Goal: Information Seeking & Learning: Learn about a topic

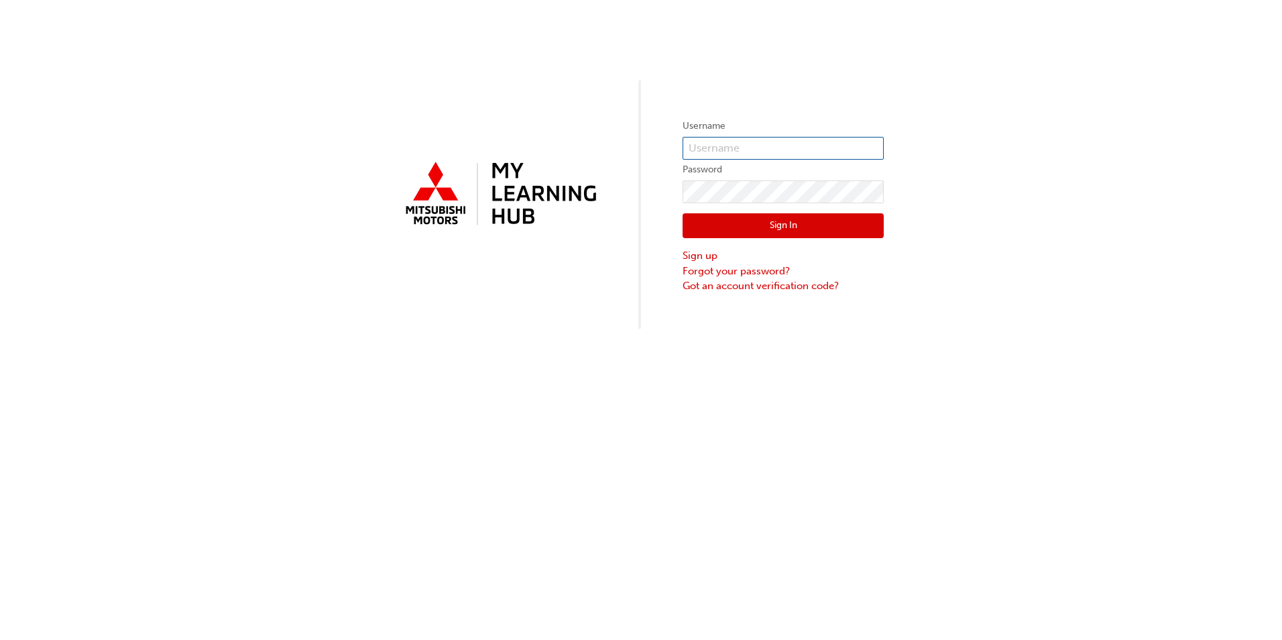
click at [746, 136] on form "Username Password Sign In Sign up Forgot your password? Got an account verifica…" at bounding box center [783, 205] width 201 height 175
click at [697, 144] on input "text" at bounding box center [783, 148] width 201 height 23
click at [698, 152] on input "text" at bounding box center [783, 148] width 201 height 23
paste input "W903TOKEY"
type input "W903TOKEY"
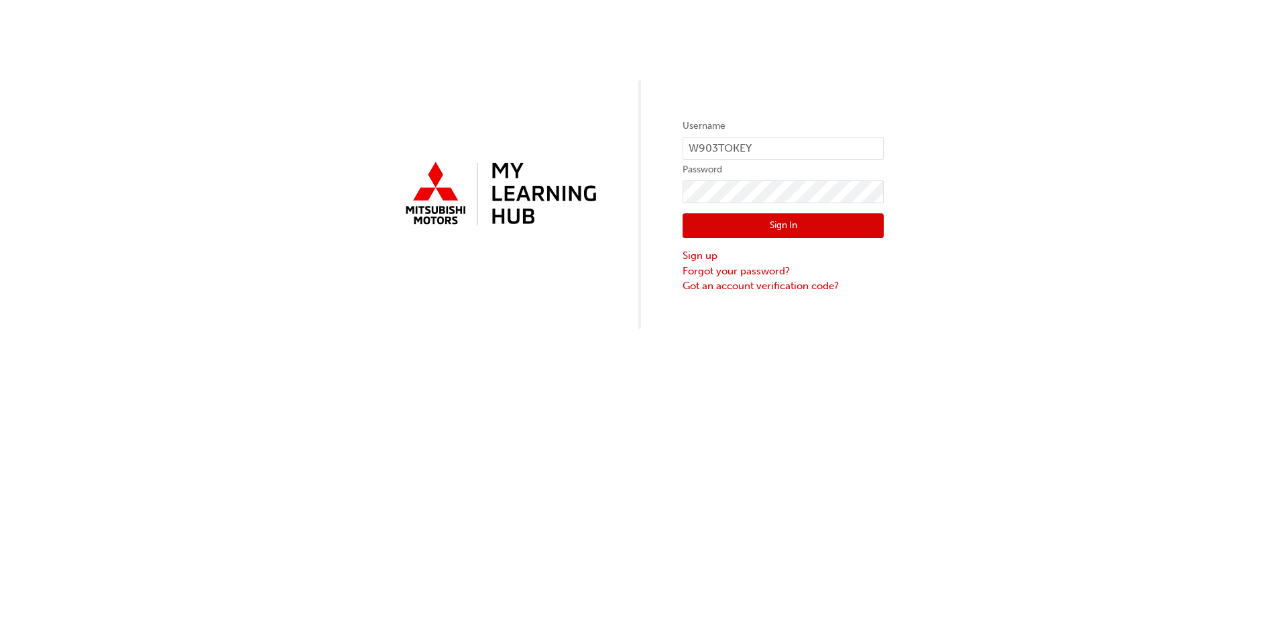
click at [774, 229] on button "Sign In" at bounding box center [783, 225] width 201 height 25
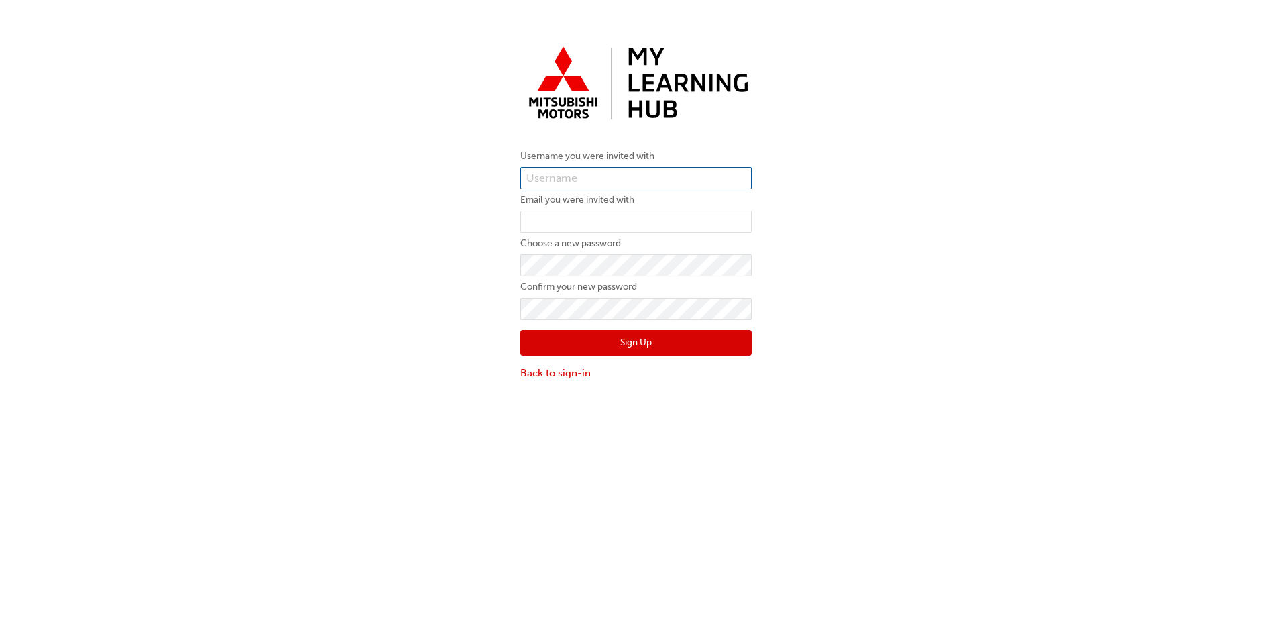
click at [565, 171] on input "text" at bounding box center [635, 178] width 231 height 23
paste input "0005955941"
type input "0005955941"
type input "[PERSON_NAME][EMAIL_ADDRESS][PERSON_NAME][DOMAIN_NAME]"
click at [636, 339] on button "Sign Up" at bounding box center [635, 342] width 231 height 25
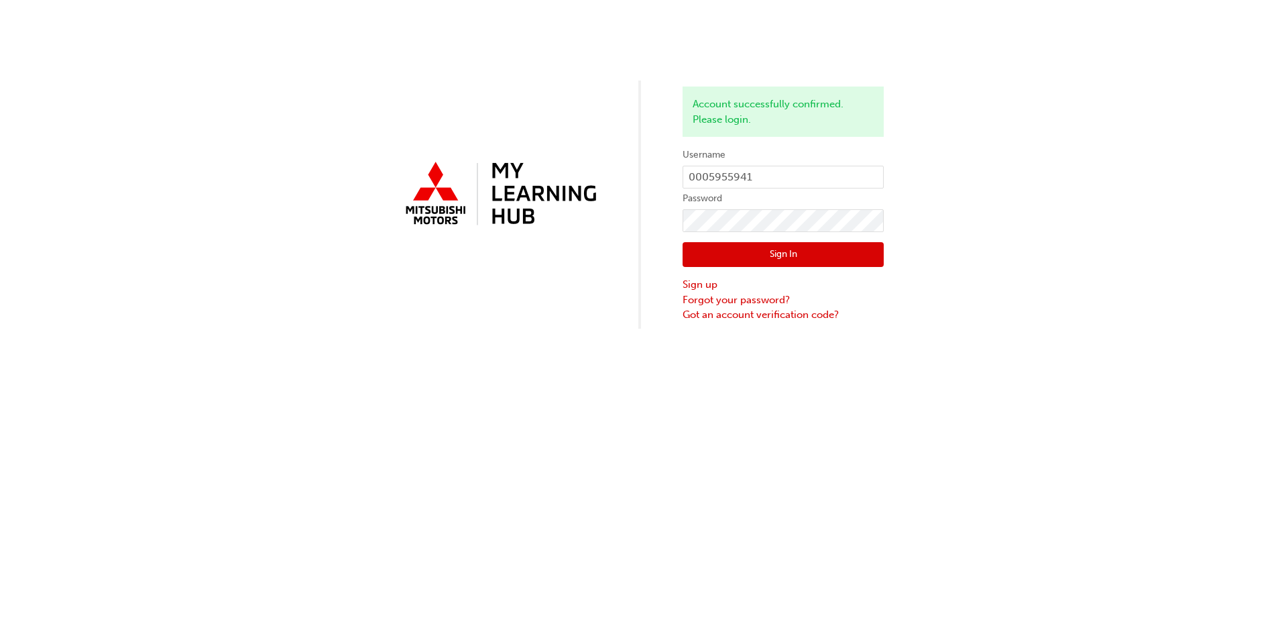
click at [768, 249] on button "Sign In" at bounding box center [783, 254] width 201 height 25
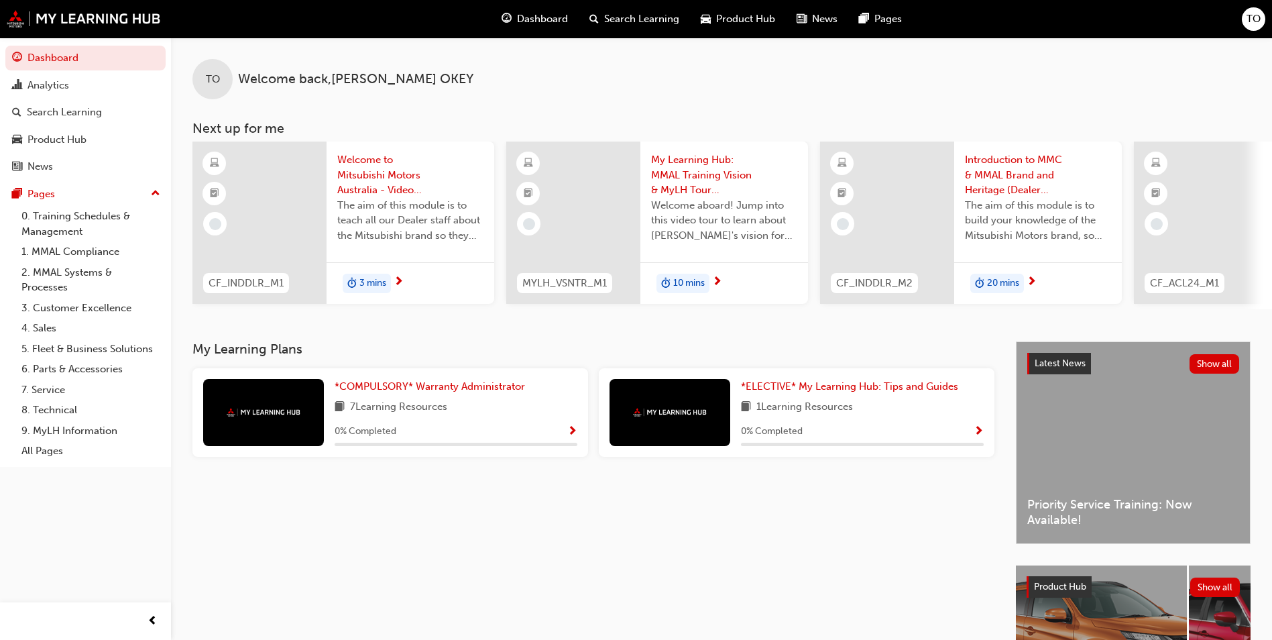
click at [368, 183] on span "Welcome to Mitsubishi Motors Australia - Video (Dealer Induction)" at bounding box center [410, 175] width 146 height 46
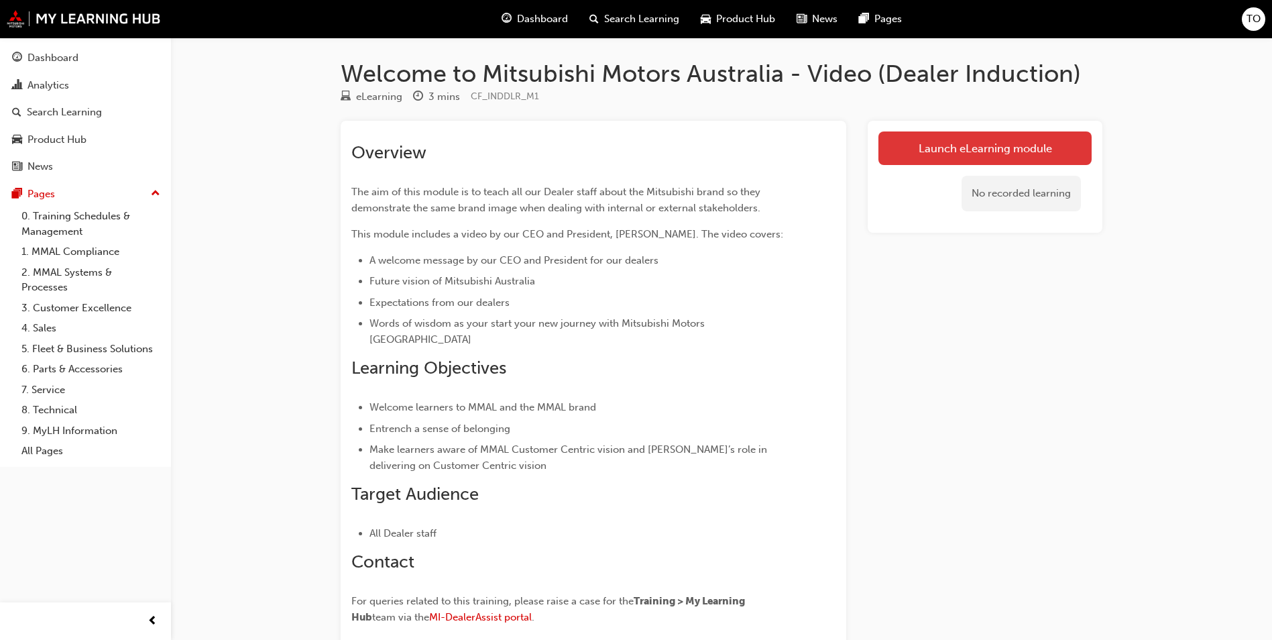
click at [971, 141] on link "Launch eLearning module" at bounding box center [984, 148] width 213 height 34
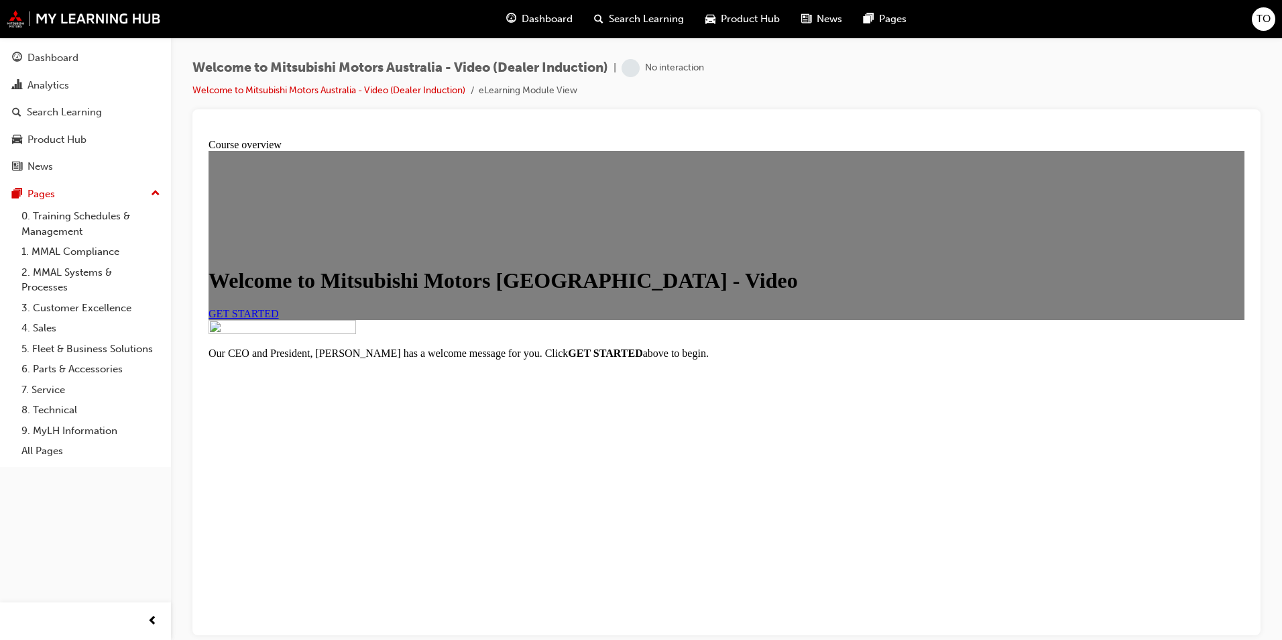
scroll to position [129, 0]
click at [279, 307] on span "GET STARTED" at bounding box center [244, 312] width 70 height 11
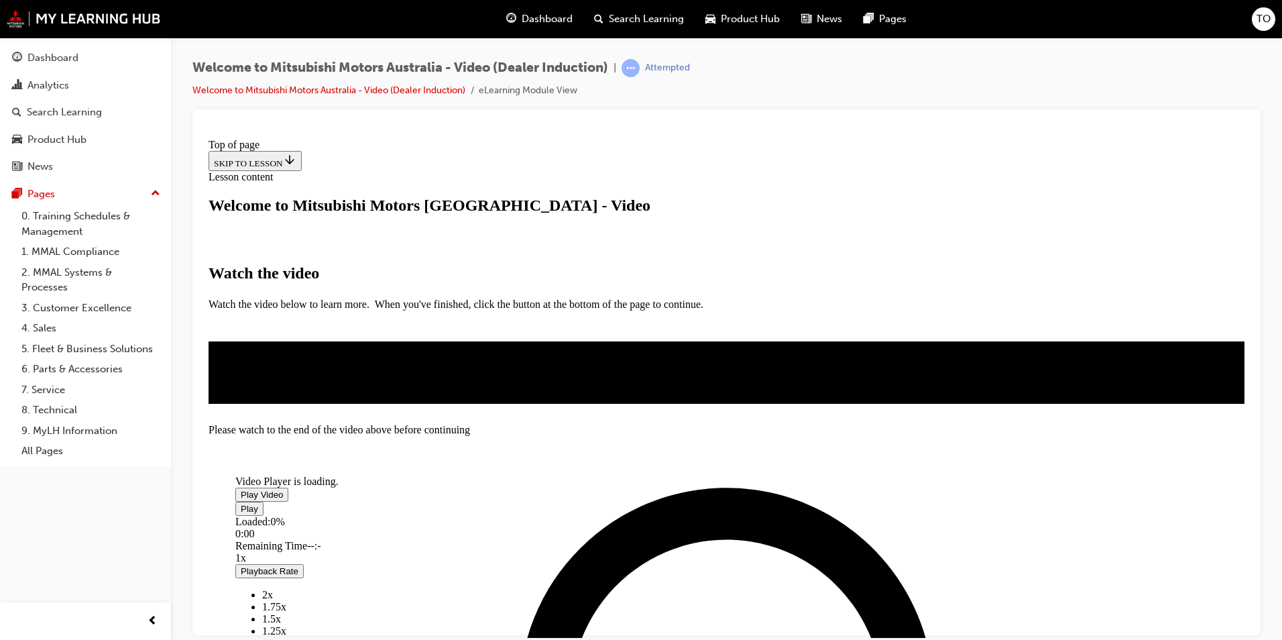
scroll to position [201, 0]
drag, startPoint x: 725, startPoint y: 334, endPoint x: 739, endPoint y: 364, distance: 33.3
click at [241, 489] on span "Video player" at bounding box center [241, 494] width 0 height 10
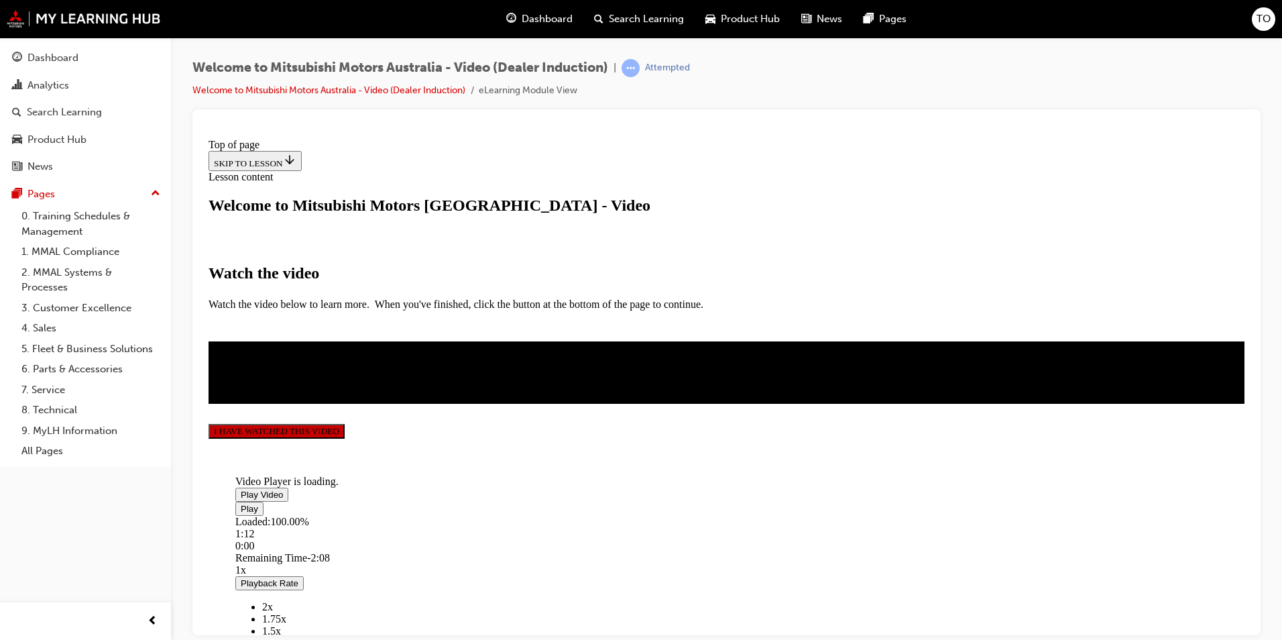
click at [345, 438] on button "I HAVE WATCHED THIS VIDEO" at bounding box center [277, 430] width 136 height 15
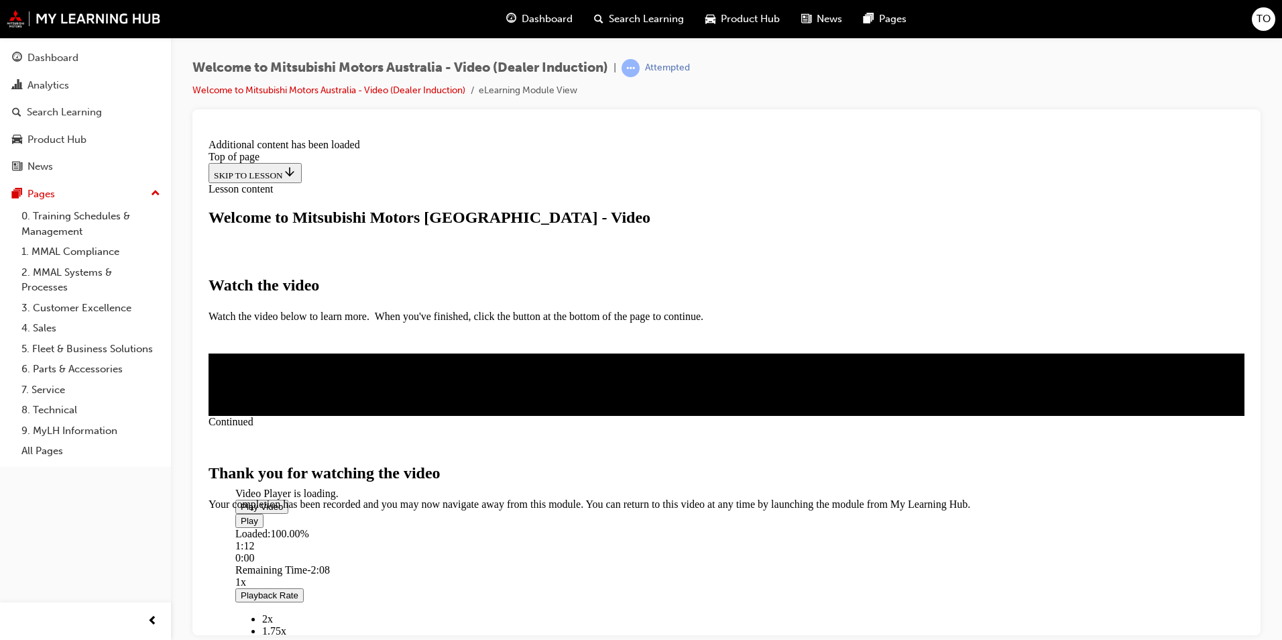
scroll to position [397, 0]
click at [291, 560] on span "CLOSE MODULE" at bounding box center [250, 565] width 82 height 11
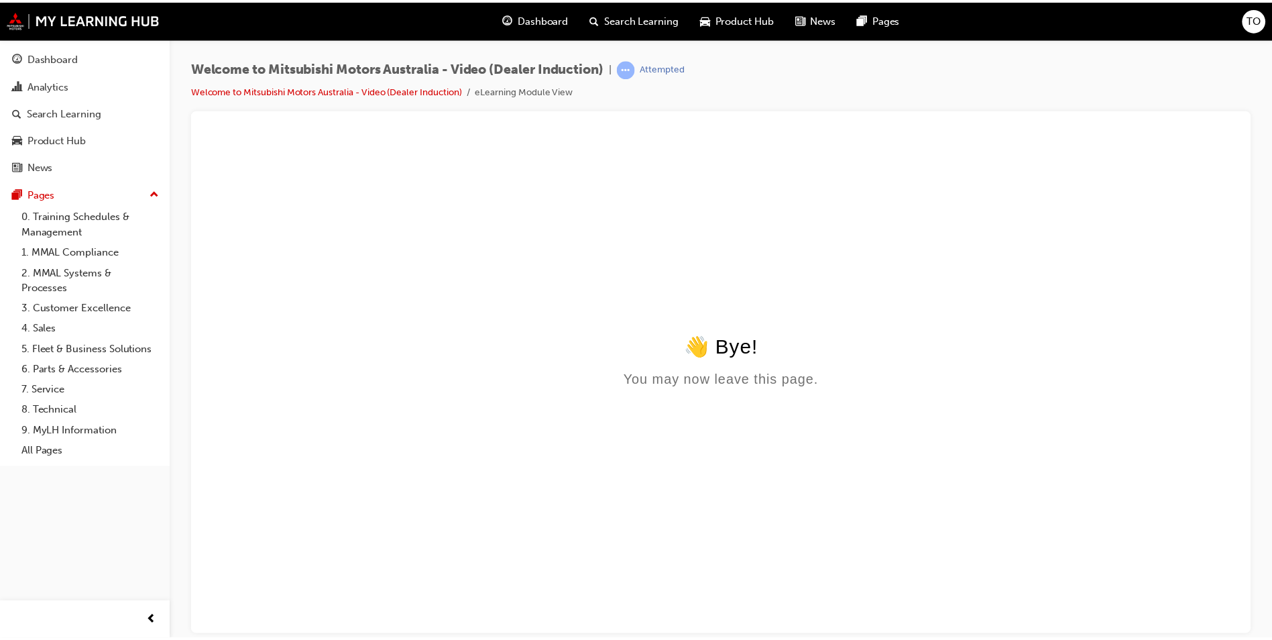
scroll to position [0, 0]
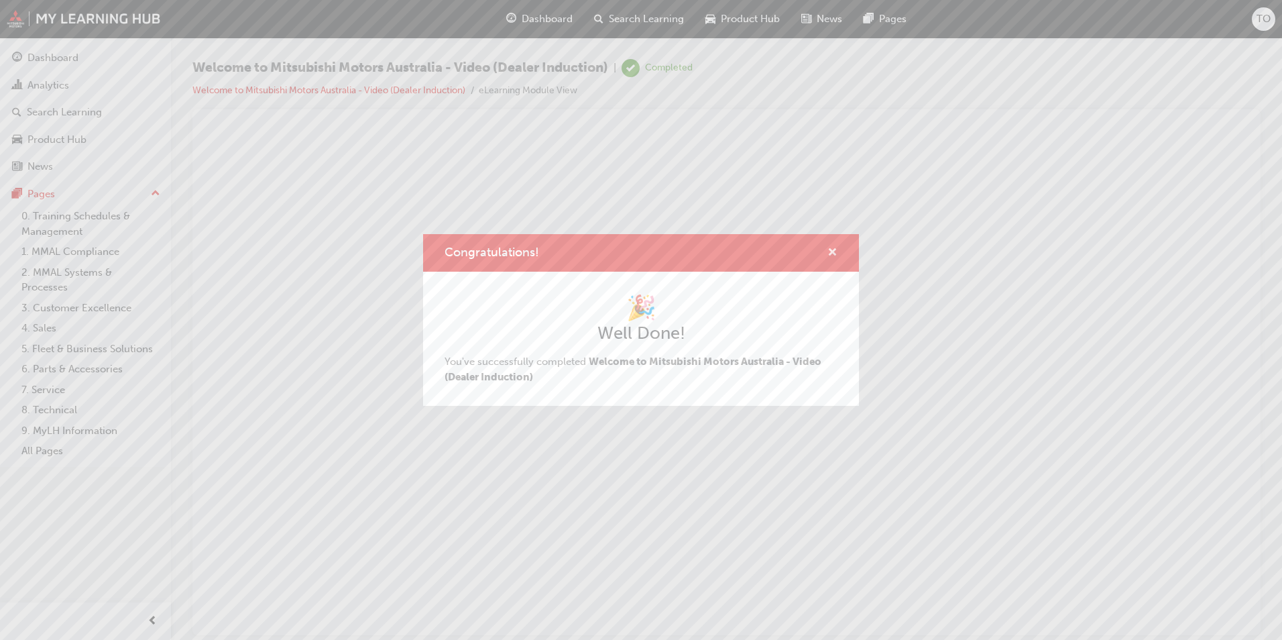
drag, startPoint x: 832, startPoint y: 246, endPoint x: 630, endPoint y: 113, distance: 242.5
click at [832, 247] on span "cross-icon" at bounding box center [832, 253] width 10 height 12
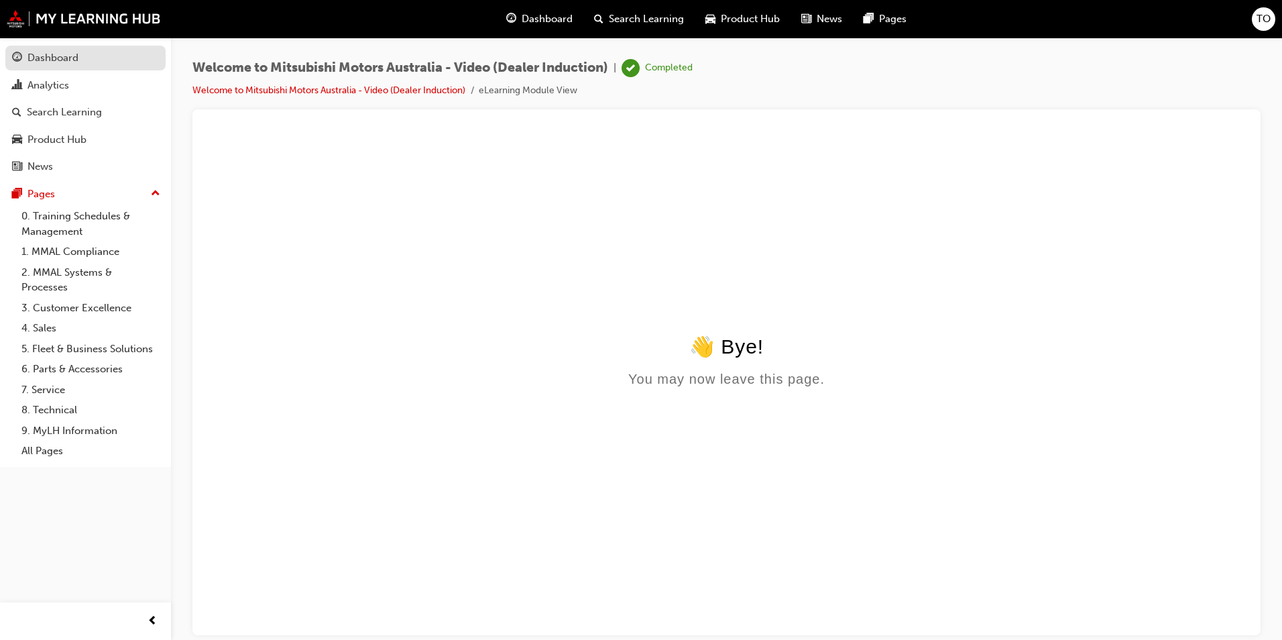
click at [72, 54] on div "Dashboard" at bounding box center [52, 57] width 51 height 15
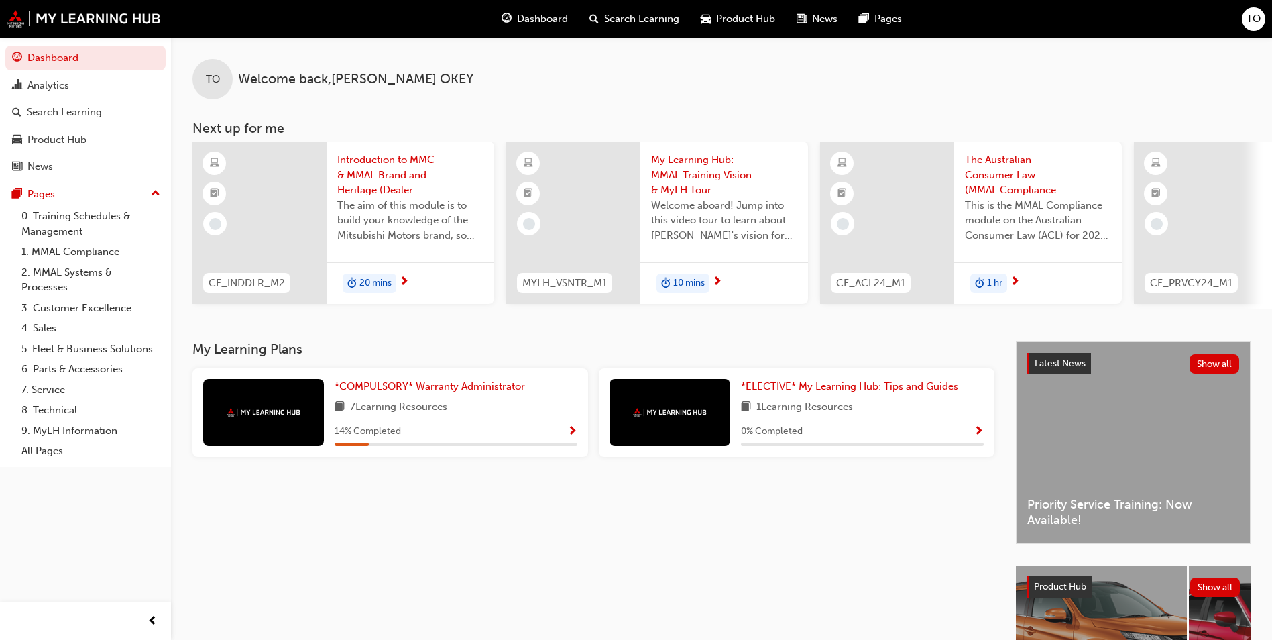
click at [379, 168] on span "Introduction to MMC & MMAL Brand and Heritage (Dealer Induction)" at bounding box center [410, 175] width 146 height 46
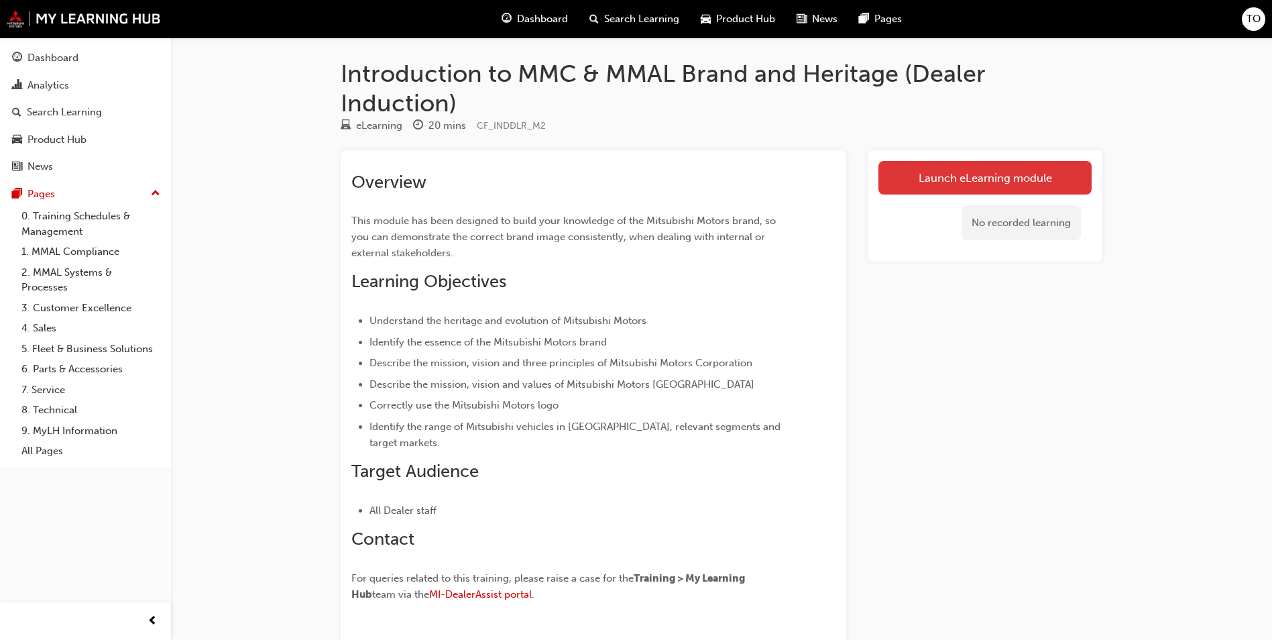
click at [992, 176] on link "Launch eLearning module" at bounding box center [984, 178] width 213 height 34
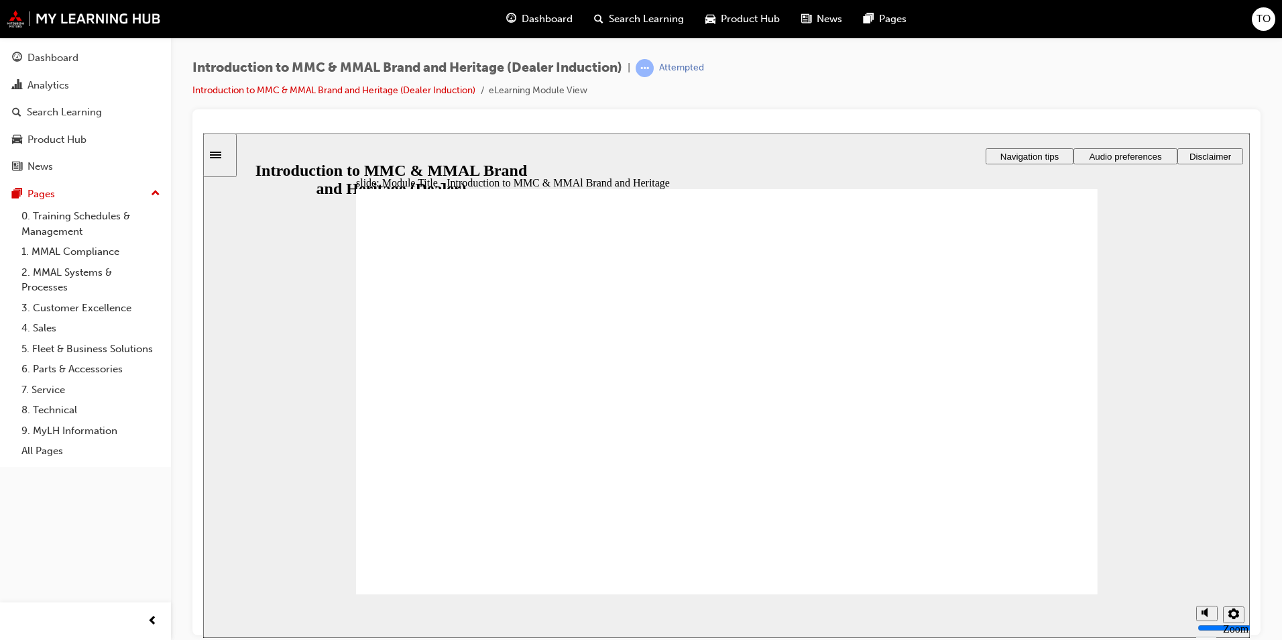
drag, startPoint x: 1204, startPoint y: 569, endPoint x: 1204, endPoint y: 556, distance: 12.1
type input "10"
click at [1204, 571] on input "volume" at bounding box center [1240, 576] width 86 height 11
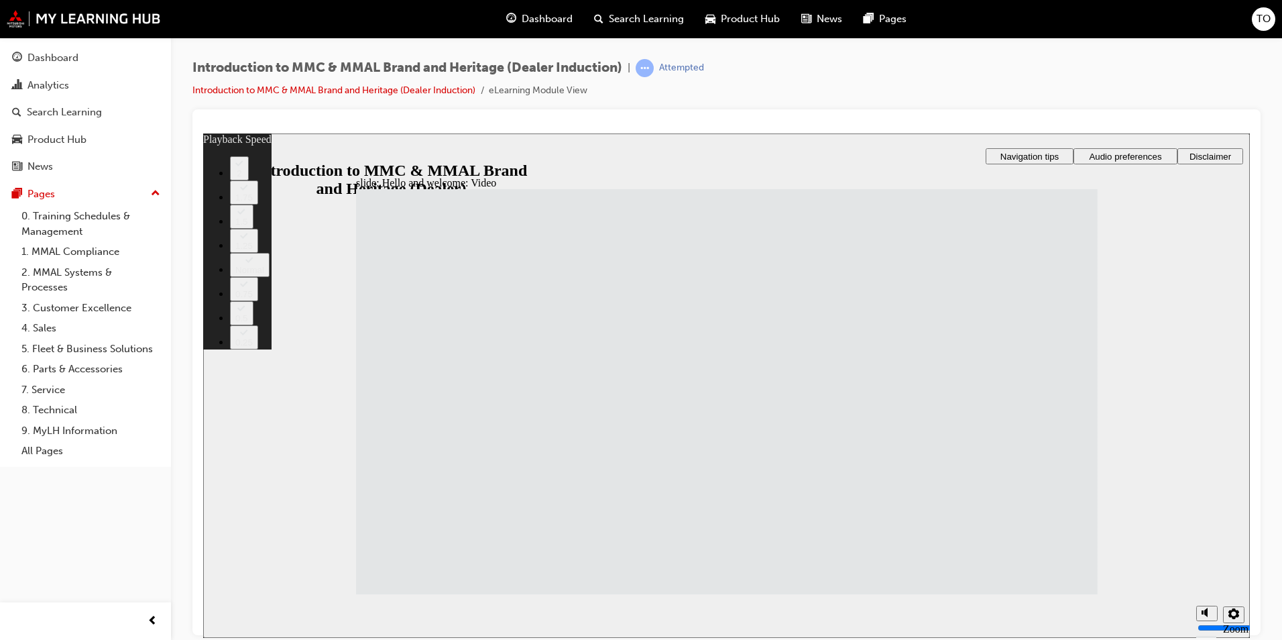
type input "33"
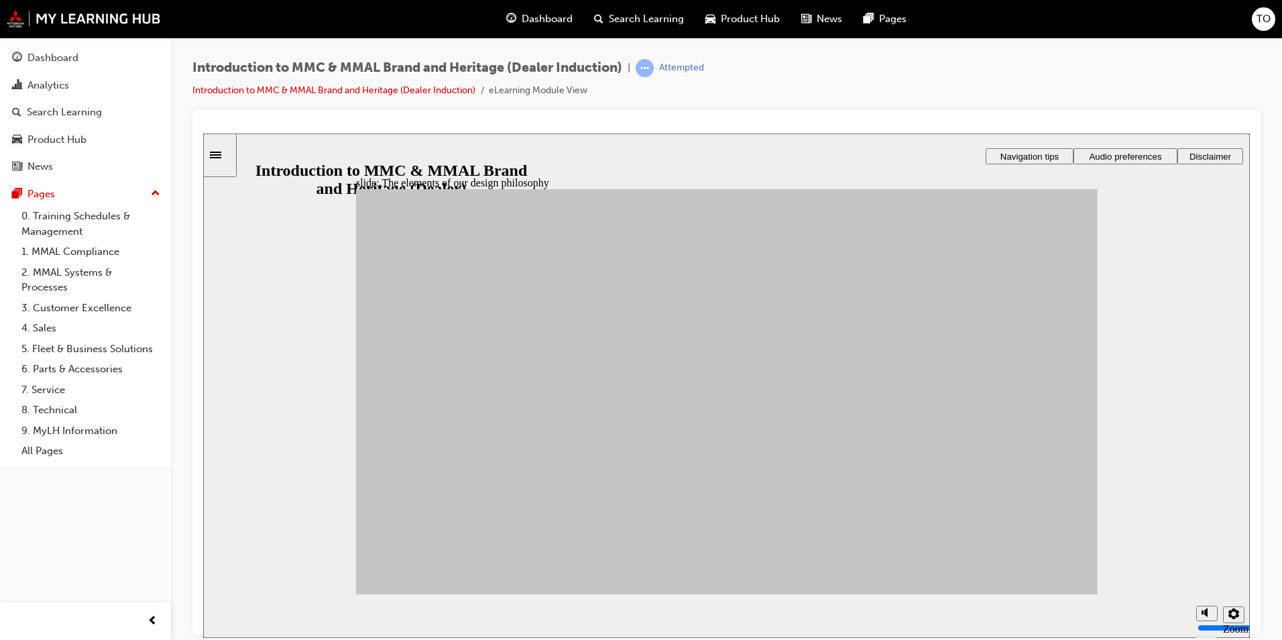
drag, startPoint x: 453, startPoint y: 389, endPoint x: 935, endPoint y: 315, distance: 487.0
drag, startPoint x: 637, startPoint y: 442, endPoint x: 774, endPoint y: 383, distance: 149.0
drag, startPoint x: 667, startPoint y: 471, endPoint x: 784, endPoint y: 331, distance: 182.3
drag, startPoint x: 748, startPoint y: 402, endPoint x: 937, endPoint y: 397, distance: 189.1
drag, startPoint x: 731, startPoint y: 472, endPoint x: 803, endPoint y: 421, distance: 87.4
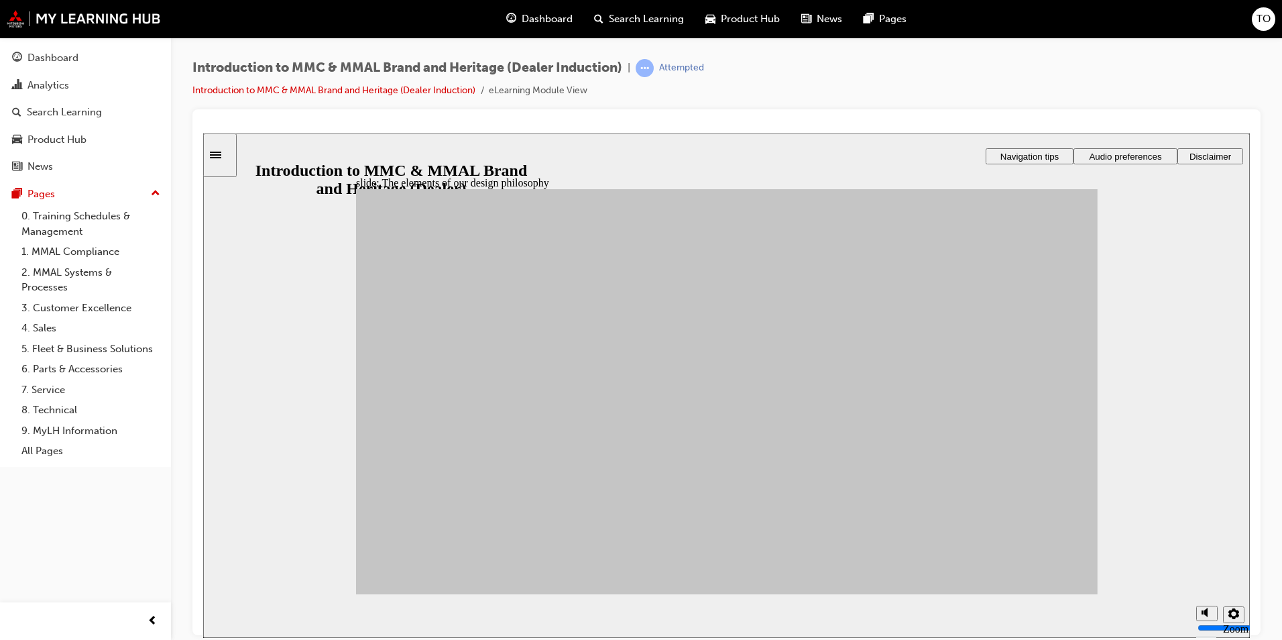
drag, startPoint x: 645, startPoint y: 497, endPoint x: 926, endPoint y: 392, distance: 300.0
drag, startPoint x: 531, startPoint y: 379, endPoint x: 792, endPoint y: 327, distance: 266.1
drag, startPoint x: 566, startPoint y: 465, endPoint x: 955, endPoint y: 392, distance: 396.3
drag, startPoint x: 586, startPoint y: 414, endPoint x: 814, endPoint y: 396, distance: 228.7
drag, startPoint x: 518, startPoint y: 516, endPoint x: 812, endPoint y: 410, distance: 312.2
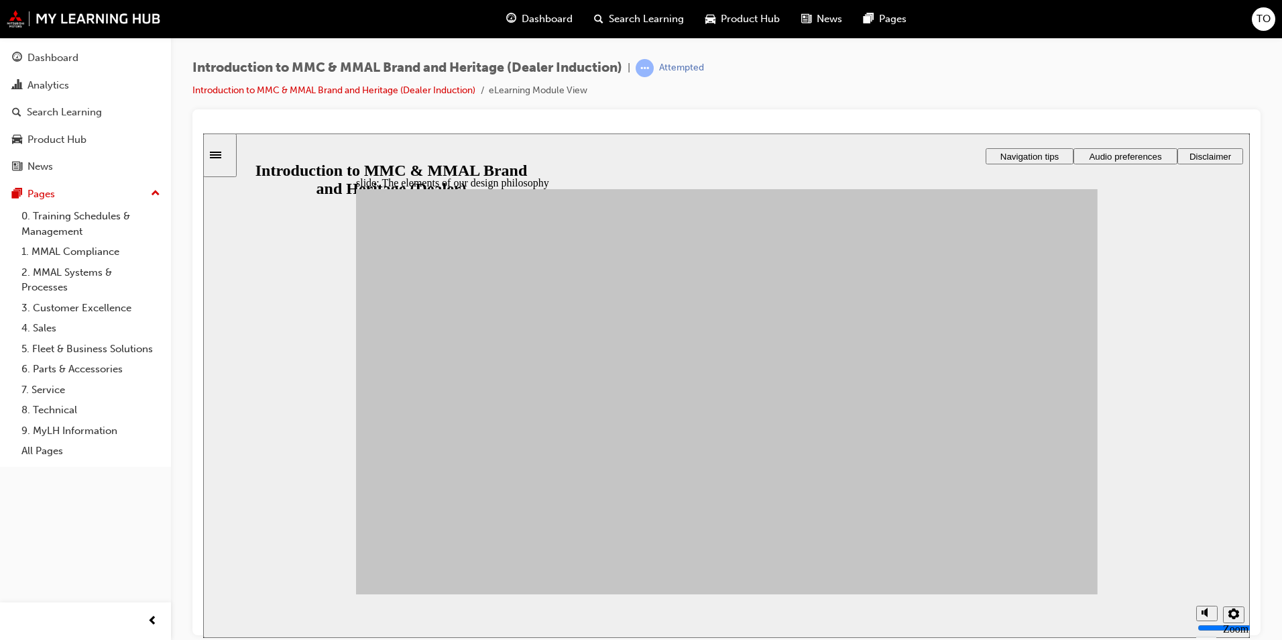
drag, startPoint x: 427, startPoint y: 449, endPoint x: 910, endPoint y: 489, distance: 484.4
drag, startPoint x: 416, startPoint y: 442, endPoint x: 778, endPoint y: 522, distance: 370.9
drag, startPoint x: 551, startPoint y: 481, endPoint x: 961, endPoint y: 481, distance: 409.6
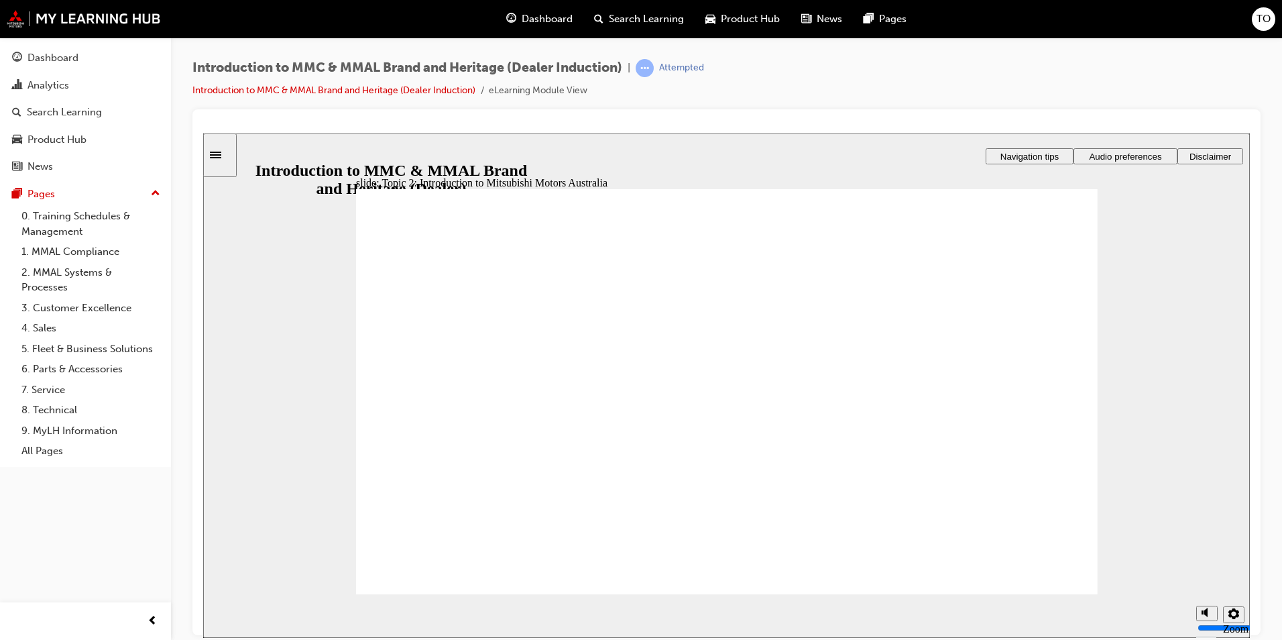
drag, startPoint x: 1049, startPoint y: 577, endPoint x: 1028, endPoint y: 589, distance: 23.8
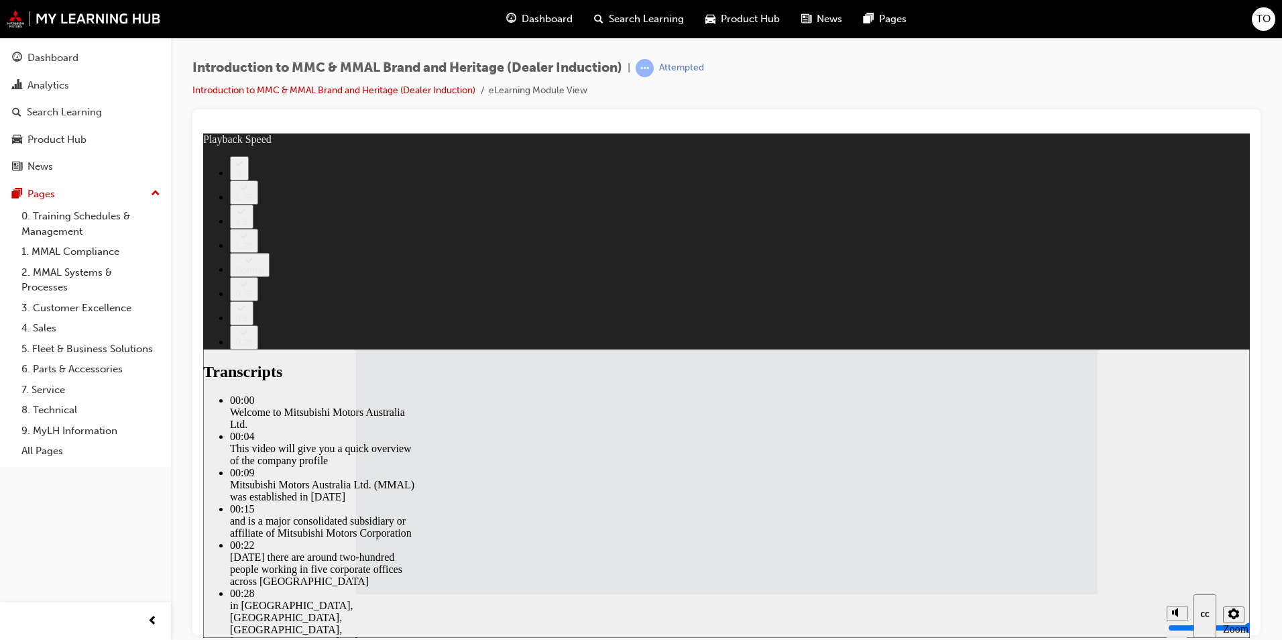
type input "112"
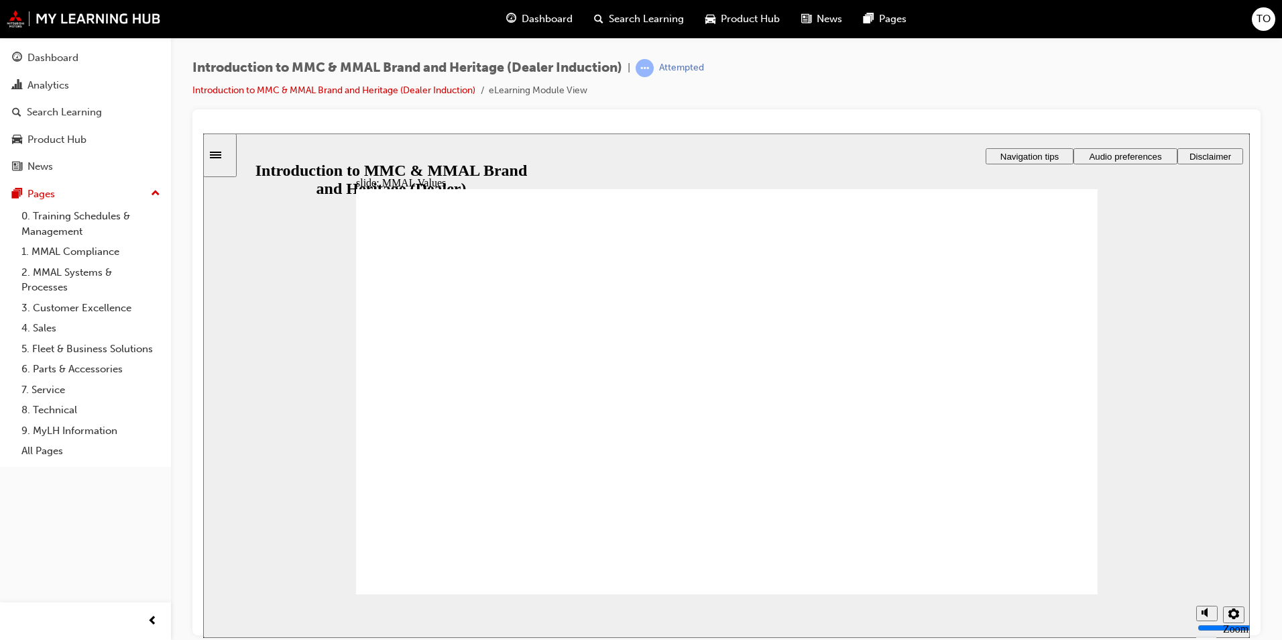
drag, startPoint x: 485, startPoint y: 476, endPoint x: 545, endPoint y: 426, distance: 78.0
drag, startPoint x: 441, startPoint y: 368, endPoint x: 545, endPoint y: 416, distance: 114.3
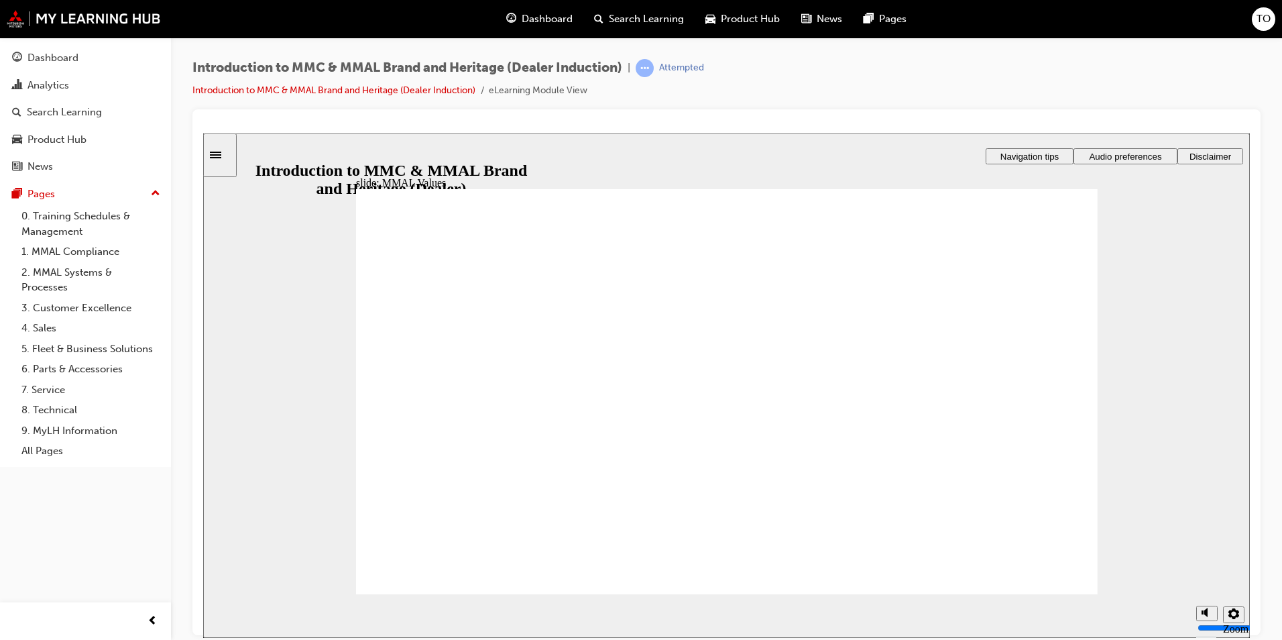
drag, startPoint x: 577, startPoint y: 408, endPoint x: 686, endPoint y: 410, distance: 108.6
drag, startPoint x: 667, startPoint y: 363, endPoint x: 531, endPoint y: 415, distance: 145.8
drag, startPoint x: 665, startPoint y: 371, endPoint x: 783, endPoint y: 418, distance: 126.7
drag, startPoint x: 784, startPoint y: 386, endPoint x: 792, endPoint y: 426, distance: 41.2
drag, startPoint x: 946, startPoint y: 392, endPoint x: 401, endPoint y: 420, distance: 545.8
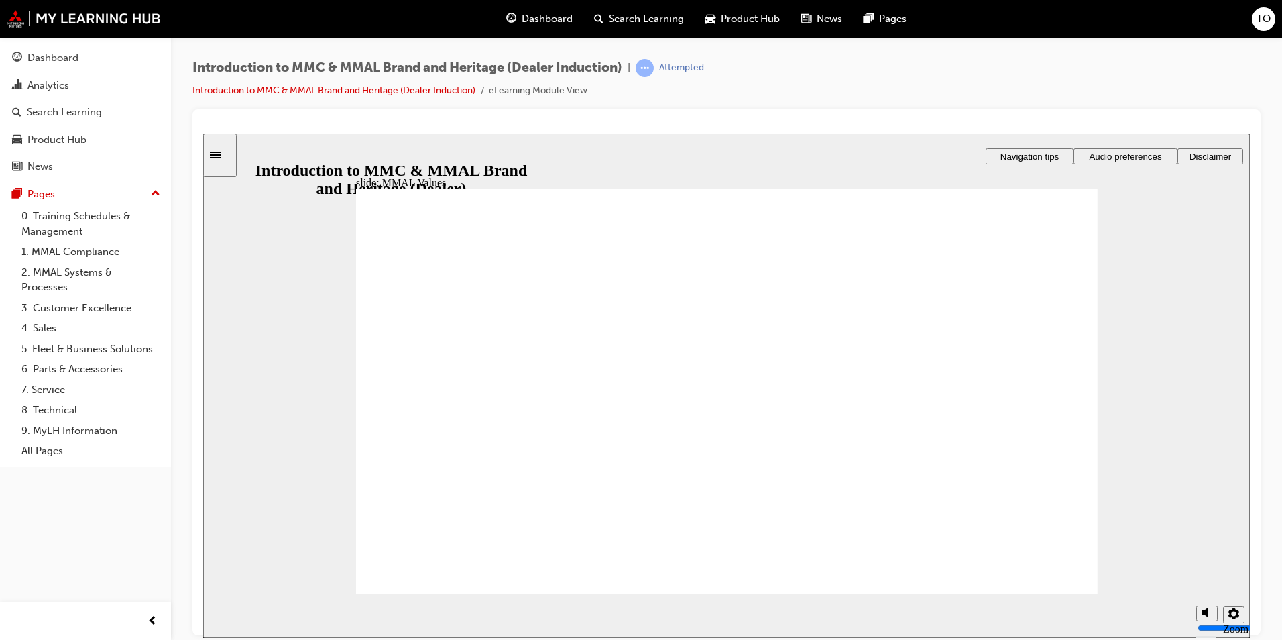
drag, startPoint x: 1026, startPoint y: 364, endPoint x: 1033, endPoint y: 414, distance: 50.2
drag, startPoint x: 1004, startPoint y: 375, endPoint x: 442, endPoint y: 420, distance: 563.6
drag, startPoint x: 552, startPoint y: 361, endPoint x: 420, endPoint y: 406, distance: 138.7
drag, startPoint x: 768, startPoint y: 365, endPoint x: 545, endPoint y: 415, distance: 228.8
drag, startPoint x: 904, startPoint y: 363, endPoint x: 788, endPoint y: 403, distance: 122.5
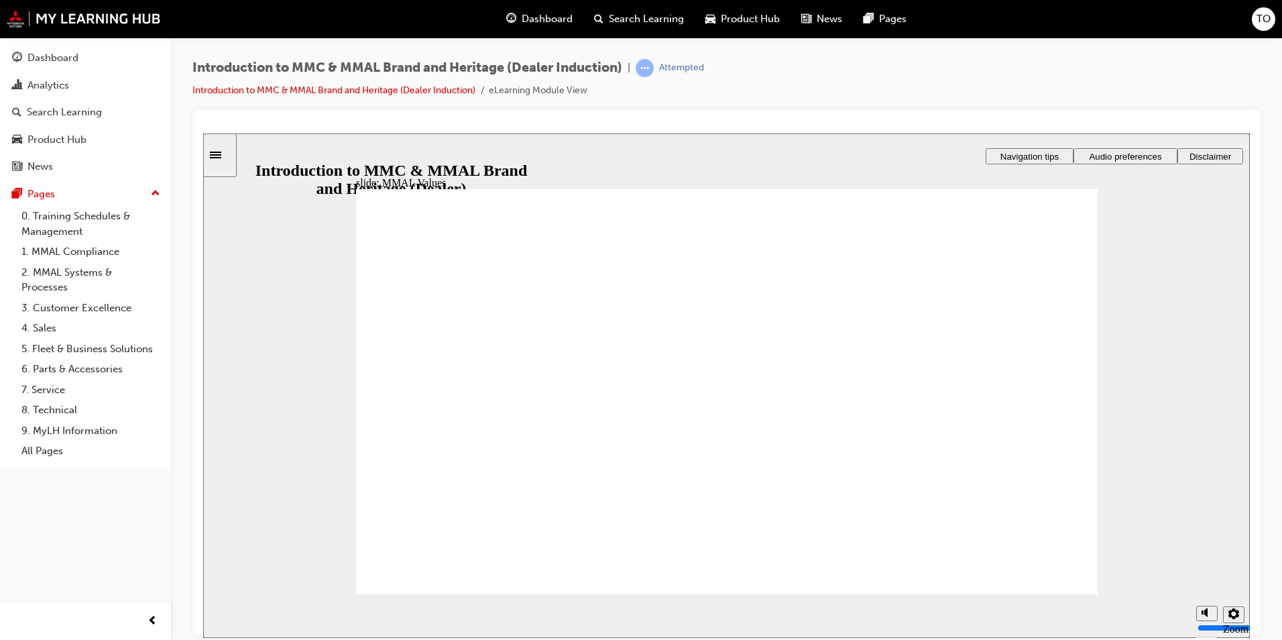
drag, startPoint x: 899, startPoint y: 367, endPoint x: 1017, endPoint y: 411, distance: 126.0
drag, startPoint x: 1015, startPoint y: 375, endPoint x: 790, endPoint y: 421, distance: 229.2
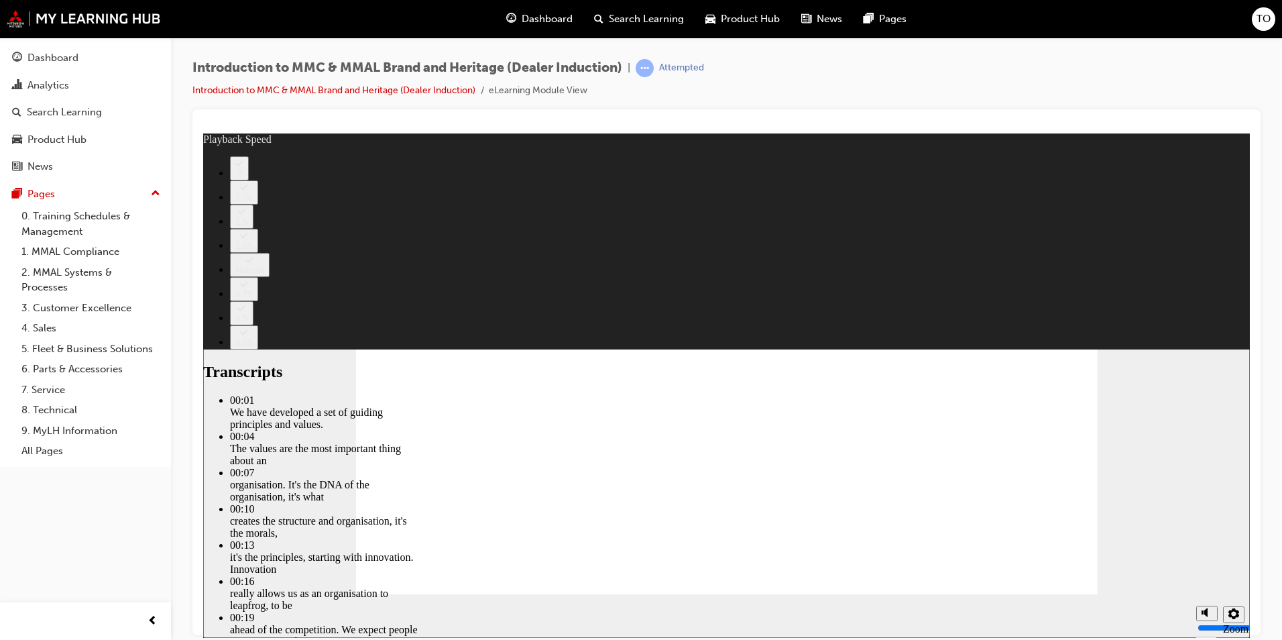
type input "0"
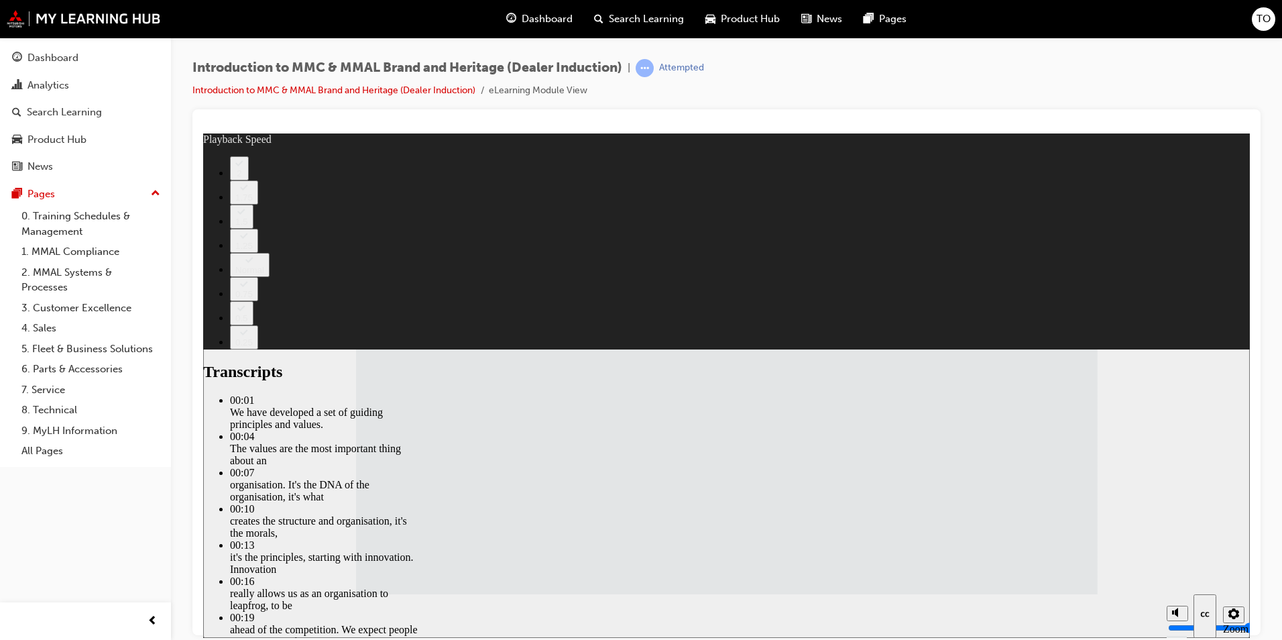
type input "120"
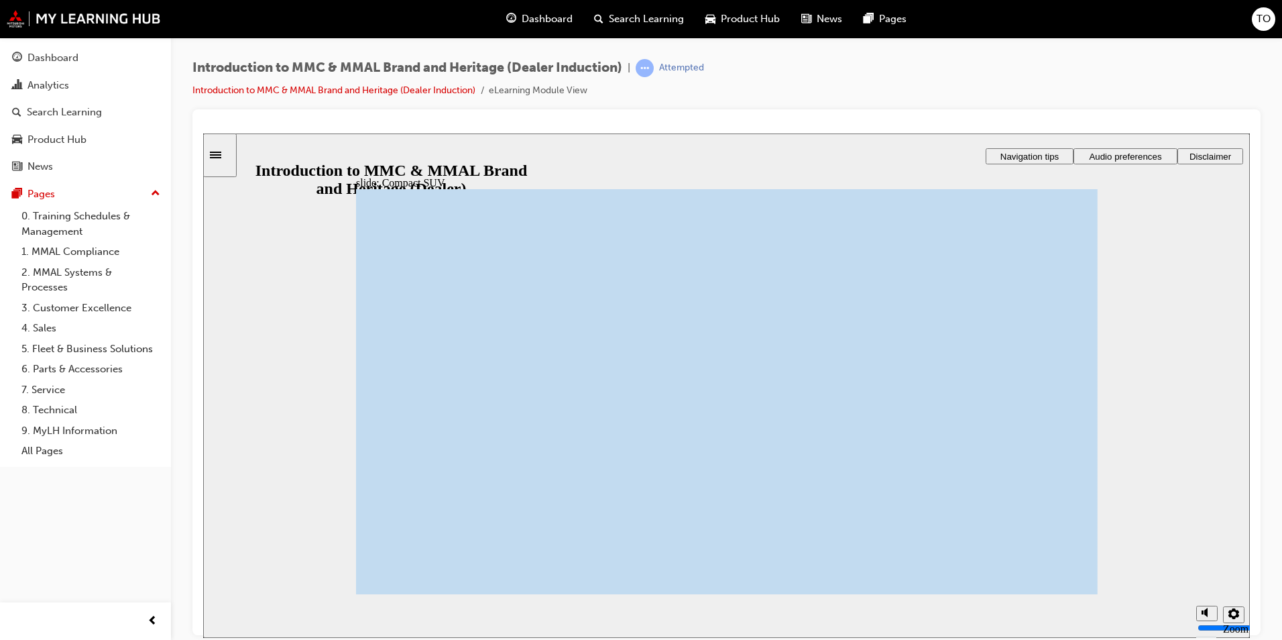
drag, startPoint x: 911, startPoint y: 277, endPoint x: 908, endPoint y: 284, distance: 8.1
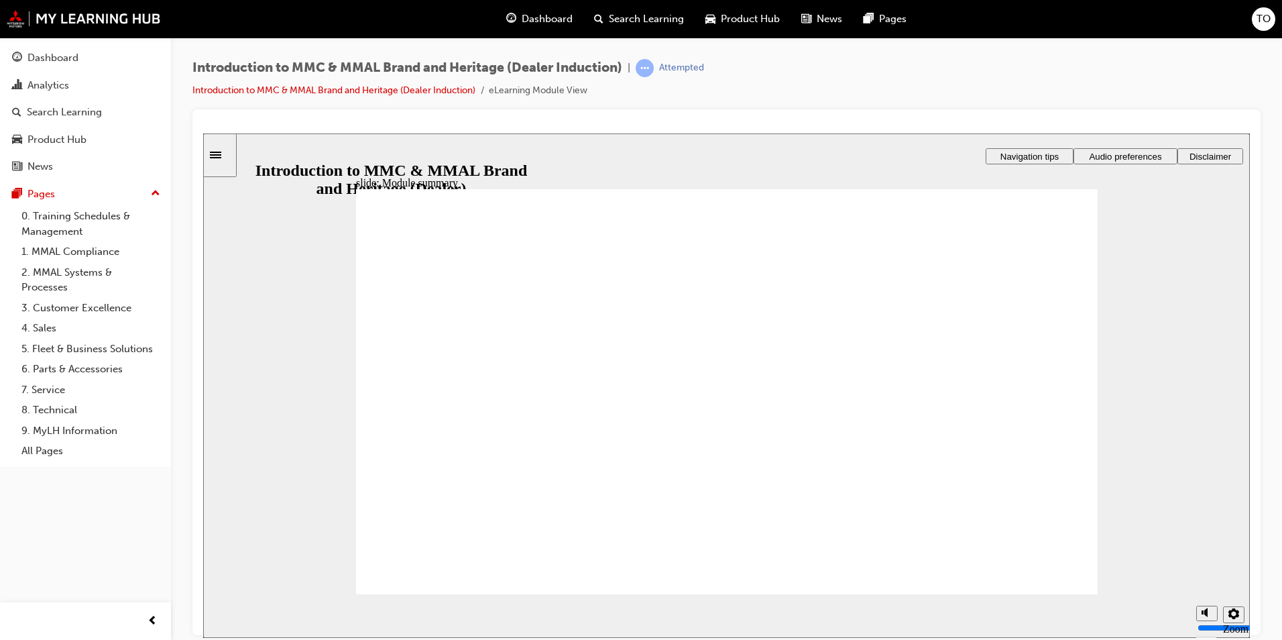
checkbox input "true"
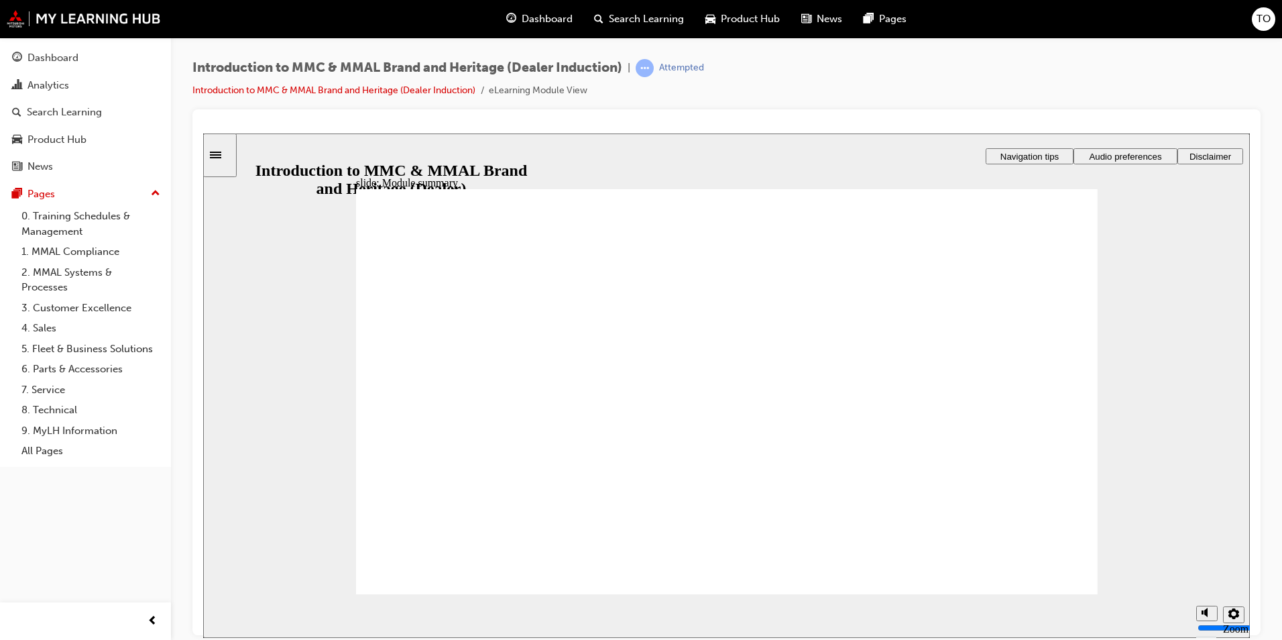
checkbox input "true"
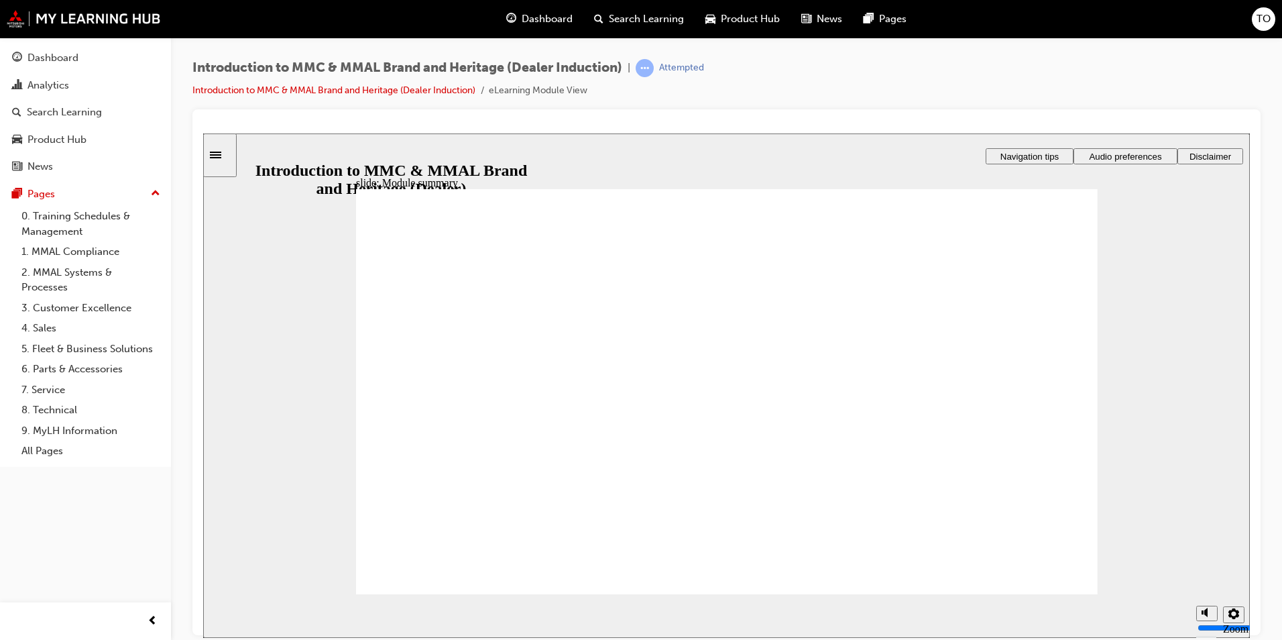
checkbox input "true"
radio input "true"
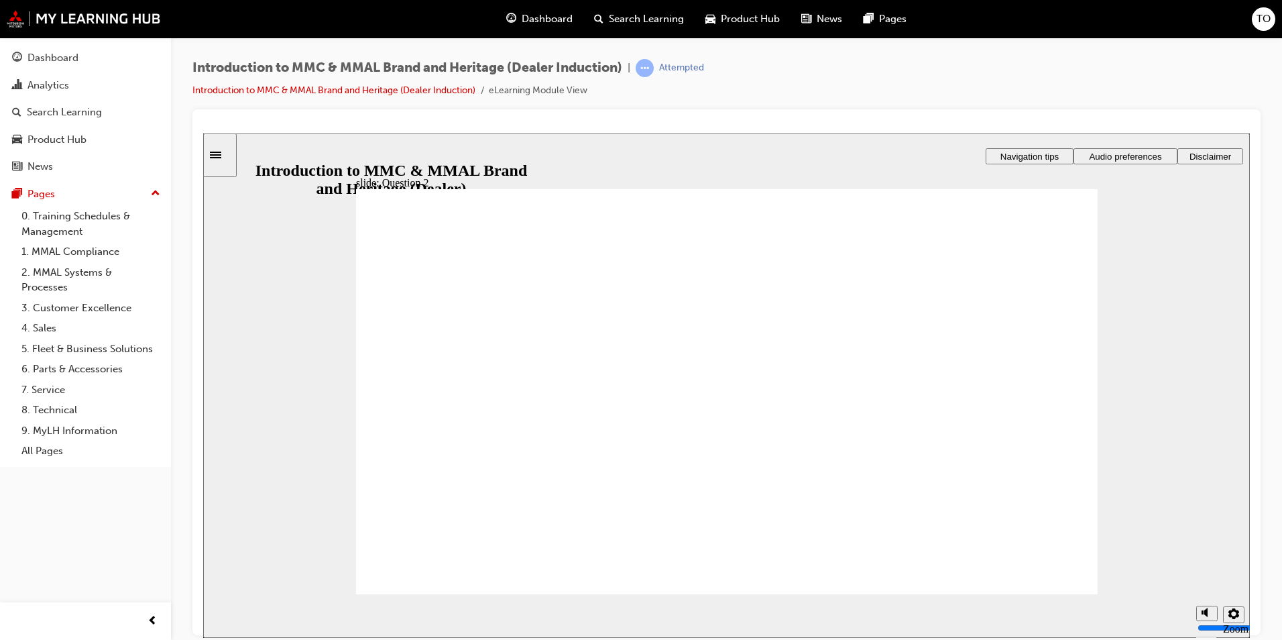
radio input "true"
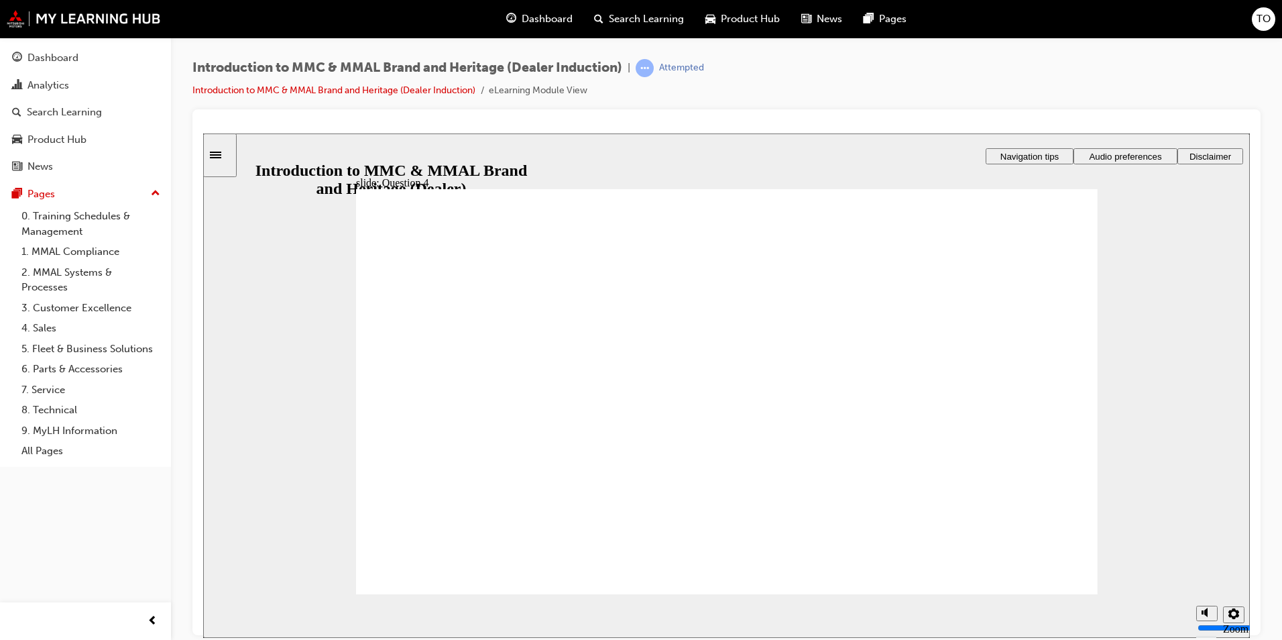
radio input "true"
checkbox input "true"
checkbox input "false"
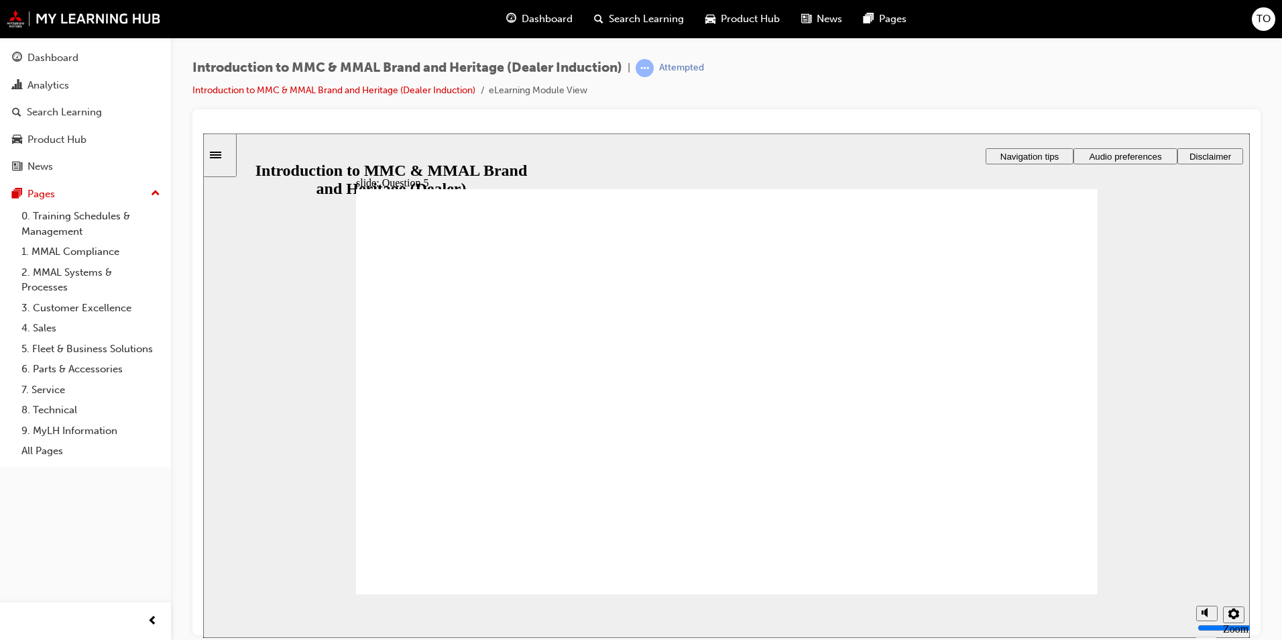
checkbox input "true"
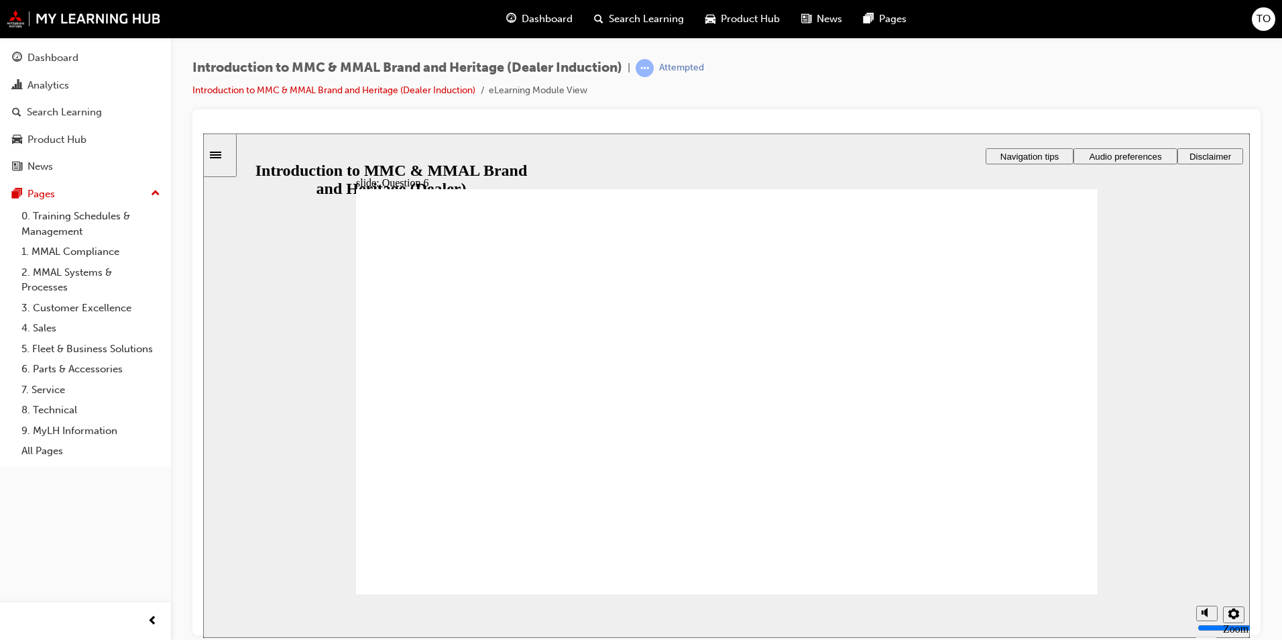
radio input "true"
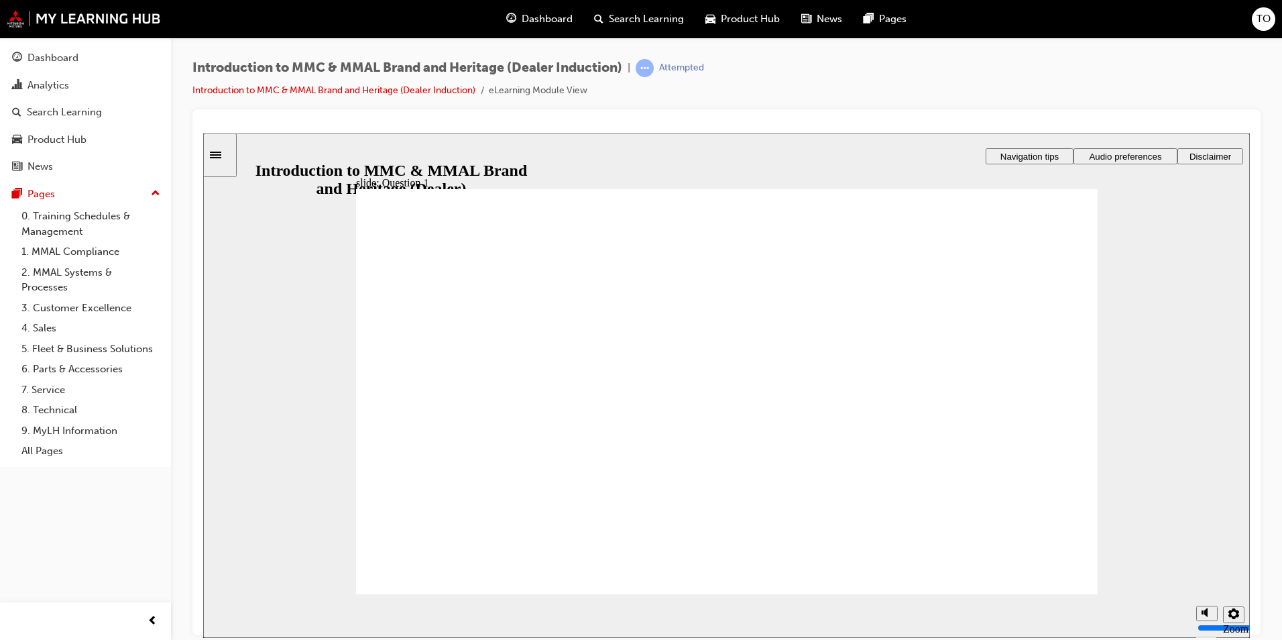
drag, startPoint x: 382, startPoint y: 501, endPoint x: 459, endPoint y: 577, distance: 108.1
radio input "true"
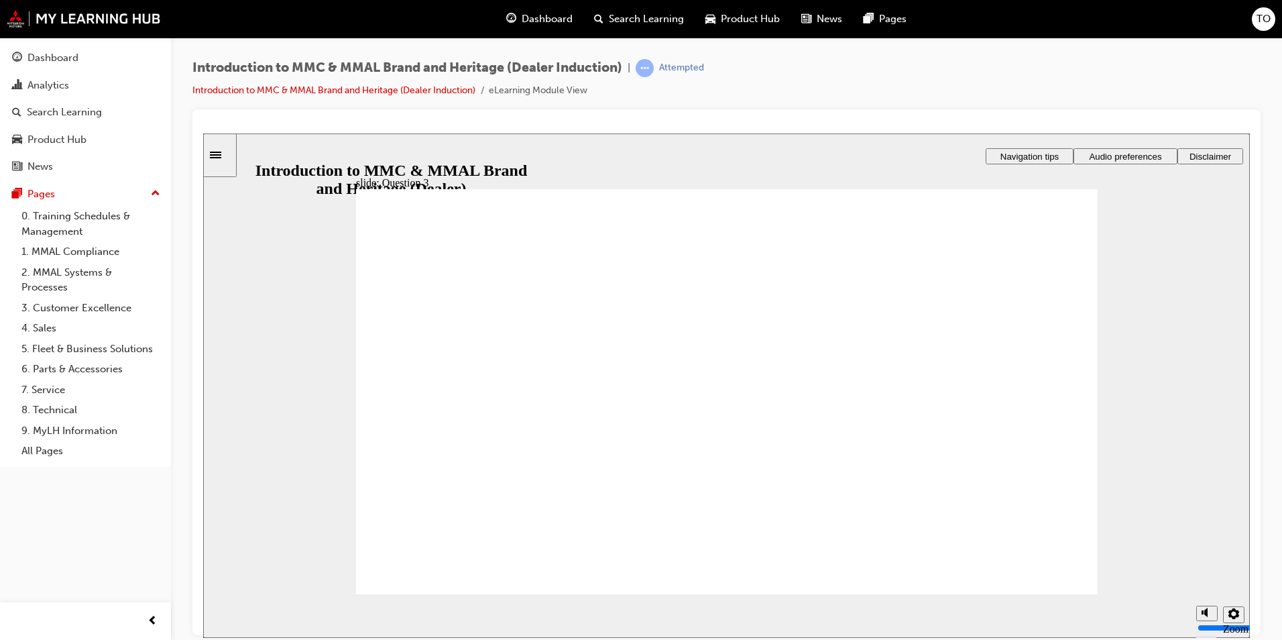
radio input "true"
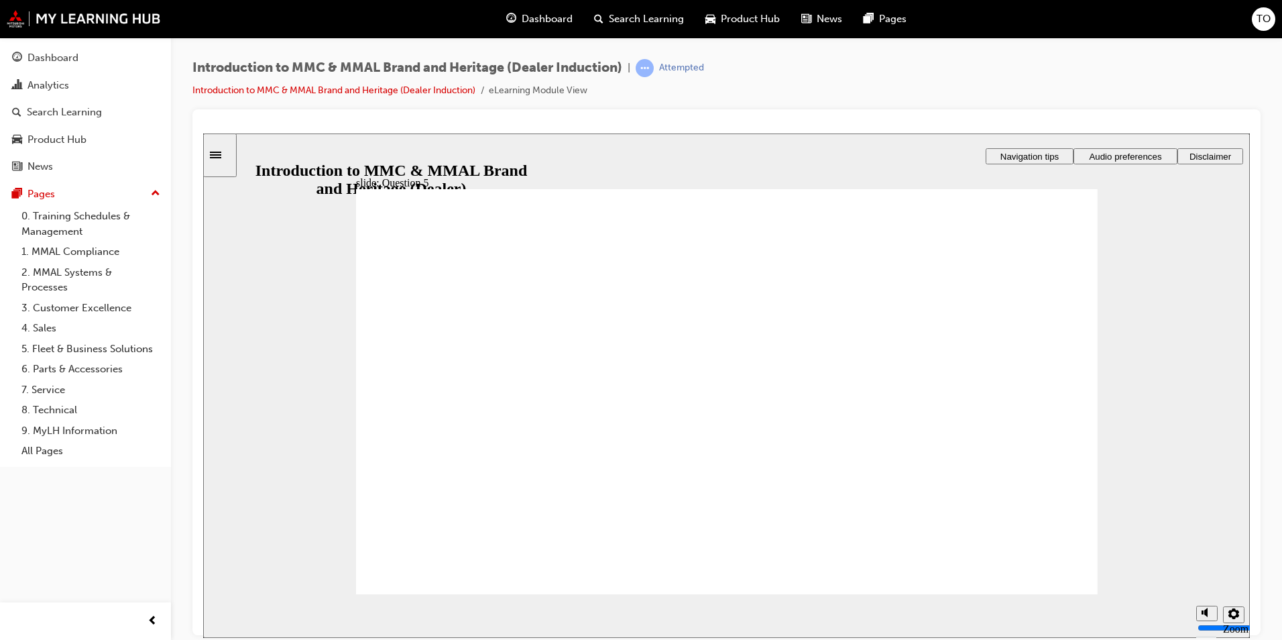
checkbox input "true"
drag, startPoint x: 387, startPoint y: 500, endPoint x: 567, endPoint y: 519, distance: 181.3
checkbox input "true"
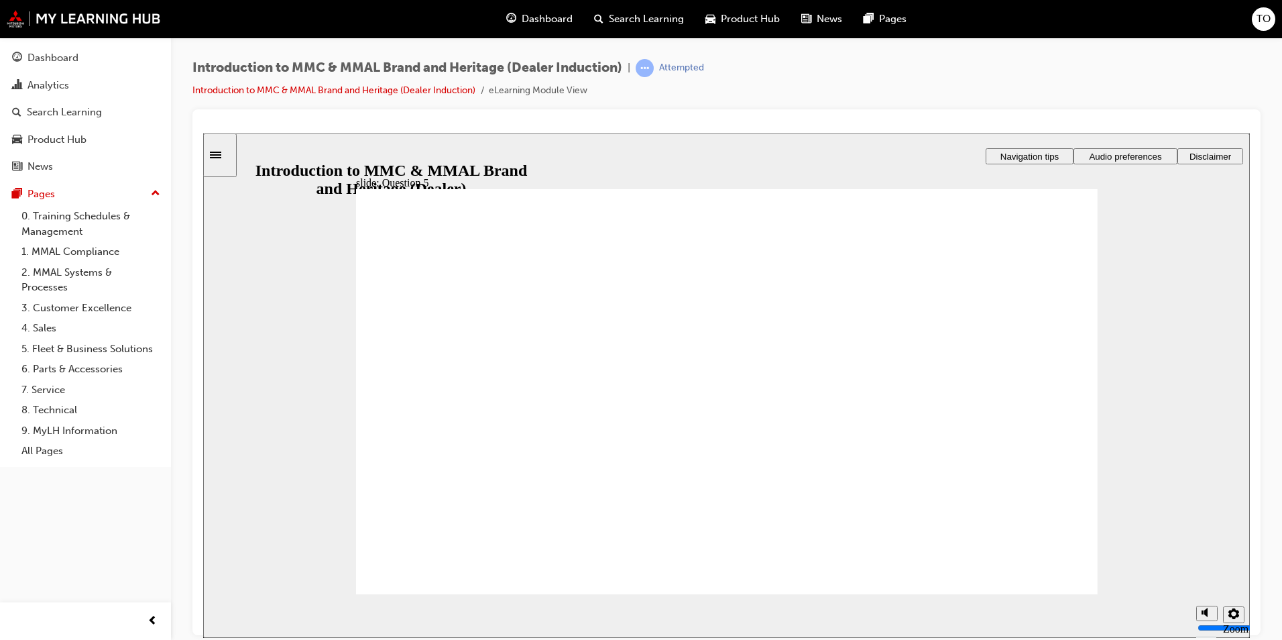
checkbox input "true"
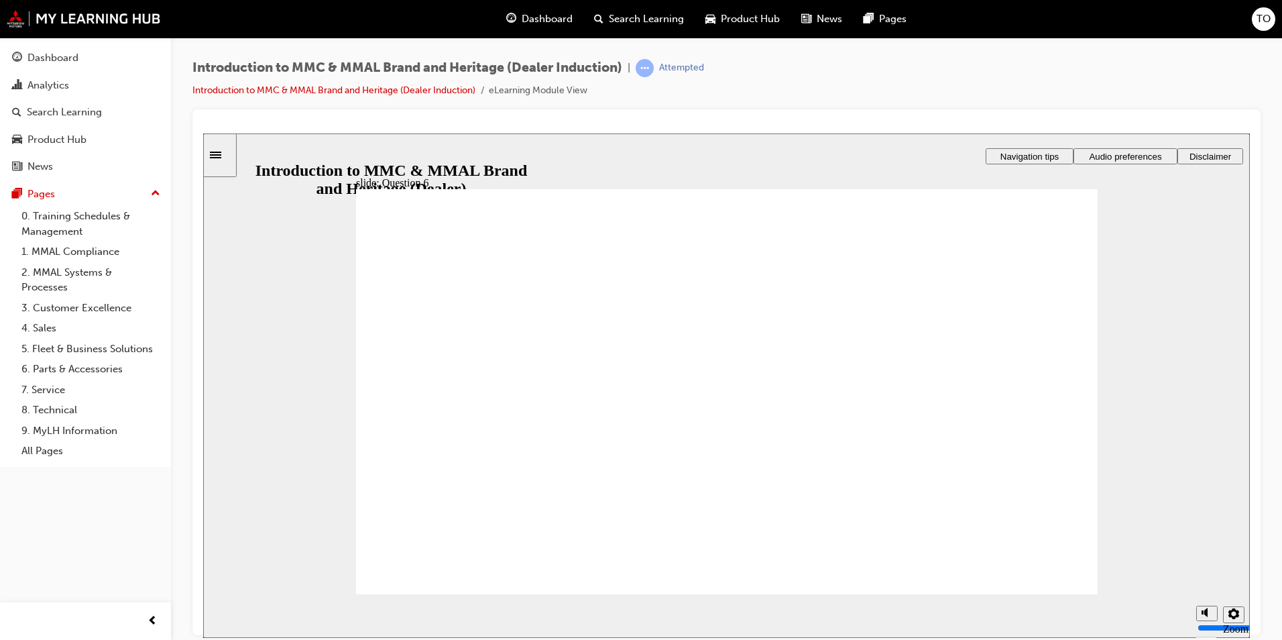
radio input "true"
click at [1030, 153] on span "Navigation tips" at bounding box center [1029, 156] width 58 height 10
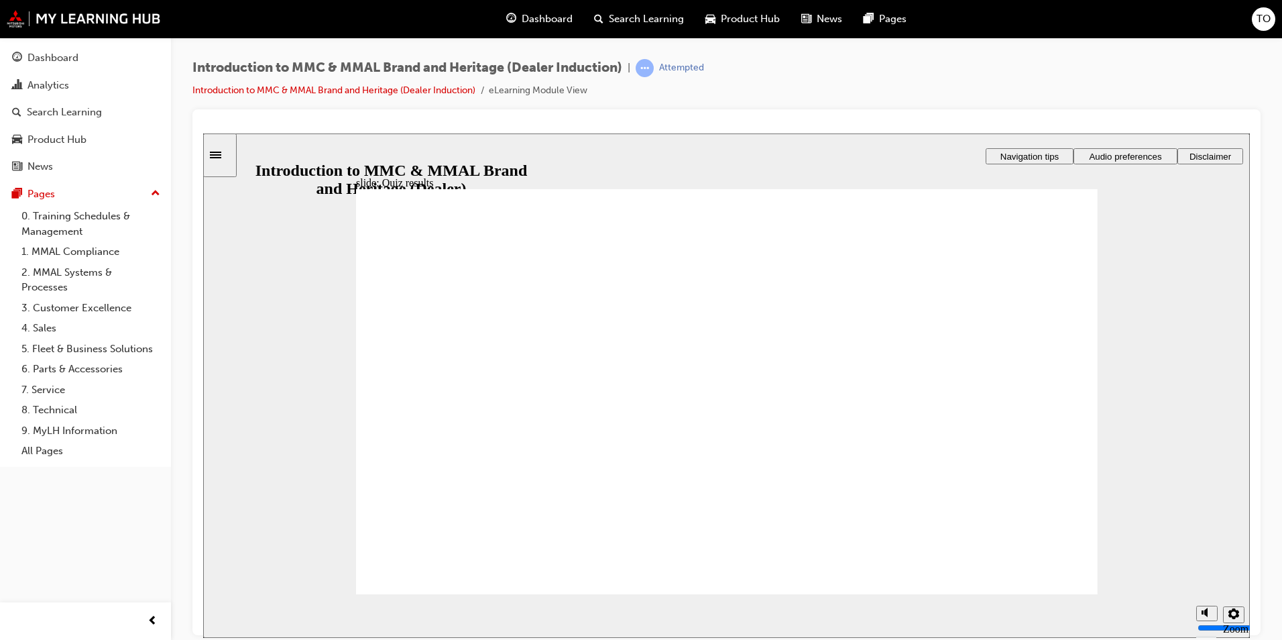
radio input "true"
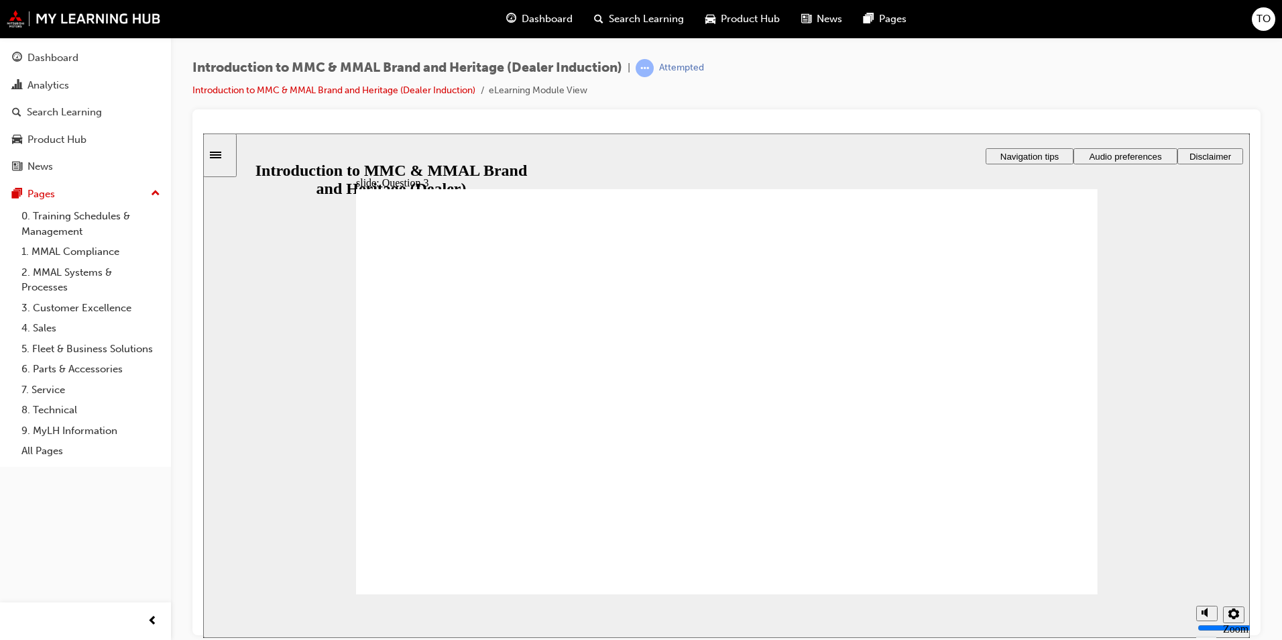
radio input "true"
drag, startPoint x: 385, startPoint y: 449, endPoint x: 464, endPoint y: 555, distance: 132.2
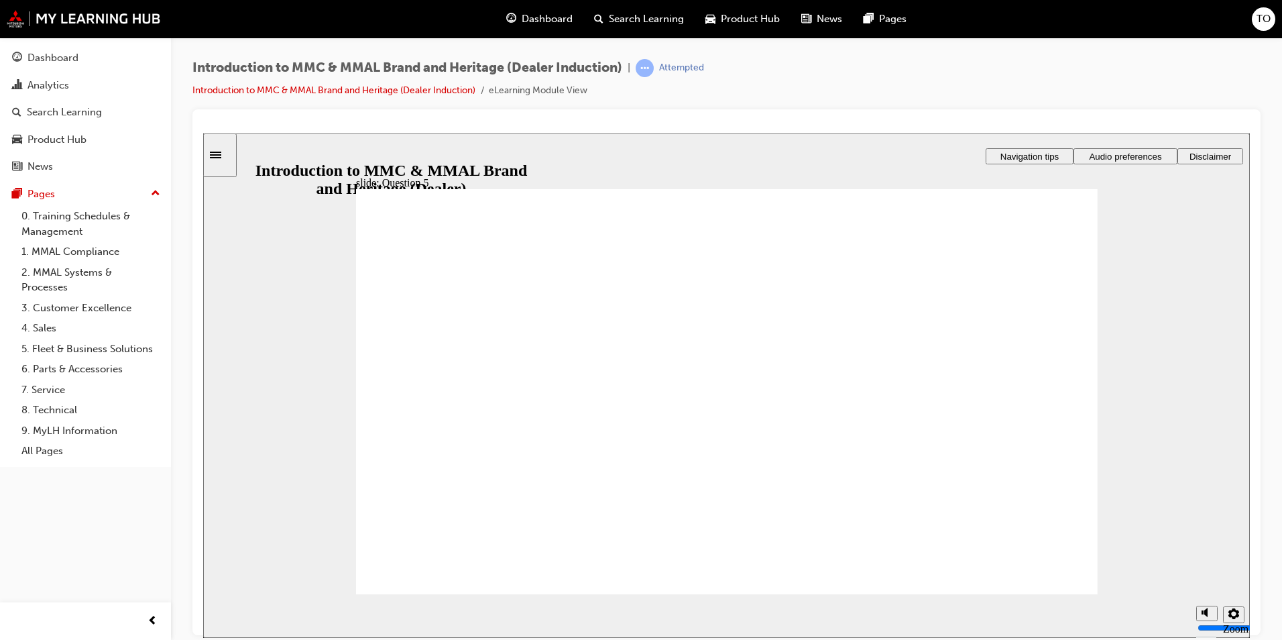
checkbox input "true"
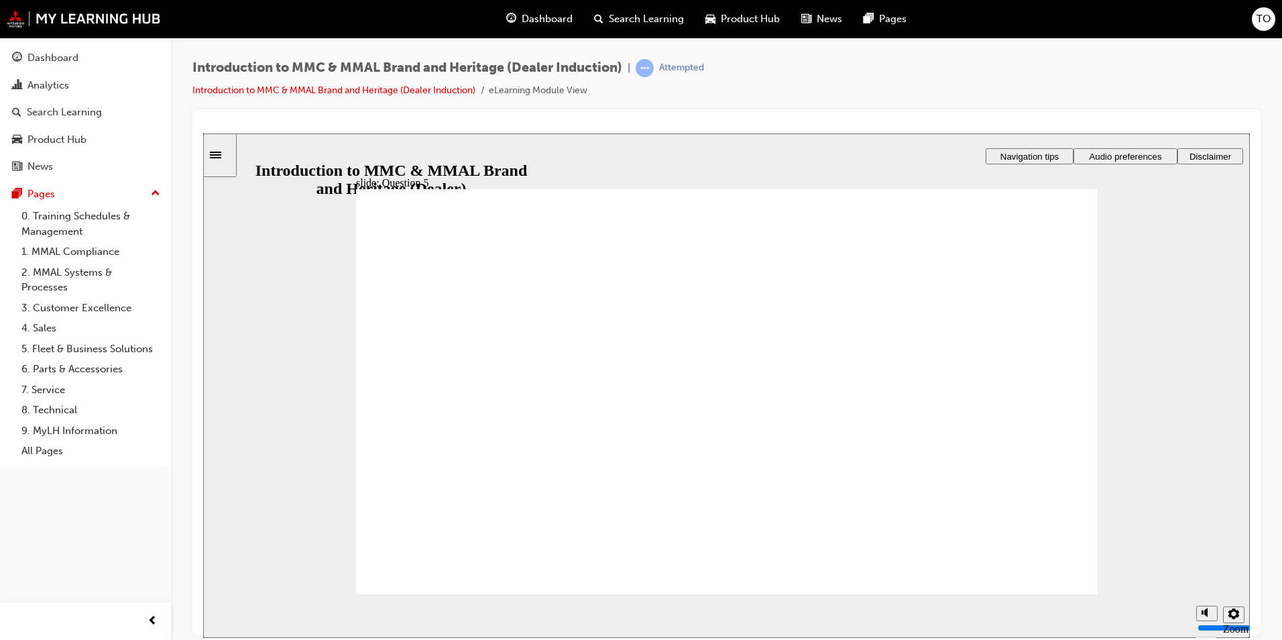
checkbox input "true"
click at [76, 249] on link "1. MMAL Compliance" at bounding box center [91, 251] width 150 height 21
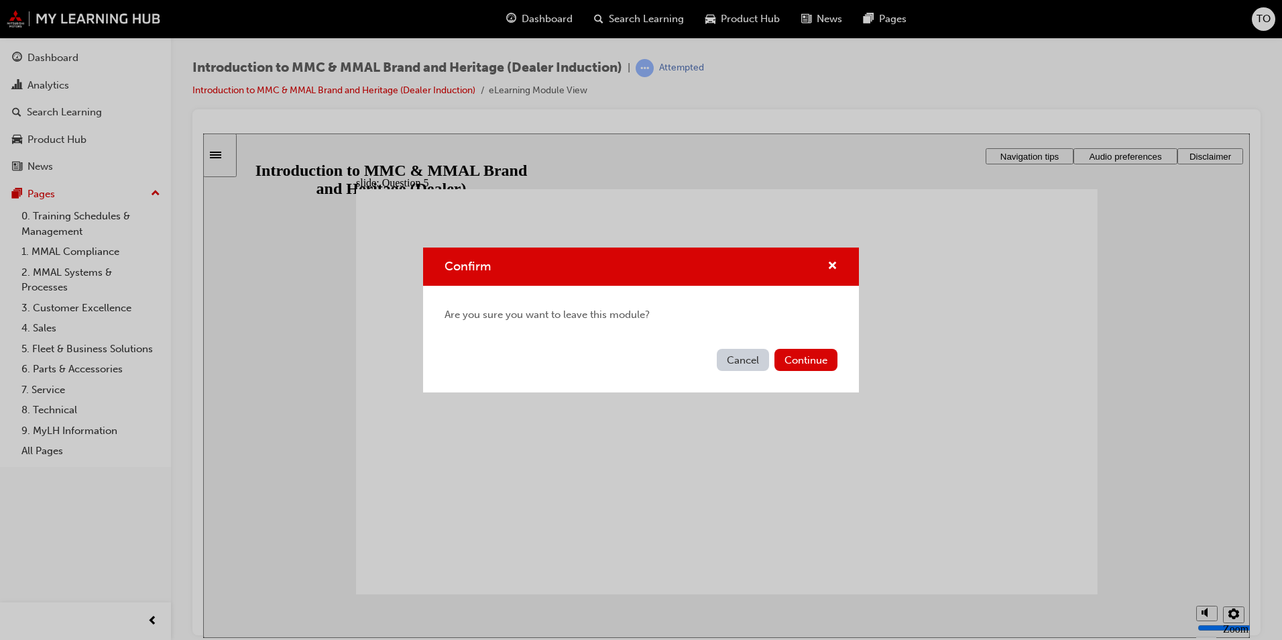
click at [750, 355] on button "Cancel" at bounding box center [743, 360] width 52 height 22
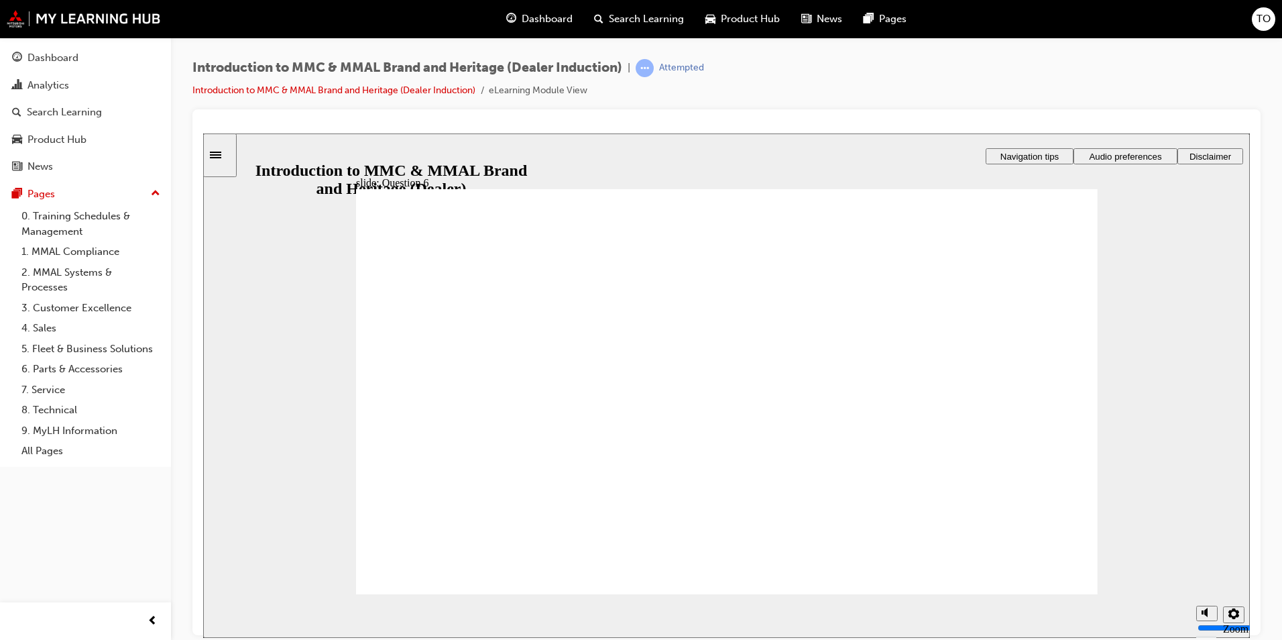
radio input "true"
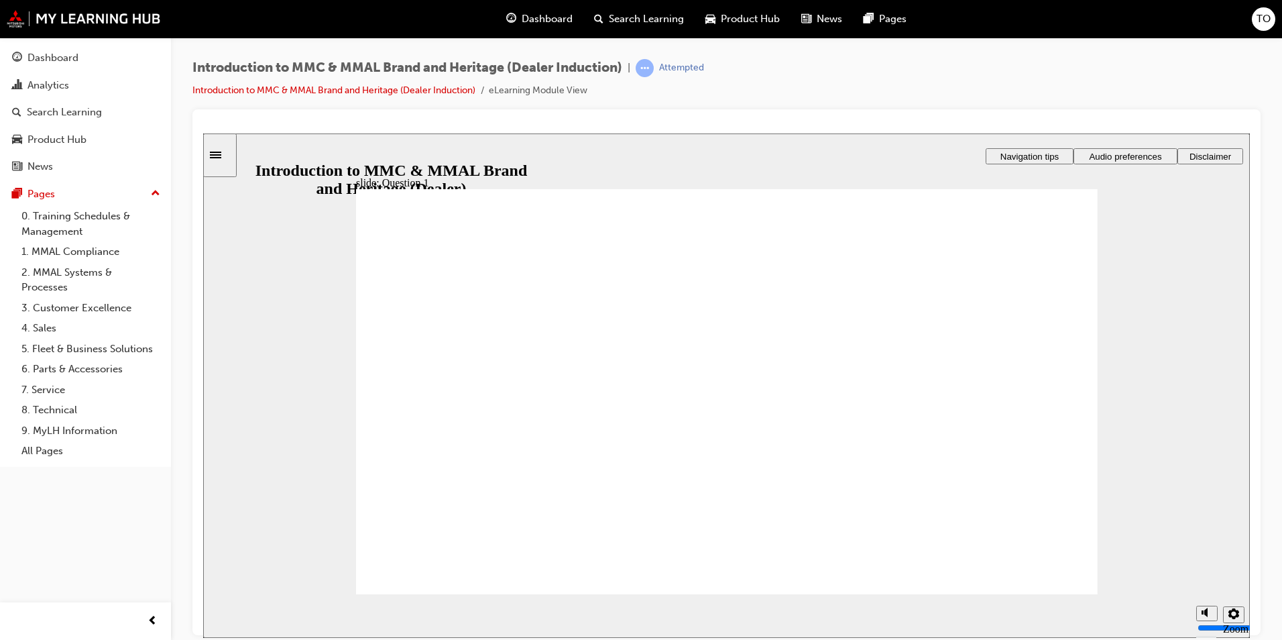
drag, startPoint x: 486, startPoint y: 559, endPoint x: 570, endPoint y: 566, distance: 84.1
radio input "true"
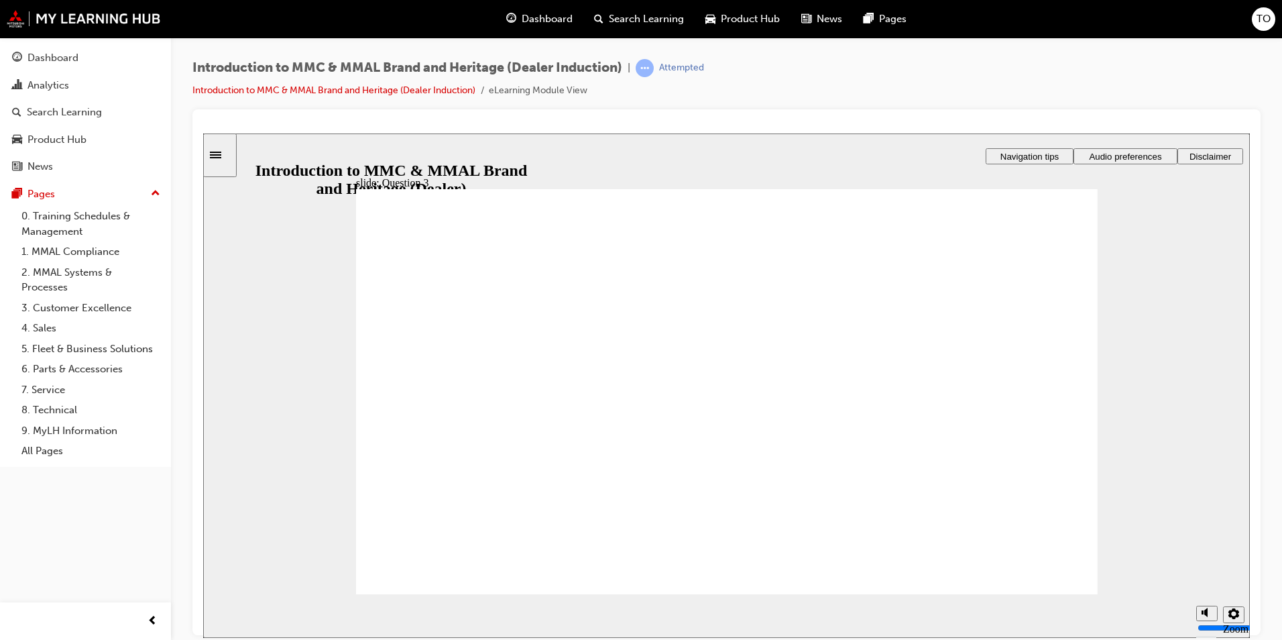
radio input "true"
checkbox input "true"
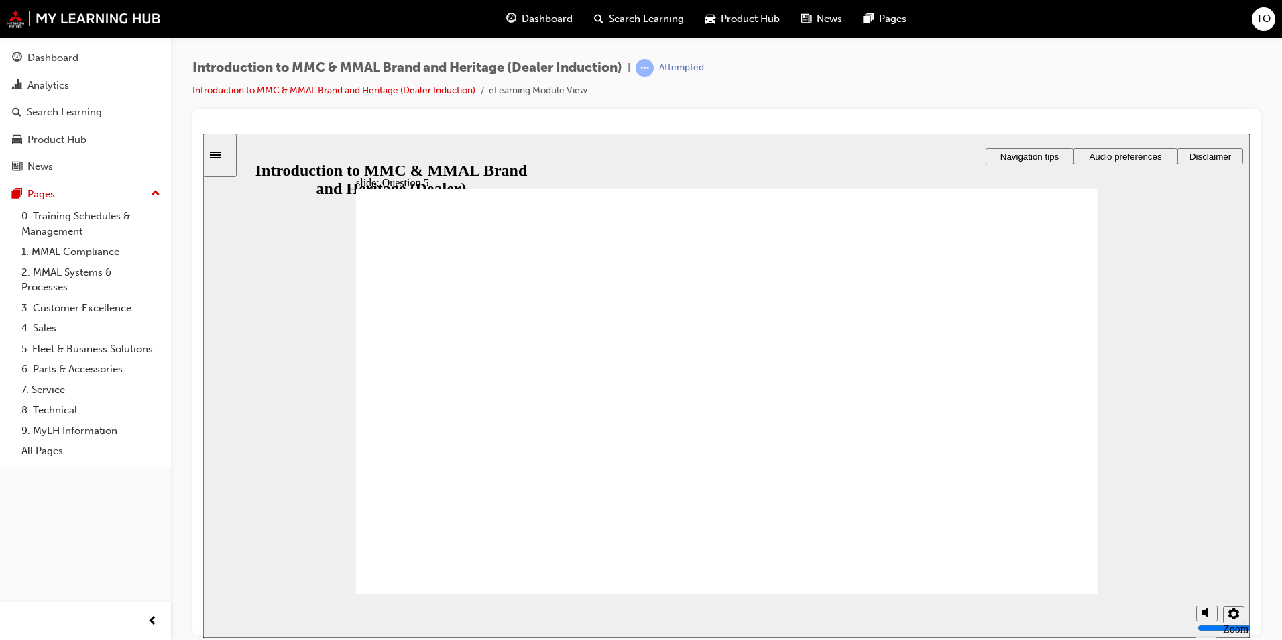
checkbox input "true"
drag, startPoint x: 512, startPoint y: 571, endPoint x: 467, endPoint y: 560, distance: 46.2
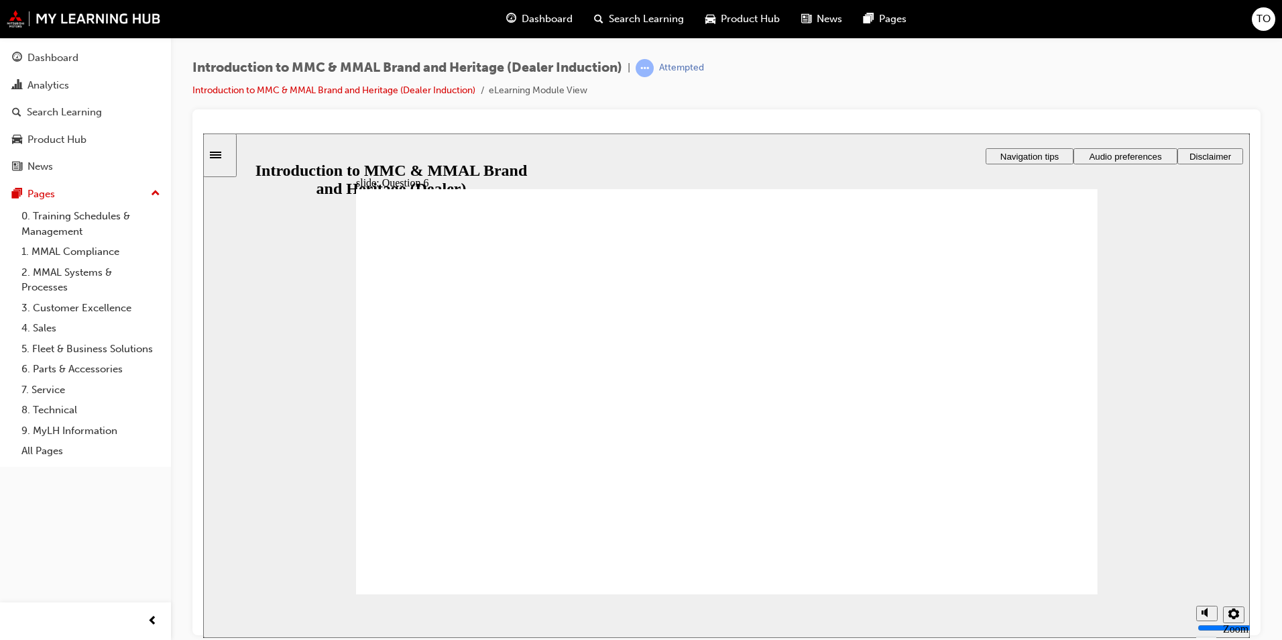
radio input "true"
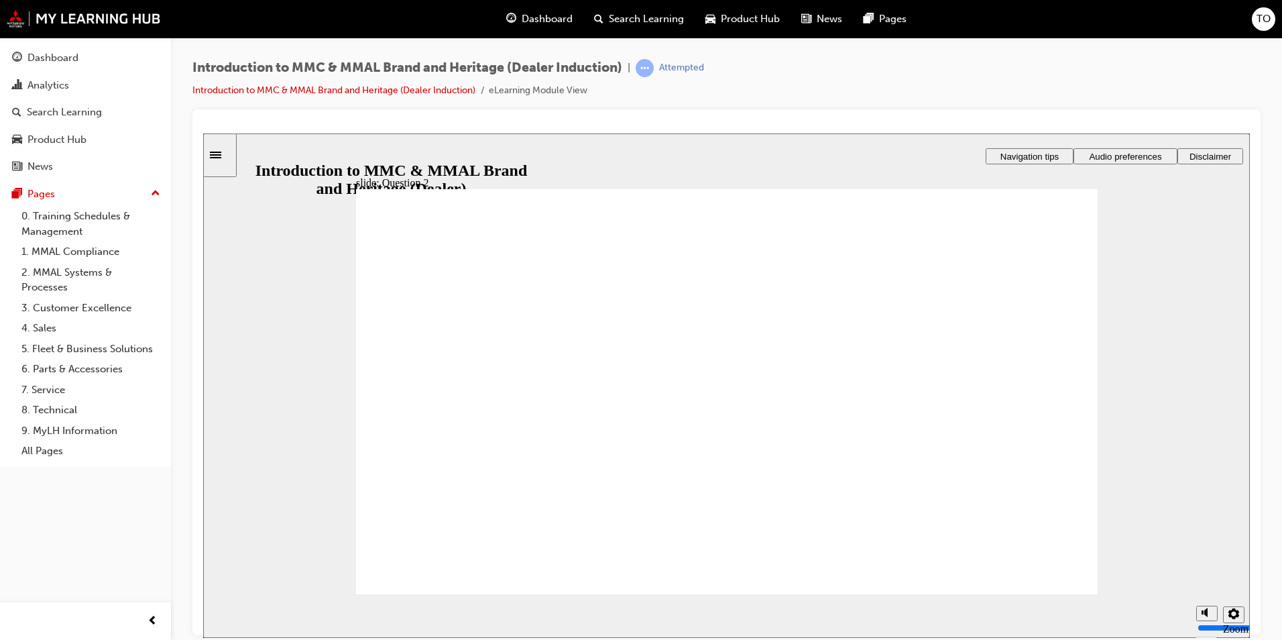
drag, startPoint x: 381, startPoint y: 496, endPoint x: 445, endPoint y: 546, distance: 81.1
radio input "true"
drag, startPoint x: 466, startPoint y: 573, endPoint x: 633, endPoint y: 596, distance: 168.6
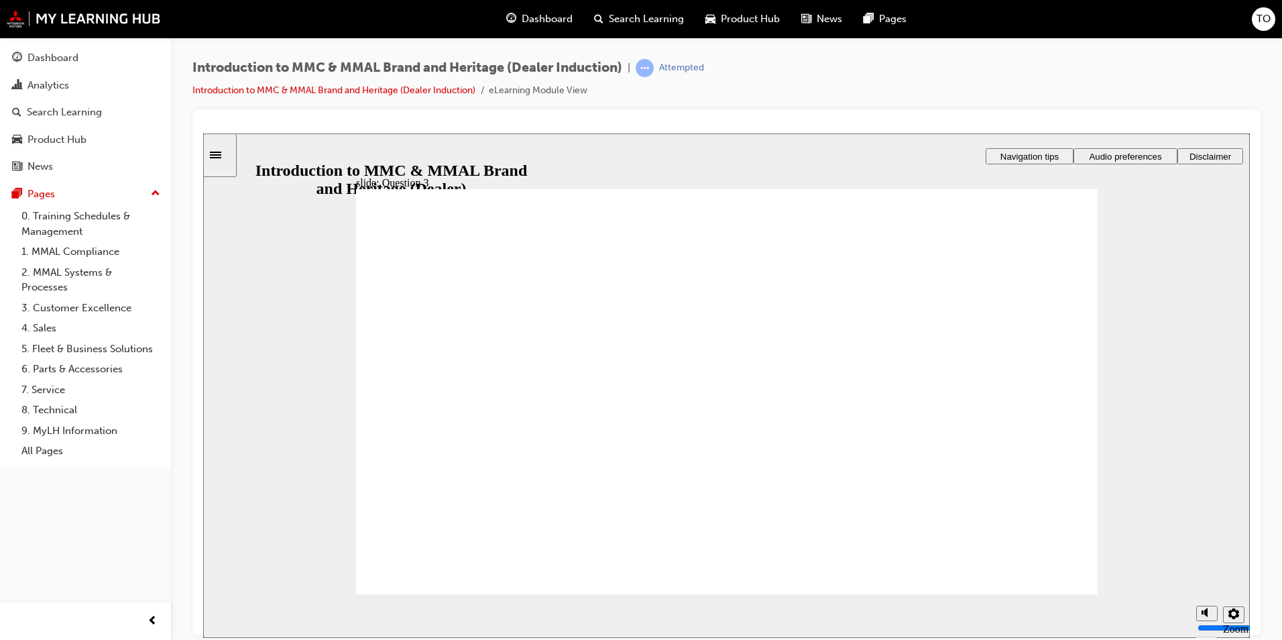
radio input "true"
drag, startPoint x: 388, startPoint y: 449, endPoint x: 429, endPoint y: 554, distance: 113.8
checkbox input "true"
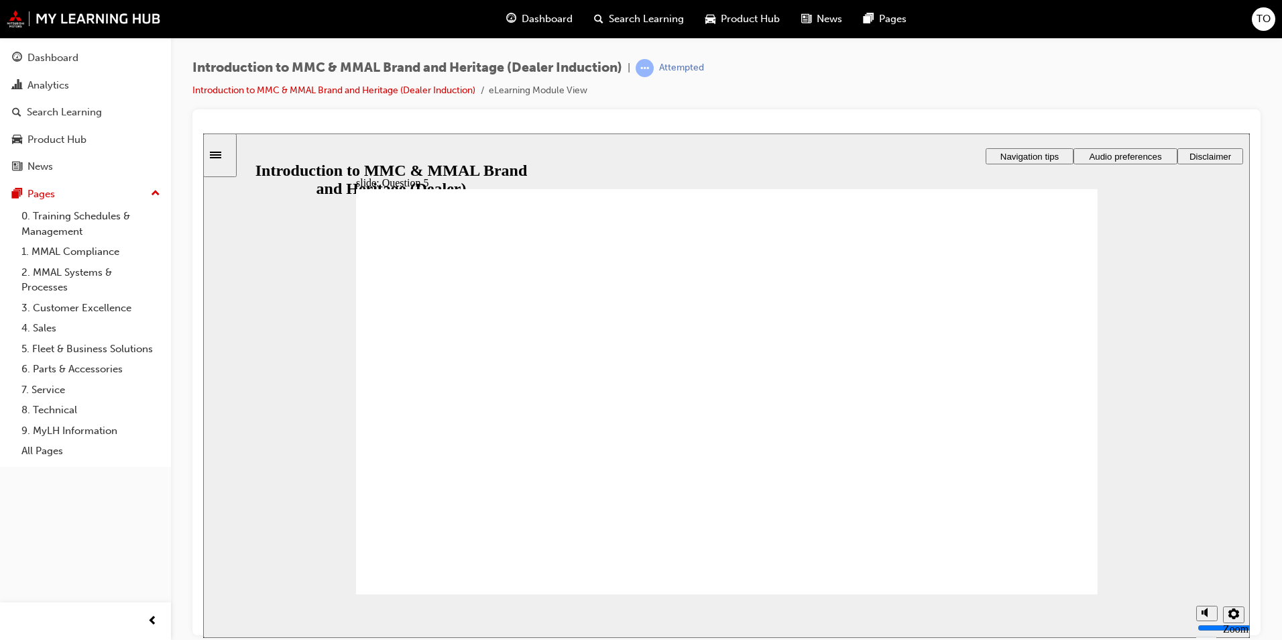
checkbox input "true"
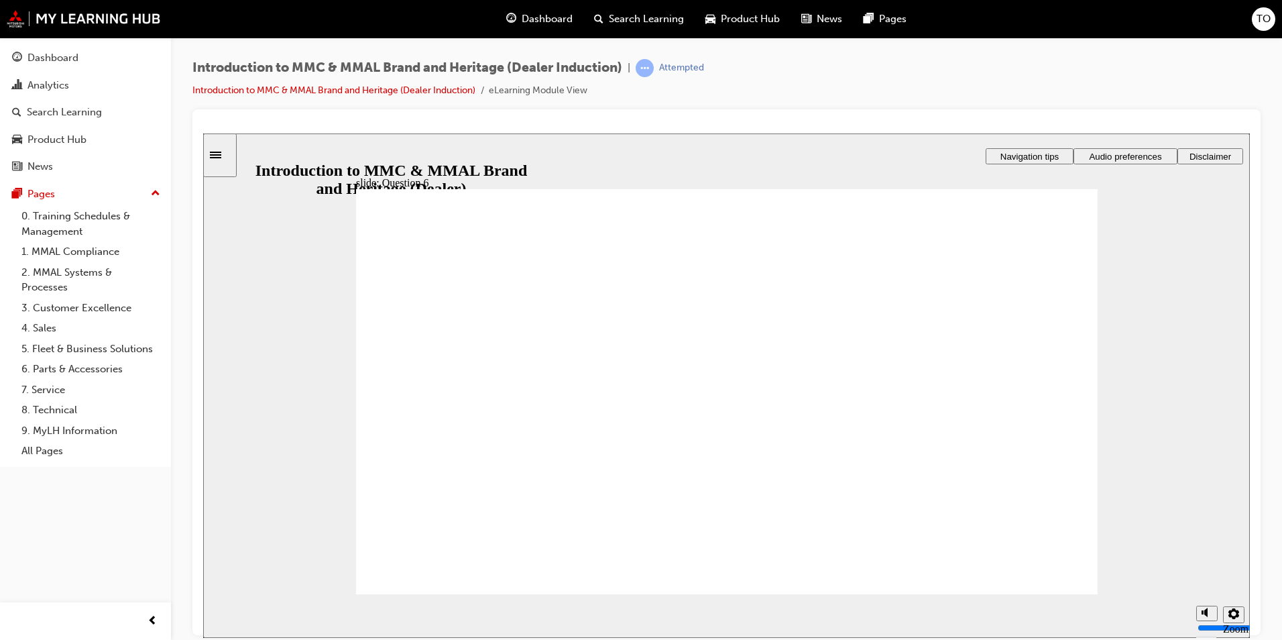
radio input "true"
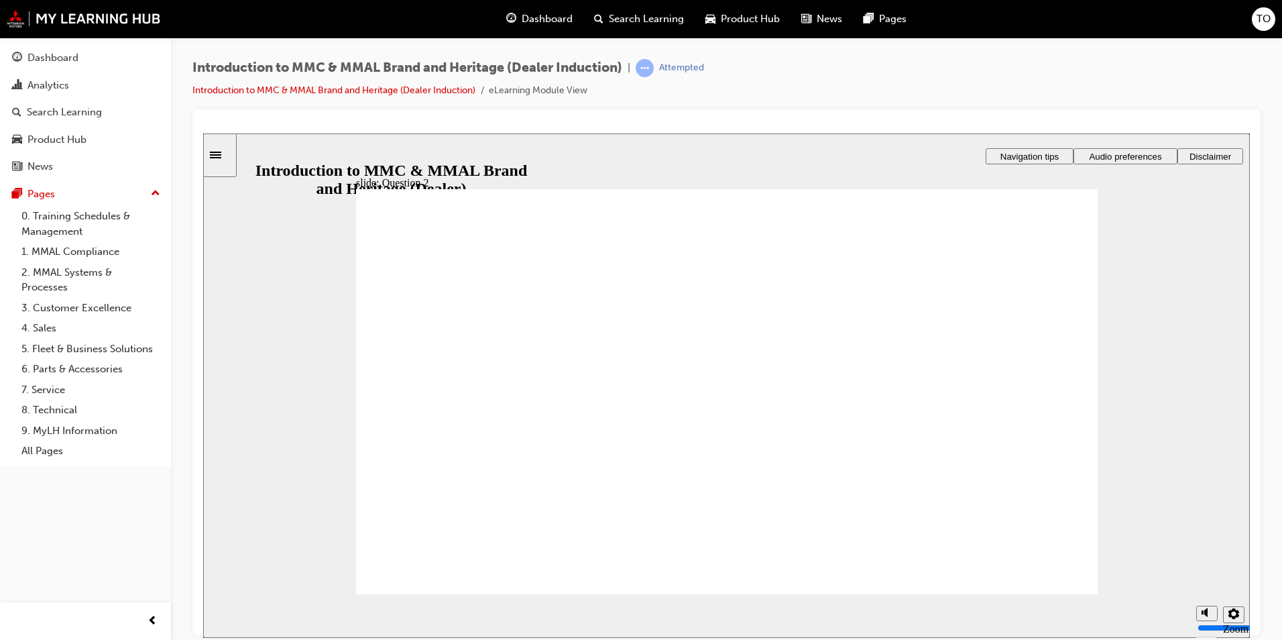
radio input "true"
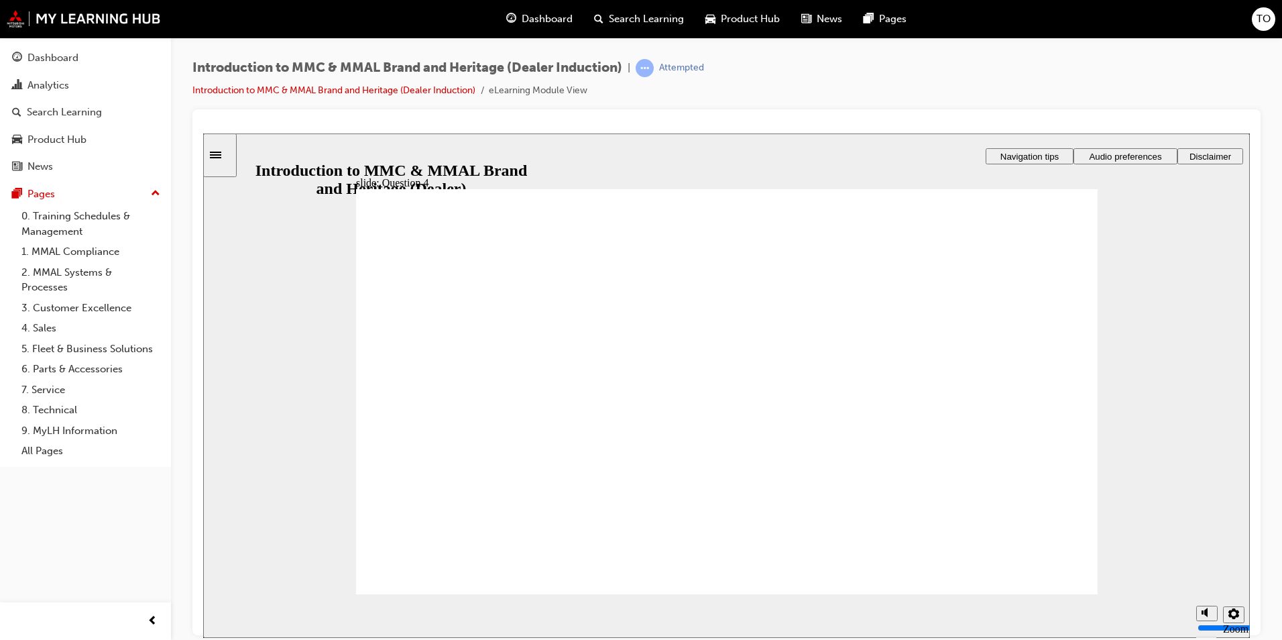
checkbox input "true"
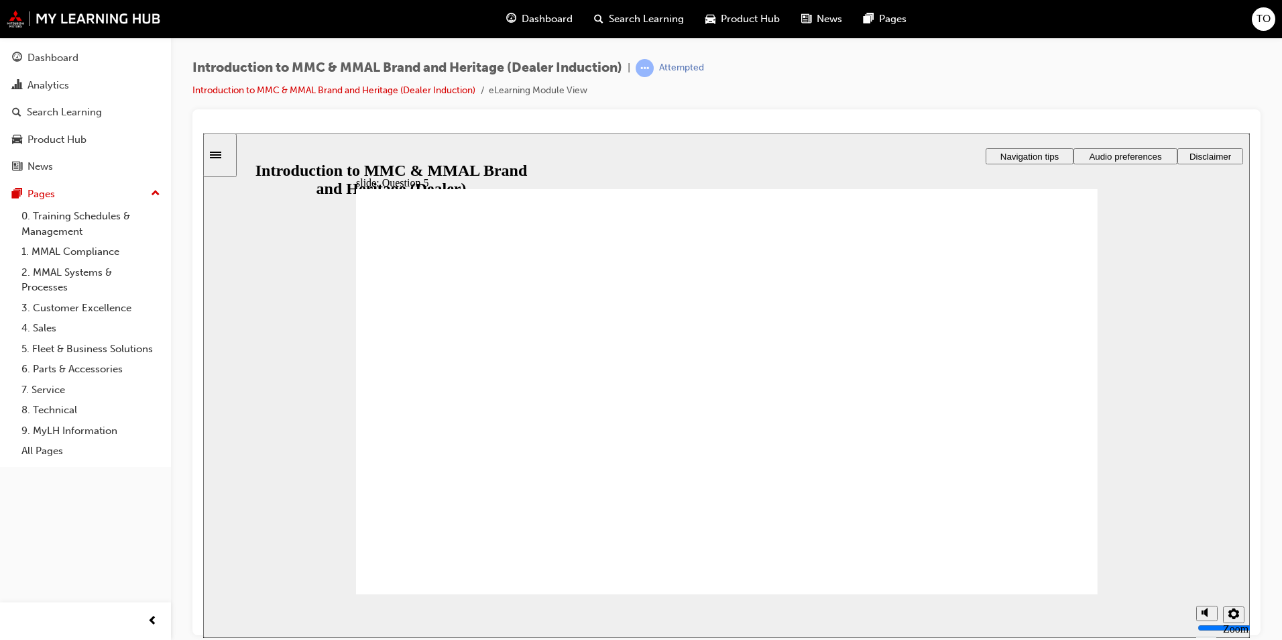
checkbox input "true"
radio input "true"
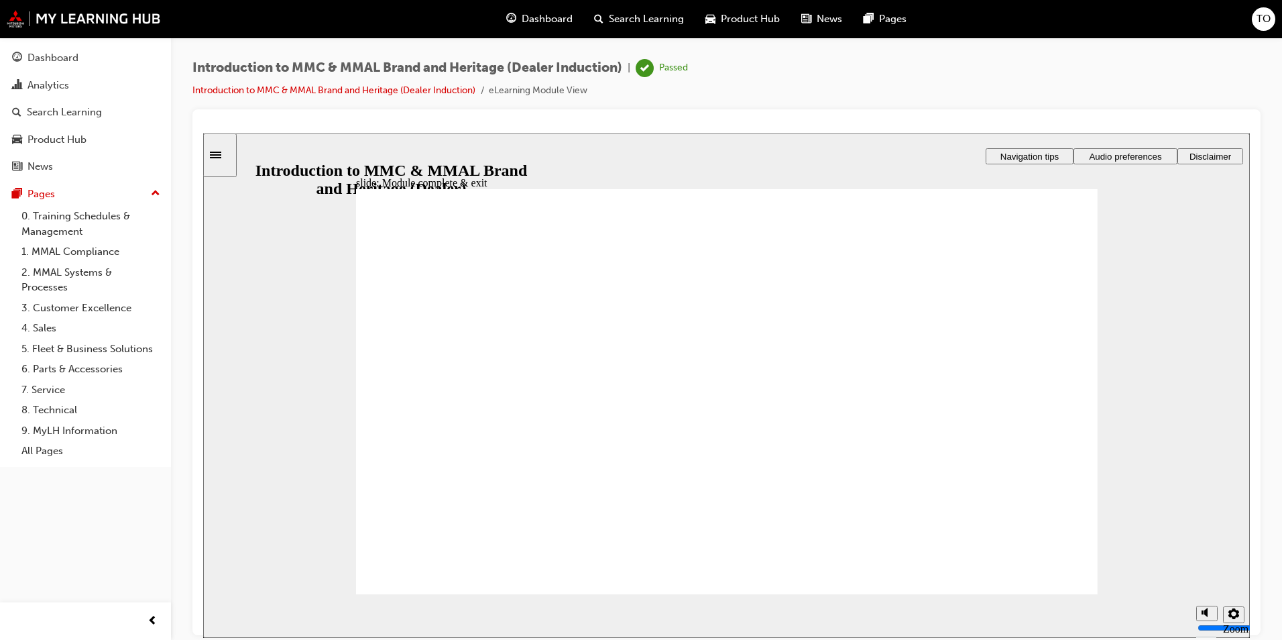
click at [58, 219] on link "0. Training Schedules & Management" at bounding box center [91, 224] width 150 height 36
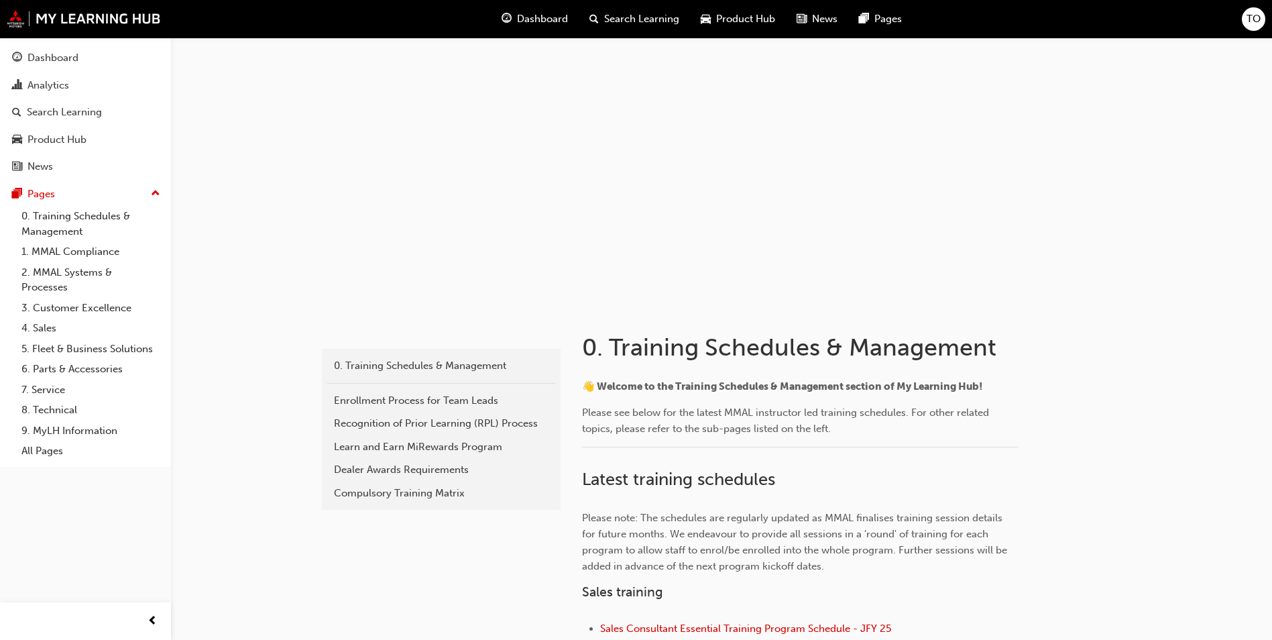
click at [638, 20] on span "Search Learning" at bounding box center [641, 18] width 75 height 15
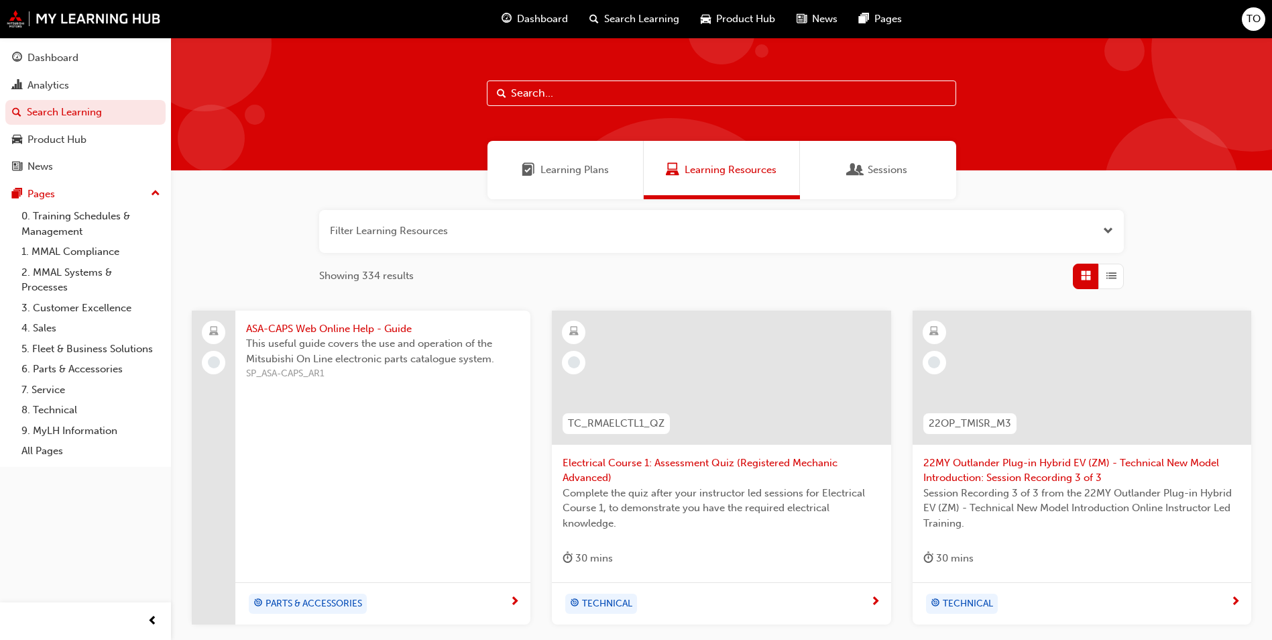
click at [537, 17] on span "Dashboard" at bounding box center [542, 18] width 51 height 15
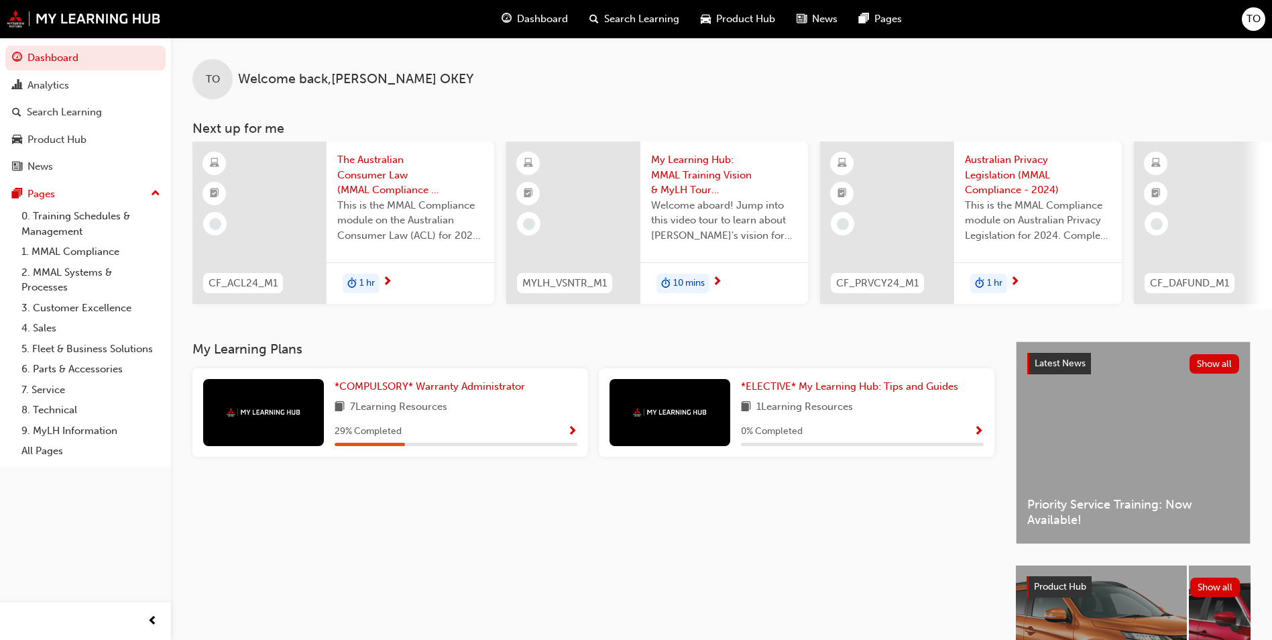
click at [686, 186] on span "My Learning Hub: MMAL Training Vision & MyLH Tour (Elective)" at bounding box center [724, 175] width 146 height 46
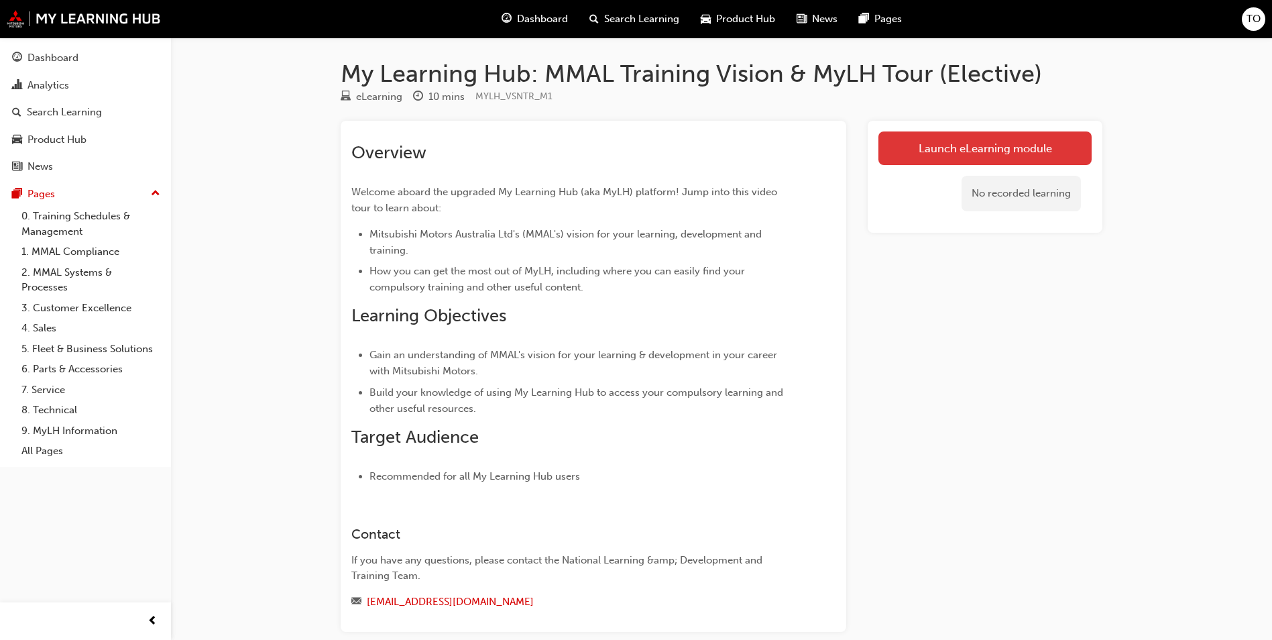
click at [955, 146] on link "Launch eLearning module" at bounding box center [984, 148] width 213 height 34
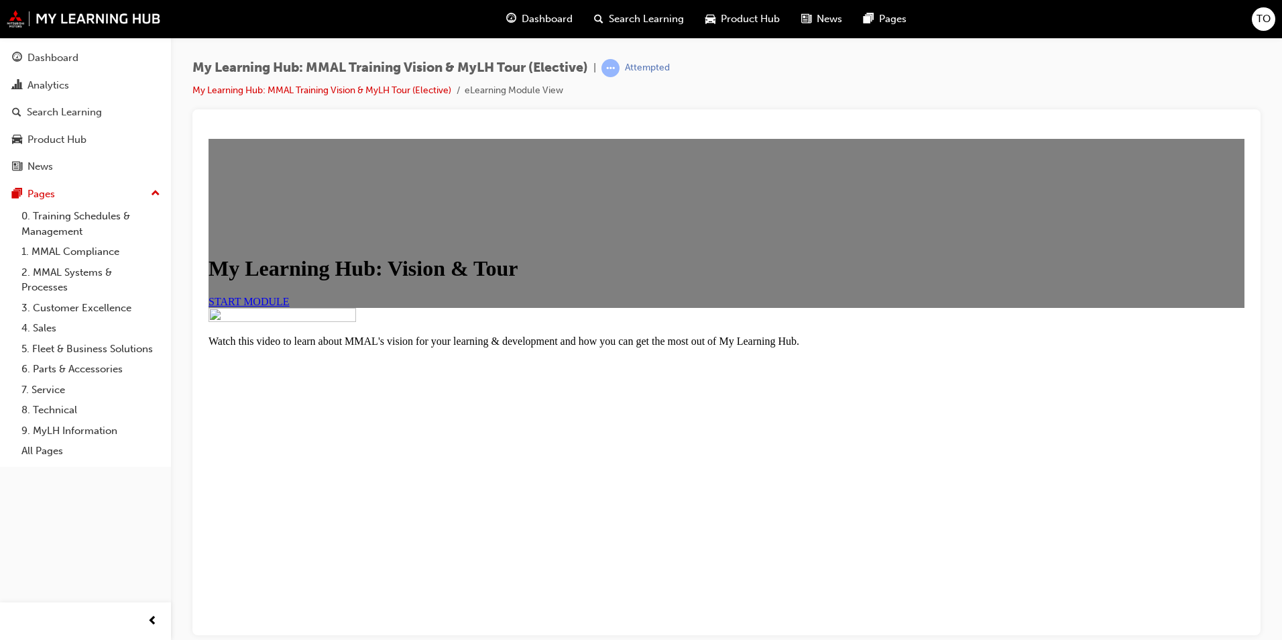
scroll to position [131, 0]
click at [290, 295] on link "START MODULE" at bounding box center [249, 300] width 81 height 11
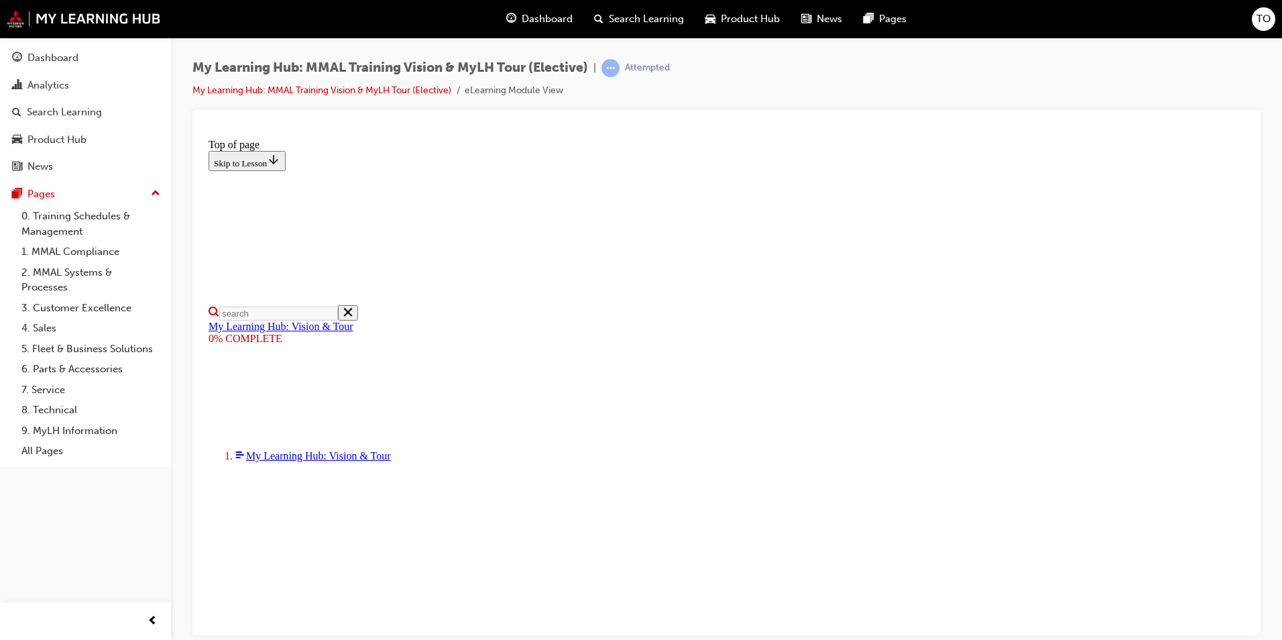
scroll to position [134, 0]
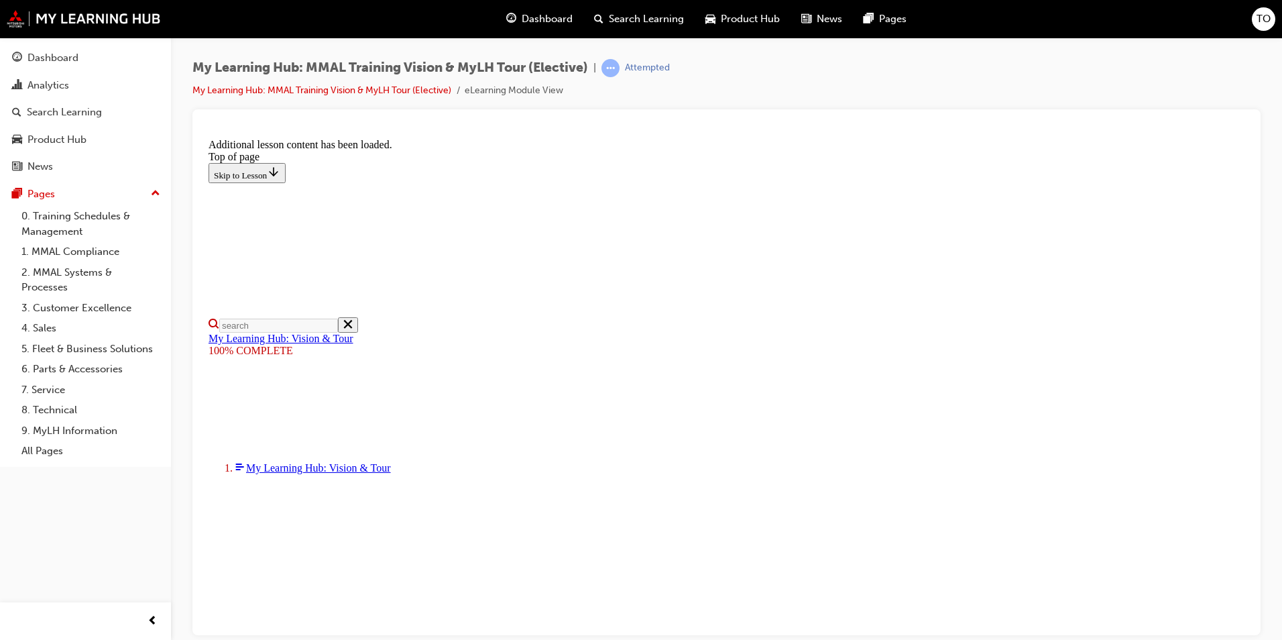
scroll to position [398, 0]
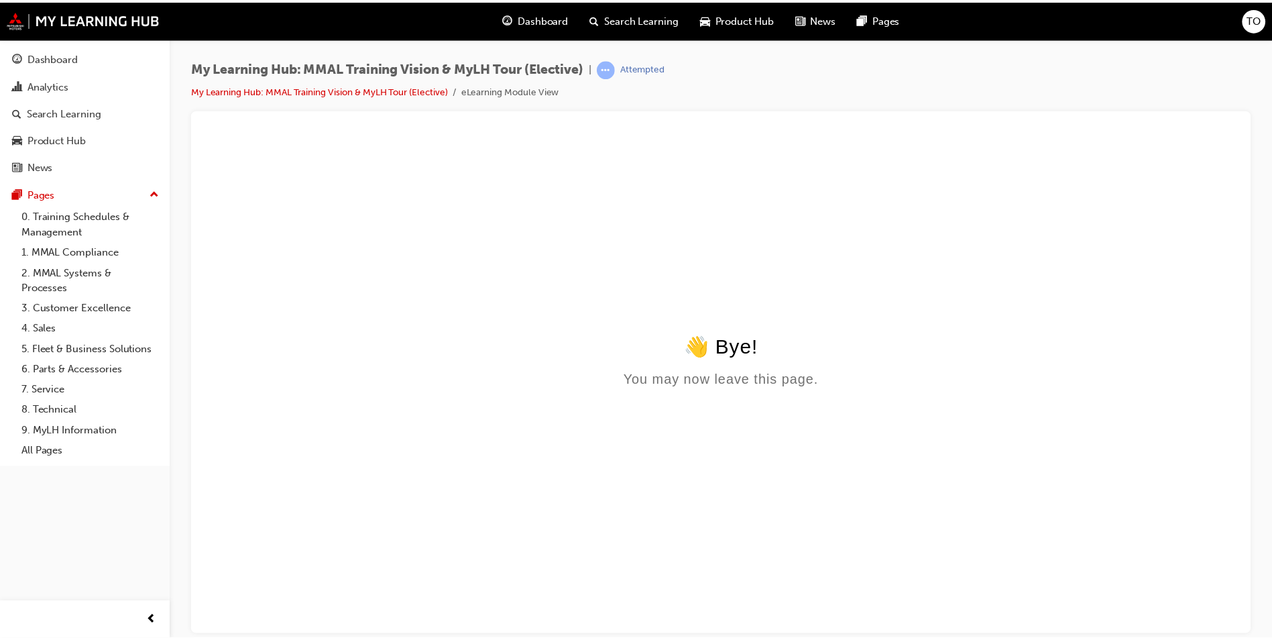
scroll to position [0, 0]
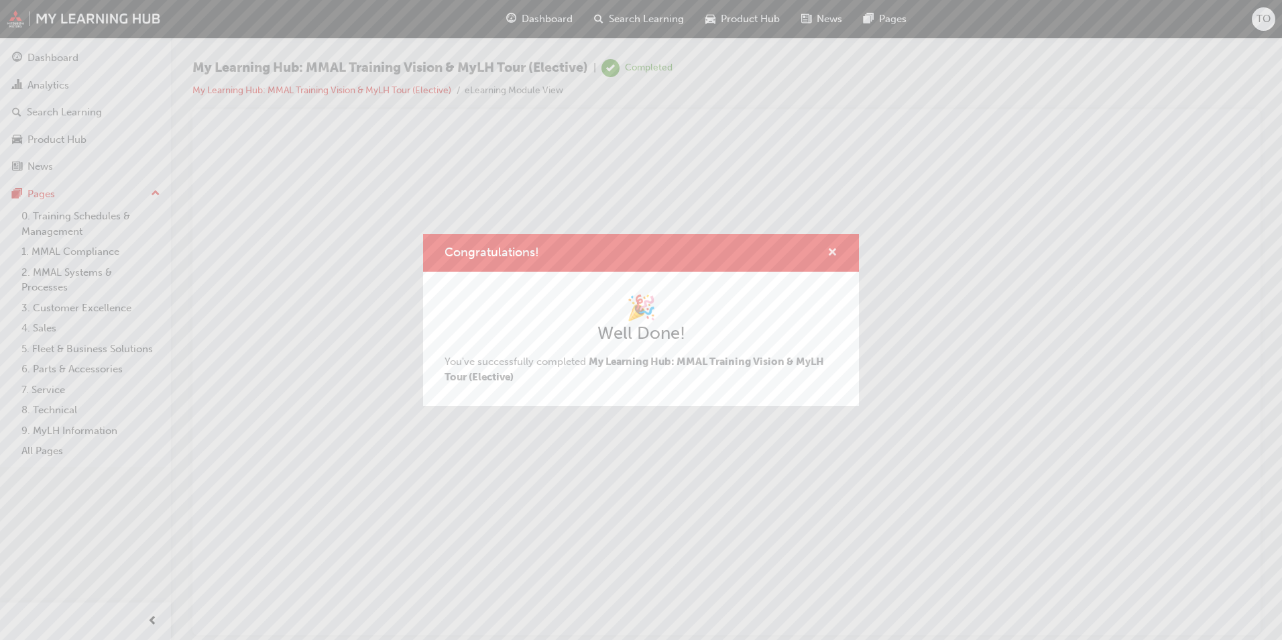
click at [833, 251] on span "cross-icon" at bounding box center [832, 253] width 10 height 12
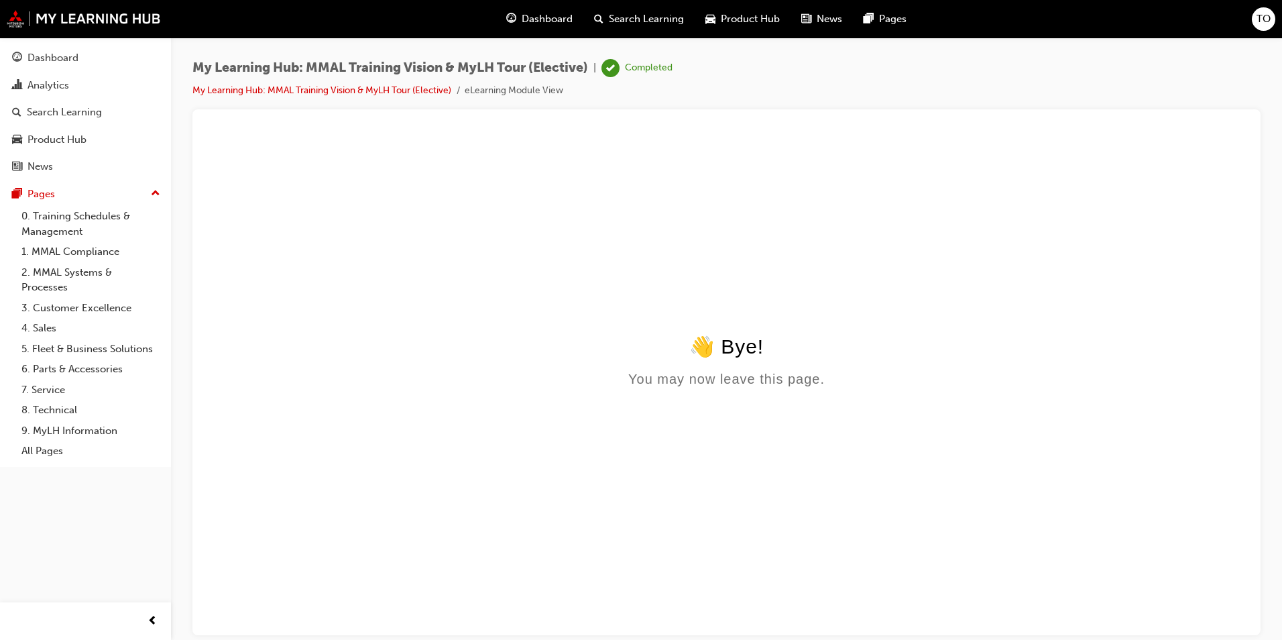
click at [642, 15] on span "Search Learning" at bounding box center [646, 18] width 75 height 15
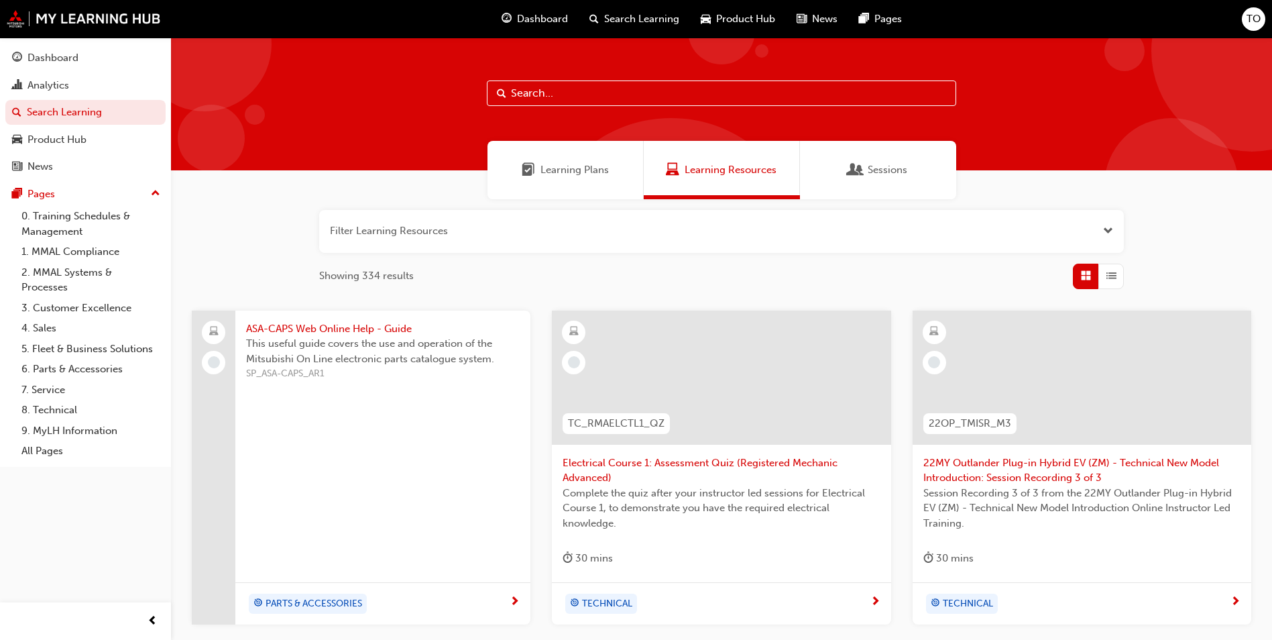
click at [571, 171] on span "Learning Plans" at bounding box center [574, 169] width 68 height 15
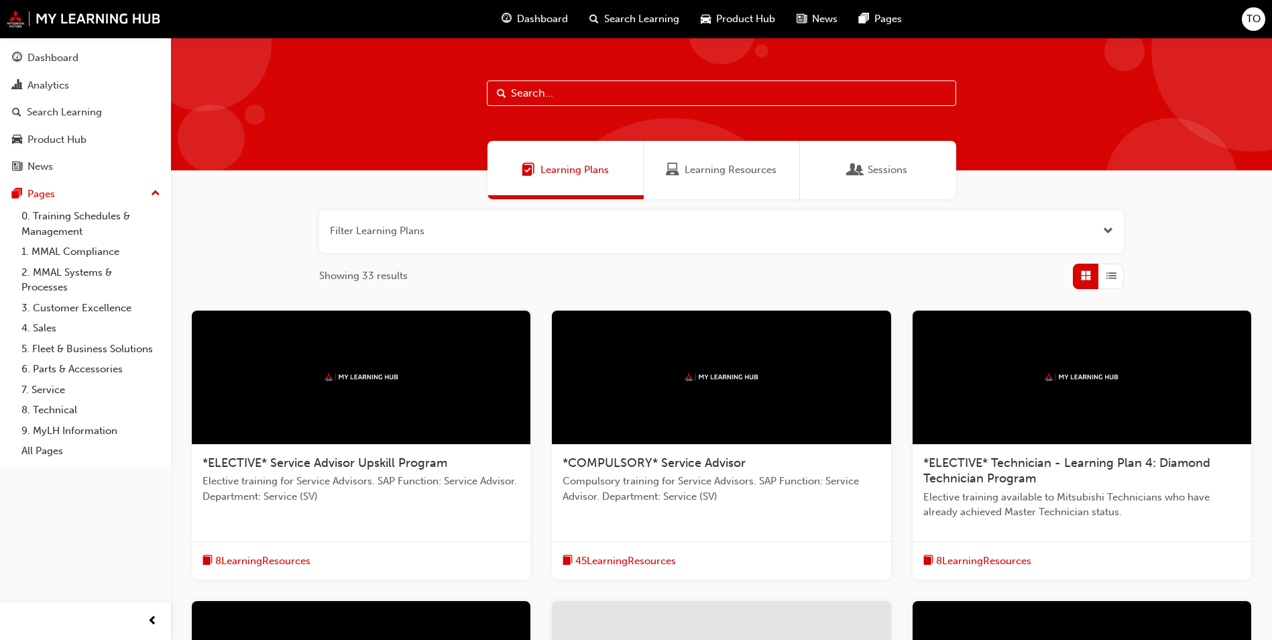
click at [904, 161] on div "Sessions" at bounding box center [878, 170] width 156 height 58
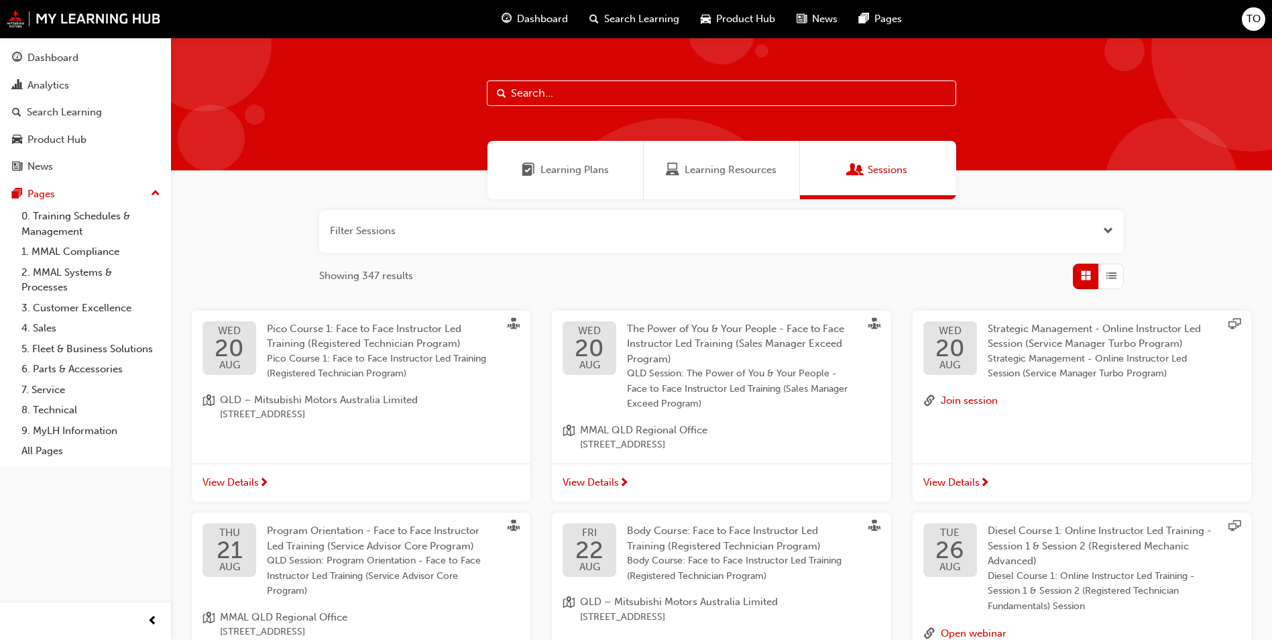
click at [566, 164] on span "Learning Plans" at bounding box center [574, 169] width 68 height 15
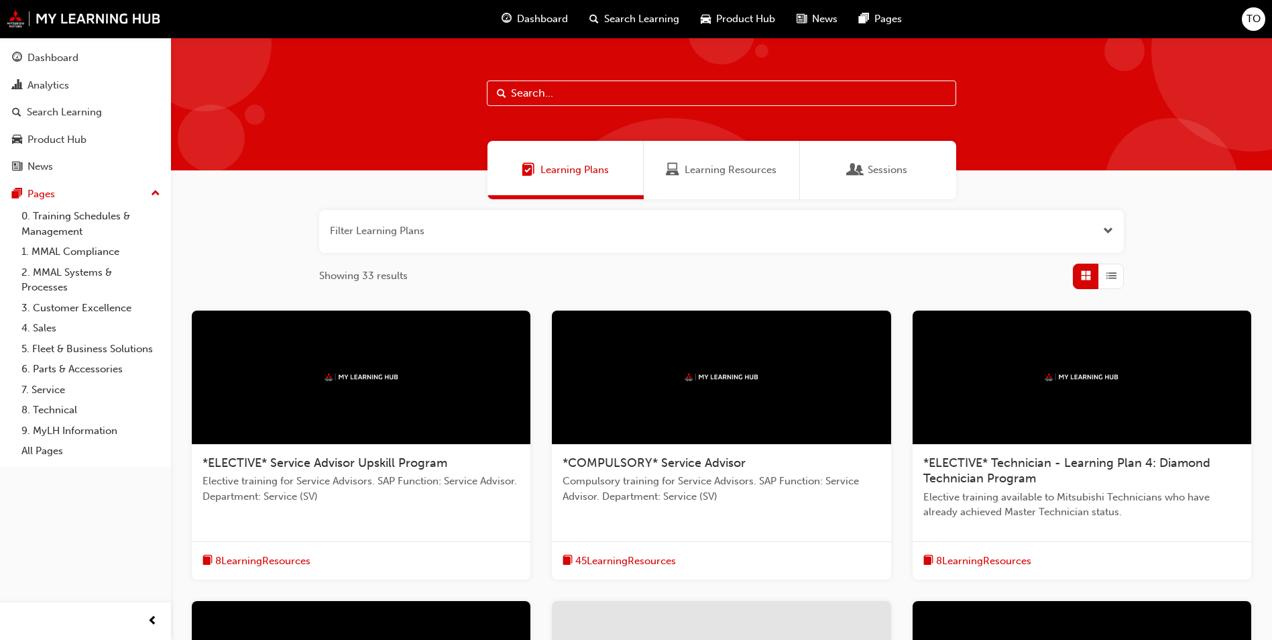
click at [1100, 229] on button "button" at bounding box center [721, 231] width 805 height 43
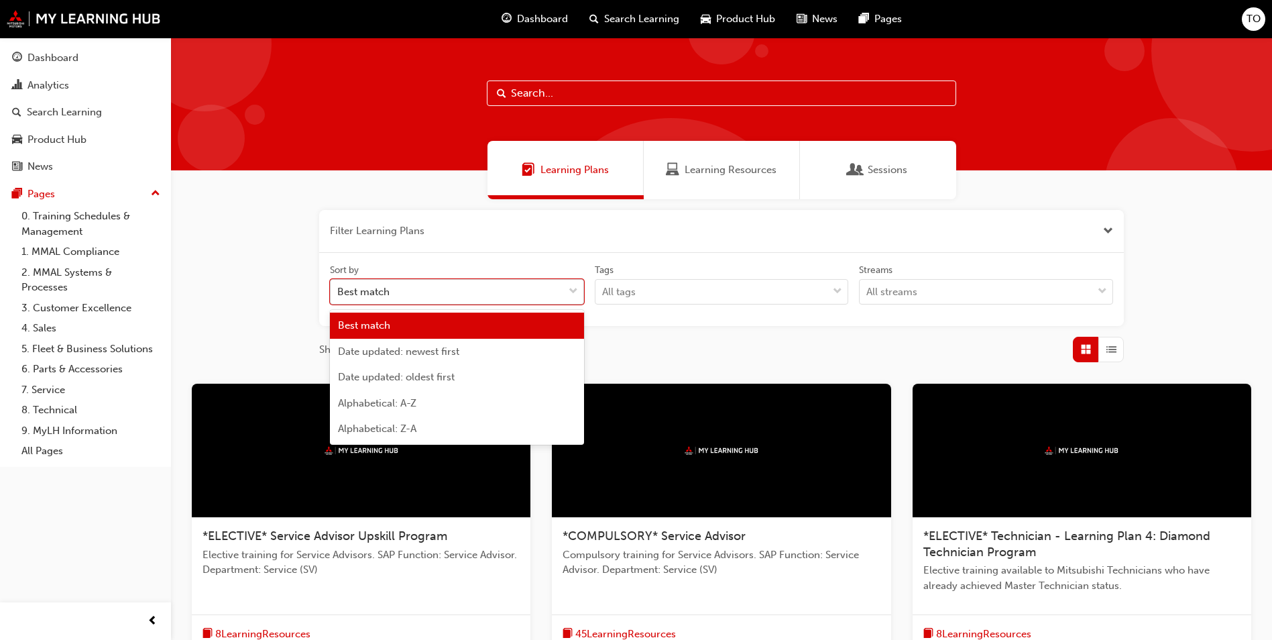
click at [563, 288] on div "Best match" at bounding box center [447, 291] width 233 height 23
click at [339, 288] on input "Sort by option Best match focused, 1 of 5. 5 results available. Use Up and Down…" at bounding box center [337, 291] width 1 height 11
click at [434, 398] on div "Alphabetical: A-Z" at bounding box center [457, 403] width 254 height 26
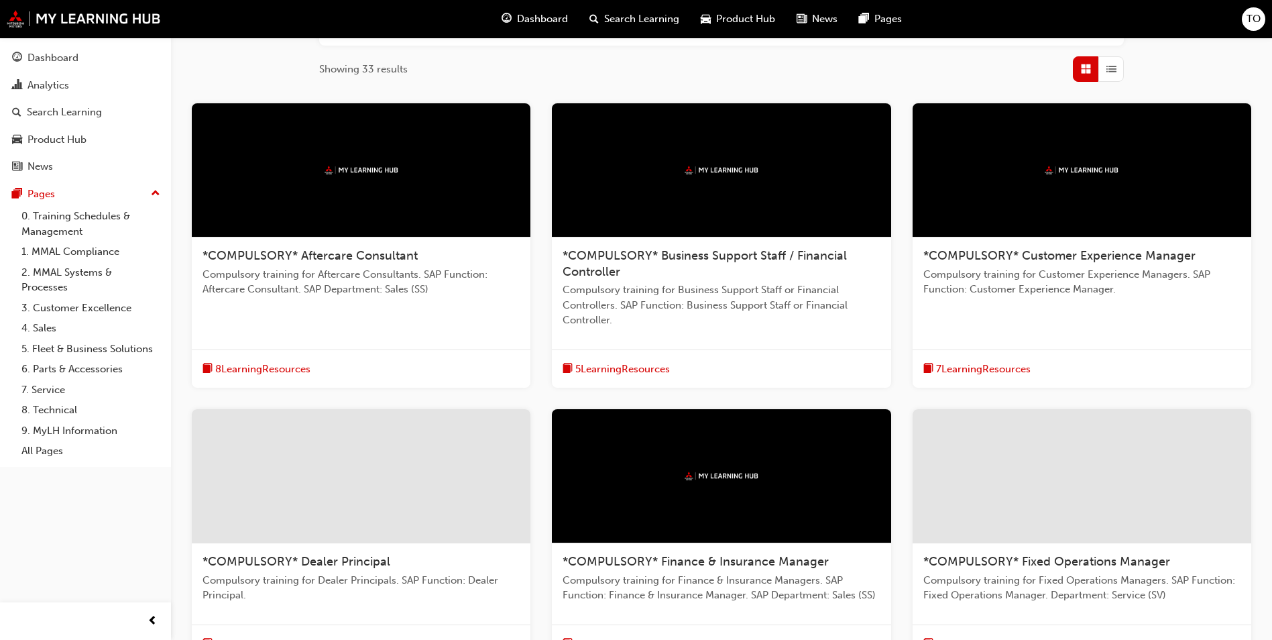
scroll to position [467, 0]
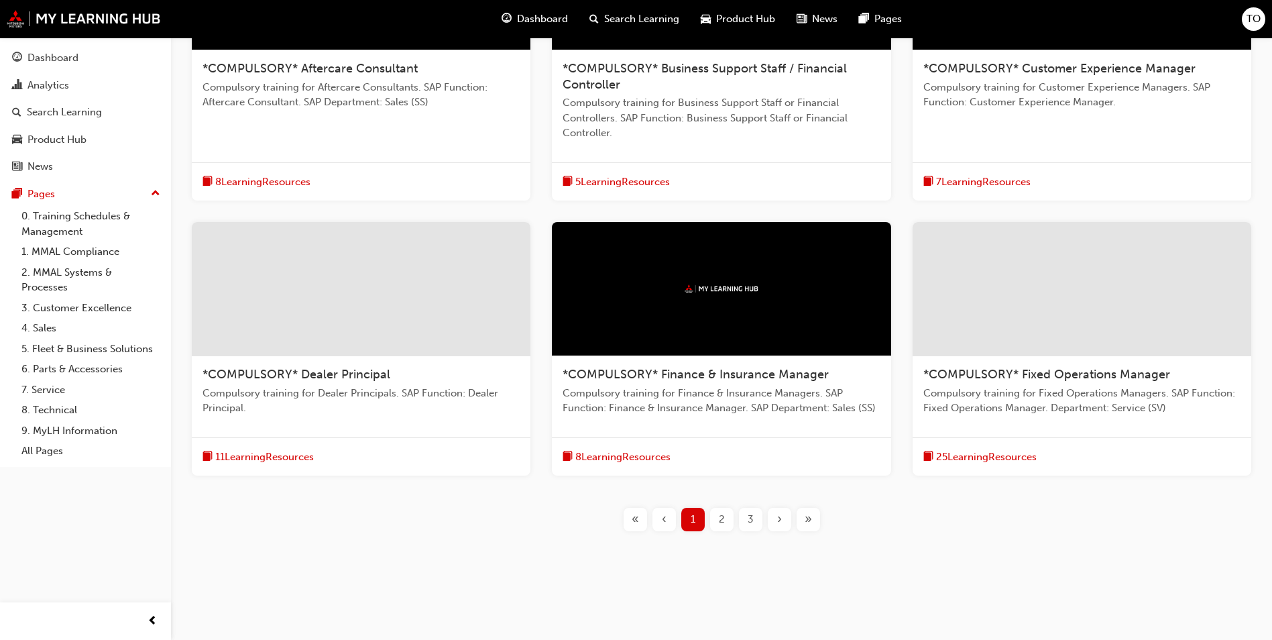
drag, startPoint x: 717, startPoint y: 516, endPoint x: 726, endPoint y: 520, distance: 9.9
click at [717, 516] on div "2" at bounding box center [721, 519] width 23 height 23
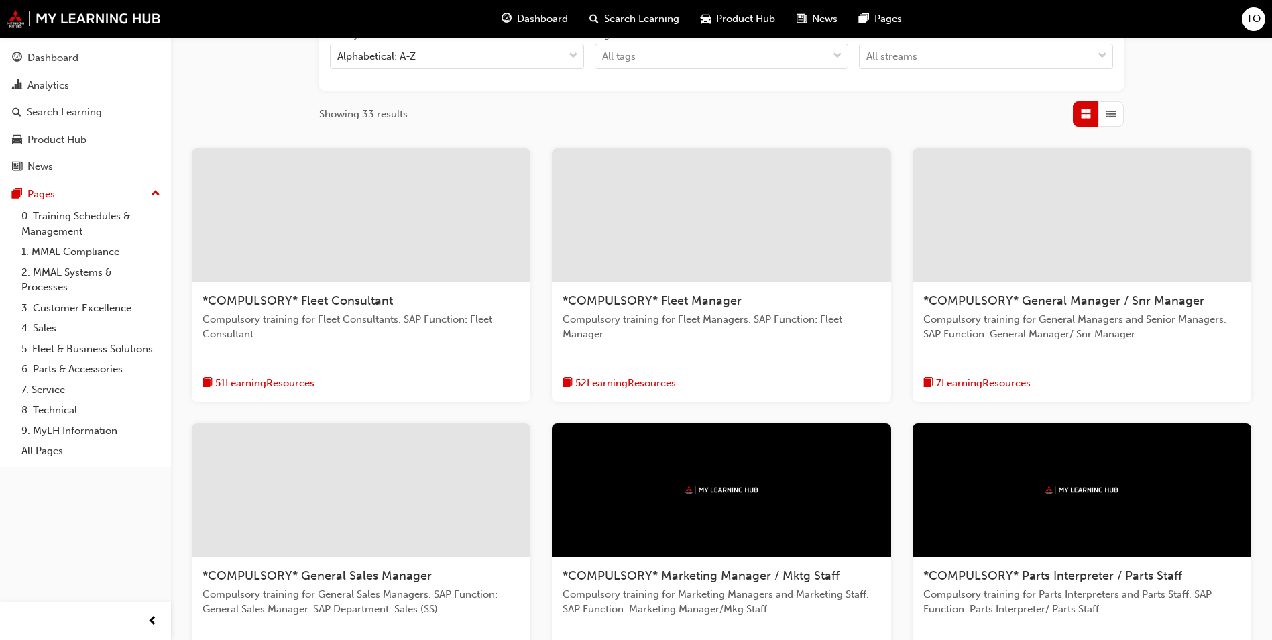
scroll to position [436, 0]
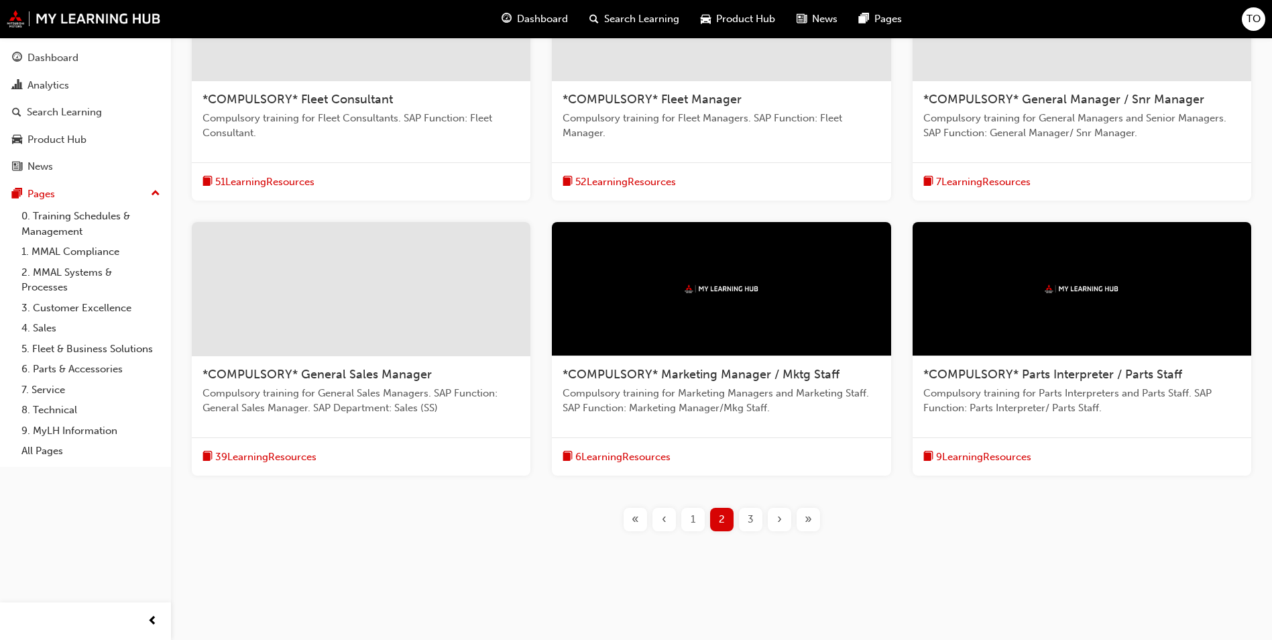
click at [752, 516] on span "3" at bounding box center [751, 519] width 6 height 15
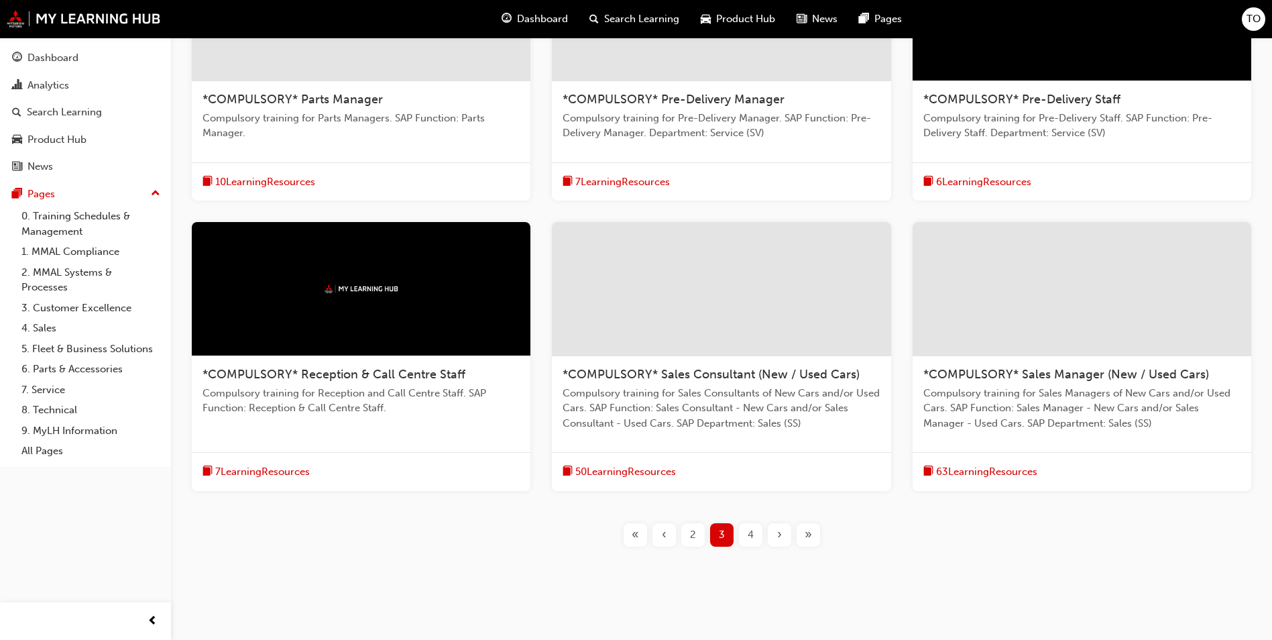
click at [745, 534] on div "4" at bounding box center [750, 534] width 23 height 23
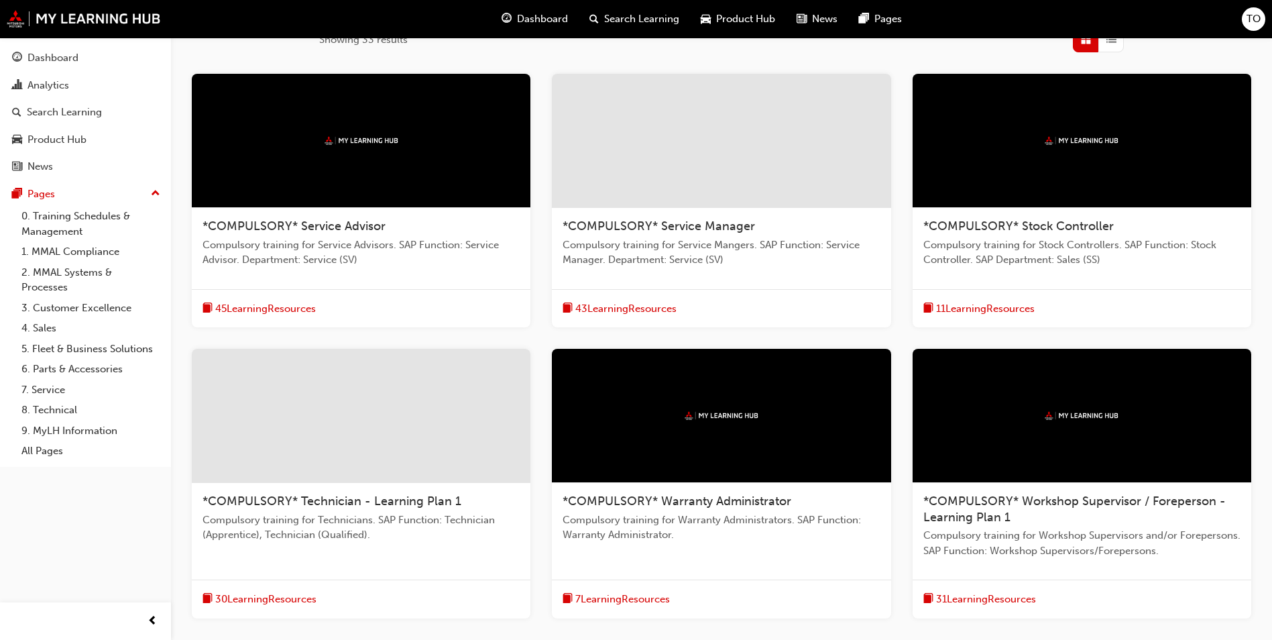
scroll to position [168, 0]
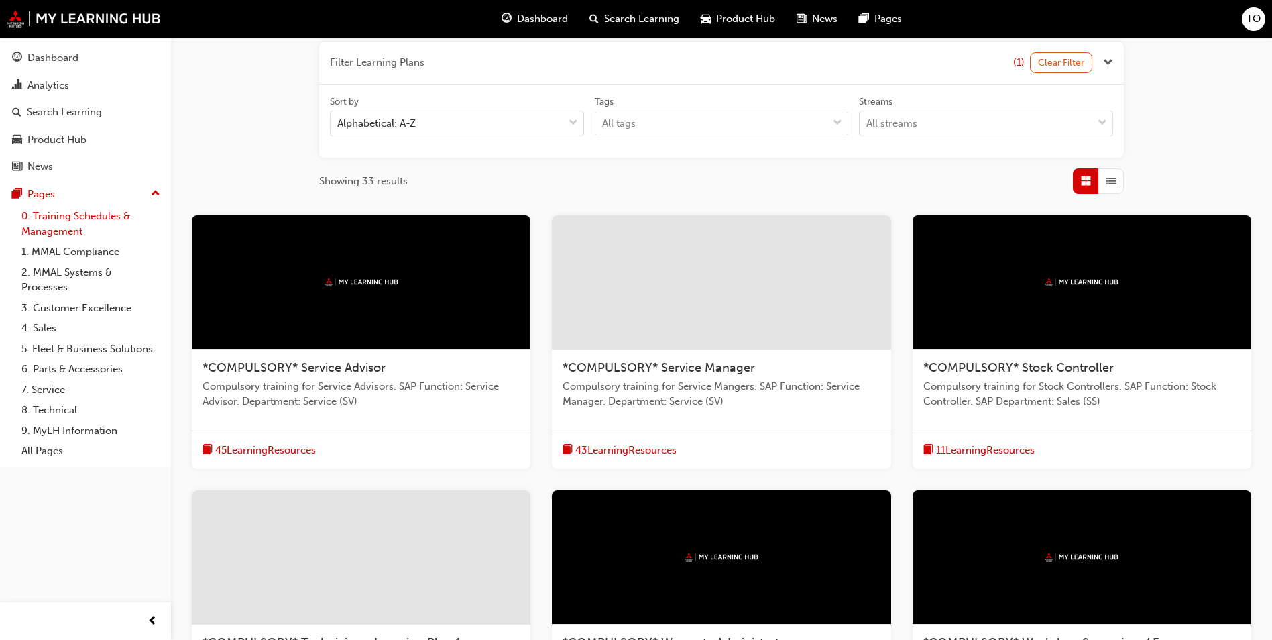
click at [68, 223] on link "0. Training Schedules & Management" at bounding box center [91, 224] width 150 height 36
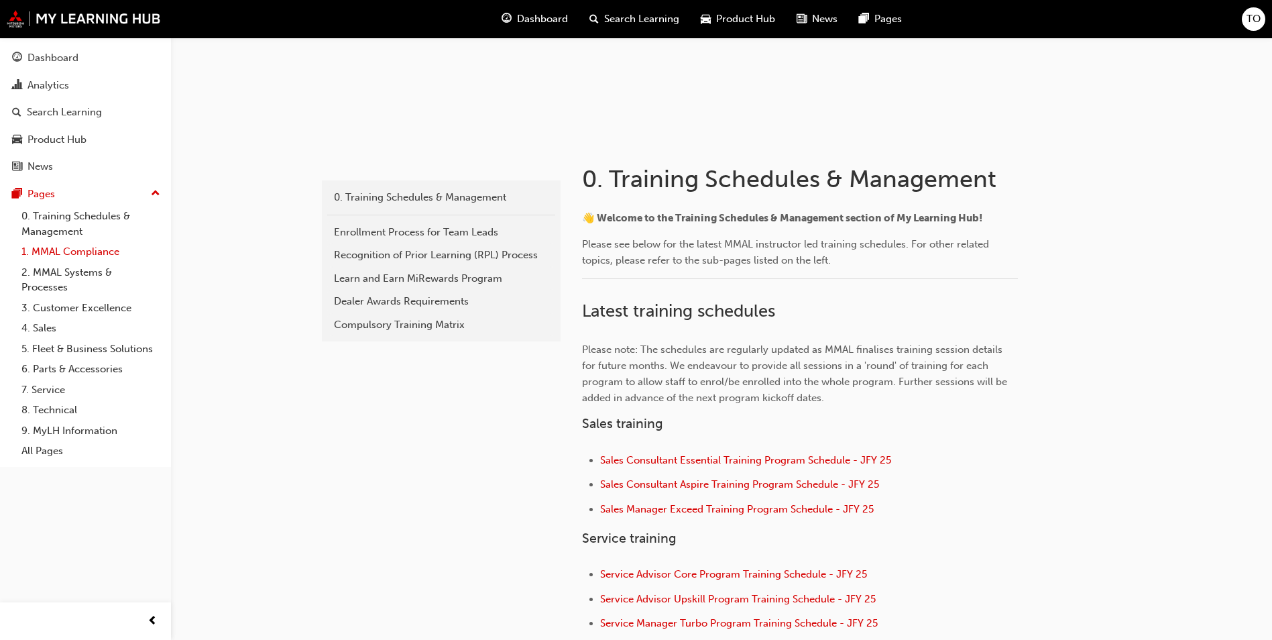
click at [54, 247] on link "1. MMAL Compliance" at bounding box center [91, 251] width 150 height 21
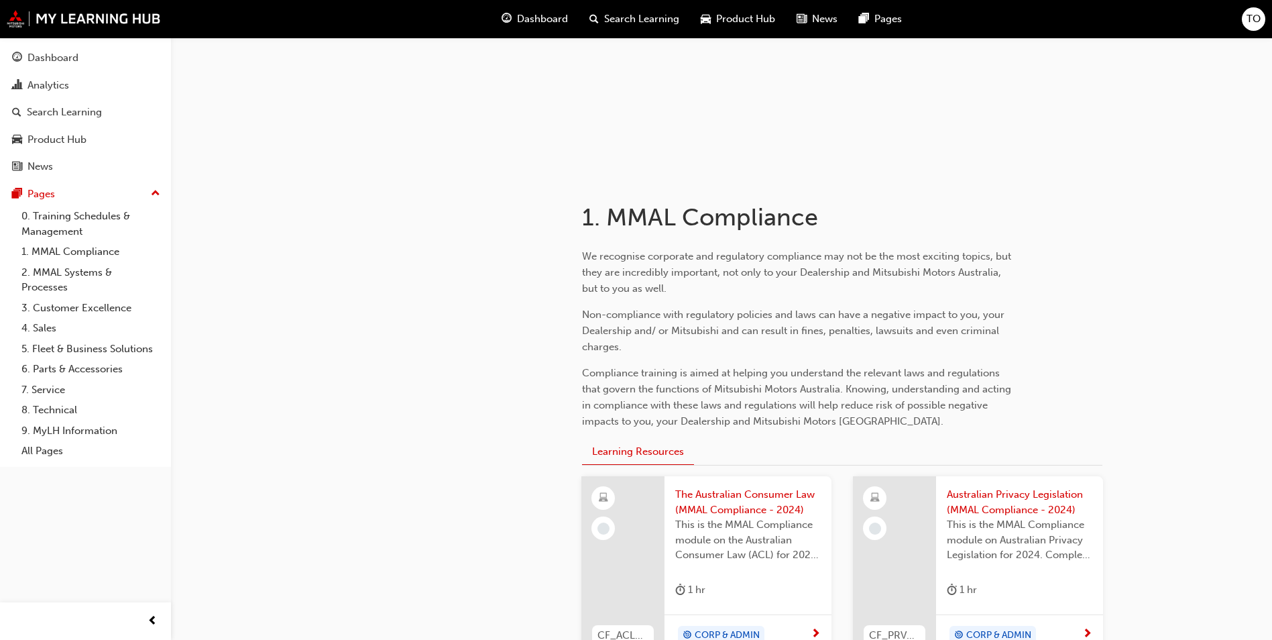
scroll to position [201, 0]
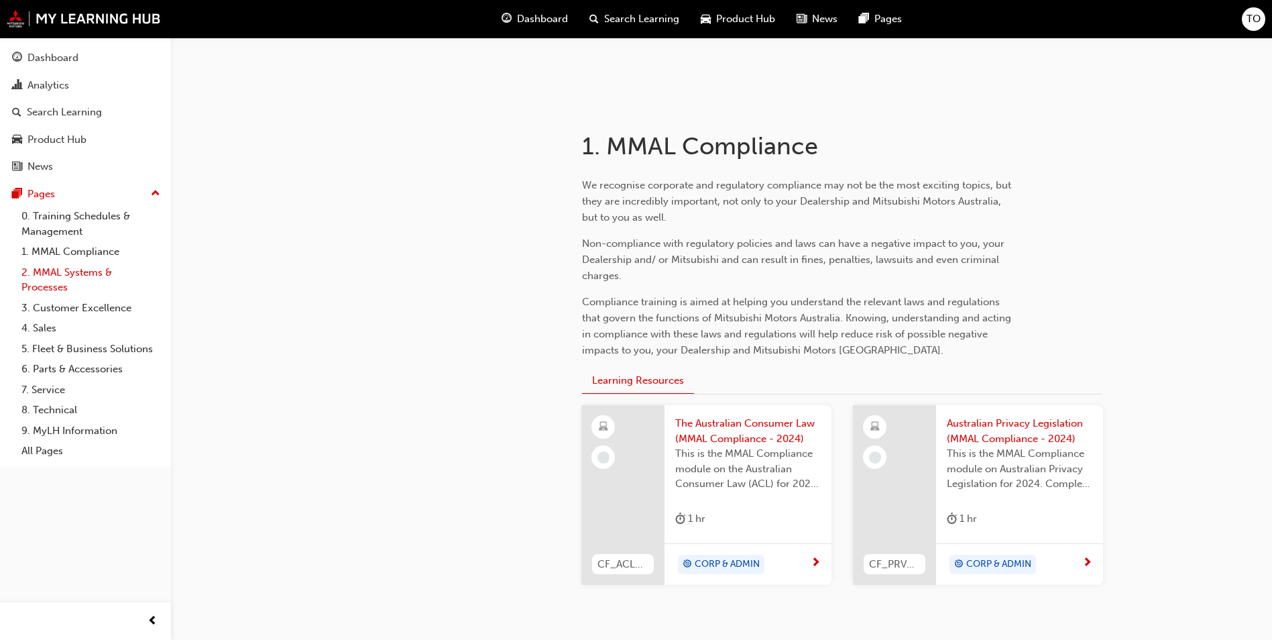
click at [58, 275] on link "2. MMAL Systems & Processes" at bounding box center [91, 280] width 150 height 36
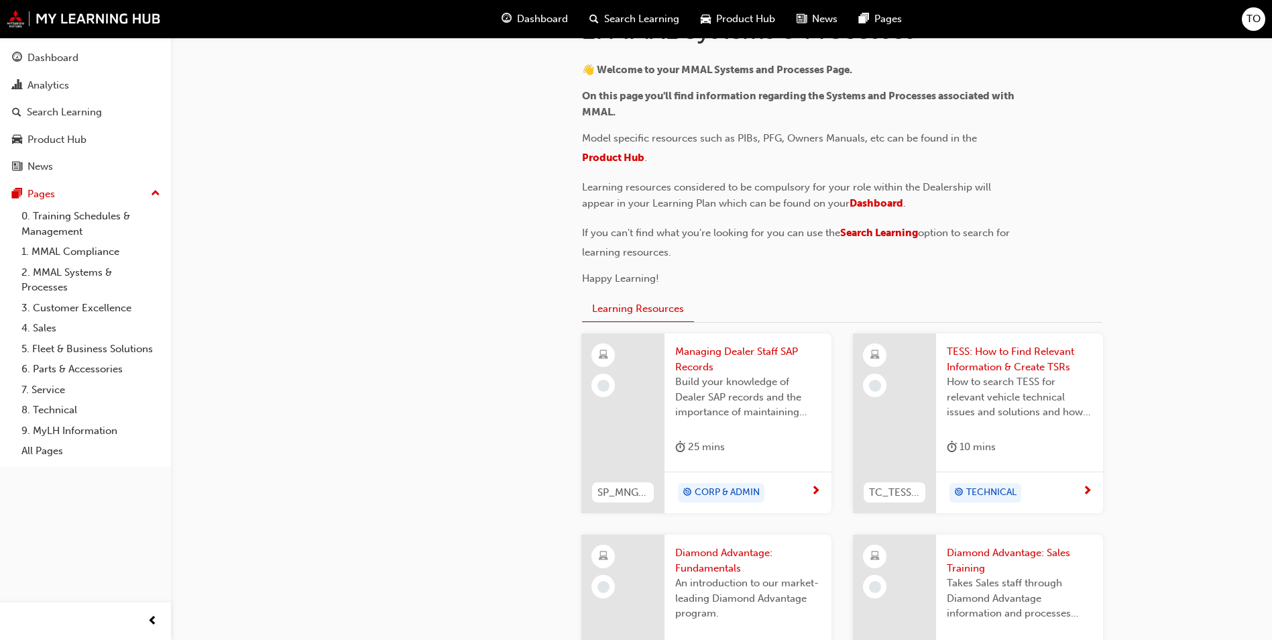
scroll to position [134, 0]
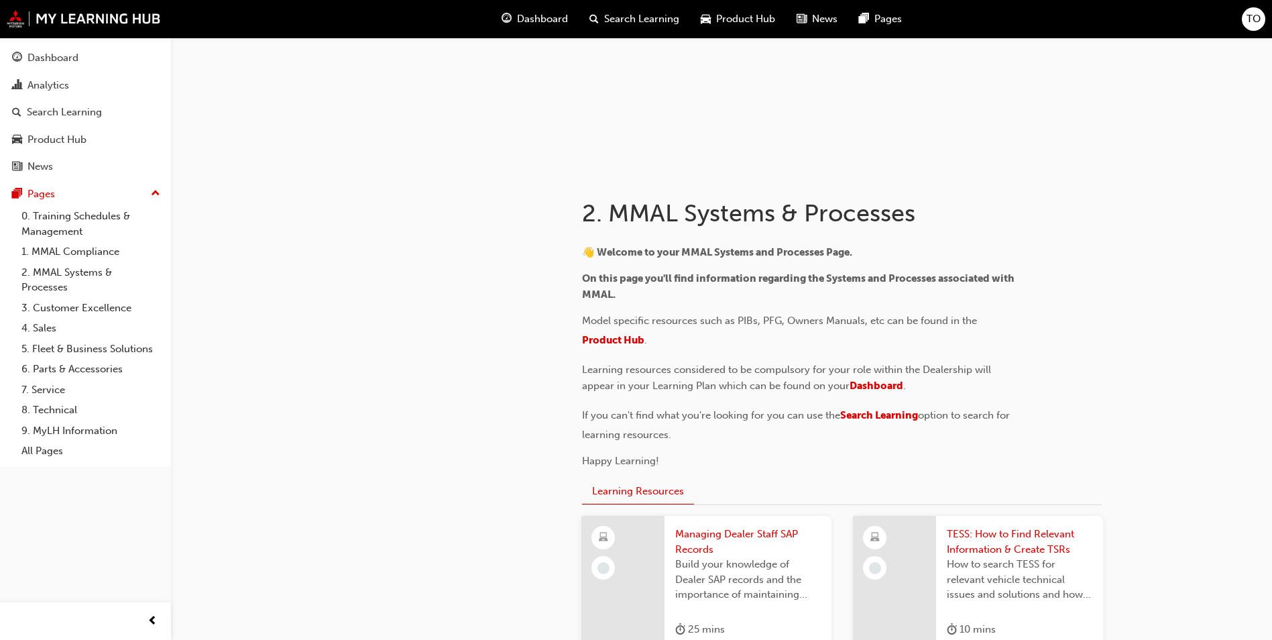
click at [1250, 18] on span "TO" at bounding box center [1253, 18] width 14 height 15
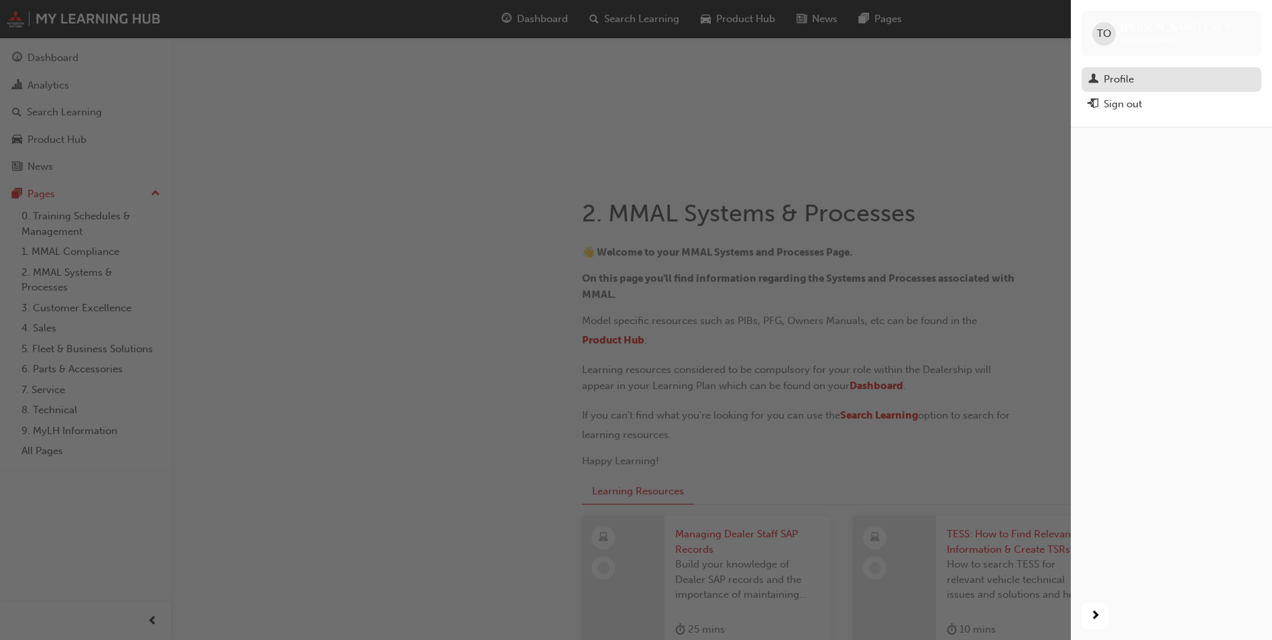
click at [1124, 78] on div "Profile" at bounding box center [1119, 79] width 30 height 15
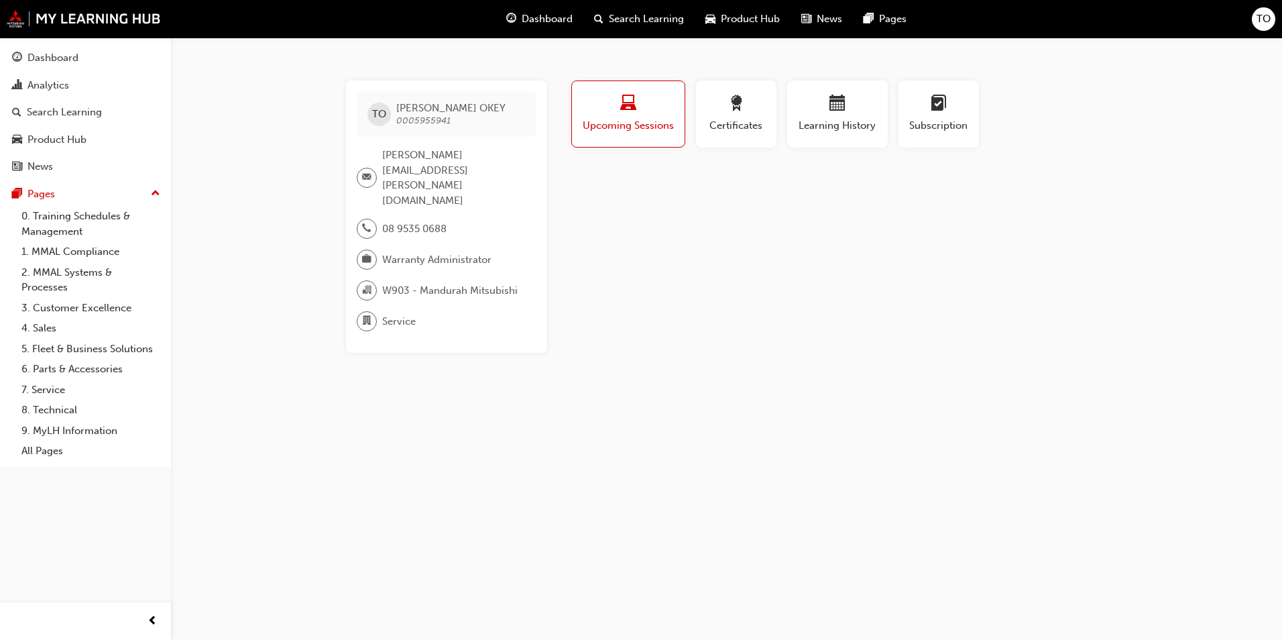
click at [623, 121] on span "Upcoming Sessions" at bounding box center [628, 125] width 93 height 15
click at [820, 118] on span "Learning History" at bounding box center [837, 125] width 80 height 15
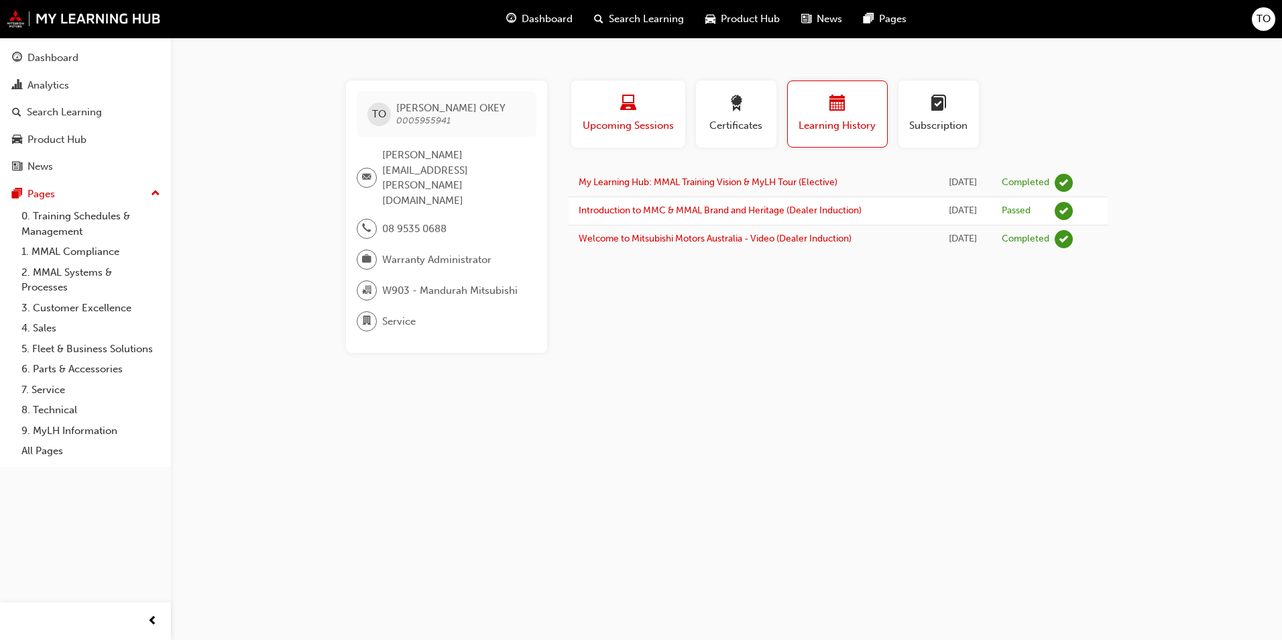
click at [629, 119] on span "Upcoming Sessions" at bounding box center [628, 125] width 94 height 15
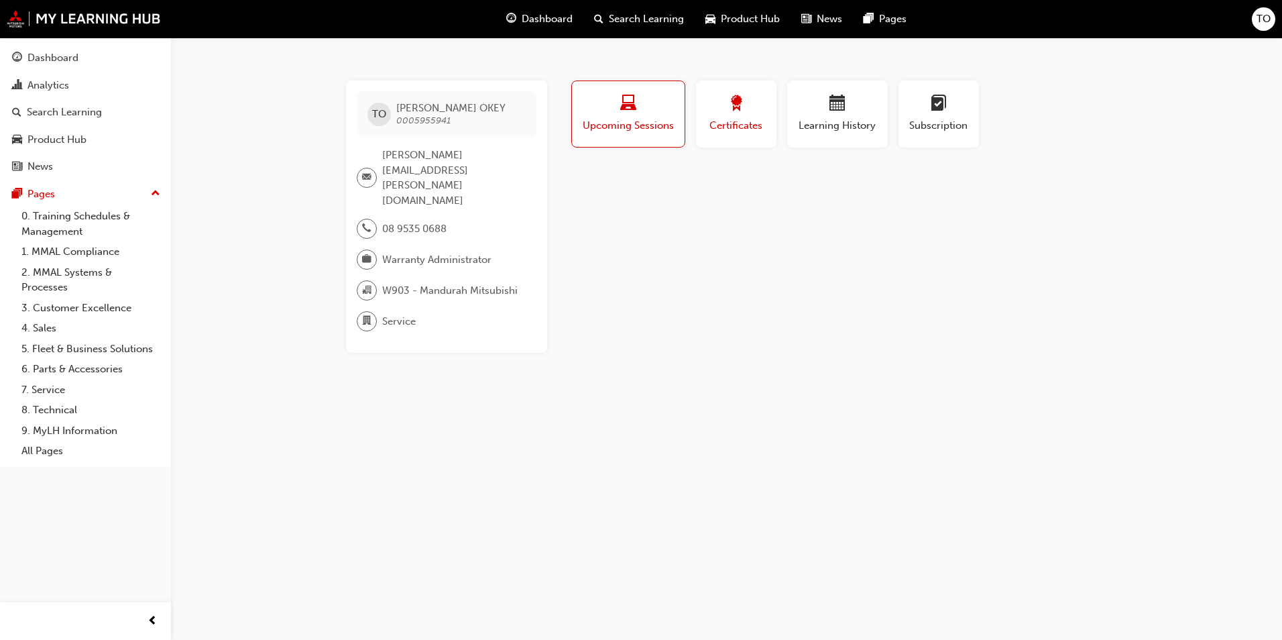
click at [733, 117] on div "Certificates" at bounding box center [736, 114] width 60 height 38
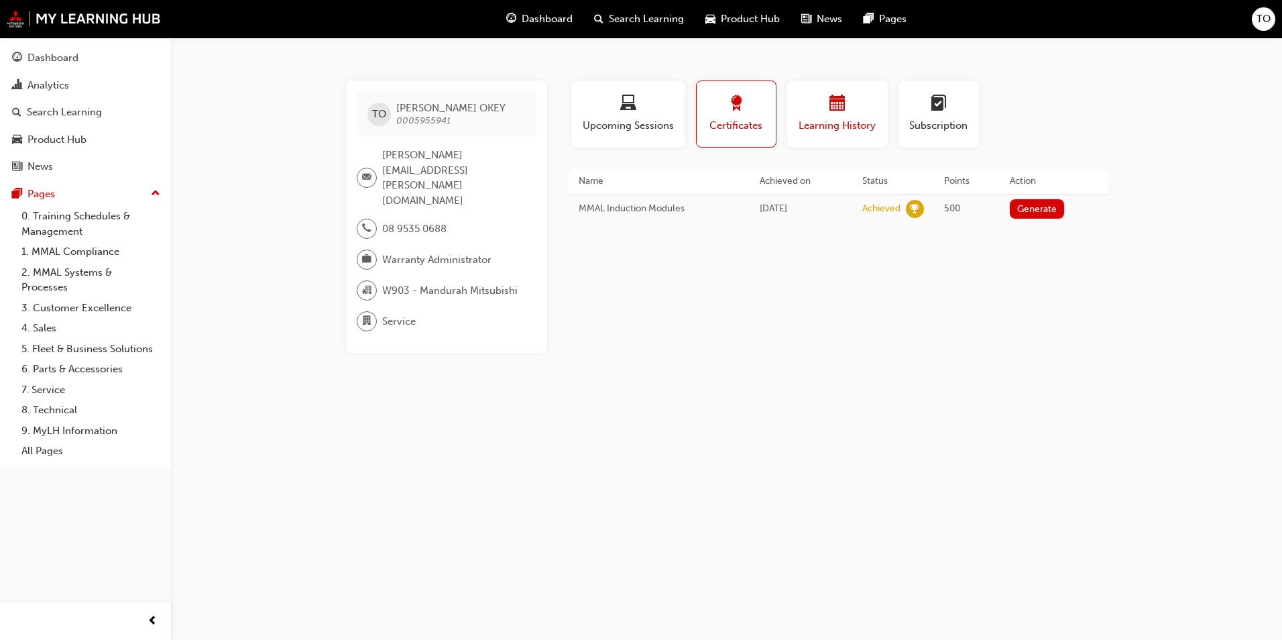
click at [833, 130] on span "Learning History" at bounding box center [837, 125] width 80 height 15
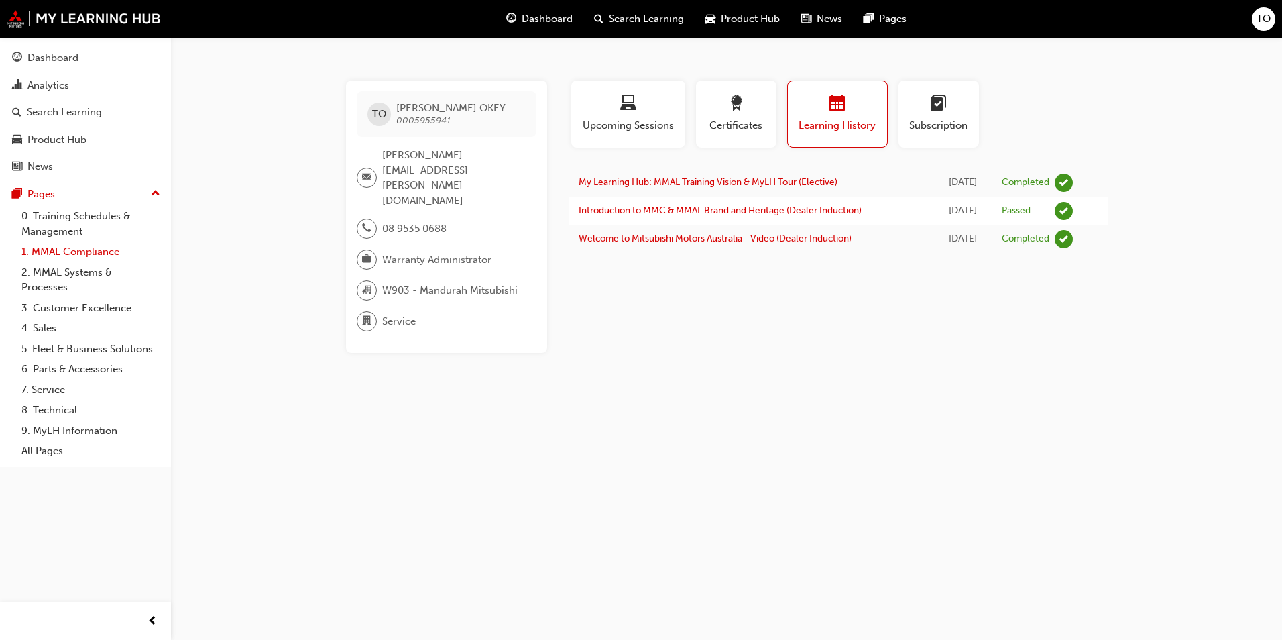
click at [69, 247] on link "1. MMAL Compliance" at bounding box center [91, 251] width 150 height 21
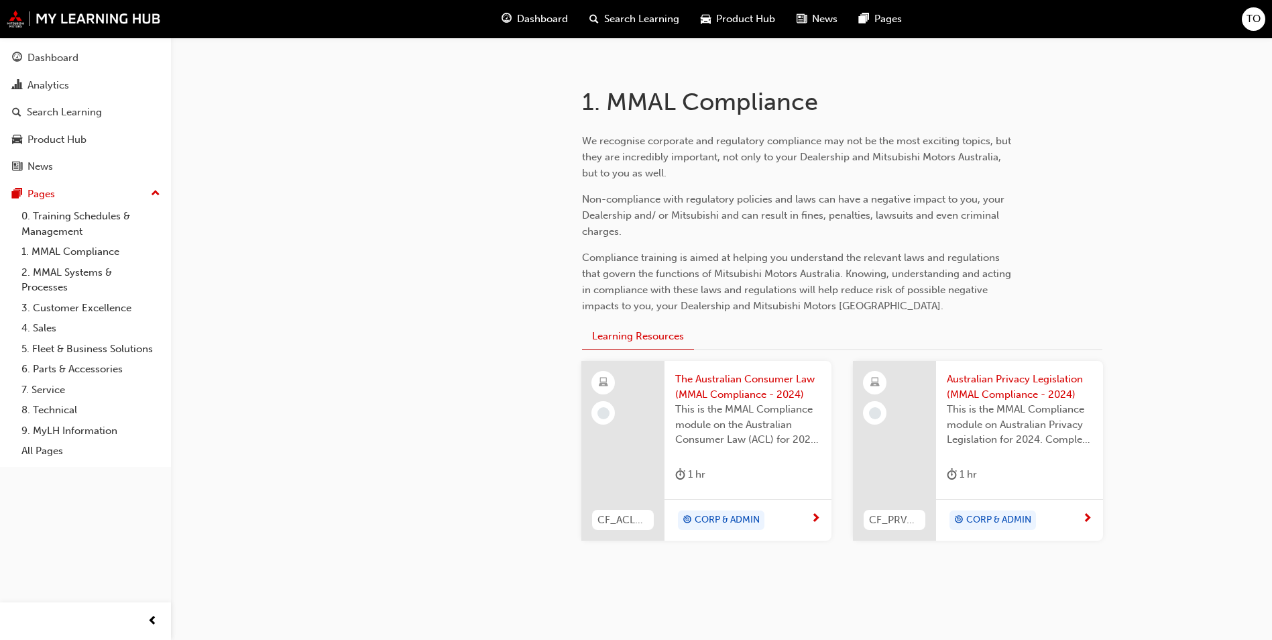
scroll to position [287, 0]
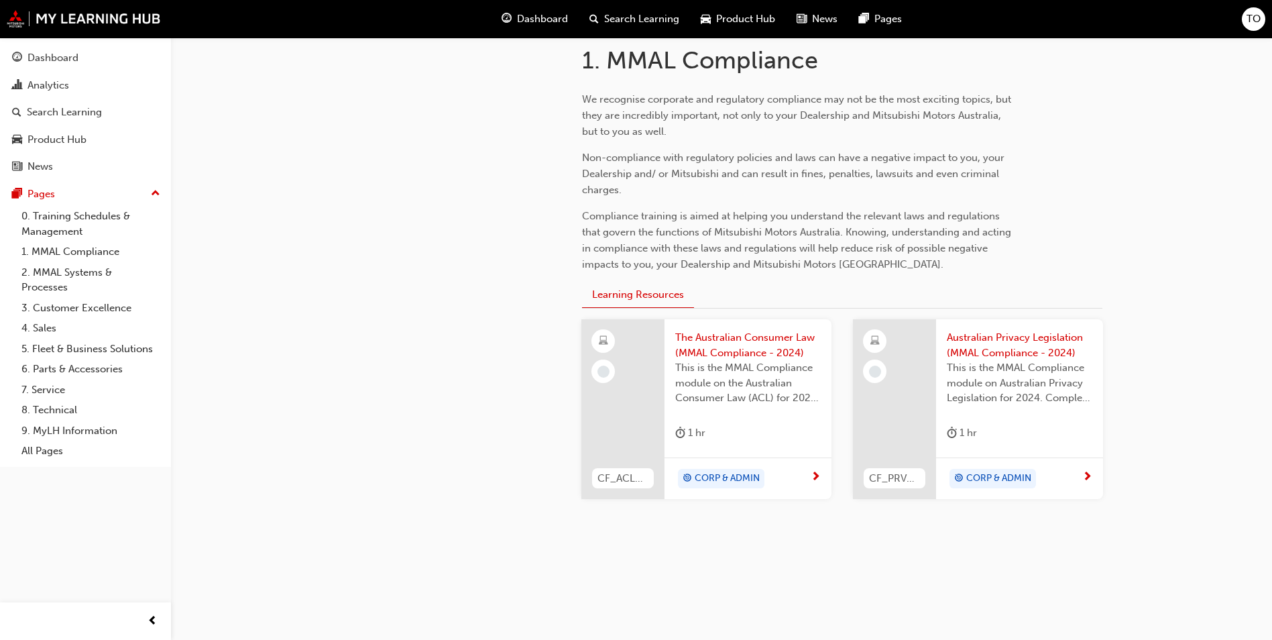
click at [735, 475] on span "CORP & ADMIN" at bounding box center [727, 478] width 65 height 15
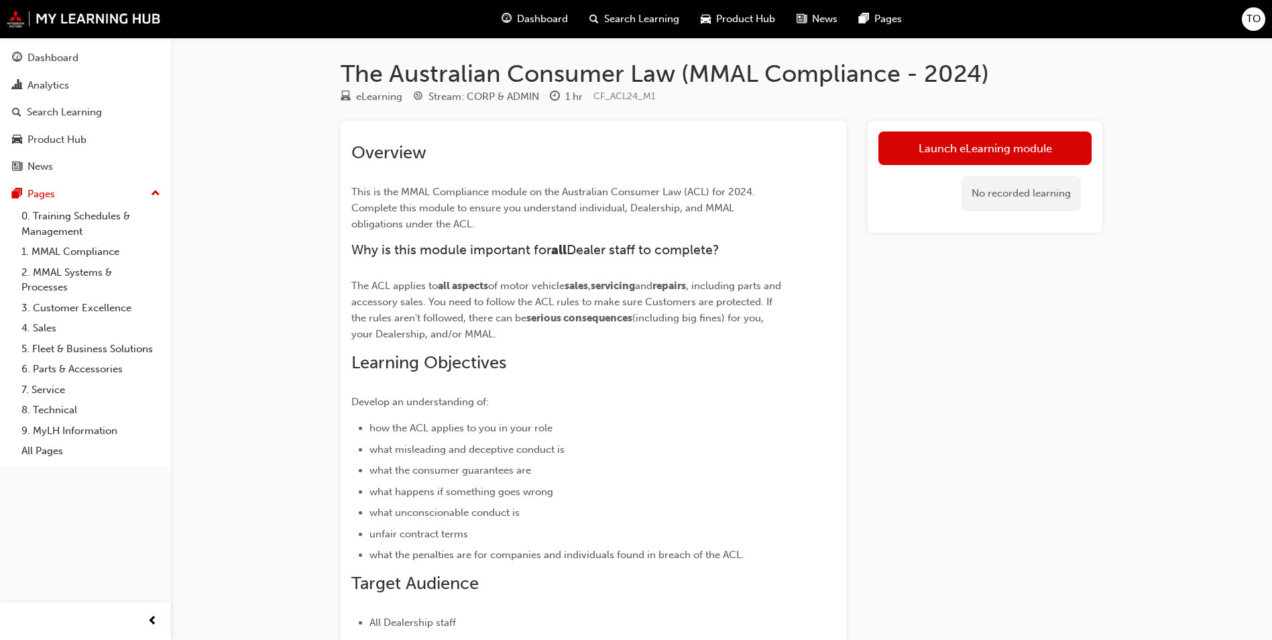
click at [537, 17] on span "Dashboard" at bounding box center [542, 18] width 51 height 15
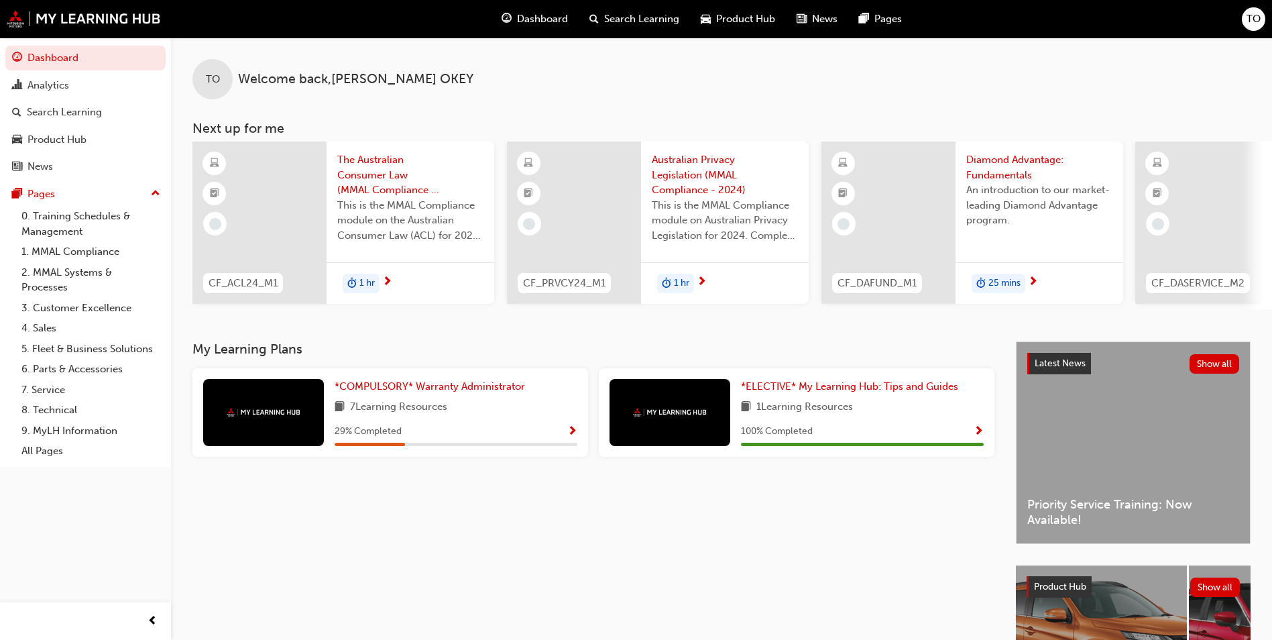
click at [282, 416] on img at bounding box center [264, 412] width 74 height 9
click at [426, 378] on div "*COMPULSORY* Warranty Administrator 7 Learning Resources 29 % Completed" at bounding box center [390, 412] width 396 height 88
click at [428, 389] on span "*COMPULSORY* Warranty Administrator" at bounding box center [430, 386] width 190 height 12
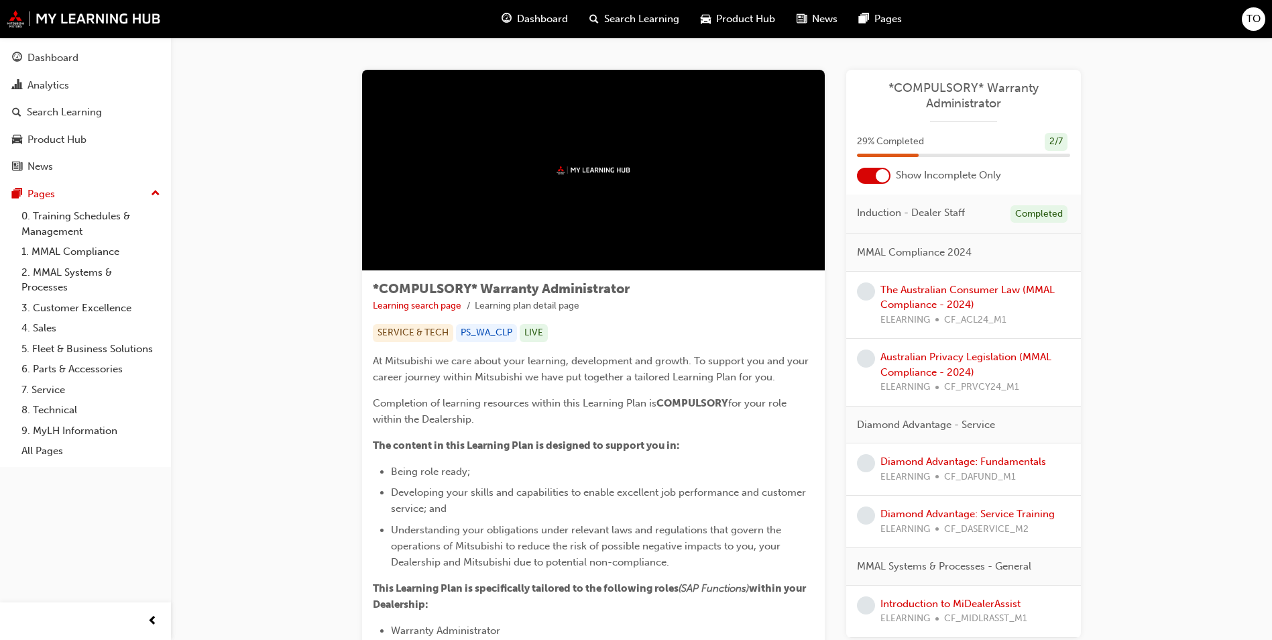
click at [613, 173] on img at bounding box center [593, 170] width 74 height 9
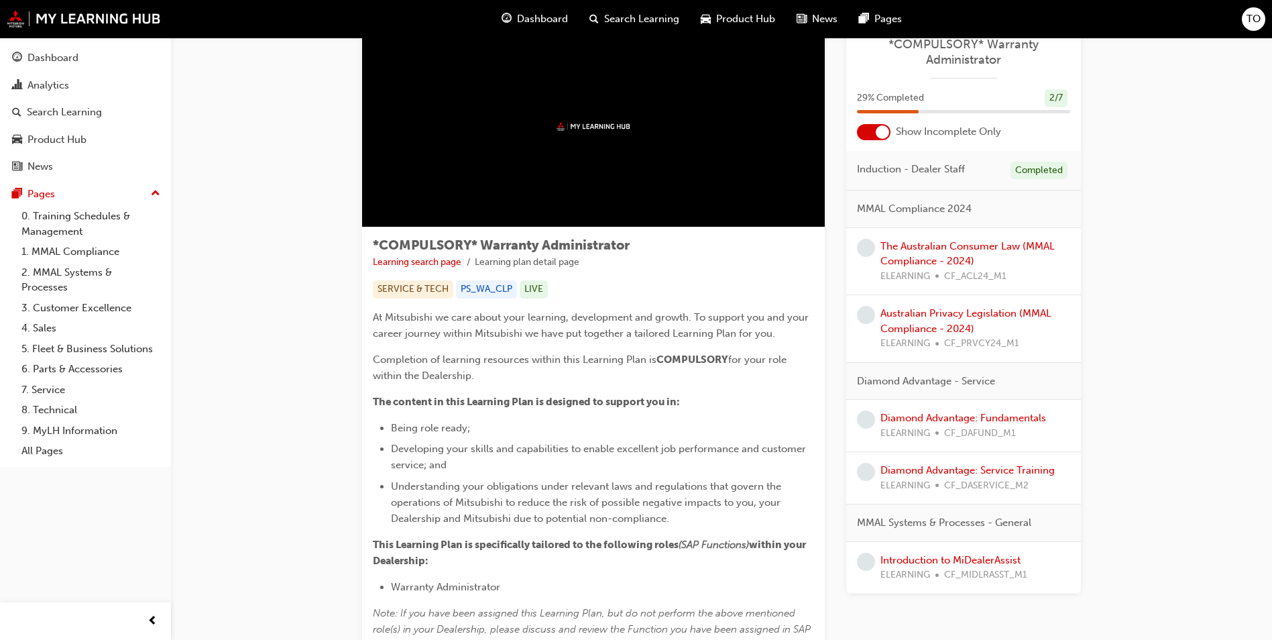
scroll to position [67, 0]
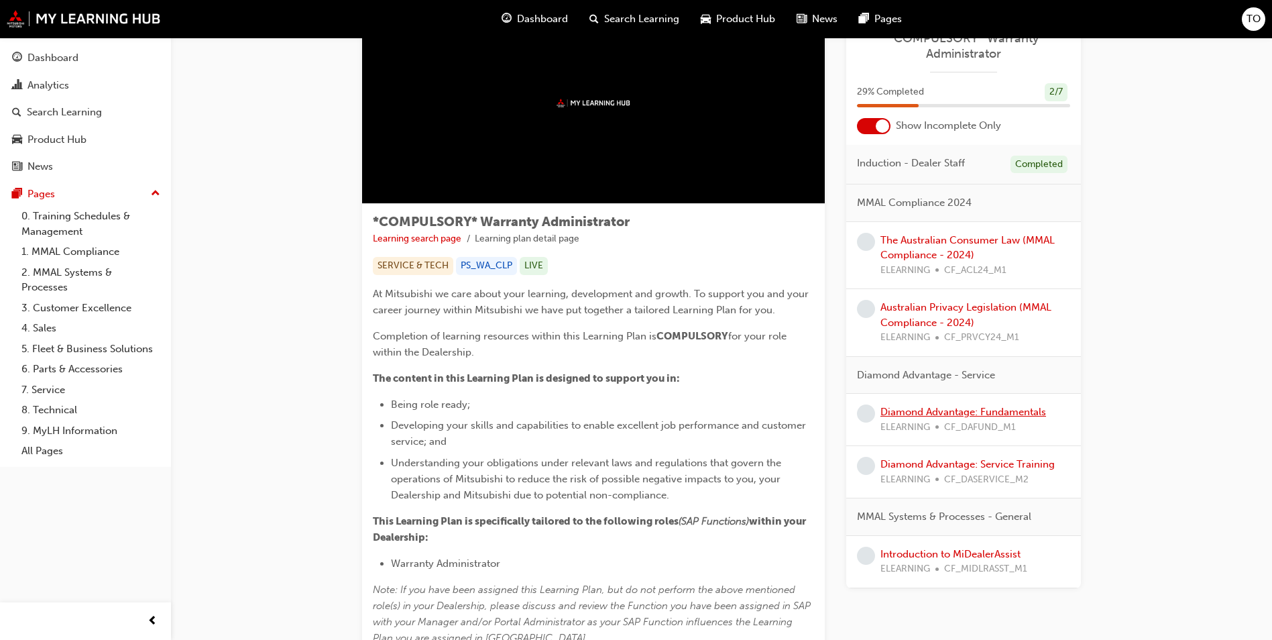
click at [945, 413] on link "Diamond Advantage: Fundamentals" at bounding box center [963, 412] width 166 height 12
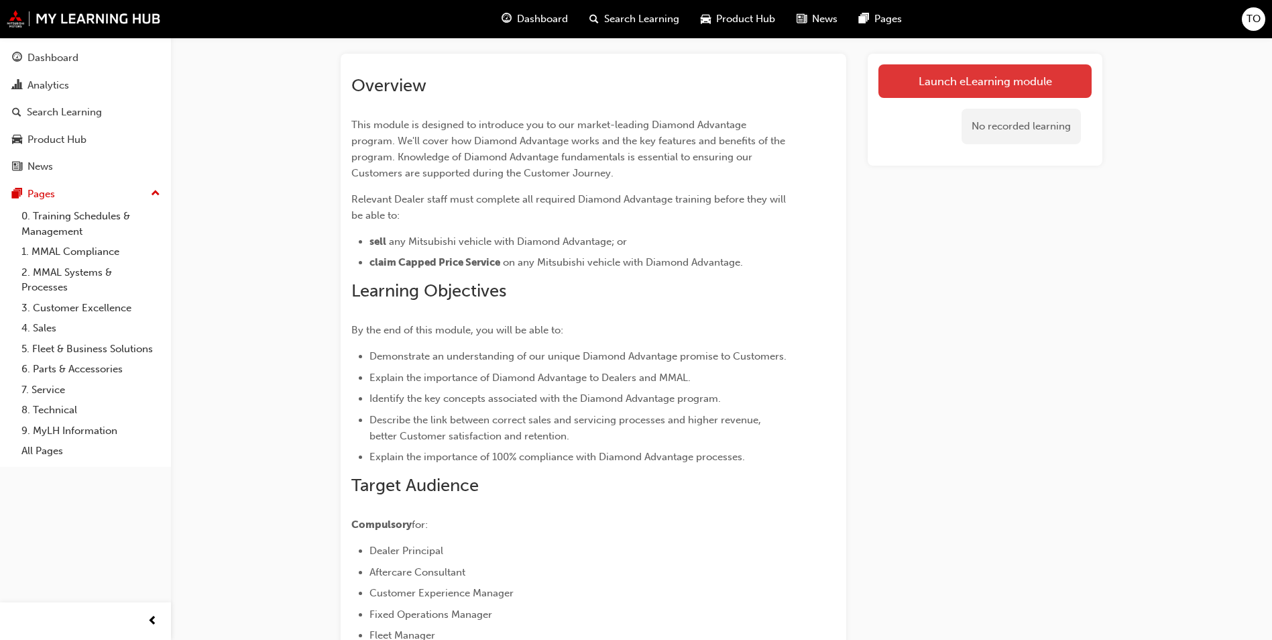
click at [979, 65] on link "Launch eLearning module" at bounding box center [984, 81] width 213 height 34
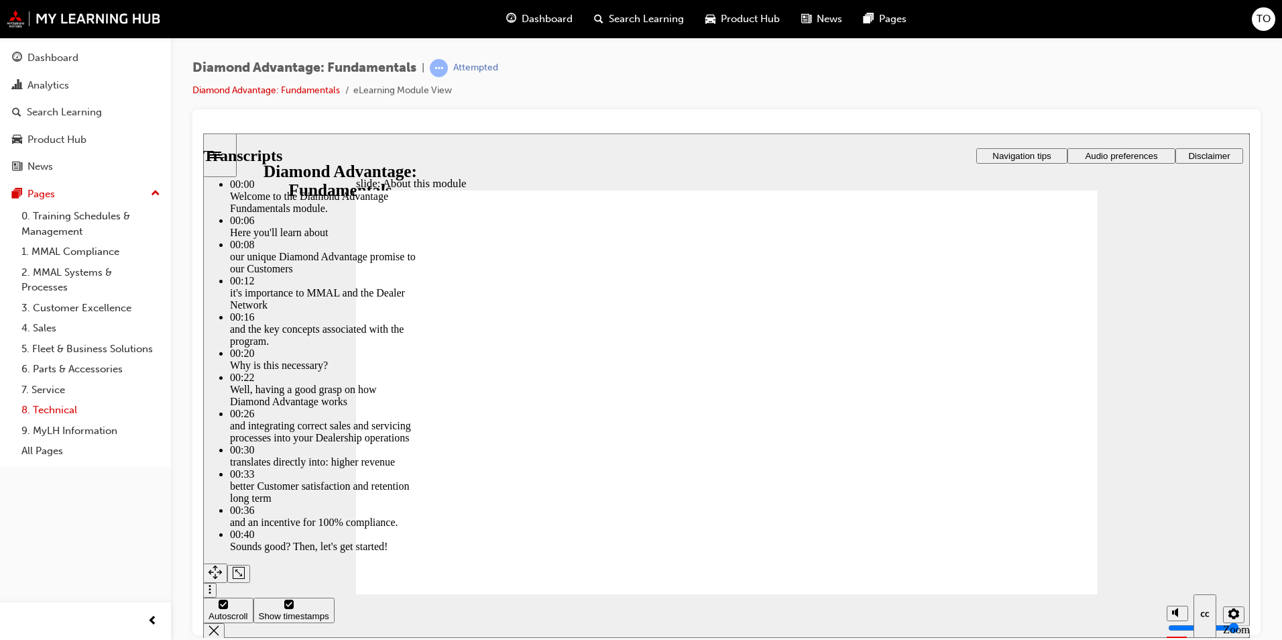
type input "45"
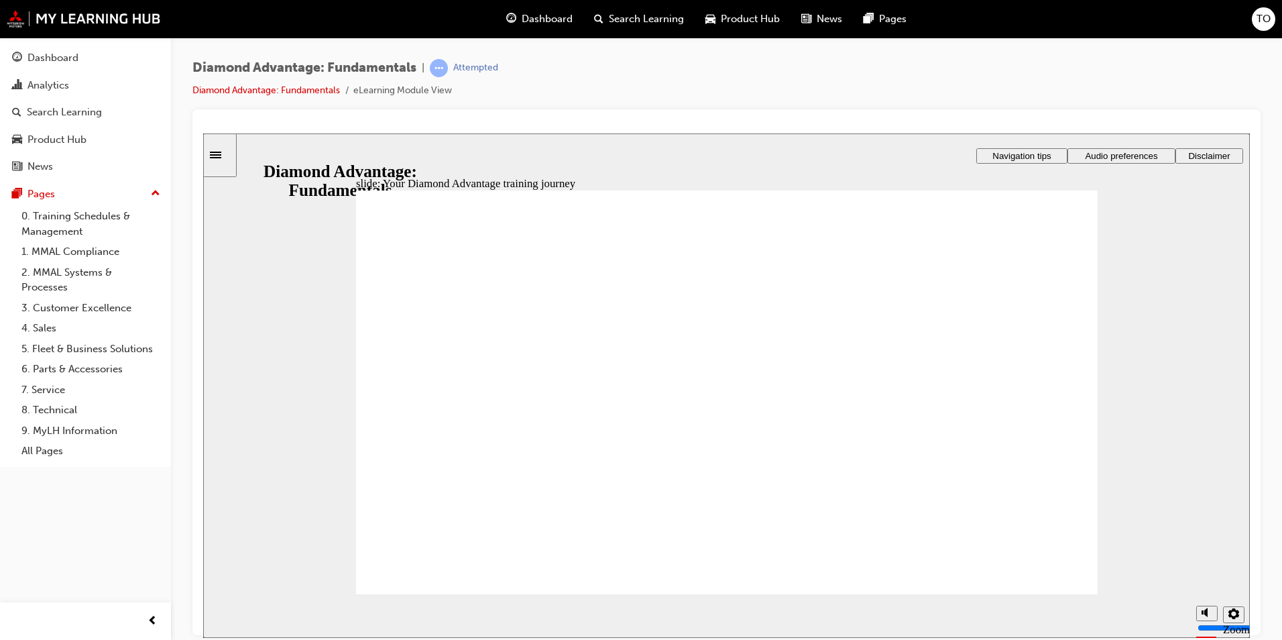
drag, startPoint x: 641, startPoint y: 416, endPoint x: 615, endPoint y: 418, distance: 25.6
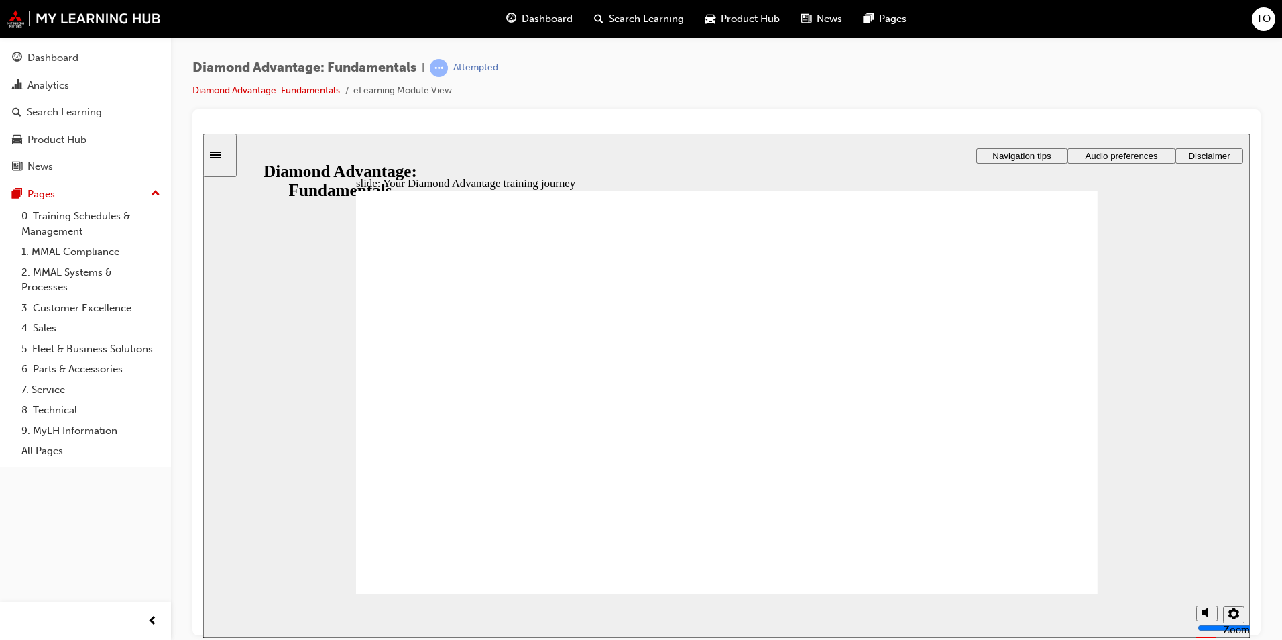
drag, startPoint x: 888, startPoint y: 532, endPoint x: 542, endPoint y: 360, distance: 386.8
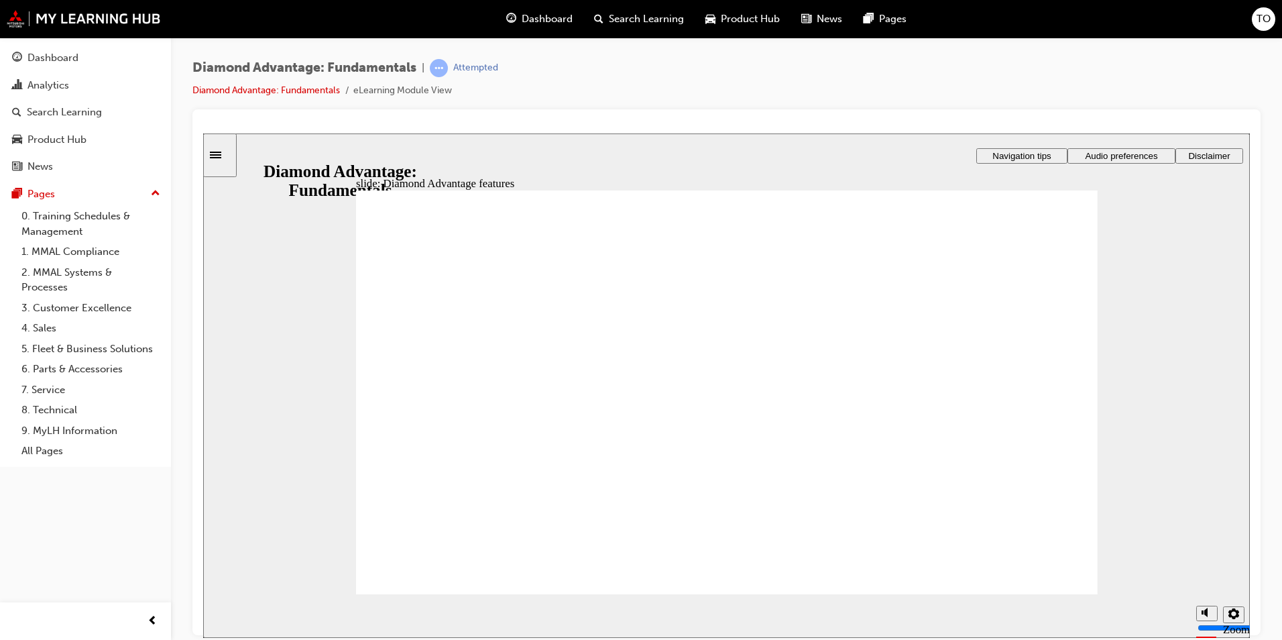
click at [203, 133] on image at bounding box center [203, 133] width 0 height 0
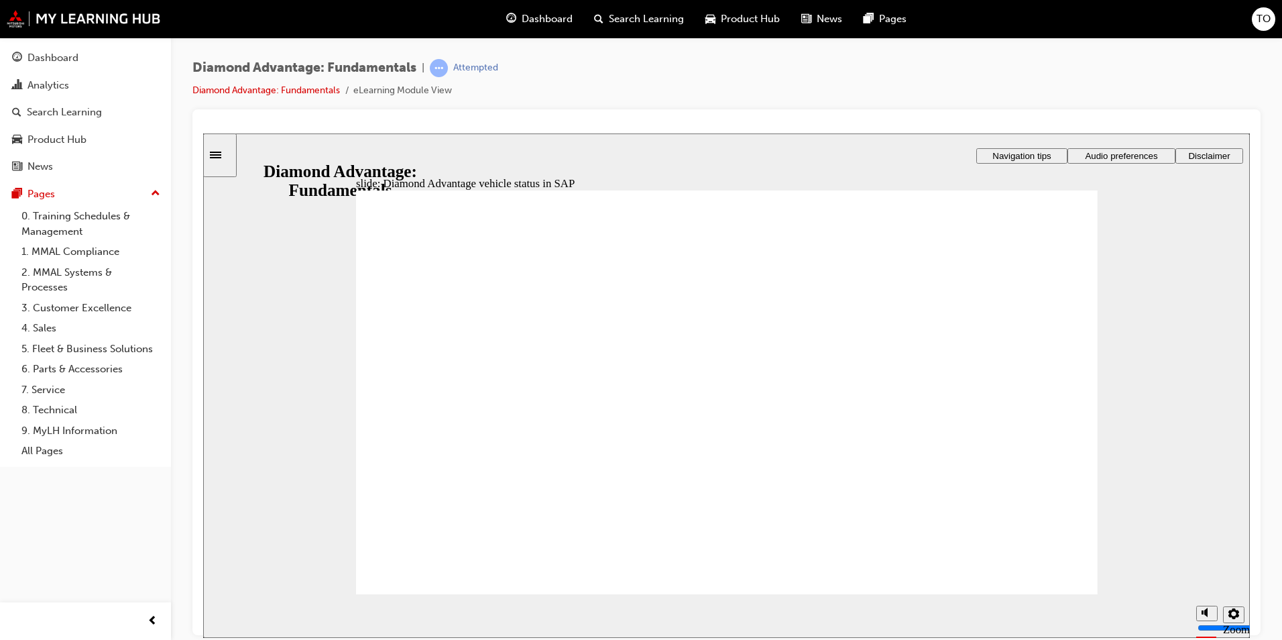
drag, startPoint x: 453, startPoint y: 522, endPoint x: 576, endPoint y: 493, distance: 126.5
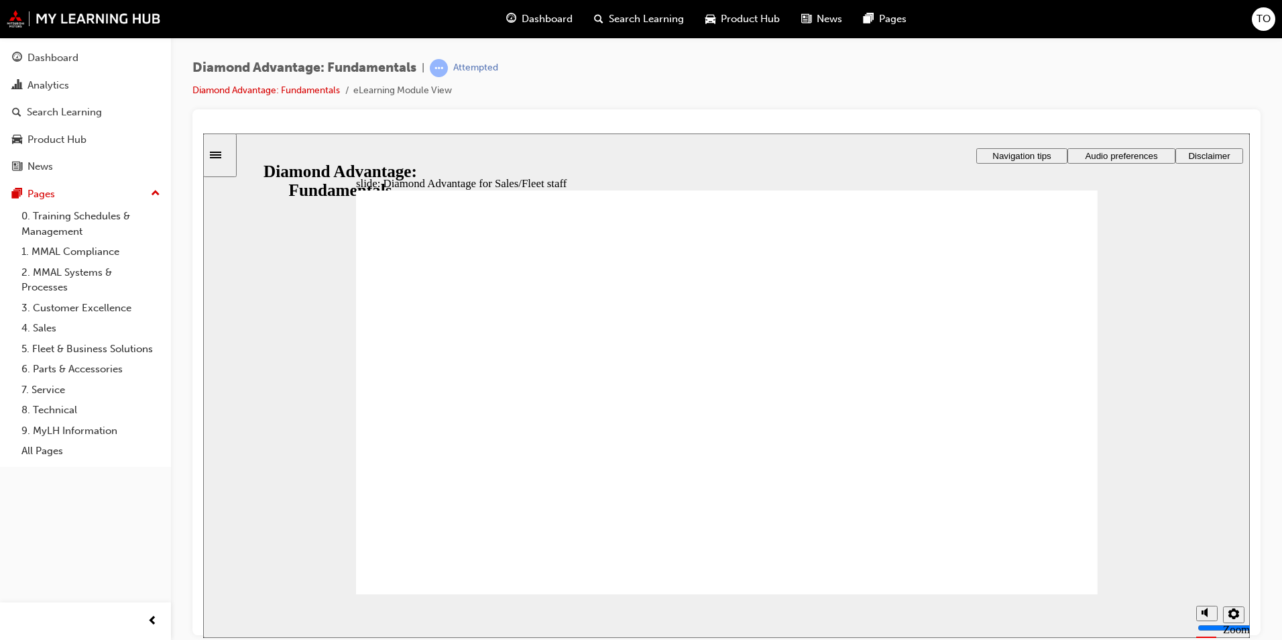
drag, startPoint x: 893, startPoint y: 475, endPoint x: 958, endPoint y: 503, distance: 70.6
drag, startPoint x: 1000, startPoint y: 518, endPoint x: 1026, endPoint y: 535, distance: 31.1
drag, startPoint x: 1030, startPoint y: 576, endPoint x: 1099, endPoint y: 629, distance: 86.5
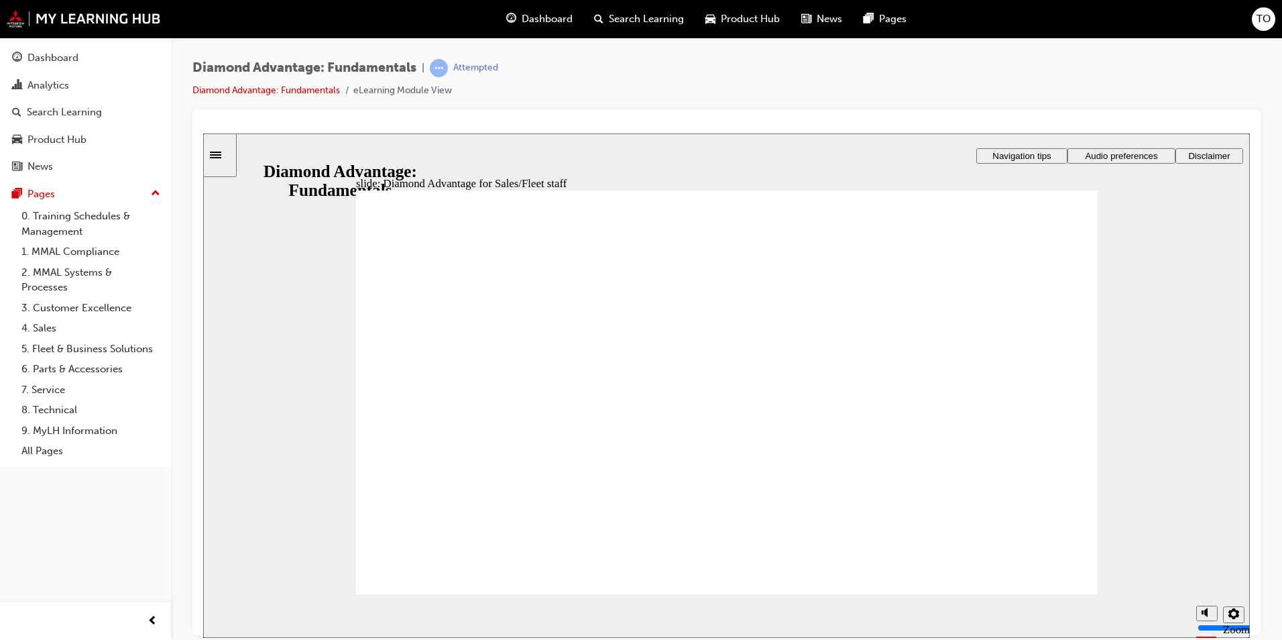
drag, startPoint x: 873, startPoint y: 445, endPoint x: 861, endPoint y: 346, distance: 100.0
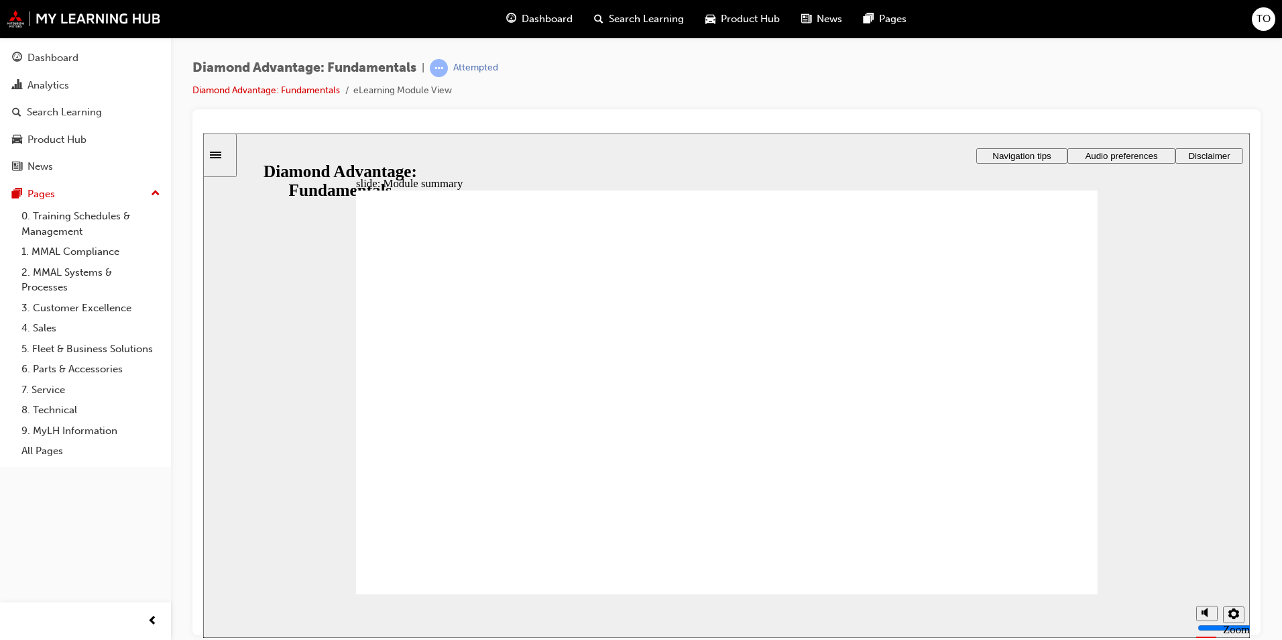
checkbox input "true"
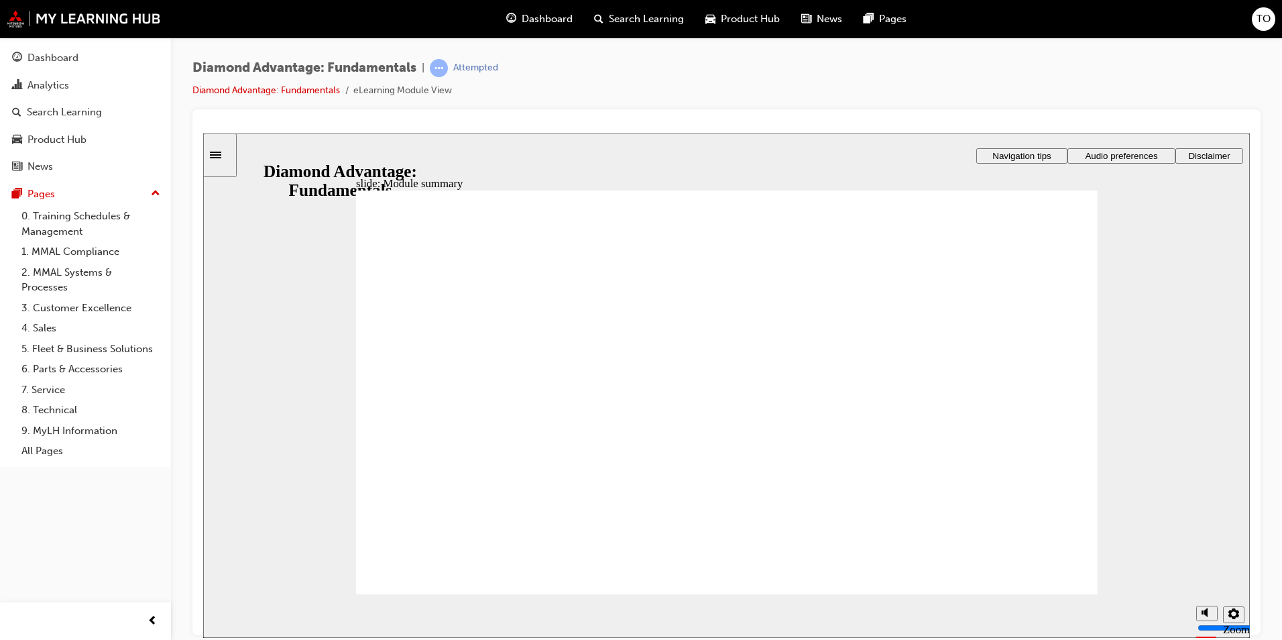
checkbox input "true"
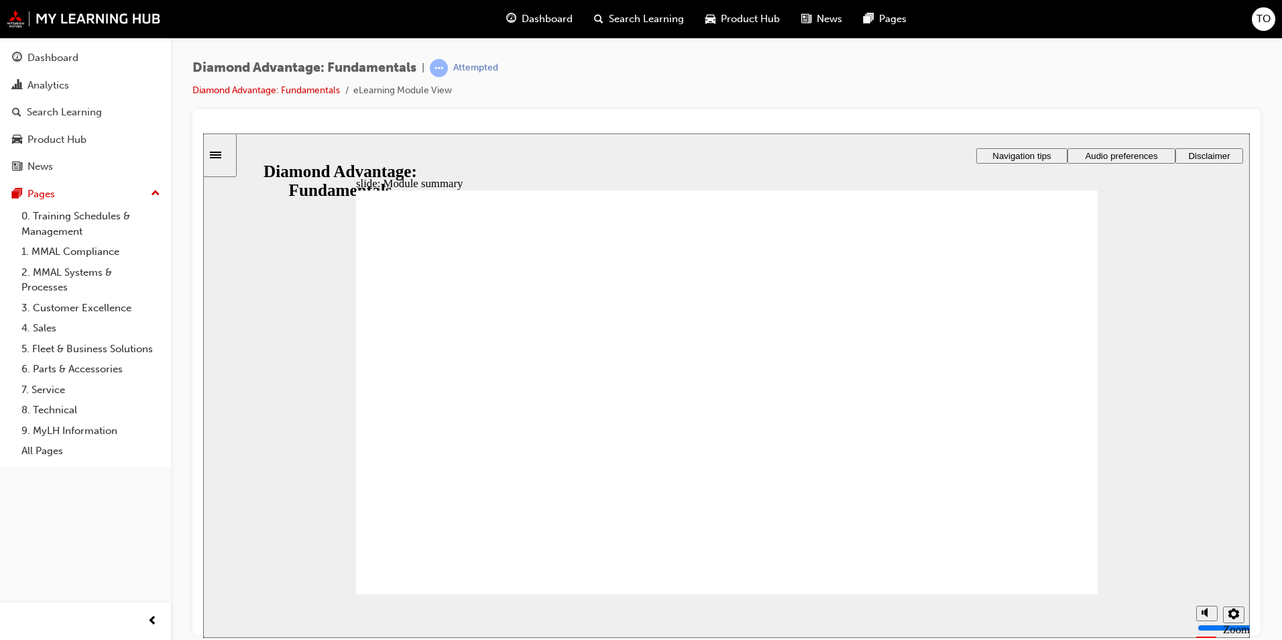
drag, startPoint x: 838, startPoint y: 496, endPoint x: 923, endPoint y: 552, distance: 101.2
checkbox input "true"
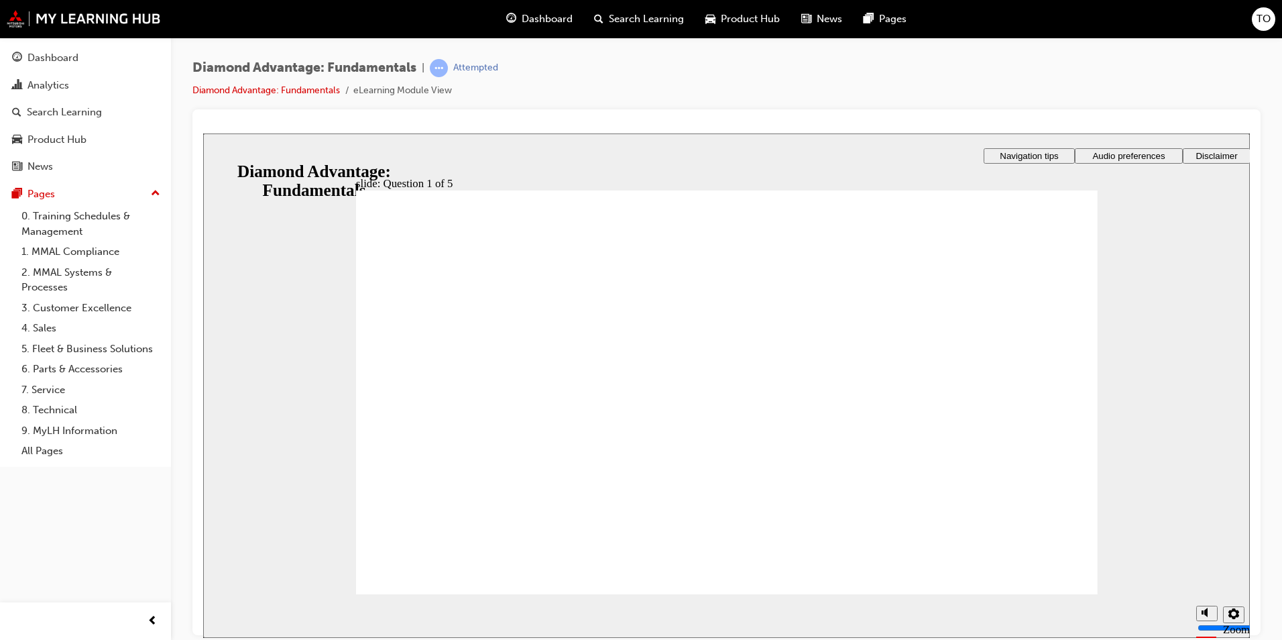
drag, startPoint x: 729, startPoint y: 503, endPoint x: 564, endPoint y: 447, distance: 174.7
drag, startPoint x: 894, startPoint y: 495, endPoint x: 894, endPoint y: 447, distance: 48.3
drag, startPoint x: 624, startPoint y: 477, endPoint x: 717, endPoint y: 451, distance: 97.4
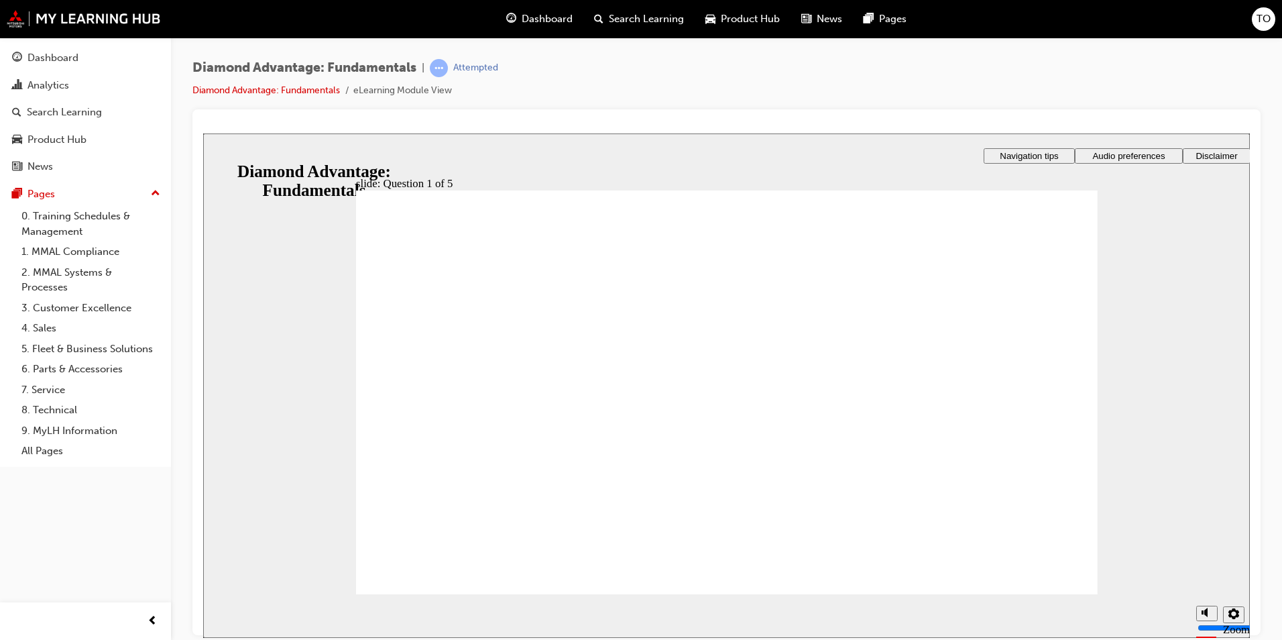
radio input "true"
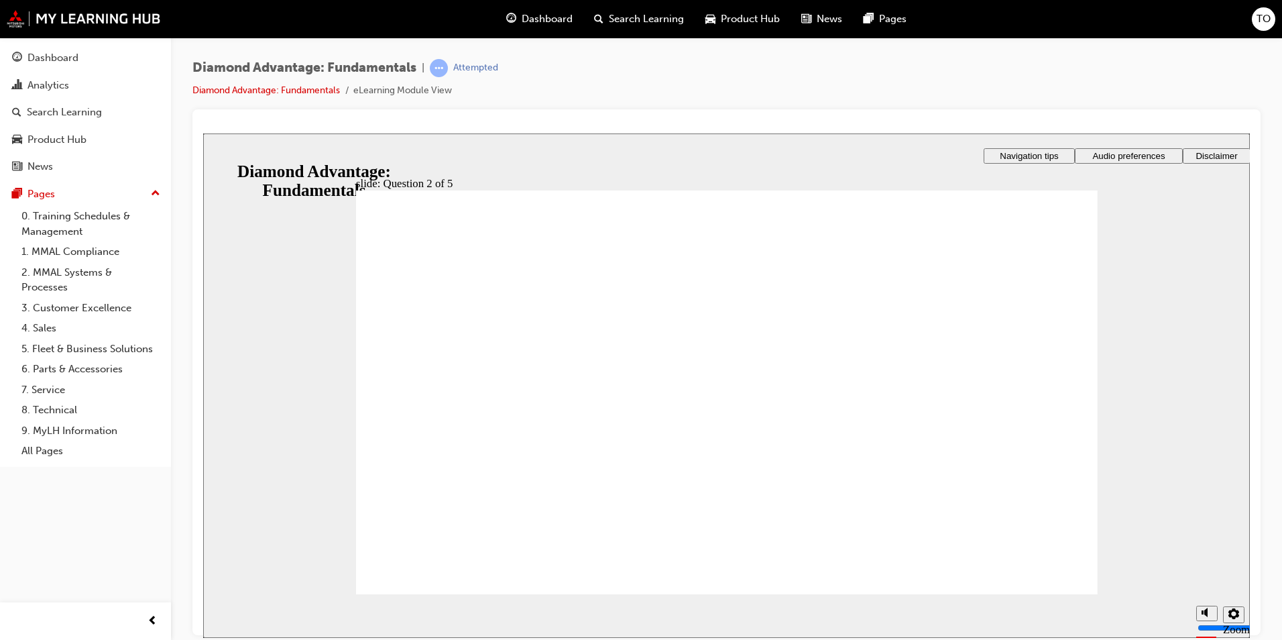
radio input "true"
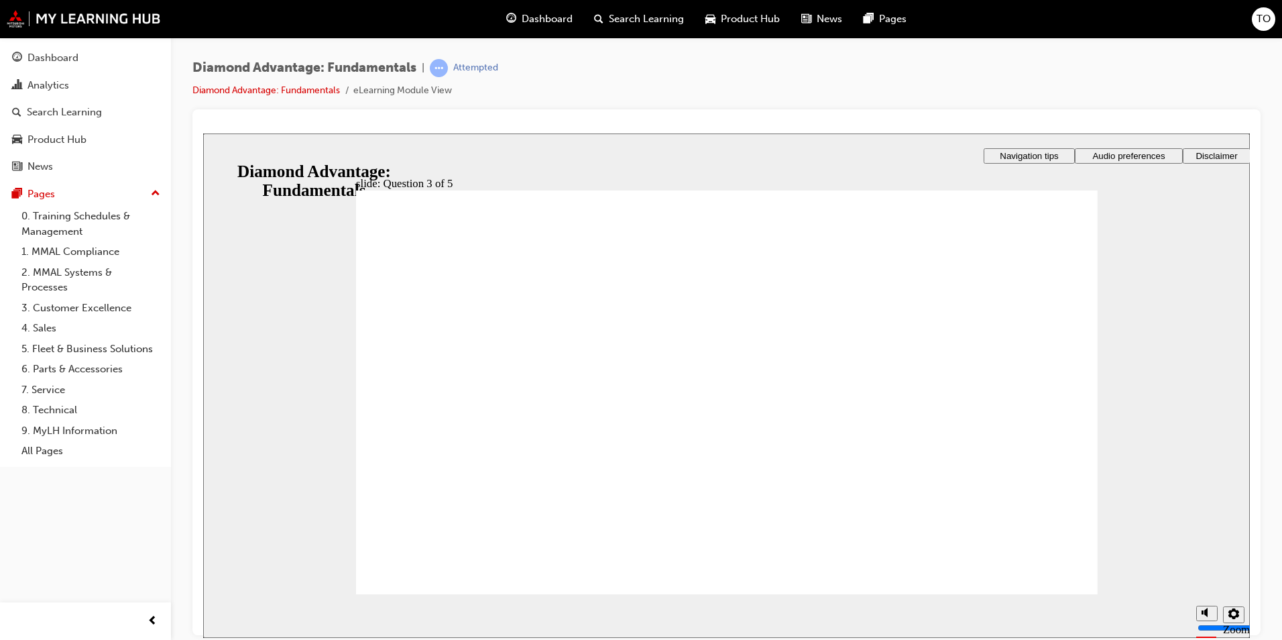
checkbox input "true"
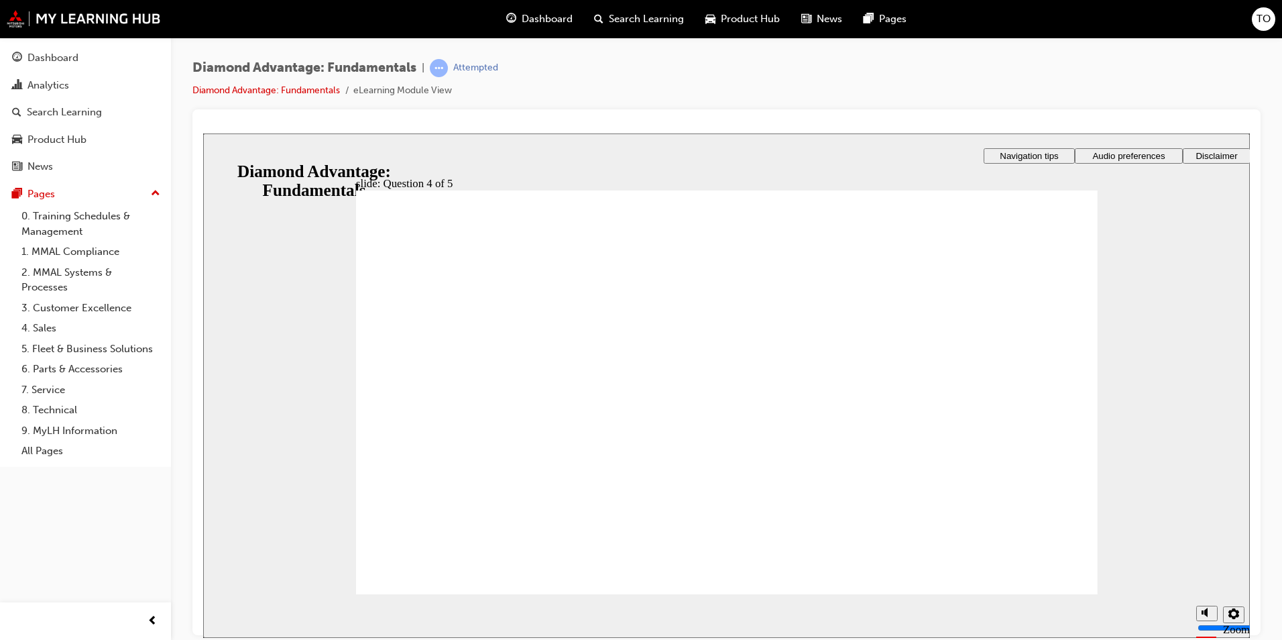
radio input "true"
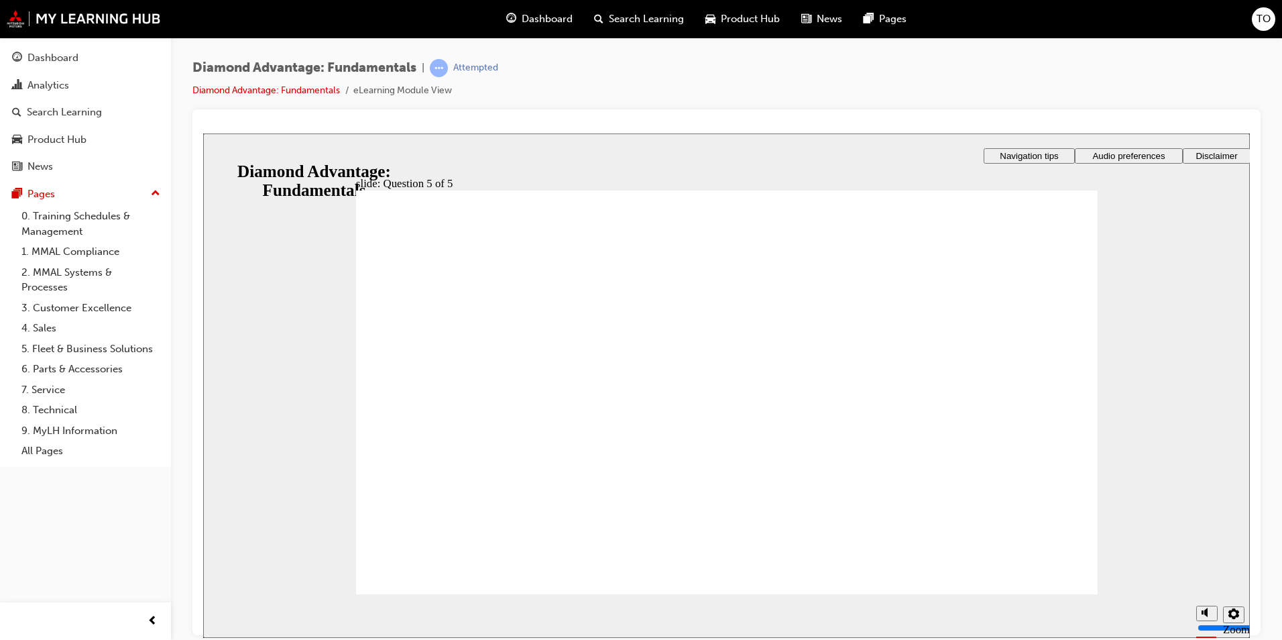
drag, startPoint x: 753, startPoint y: 501, endPoint x: 564, endPoint y: 438, distance: 199.1
drag, startPoint x: 936, startPoint y: 507, endPoint x: 750, endPoint y: 450, distance: 194.3
drag, startPoint x: 711, startPoint y: 500, endPoint x: 913, endPoint y: 439, distance: 210.8
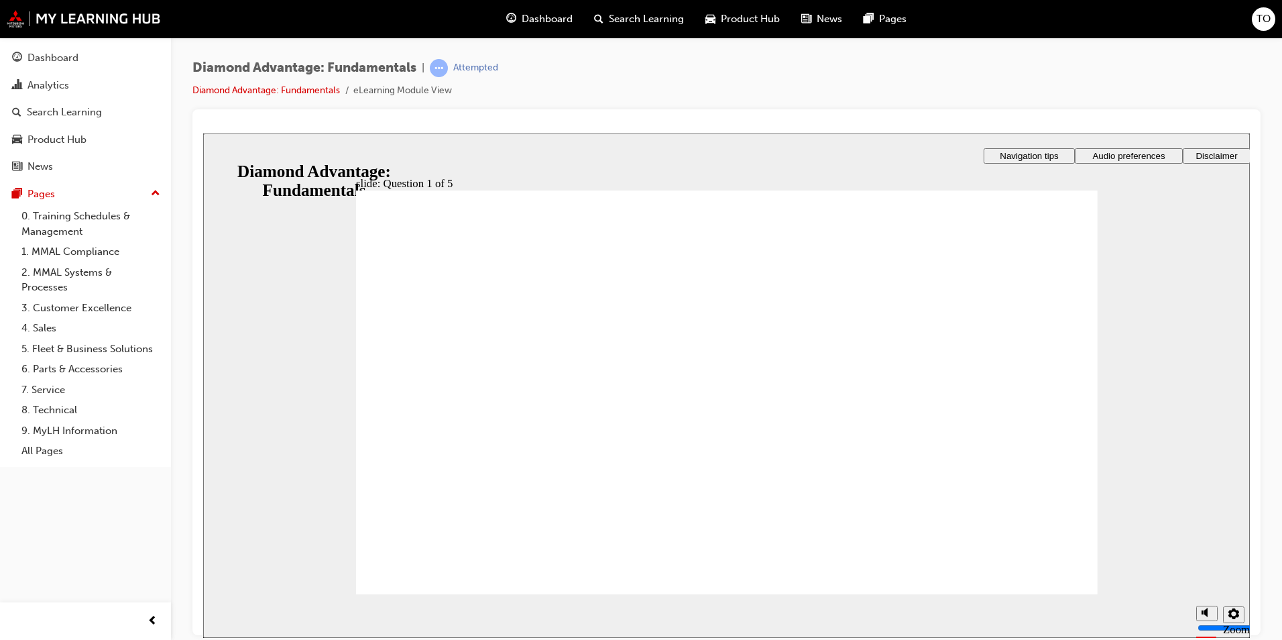
radio input "true"
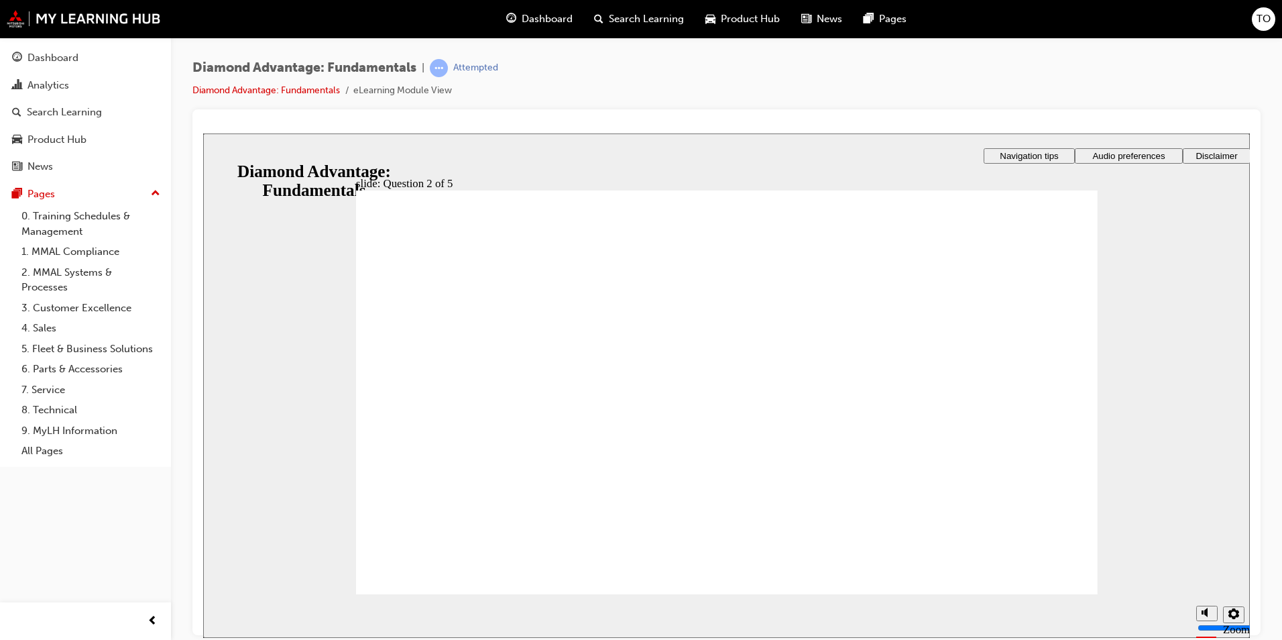
radio input "true"
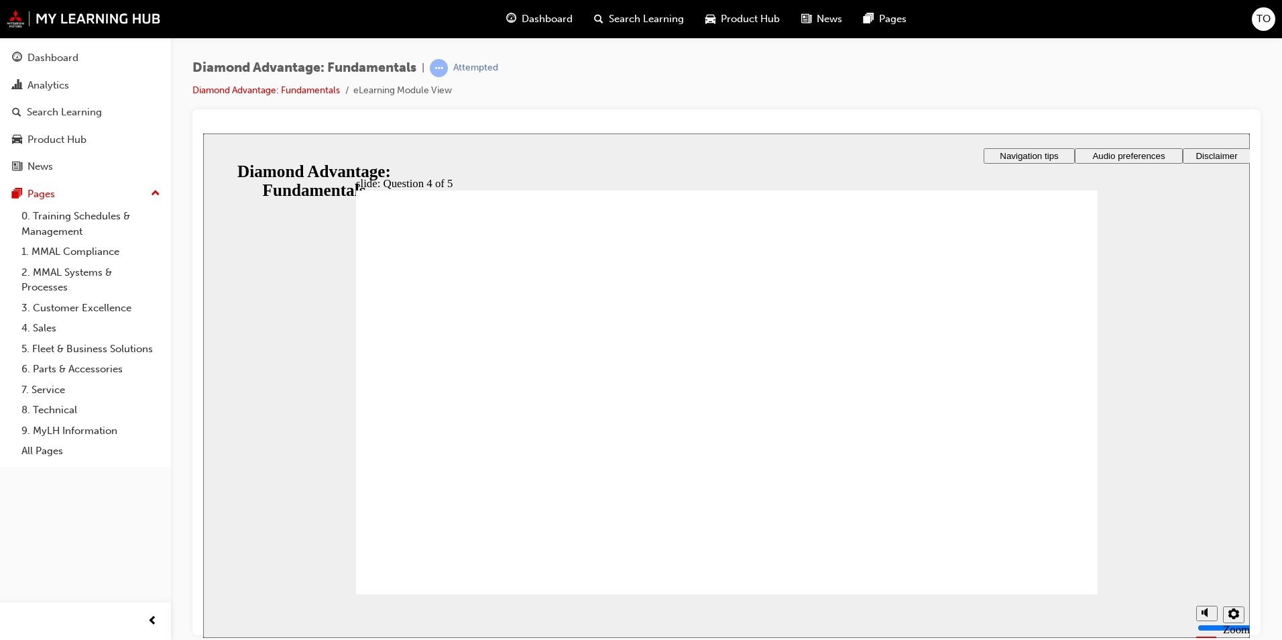
checkbox input "true"
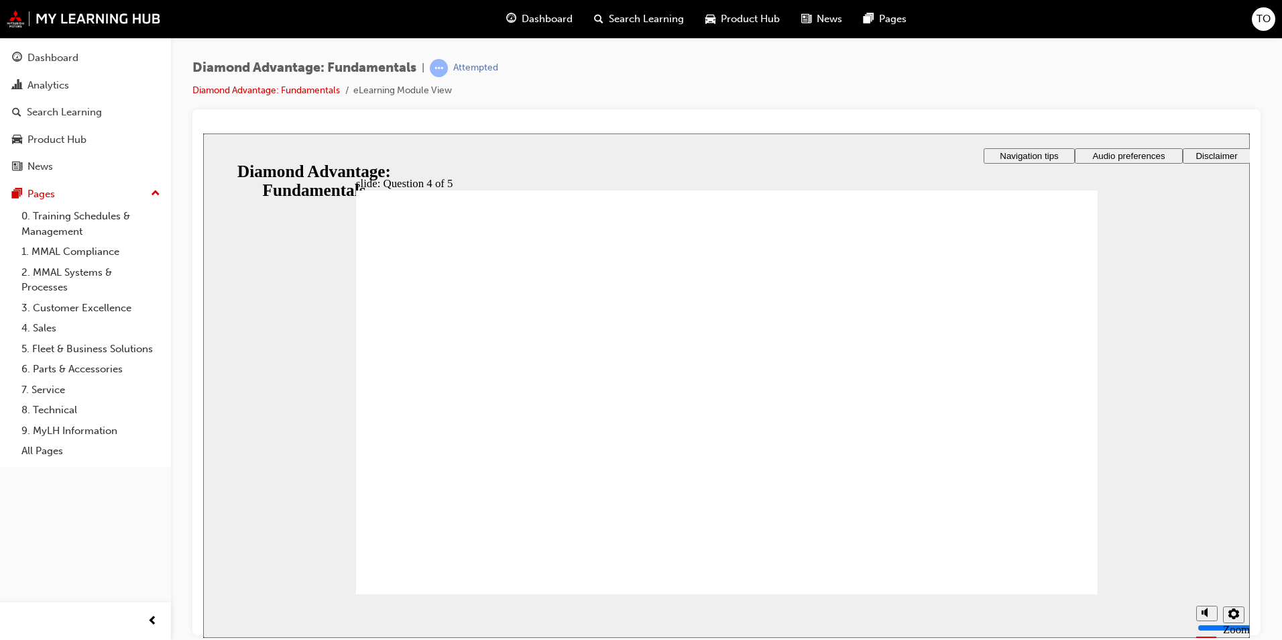
radio input "true"
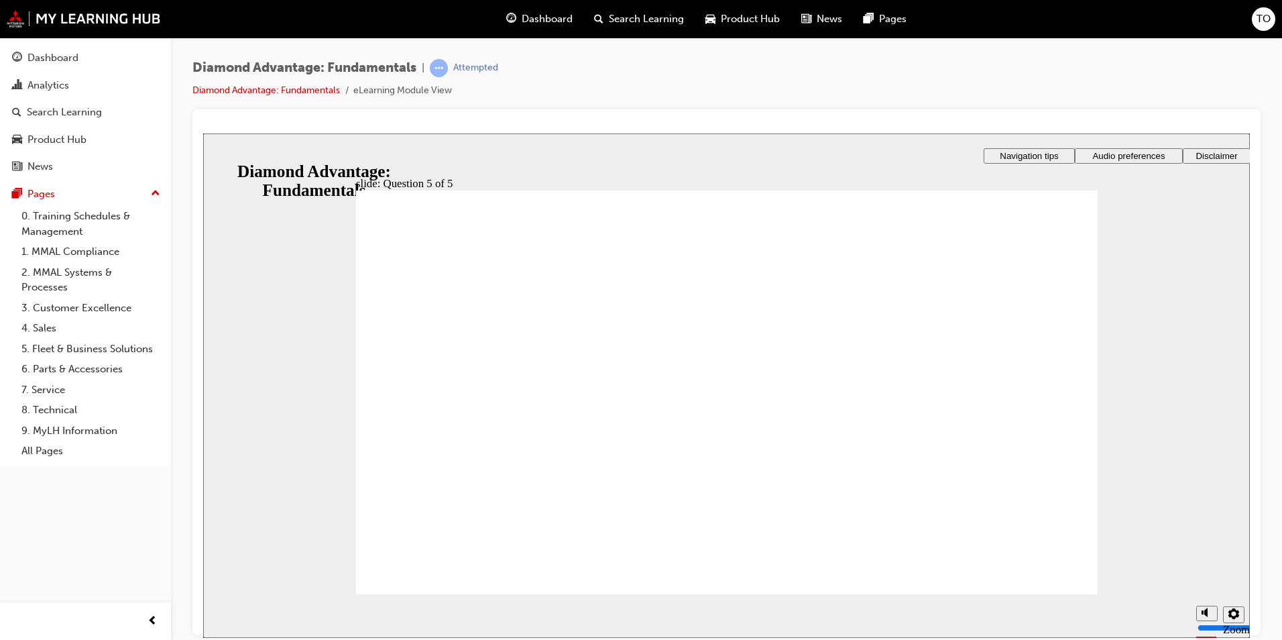
drag, startPoint x: 741, startPoint y: 503, endPoint x: 575, endPoint y: 443, distance: 176.2
drag, startPoint x: 825, startPoint y: 496, endPoint x: 686, endPoint y: 483, distance: 139.4
drag, startPoint x: 578, startPoint y: 498, endPoint x: 945, endPoint y: 432, distance: 372.6
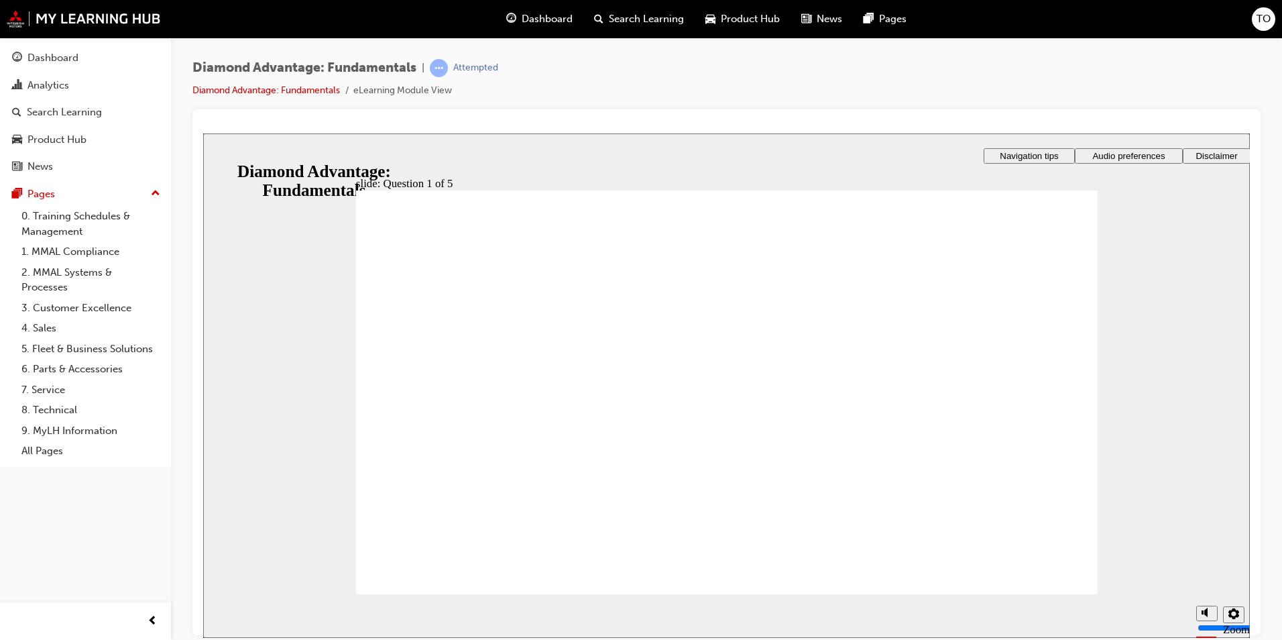
radio input "true"
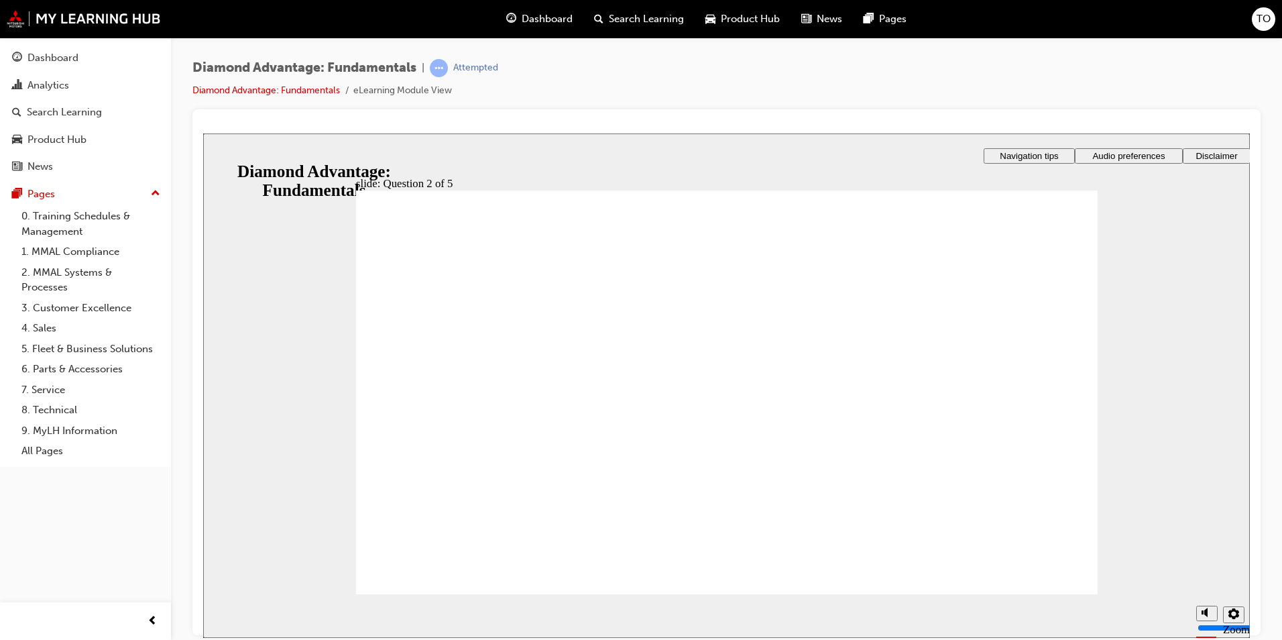
radio input "true"
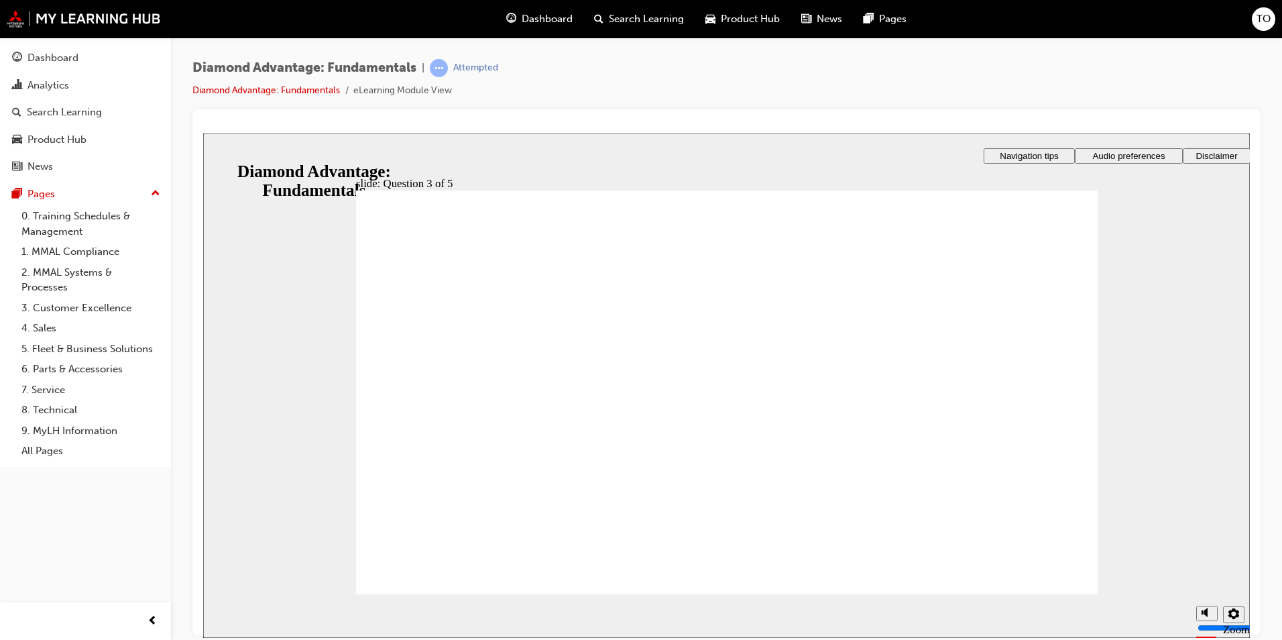
checkbox input "true"
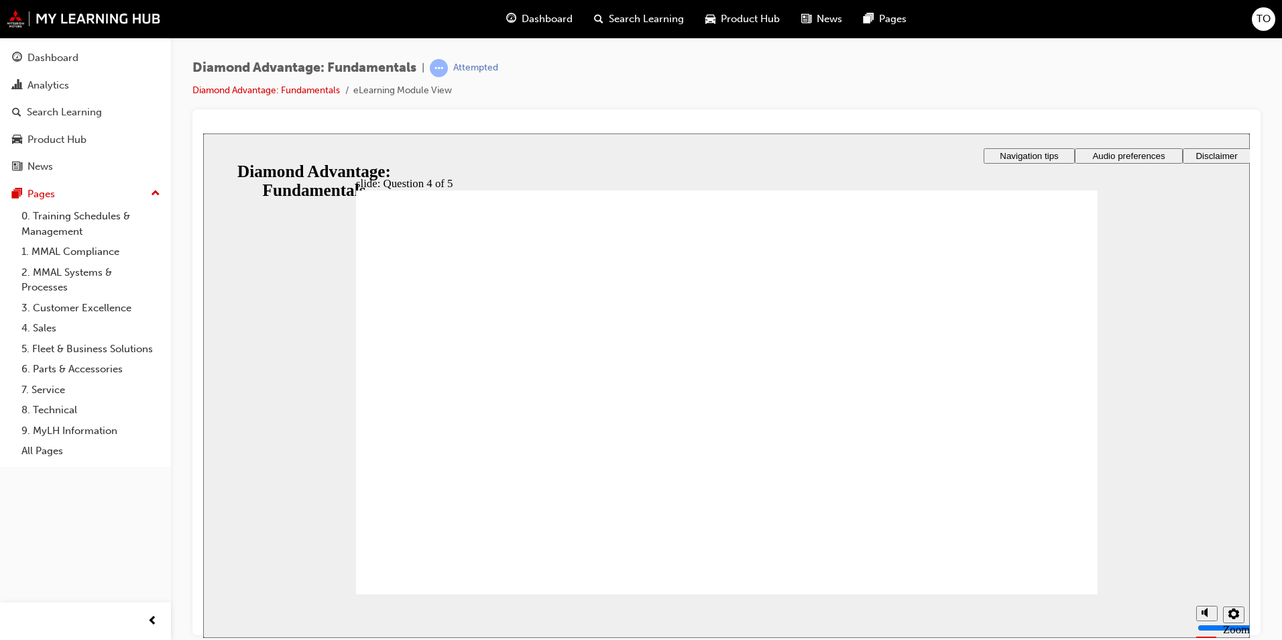
checkbox input "true"
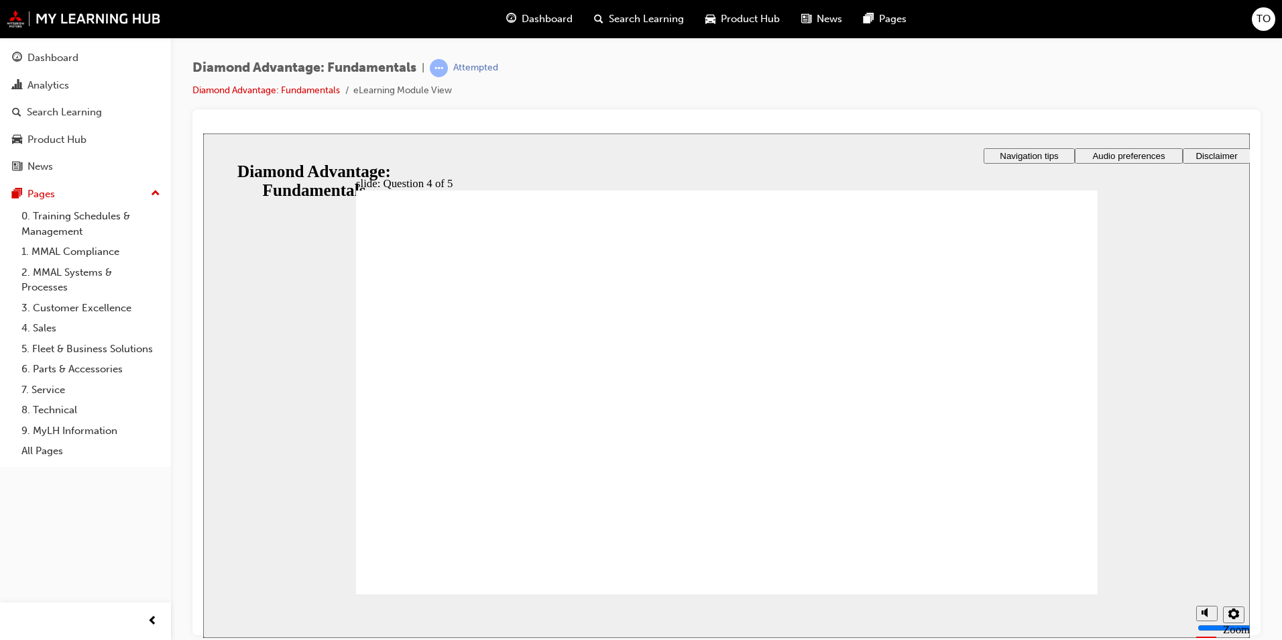
radio input "true"
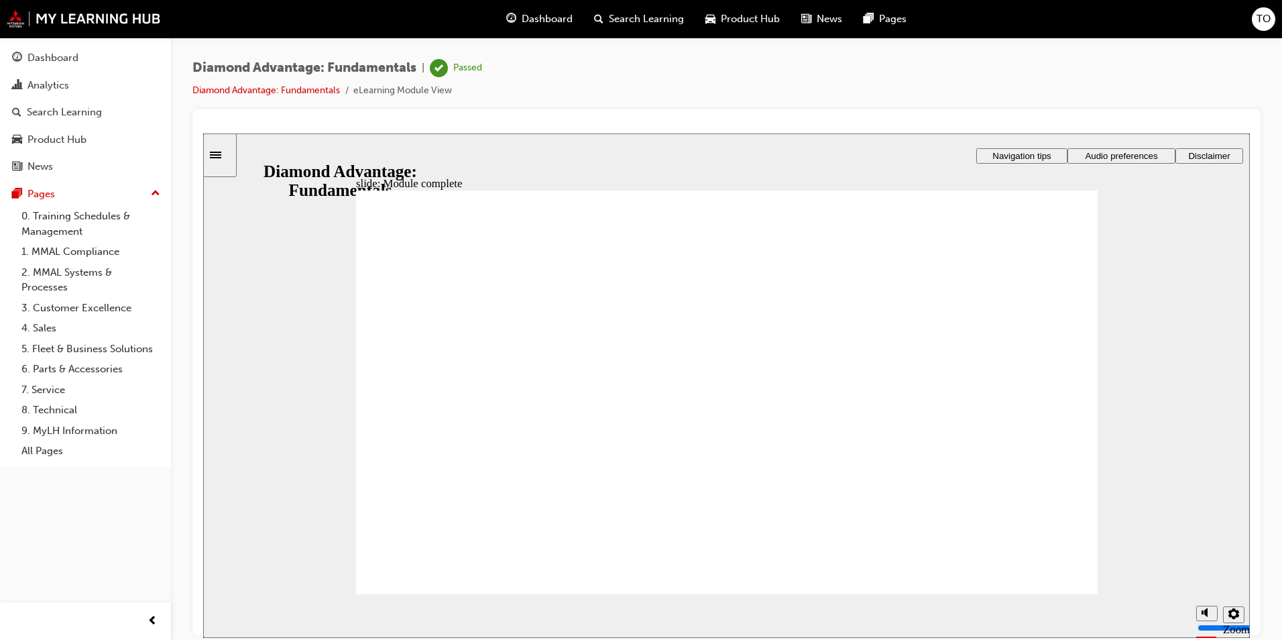
click at [1259, 19] on span "TO" at bounding box center [1263, 18] width 14 height 15
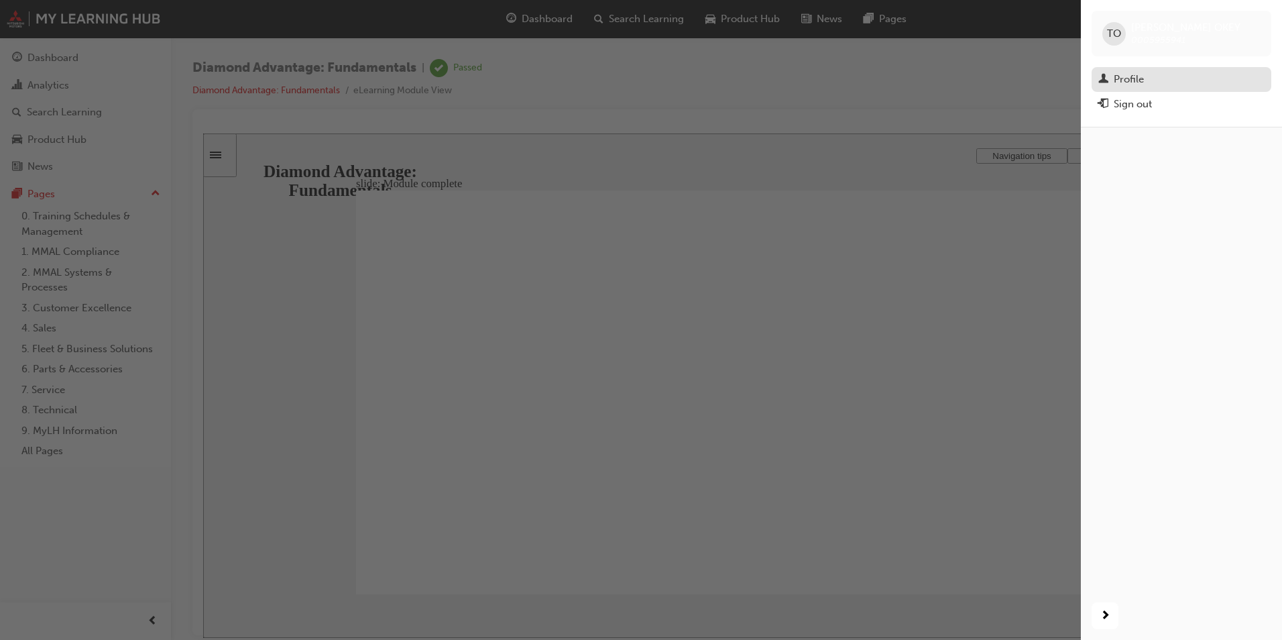
click at [1122, 72] on div "Profile" at bounding box center [1129, 79] width 30 height 15
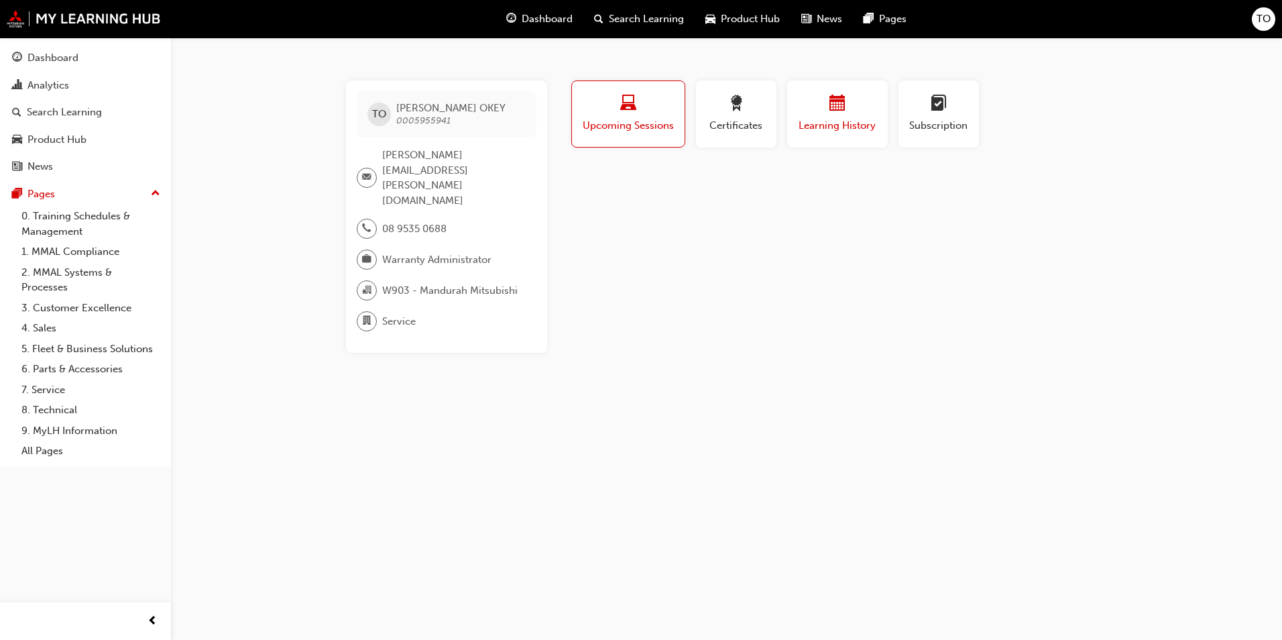
click at [838, 111] on span "calendar-icon" at bounding box center [837, 104] width 16 height 18
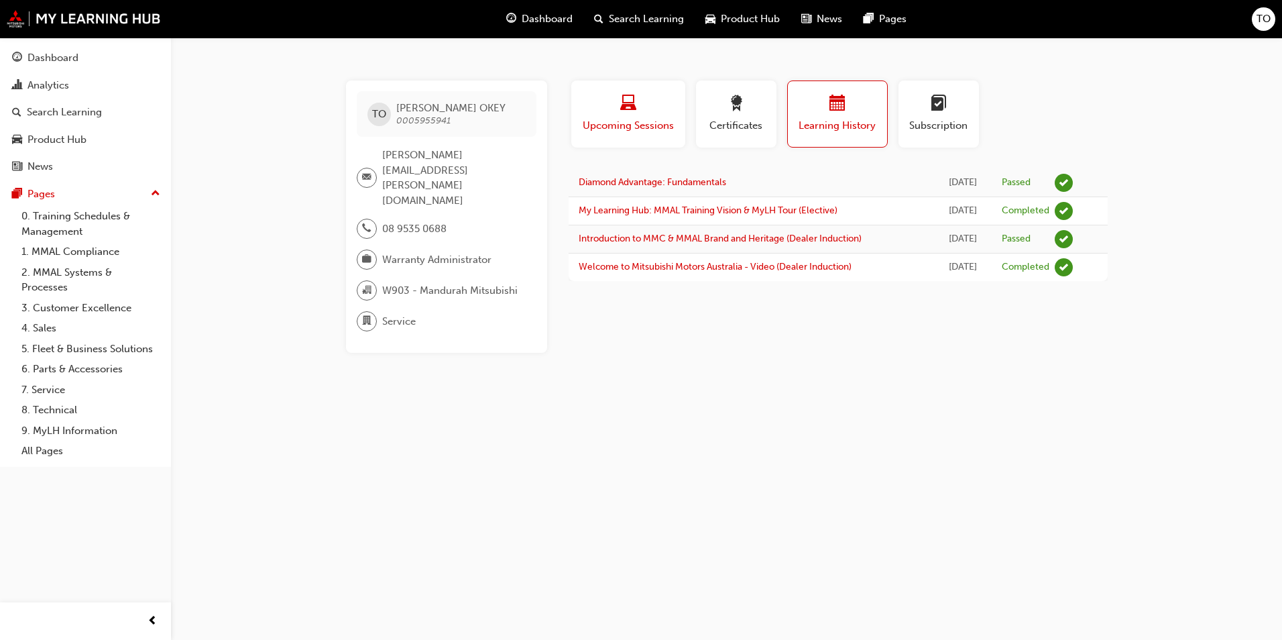
click at [642, 111] on div "button" at bounding box center [628, 105] width 94 height 21
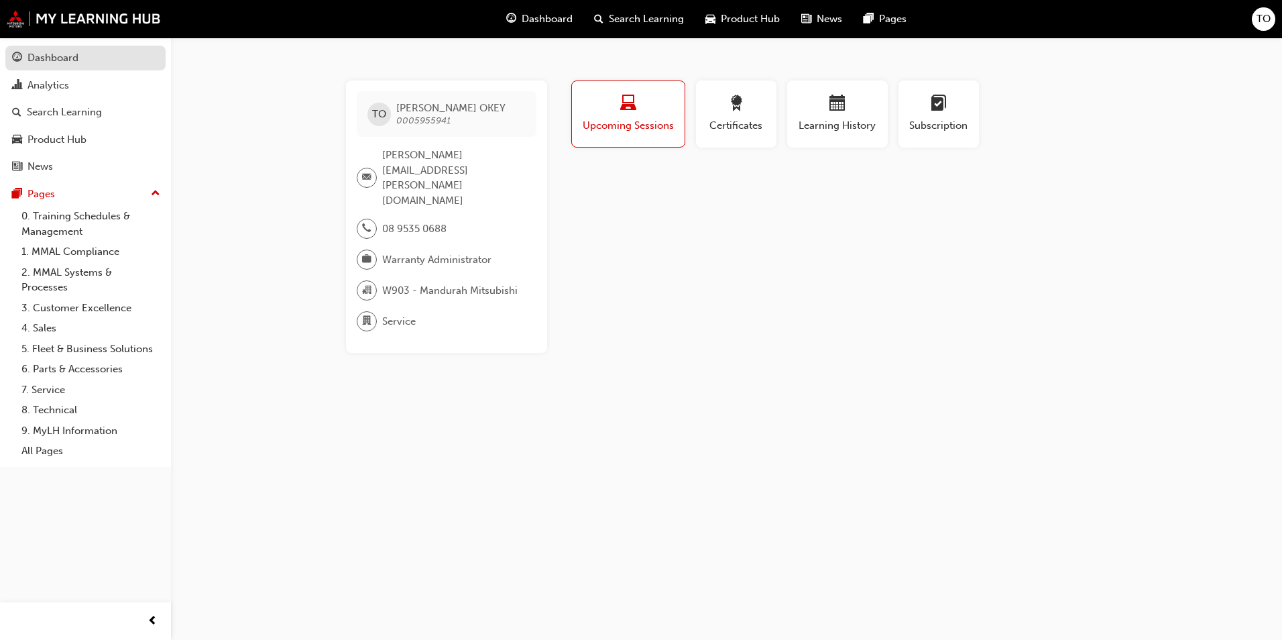
click at [58, 59] on div "Dashboard" at bounding box center [52, 57] width 51 height 15
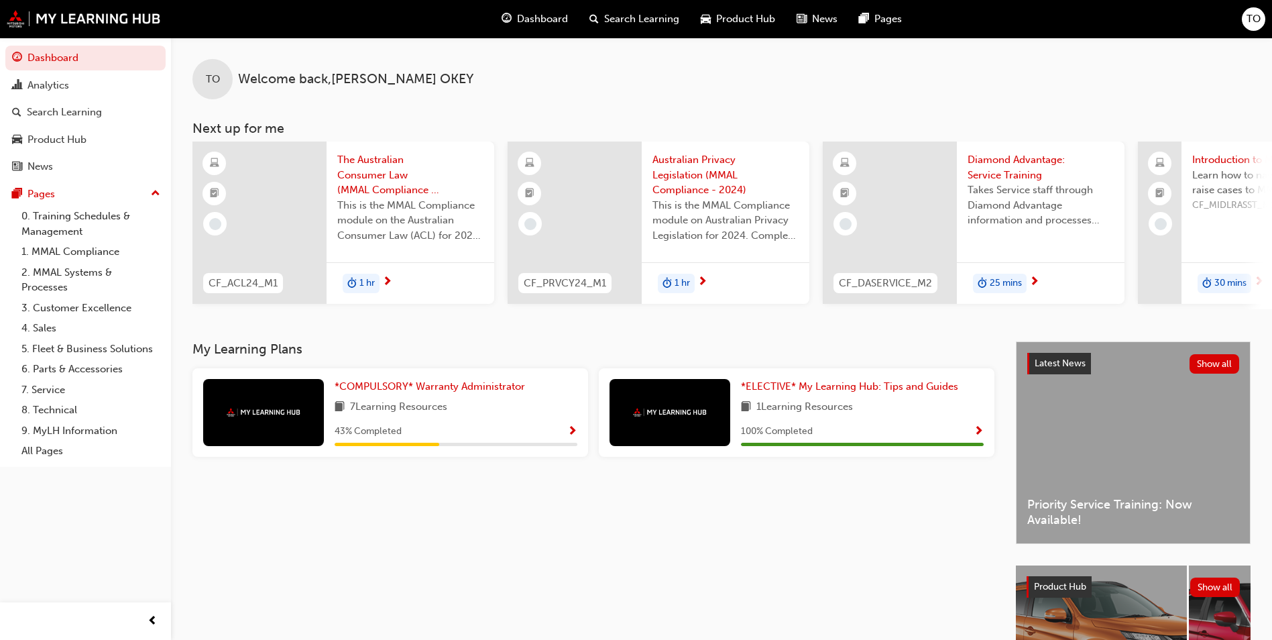
click at [411, 416] on span "7 Learning Resources" at bounding box center [398, 407] width 97 height 17
click at [273, 416] on img at bounding box center [264, 412] width 74 height 9
click at [270, 415] on img at bounding box center [264, 412] width 74 height 9
drag, startPoint x: 415, startPoint y: 415, endPoint x: 394, endPoint y: 438, distance: 31.3
click at [415, 416] on span "7 Learning Resources" at bounding box center [398, 407] width 97 height 17
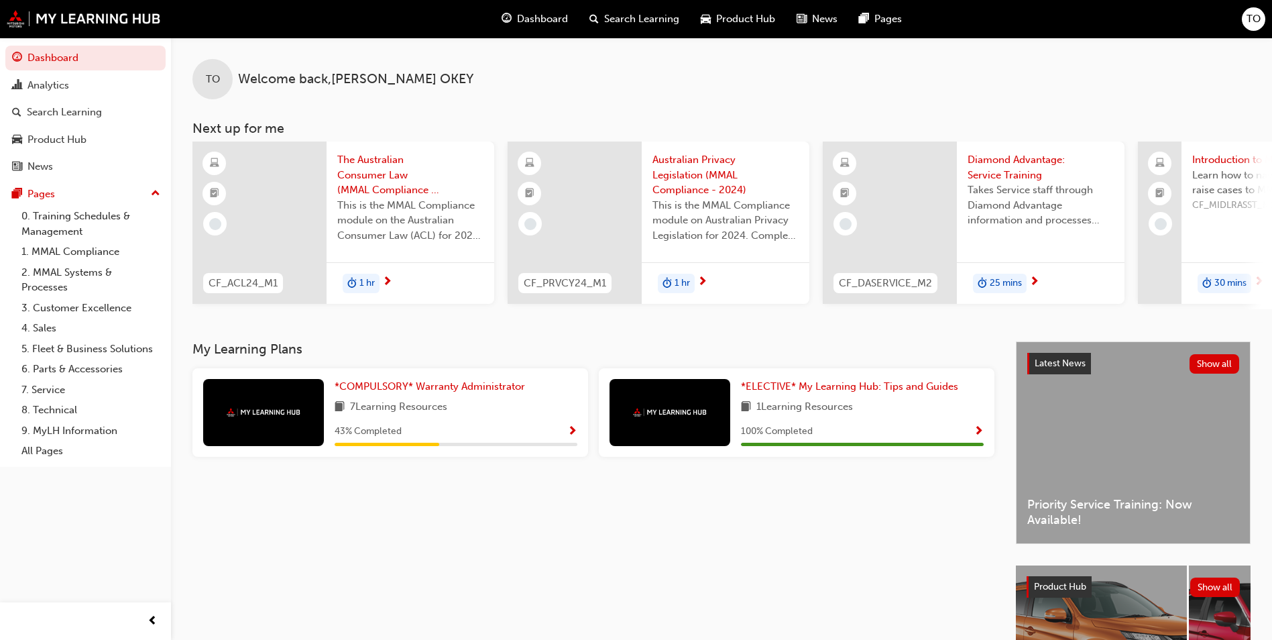
click at [391, 439] on span "43 % Completed" at bounding box center [368, 431] width 67 height 15
click at [569, 434] on span "Show Progress" at bounding box center [572, 432] width 10 height 12
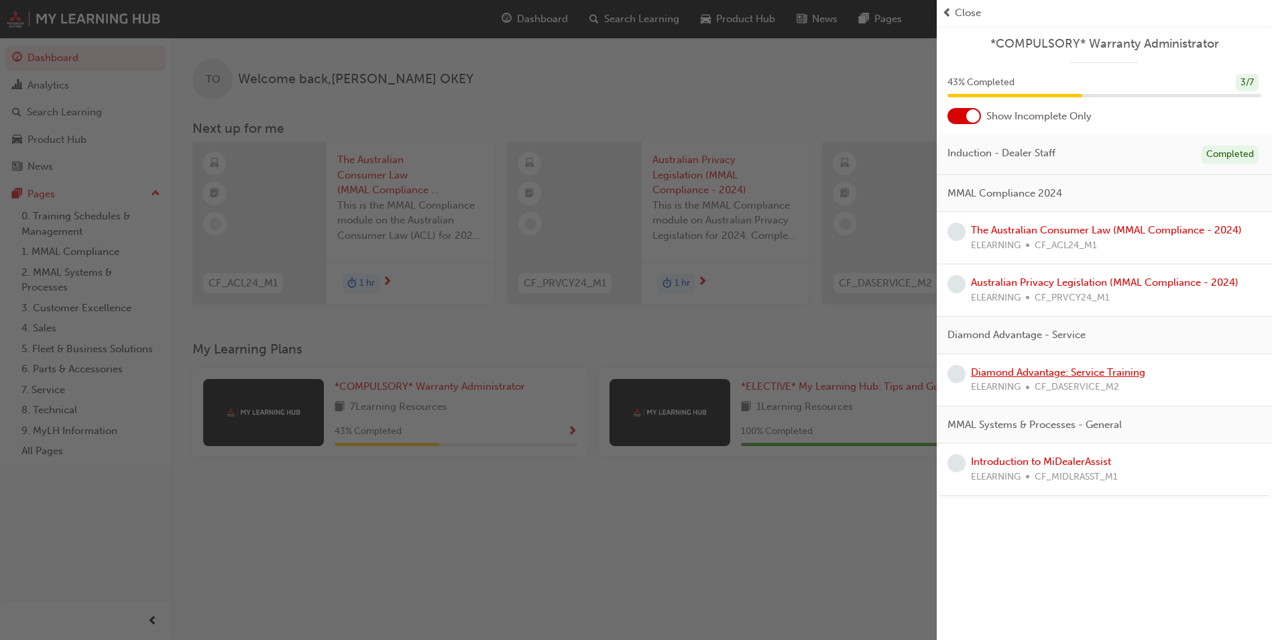
click at [1018, 375] on link "Diamond Advantage: Service Training" at bounding box center [1058, 372] width 174 height 12
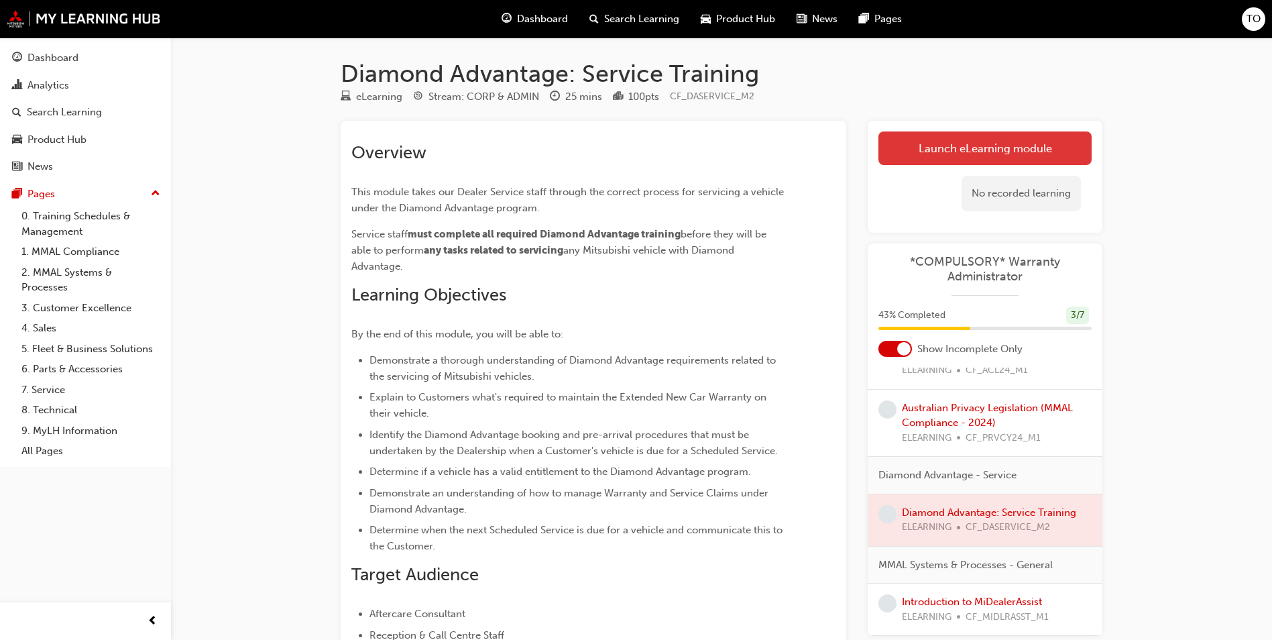
click at [1004, 145] on link "Launch eLearning module" at bounding box center [984, 148] width 213 height 34
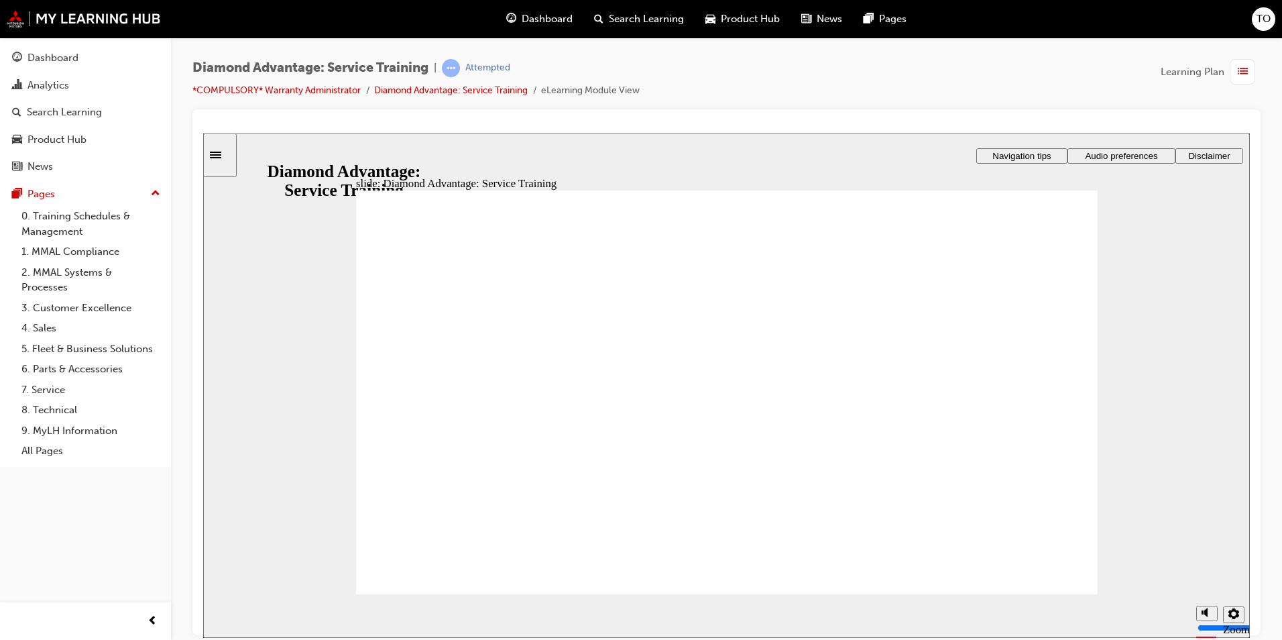
click at [1215, 570] on button "volume" at bounding box center [1206, 561] width 21 height 15
type input "0"
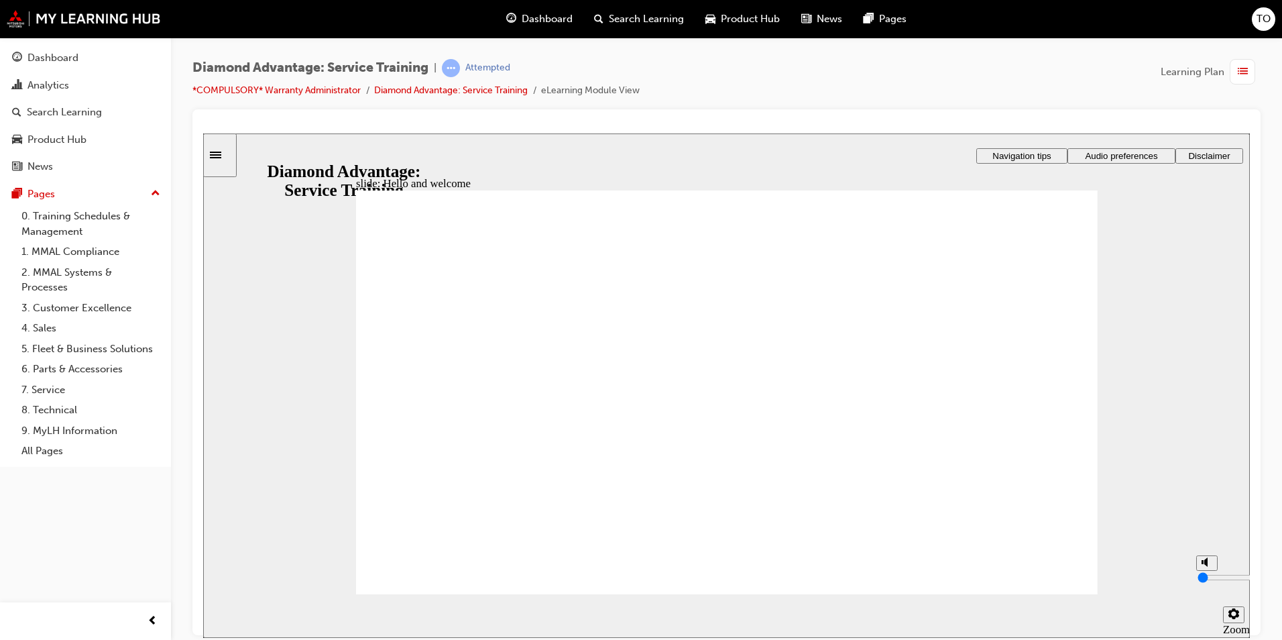
click at [1211, 582] on input "volume" at bounding box center [1240, 576] width 86 height 11
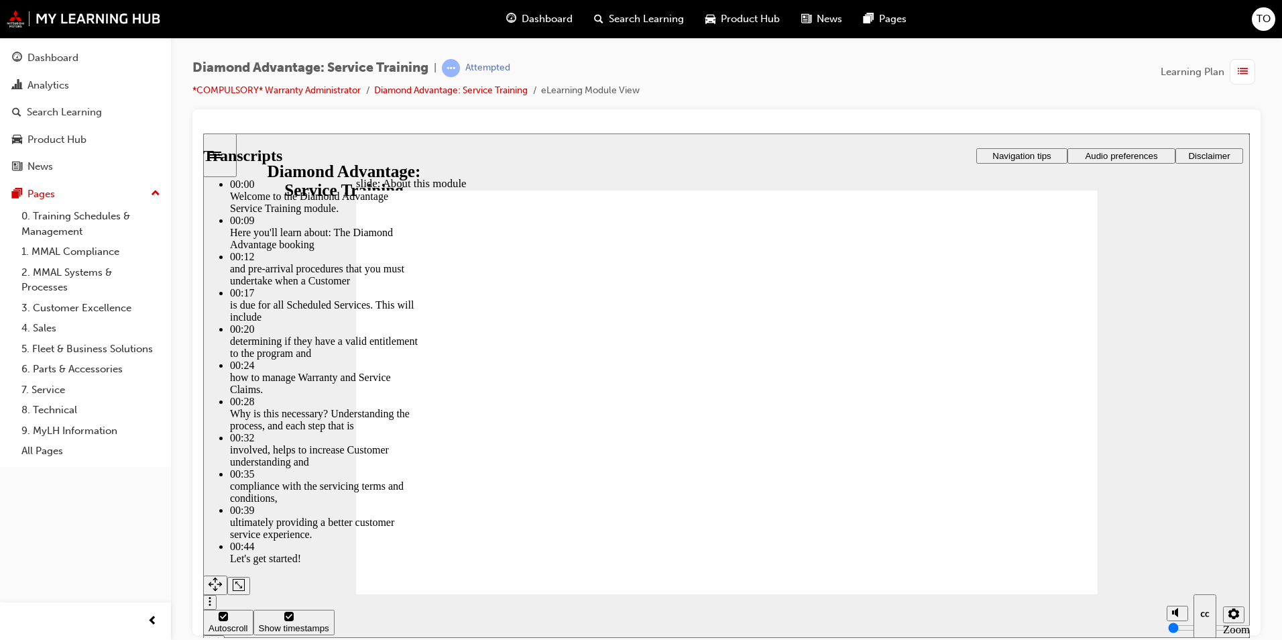
type input "47"
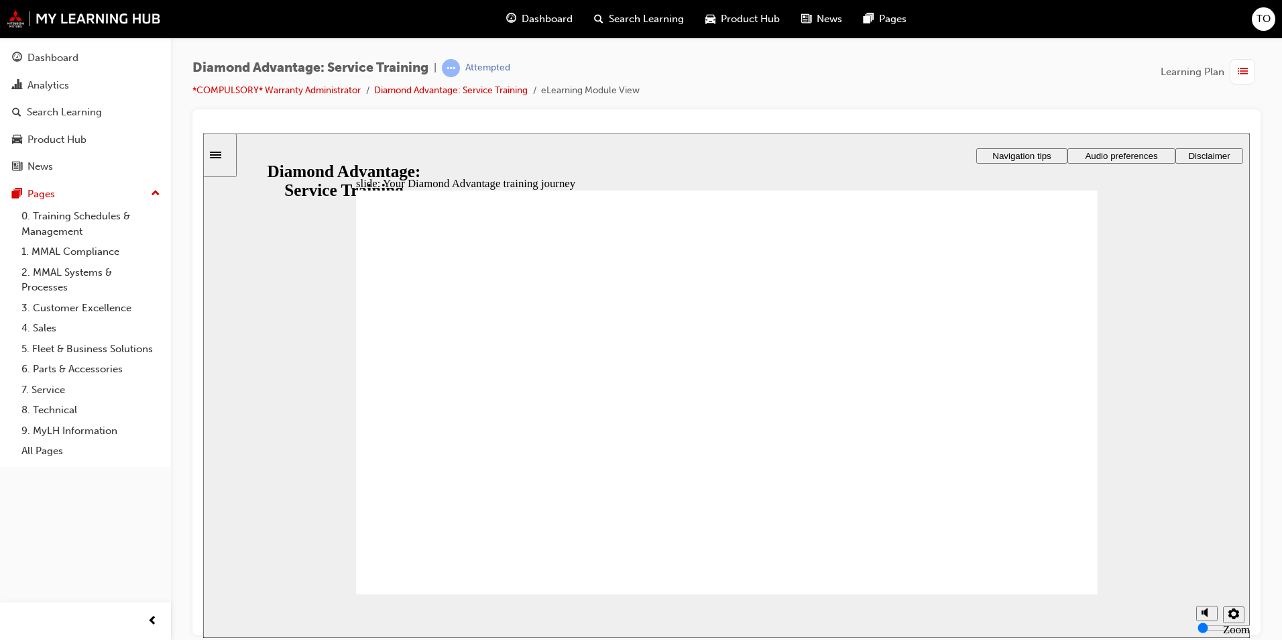
drag, startPoint x: 679, startPoint y: 410, endPoint x: 653, endPoint y: 433, distance: 35.1
drag, startPoint x: 646, startPoint y: 425, endPoint x: 527, endPoint y: 472, distance: 128.2
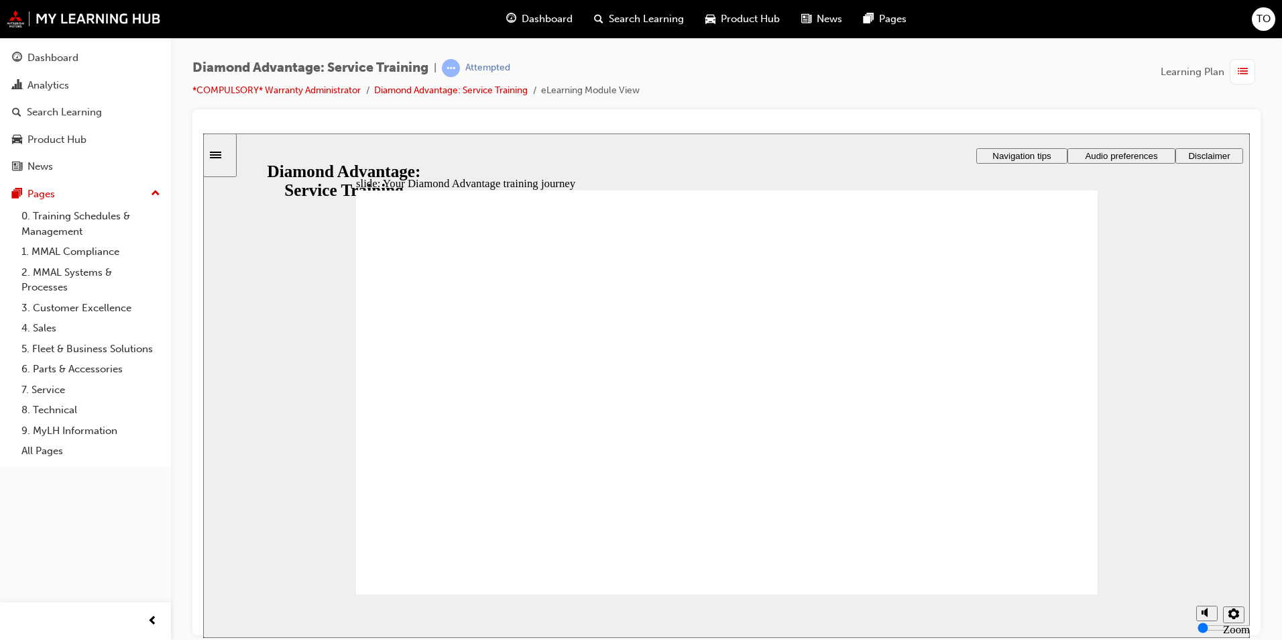
drag, startPoint x: 767, startPoint y: 501, endPoint x: 616, endPoint y: 447, distance: 160.3
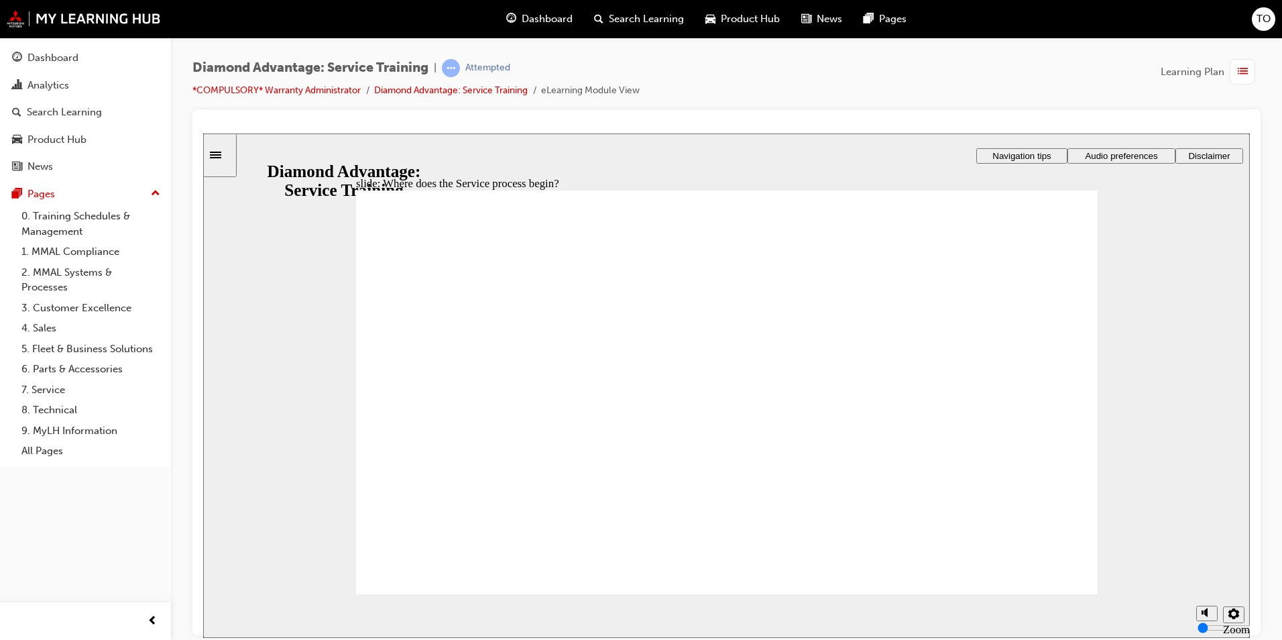
drag, startPoint x: 1059, startPoint y: 308, endPoint x: 1068, endPoint y: 356, distance: 48.5
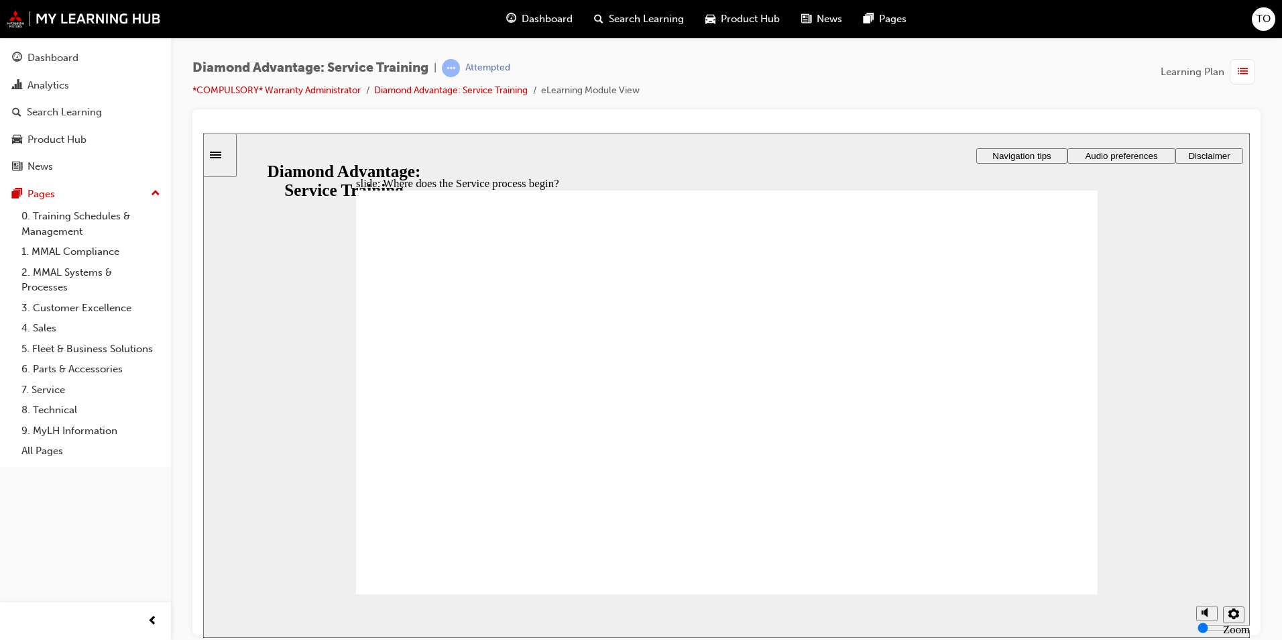
drag, startPoint x: 478, startPoint y: 375, endPoint x: 485, endPoint y: 365, distance: 12.1
drag, startPoint x: 766, startPoint y: 330, endPoint x: 969, endPoint y: 331, distance: 202.5
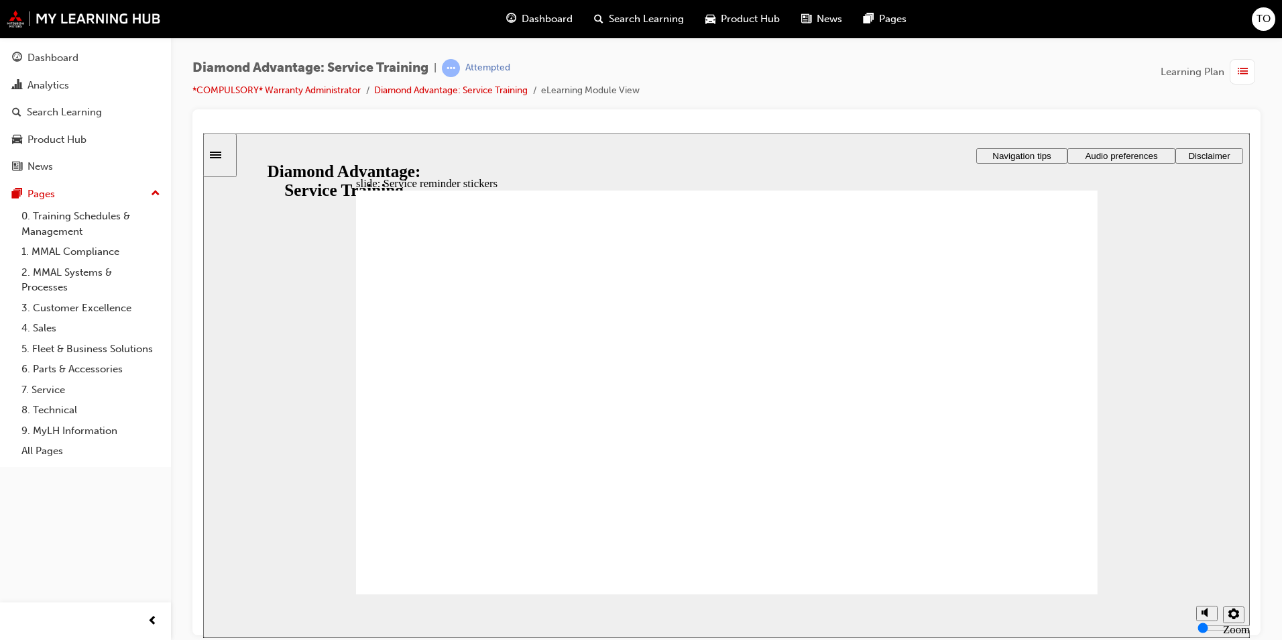
drag, startPoint x: 615, startPoint y: 333, endPoint x: 654, endPoint y: 396, distance: 73.5
drag, startPoint x: 711, startPoint y: 478, endPoint x: 874, endPoint y: 468, distance: 162.6
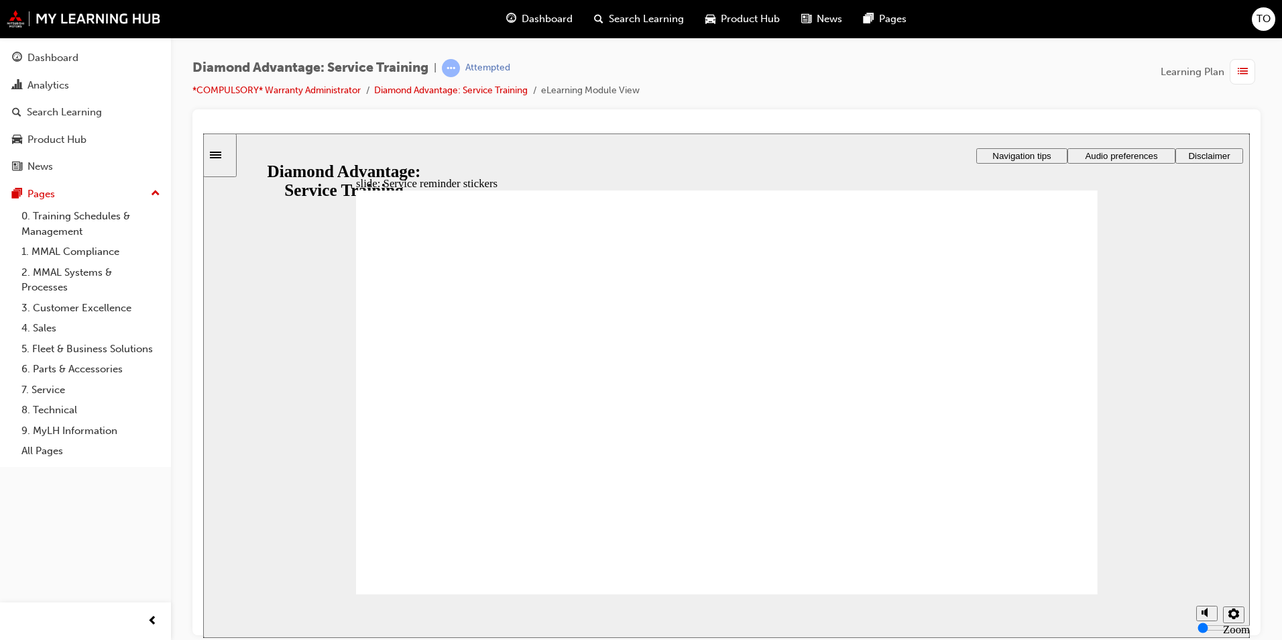
drag, startPoint x: 874, startPoint y: 468, endPoint x: 945, endPoint y: 367, distance: 123.5
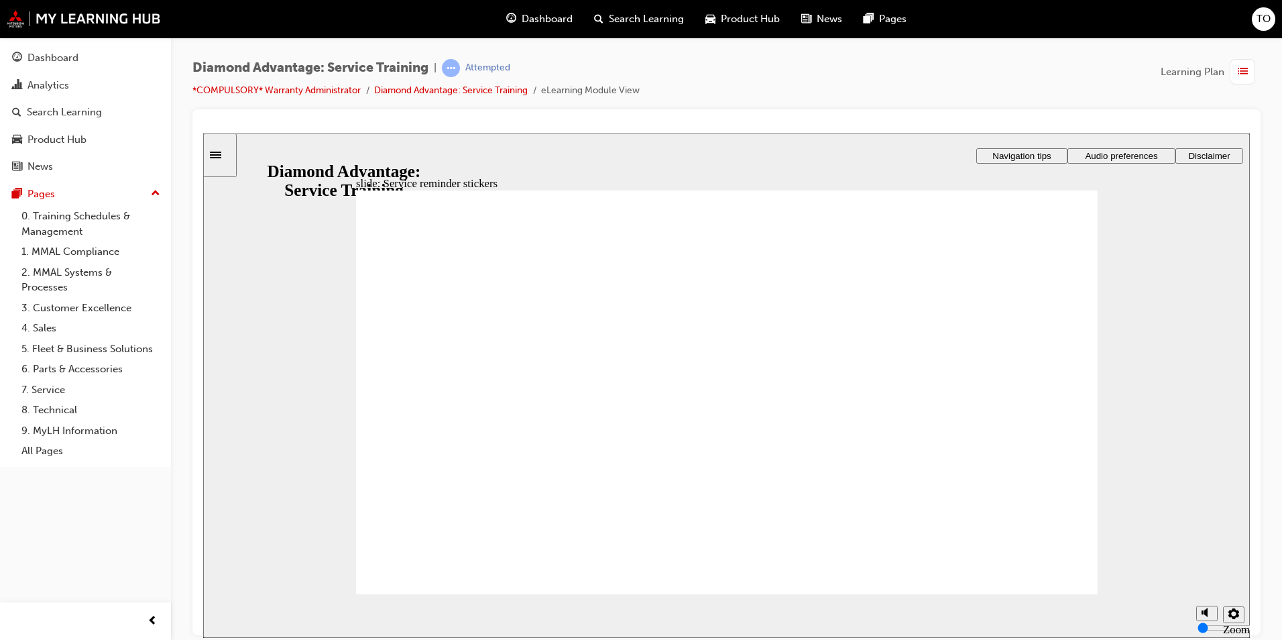
drag, startPoint x: 1034, startPoint y: 571, endPoint x: 1069, endPoint y: 595, distance: 42.4
drag, startPoint x: 828, startPoint y: 467, endPoint x: 896, endPoint y: 404, distance: 93.0
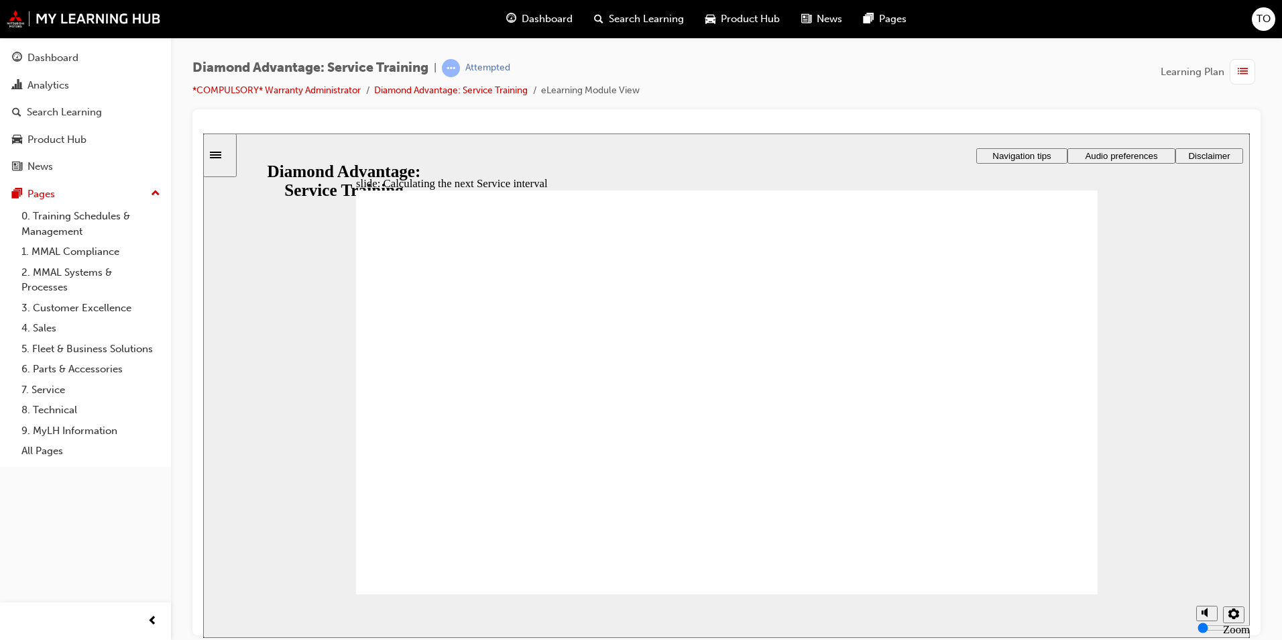
drag, startPoint x: 473, startPoint y: 518, endPoint x: 819, endPoint y: 503, distance: 346.2
drag, startPoint x: 1066, startPoint y: 283, endPoint x: 913, endPoint y: 409, distance: 198.1
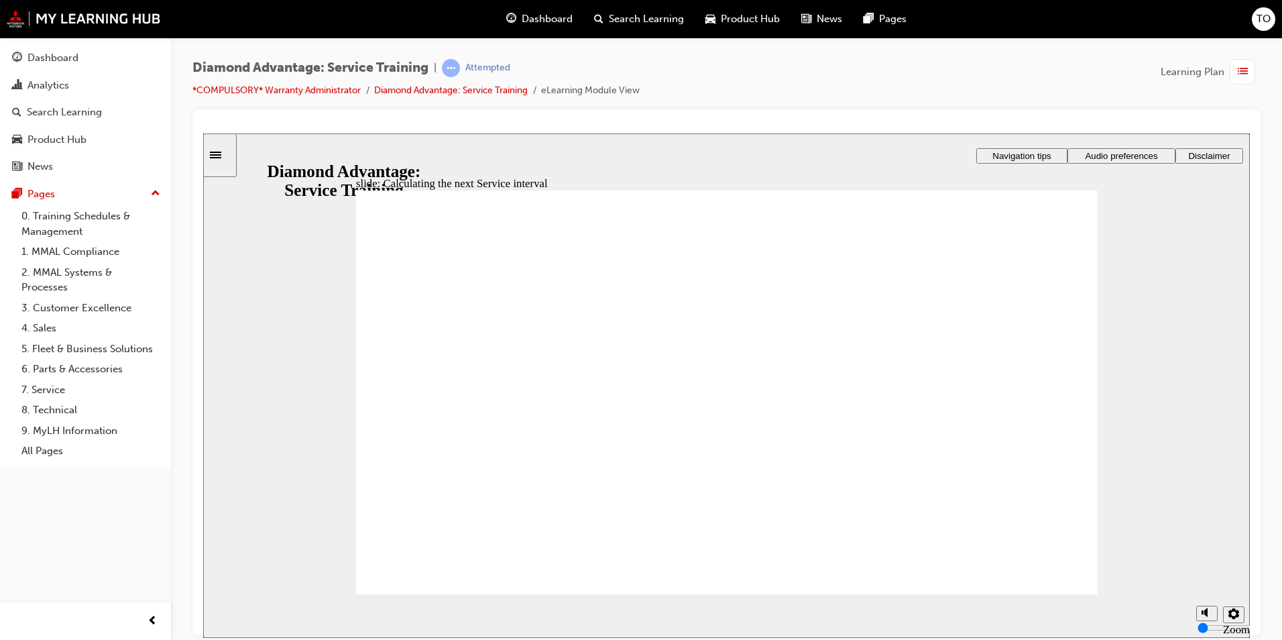
drag, startPoint x: 722, startPoint y: 499, endPoint x: 831, endPoint y: 485, distance: 110.3
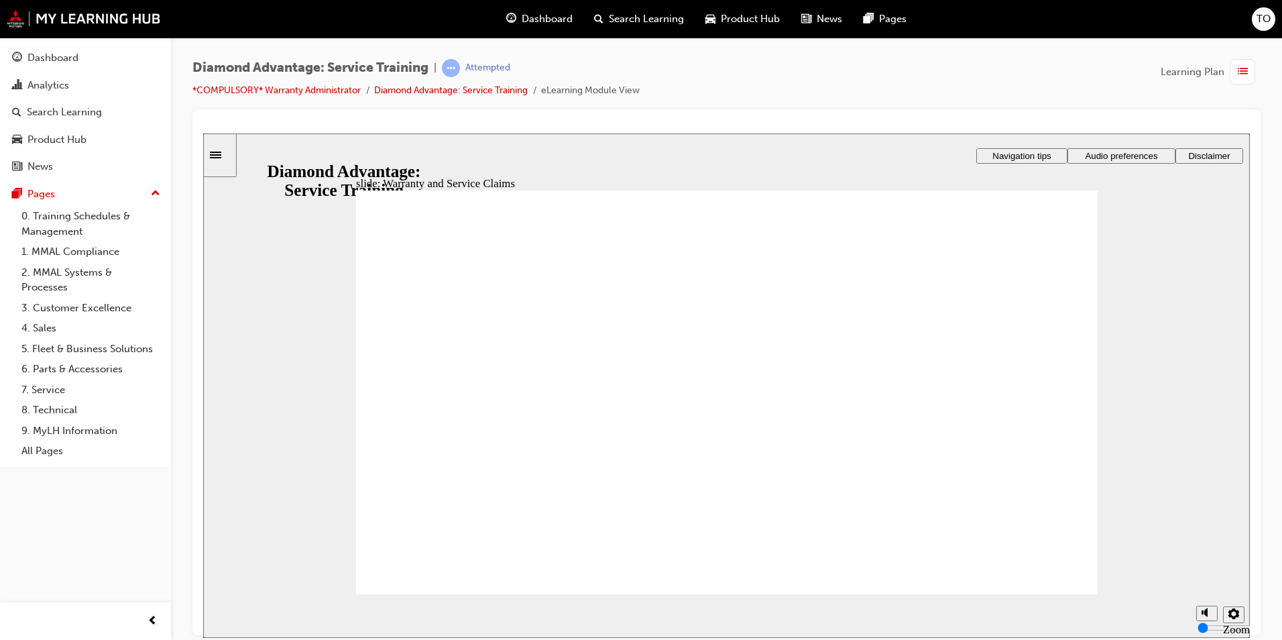
drag, startPoint x: 840, startPoint y: 411, endPoint x: 843, endPoint y: 381, distance: 30.3
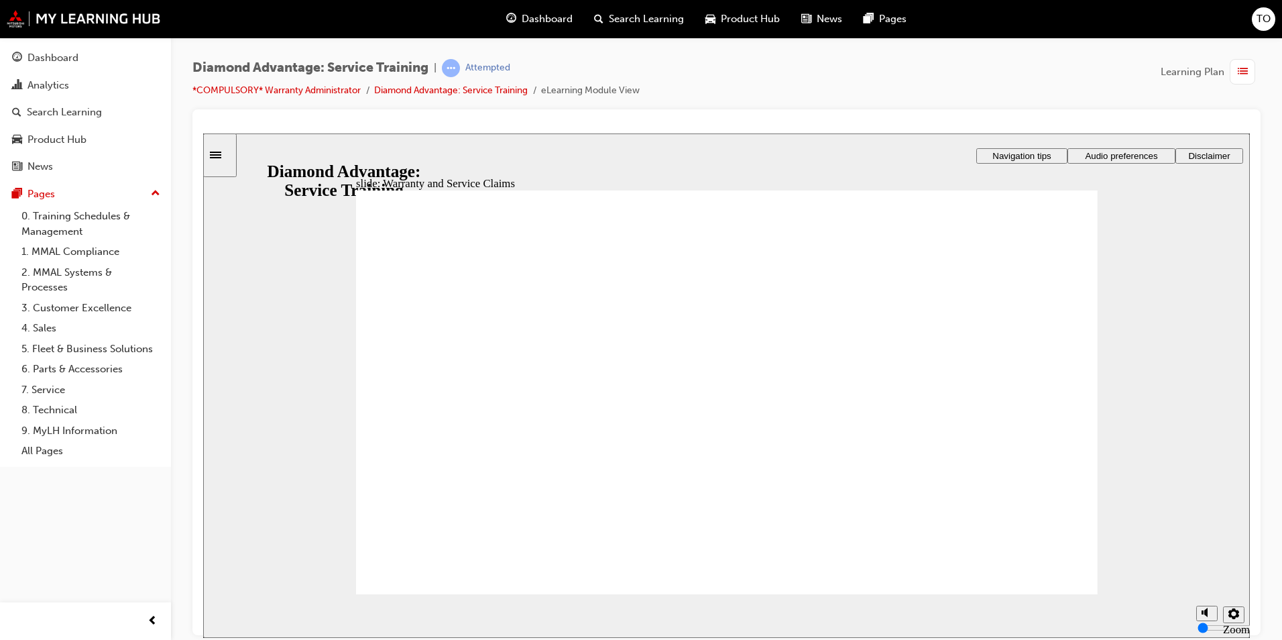
drag, startPoint x: 744, startPoint y: 550, endPoint x: 626, endPoint y: 546, distance: 118.1
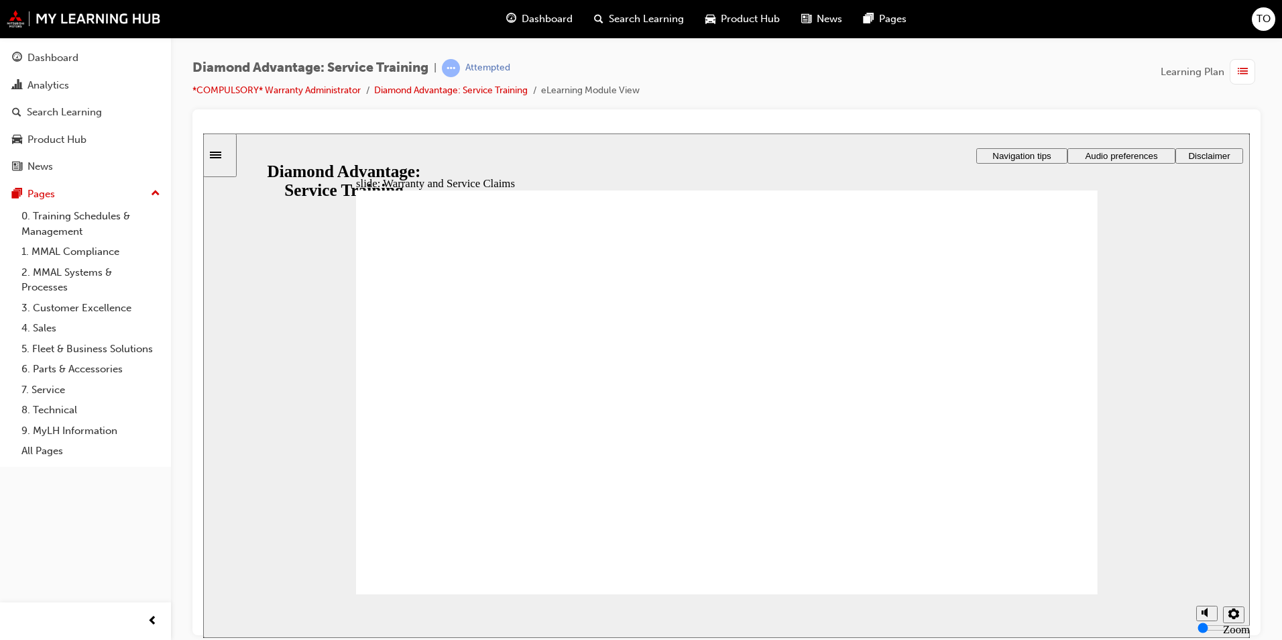
drag, startPoint x: 631, startPoint y: 372, endPoint x: 630, endPoint y: 471, distance: 99.2
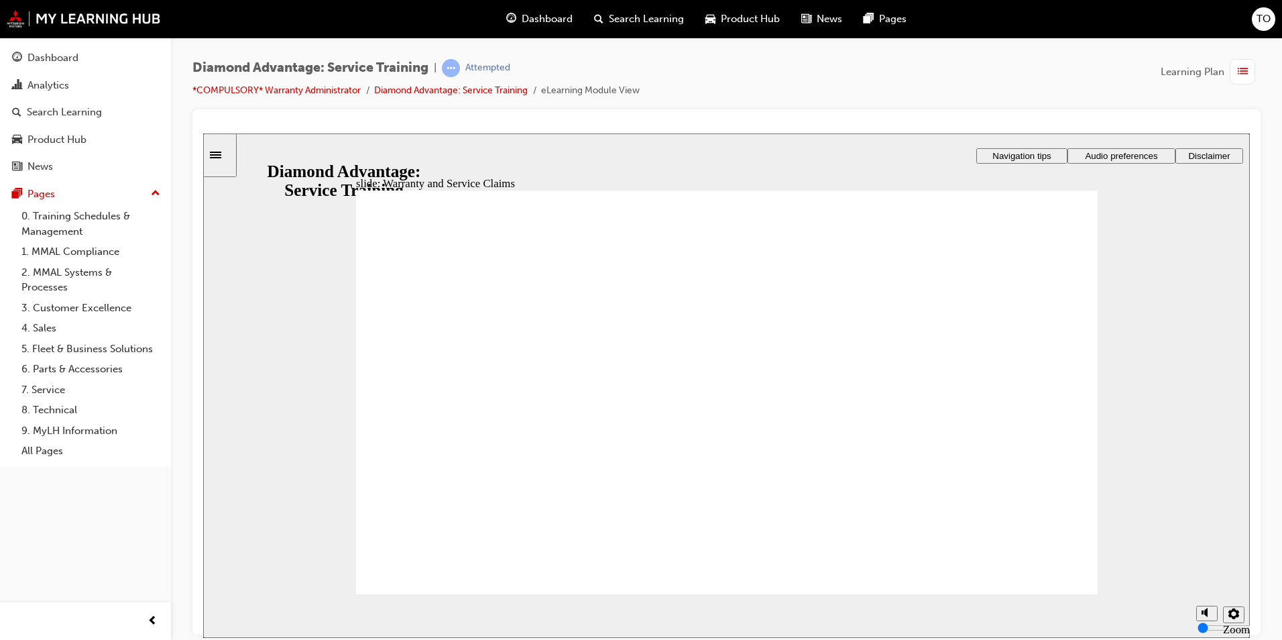
drag, startPoint x: 556, startPoint y: 544, endPoint x: 564, endPoint y: 541, distance: 8.7
drag, startPoint x: 674, startPoint y: 558, endPoint x: 687, endPoint y: 556, distance: 12.8
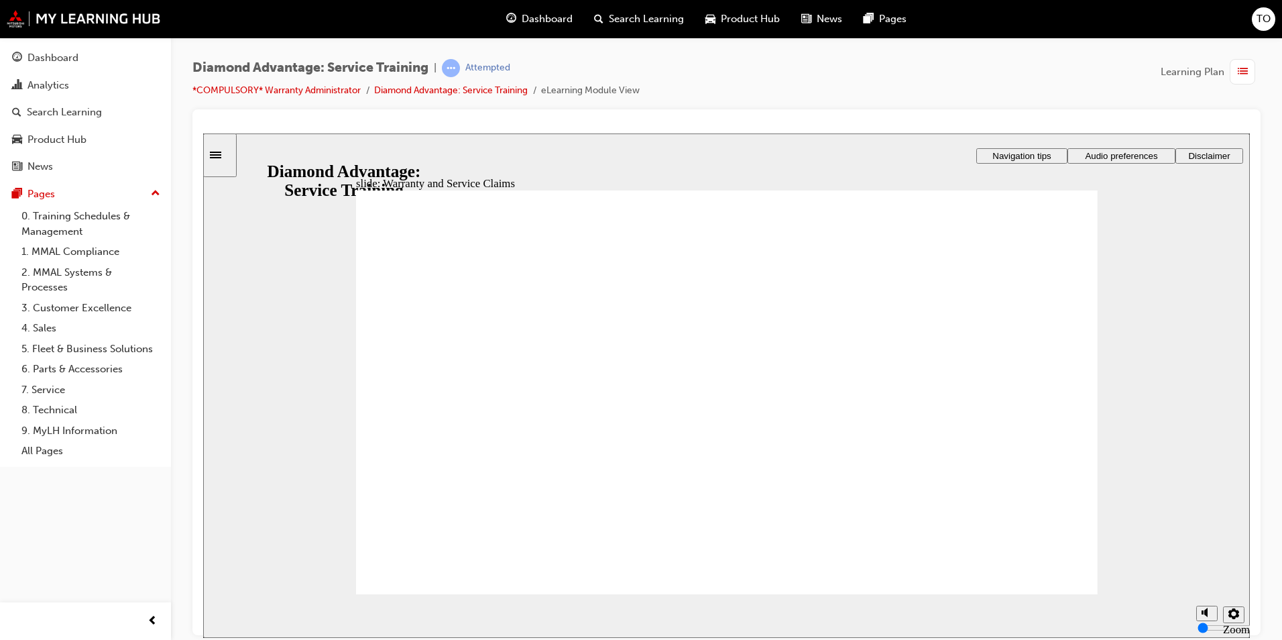
drag, startPoint x: 769, startPoint y: 547, endPoint x: 811, endPoint y: 547, distance: 42.2
drag, startPoint x: 861, startPoint y: 553, endPoint x: 874, endPoint y: 554, distance: 12.8
drag, startPoint x: 520, startPoint y: 316, endPoint x: 526, endPoint y: 289, distance: 27.5
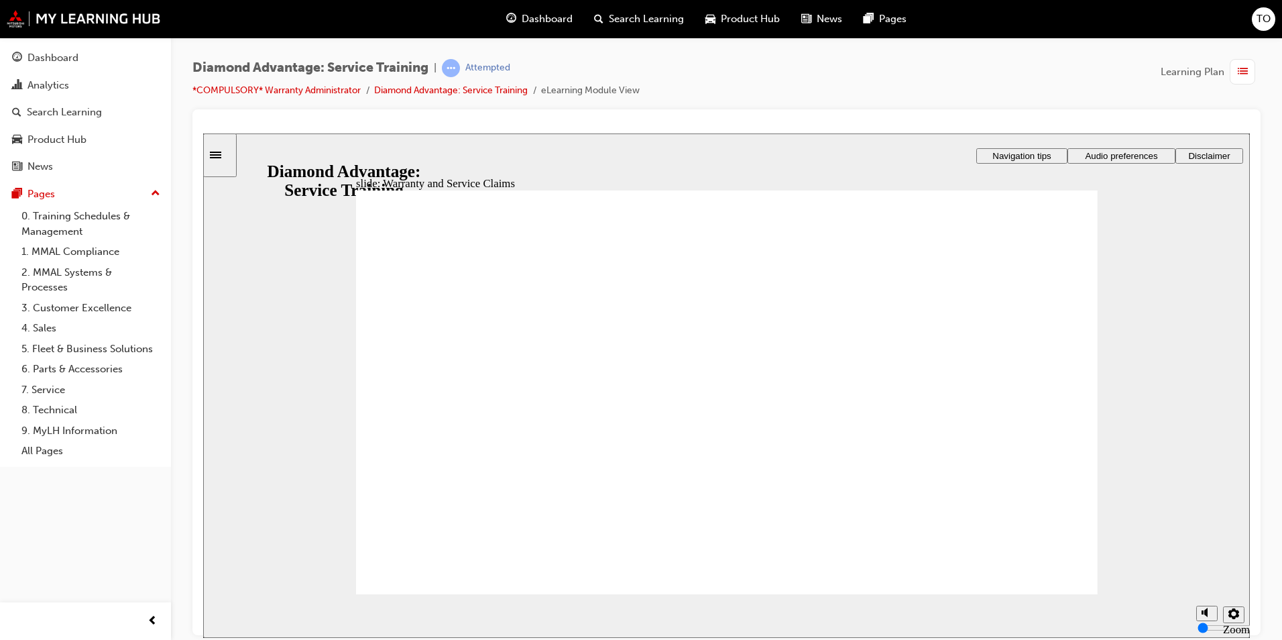
drag, startPoint x: 652, startPoint y: 498, endPoint x: 558, endPoint y: 522, distance: 96.8
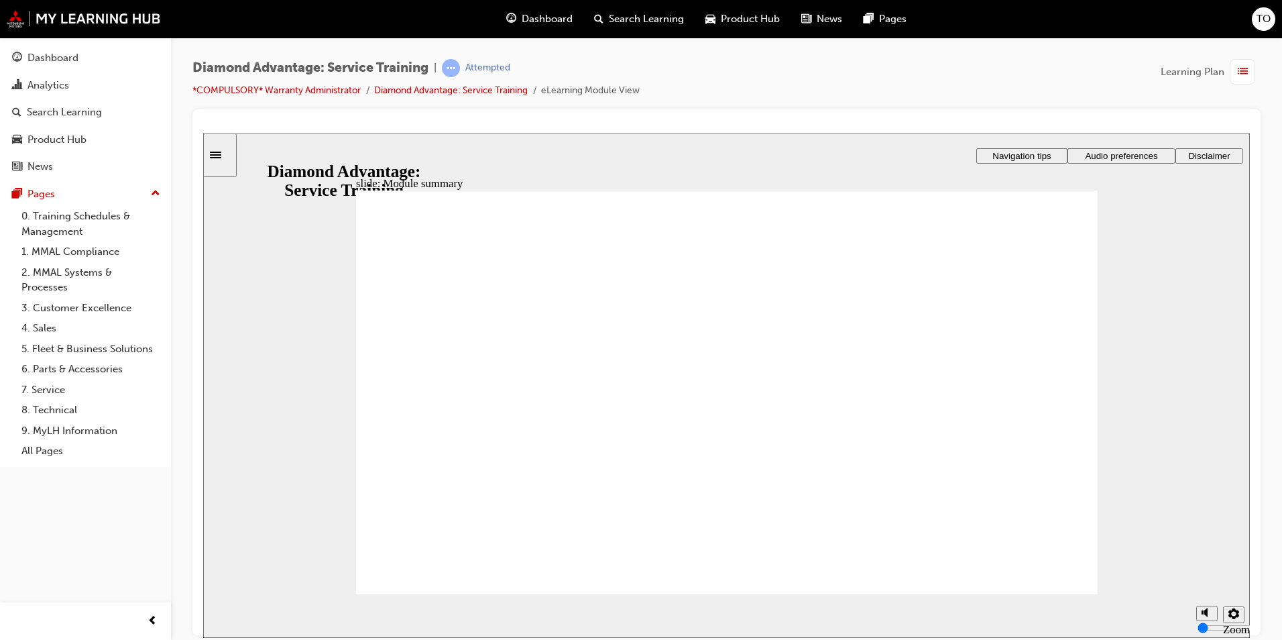
checkbox input "true"
drag, startPoint x: 843, startPoint y: 435, endPoint x: 843, endPoint y: 445, distance: 10.1
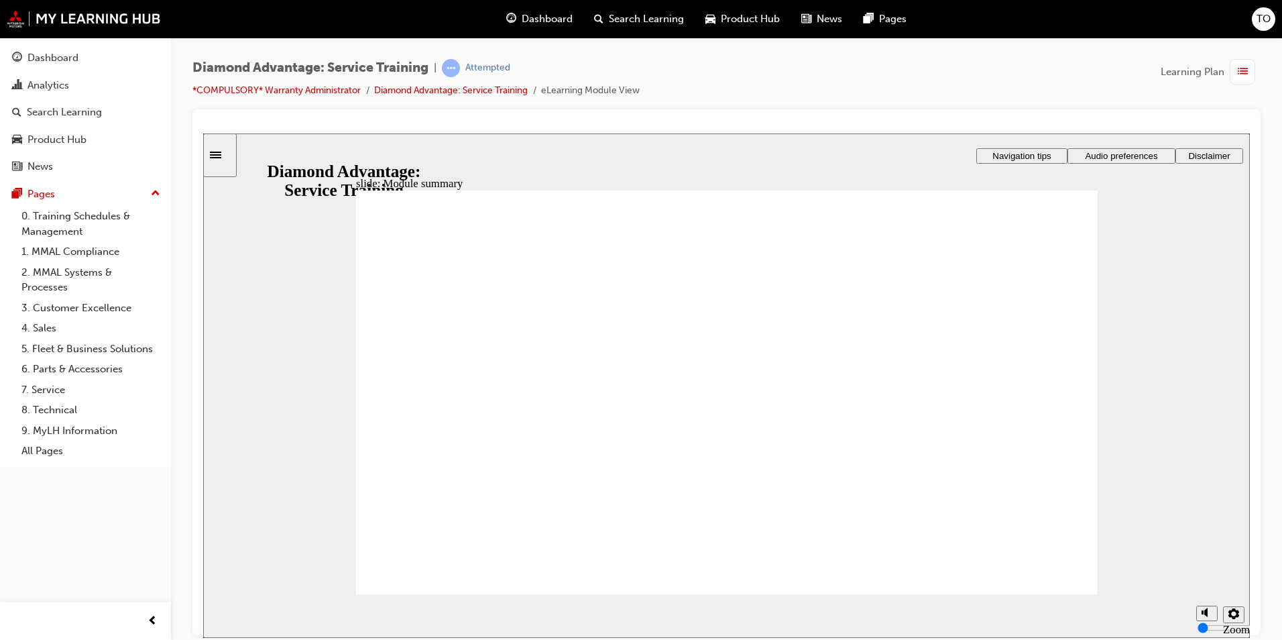
checkbox input "true"
drag, startPoint x: 862, startPoint y: 497, endPoint x: 1053, endPoint y: 589, distance: 212.0
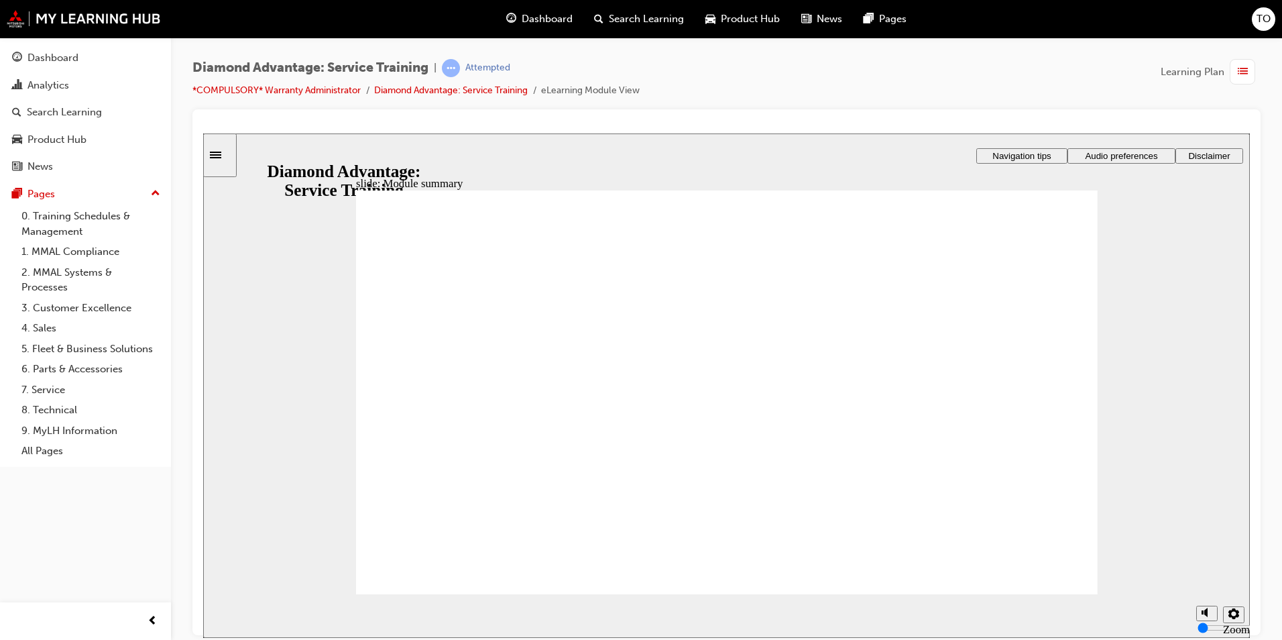
checkbox input "true"
drag, startPoint x: 1052, startPoint y: 583, endPoint x: 1083, endPoint y: 612, distance: 43.2
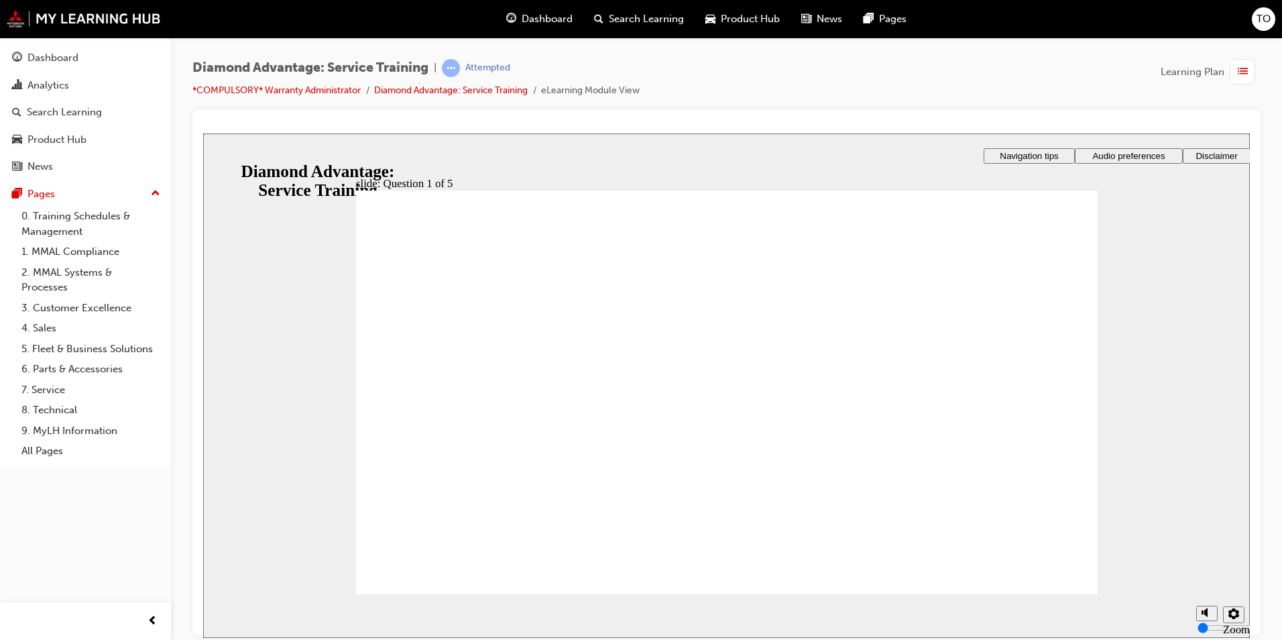
checkbox input "true"
drag, startPoint x: 396, startPoint y: 511, endPoint x: 407, endPoint y: 542, distance: 33.3
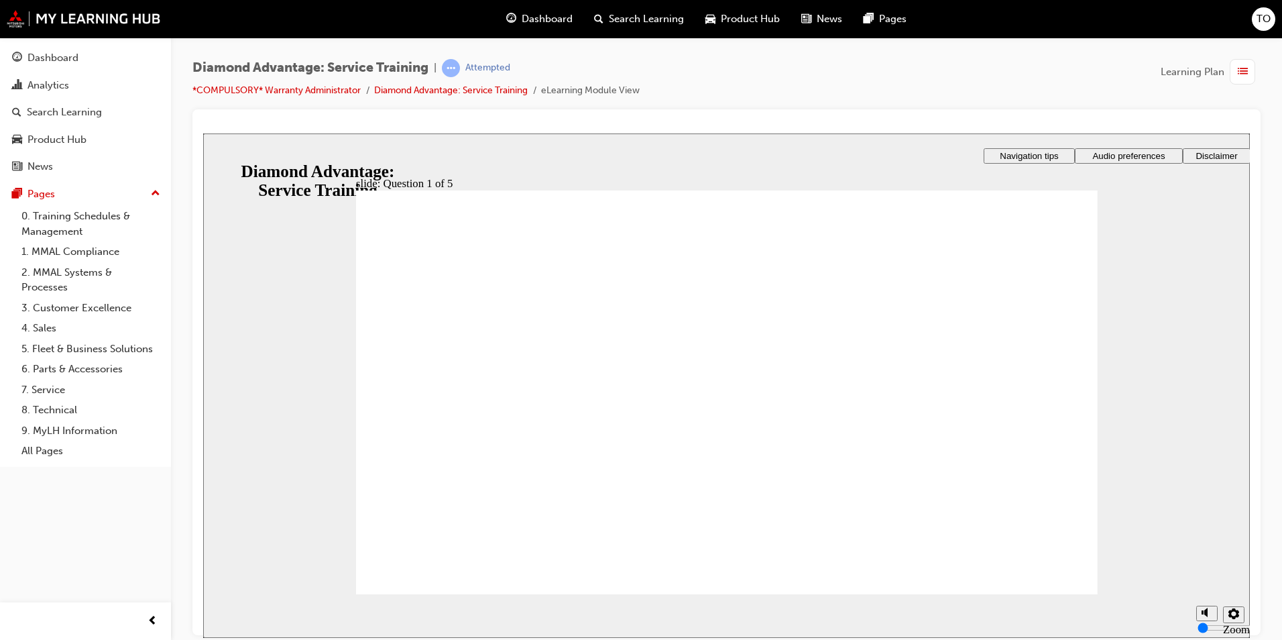
checkbox input "true"
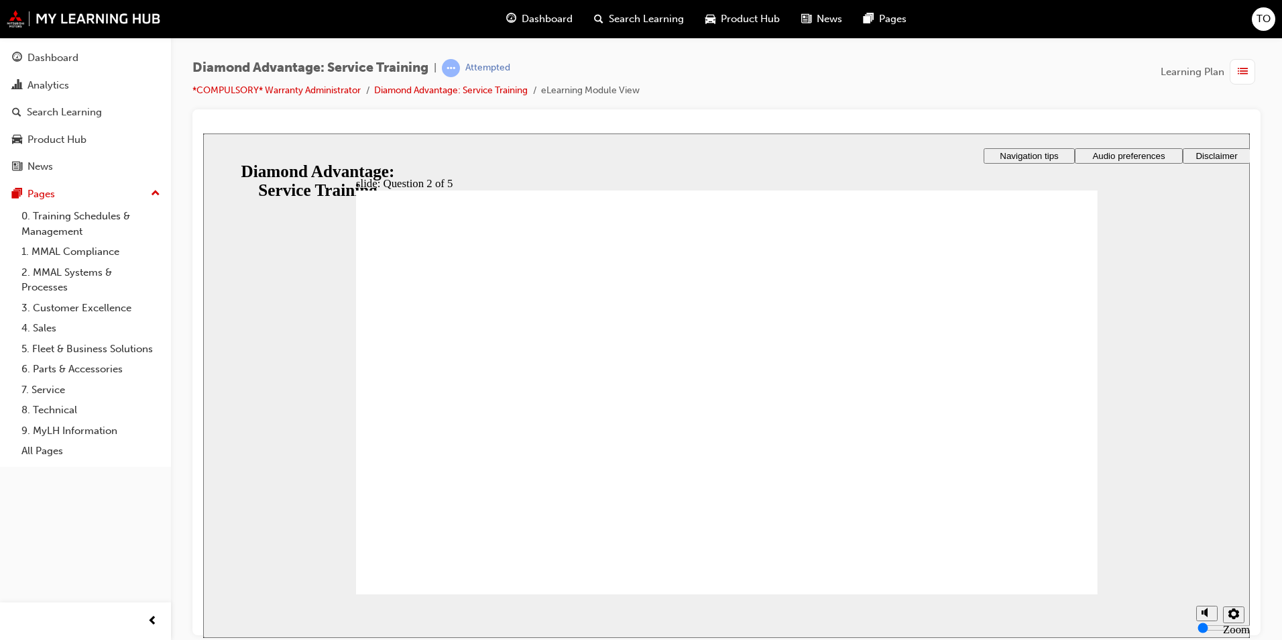
checkbox input "true"
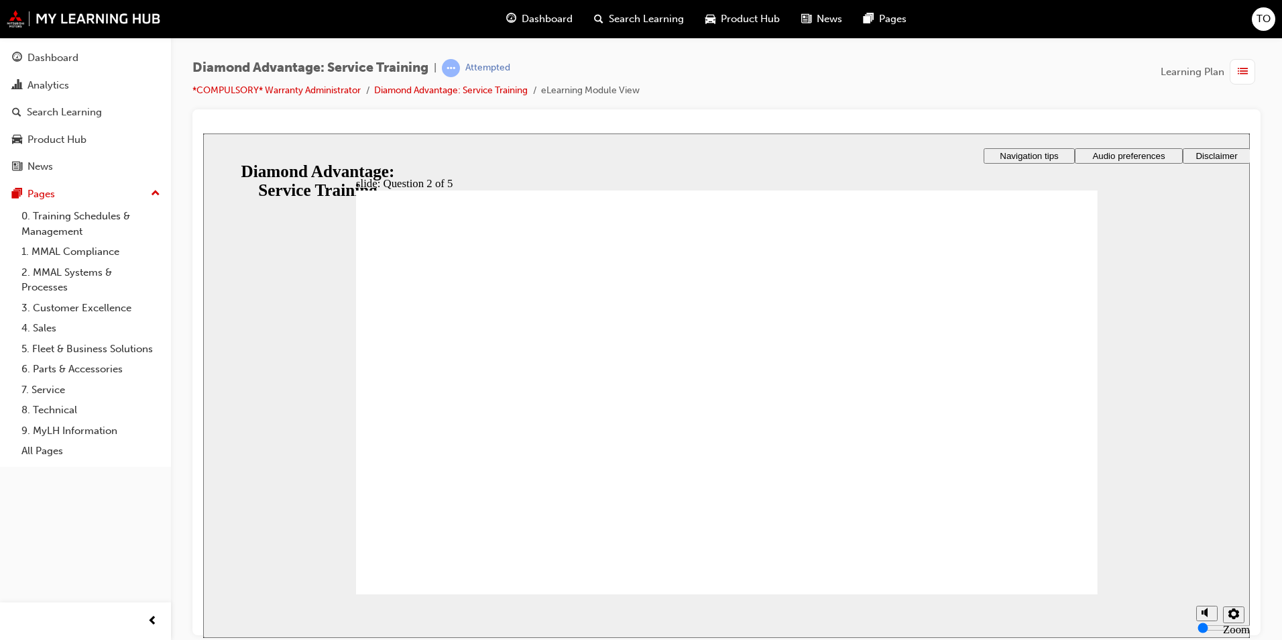
drag, startPoint x: 742, startPoint y: 486, endPoint x: 743, endPoint y: 494, distance: 8.2
checkbox input "true"
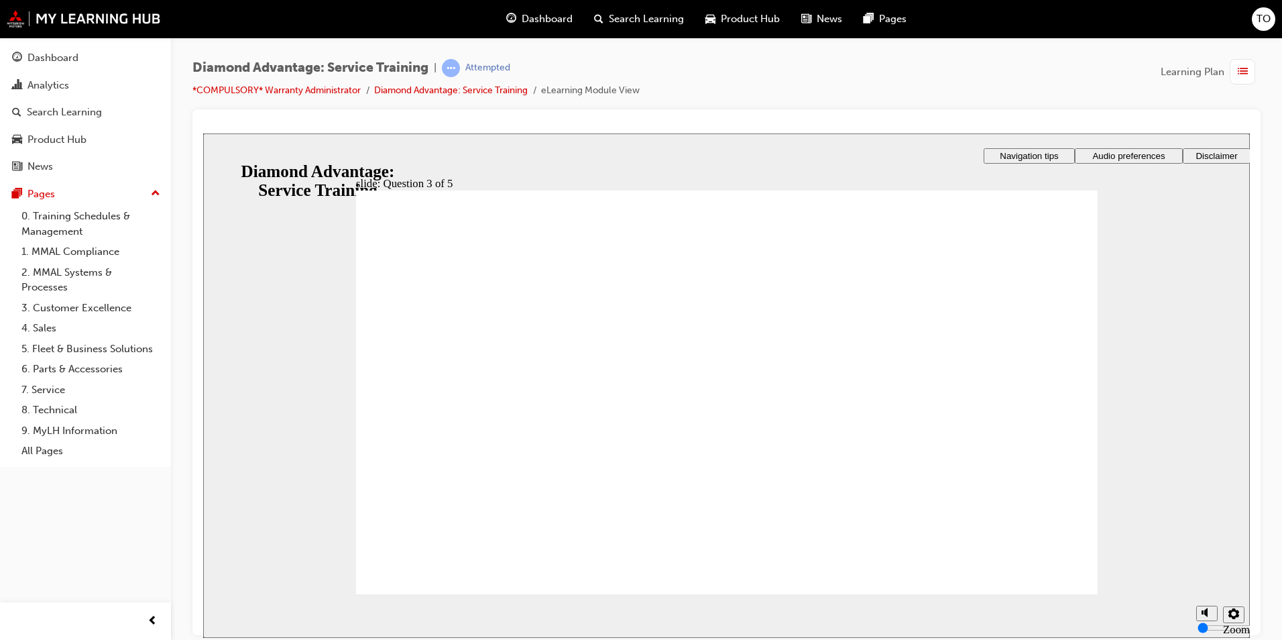
checkbox input "true"
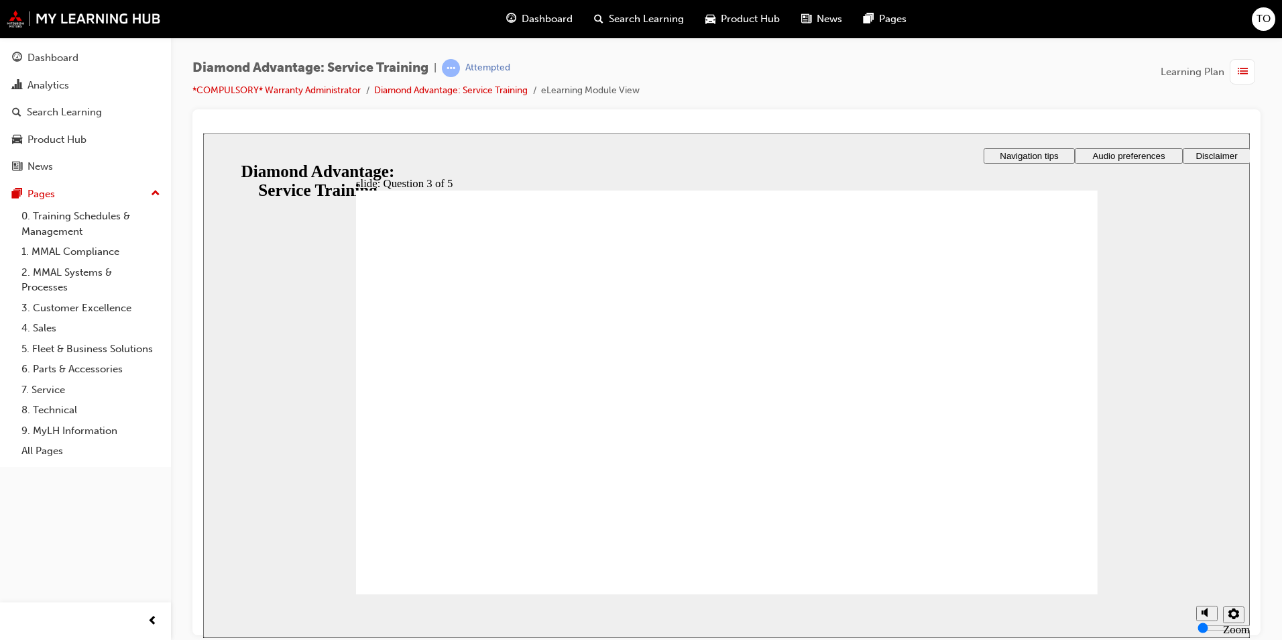
radio input "true"
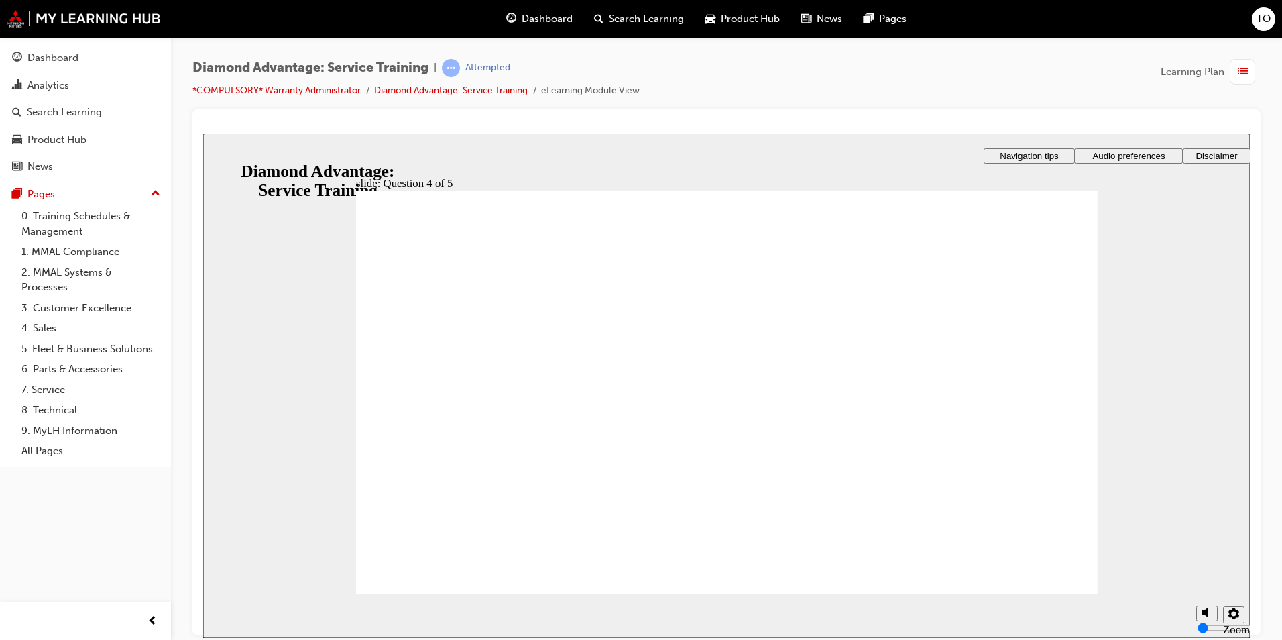
drag, startPoint x: 727, startPoint y: 495, endPoint x: 741, endPoint y: 504, distance: 16.9
radio input "true"
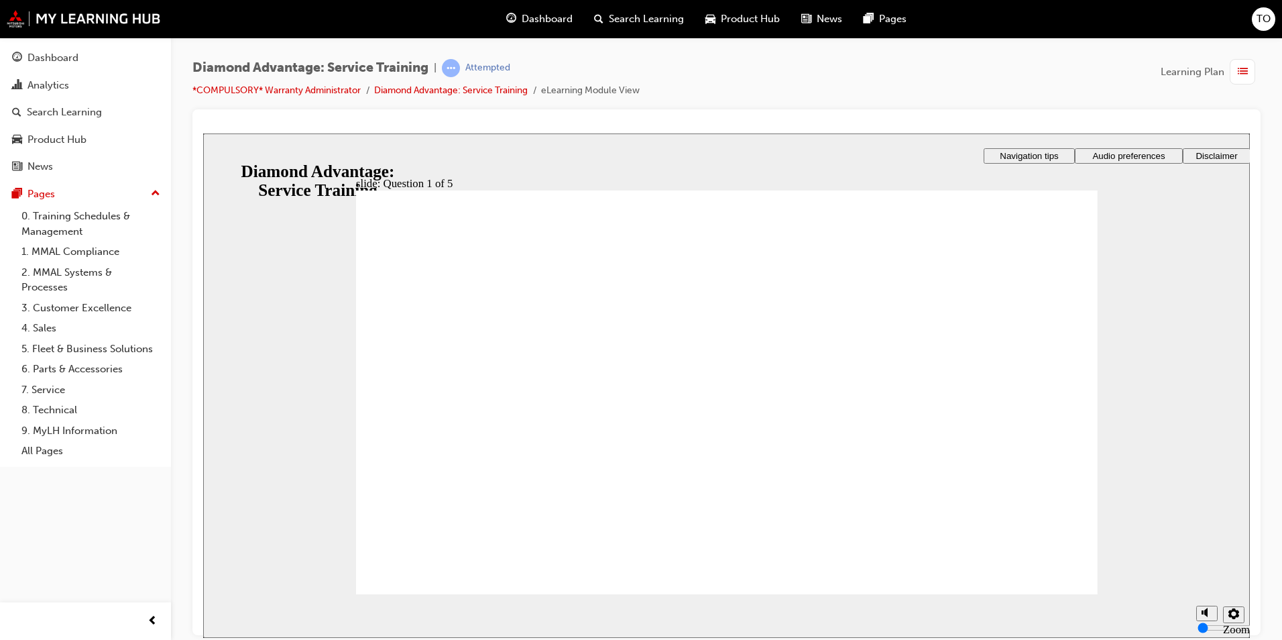
checkbox input "true"
drag, startPoint x: 394, startPoint y: 440, endPoint x: 424, endPoint y: 549, distance: 112.5
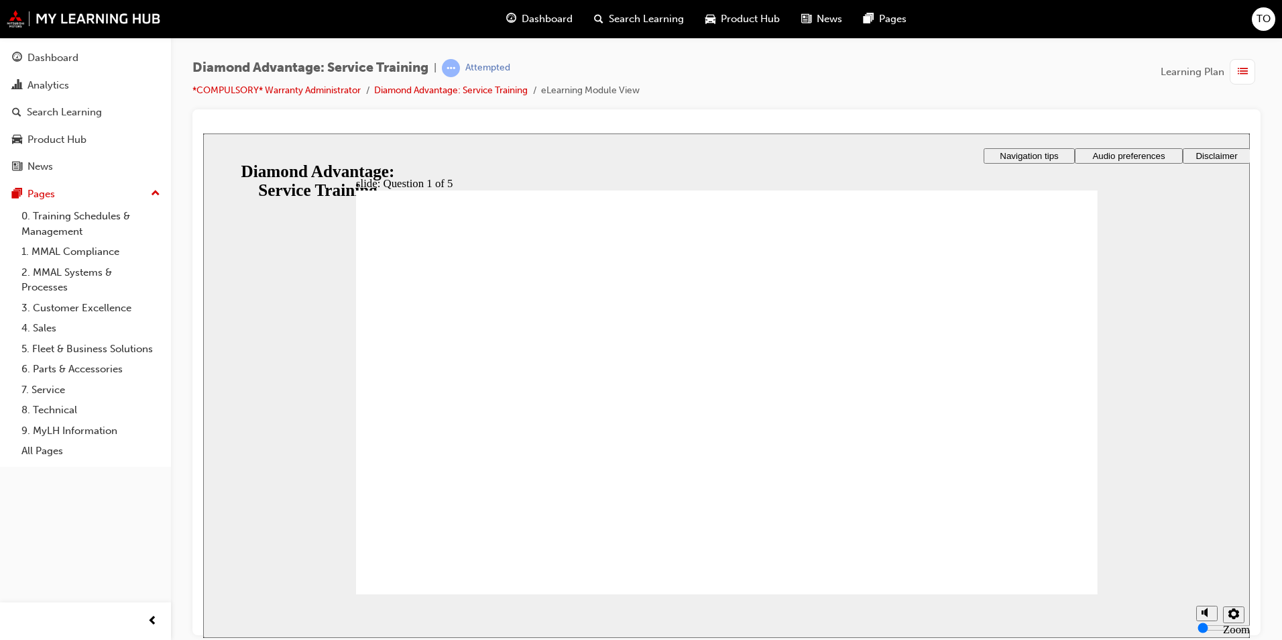
checkbox input "true"
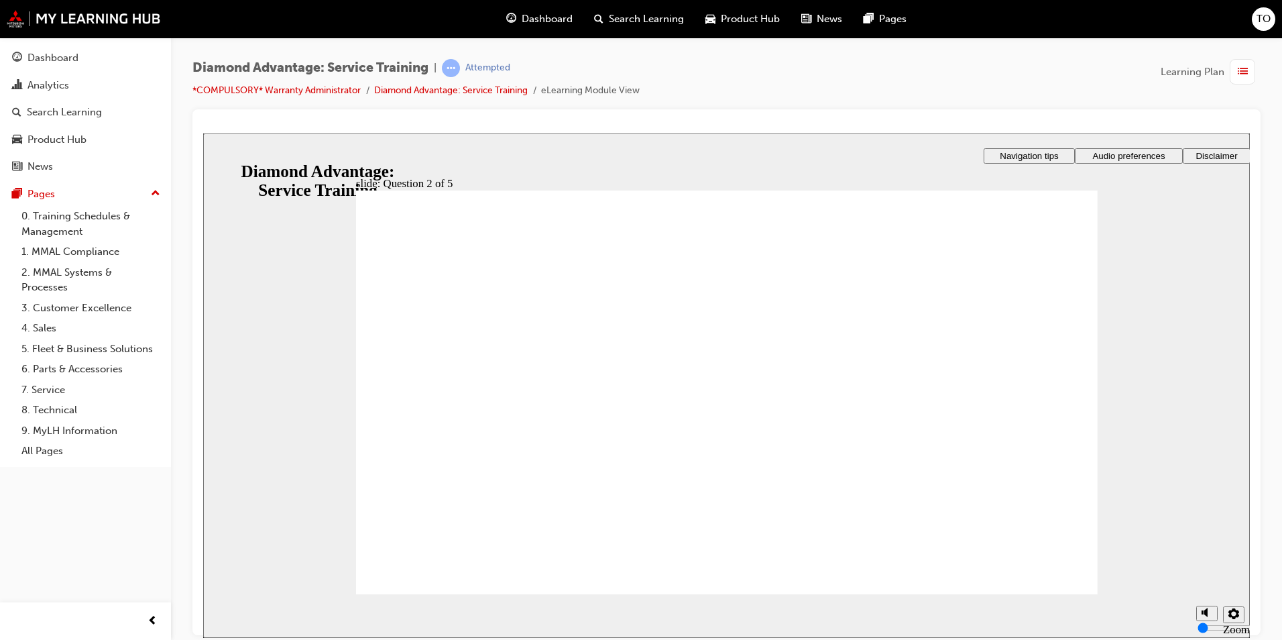
checkbox input "true"
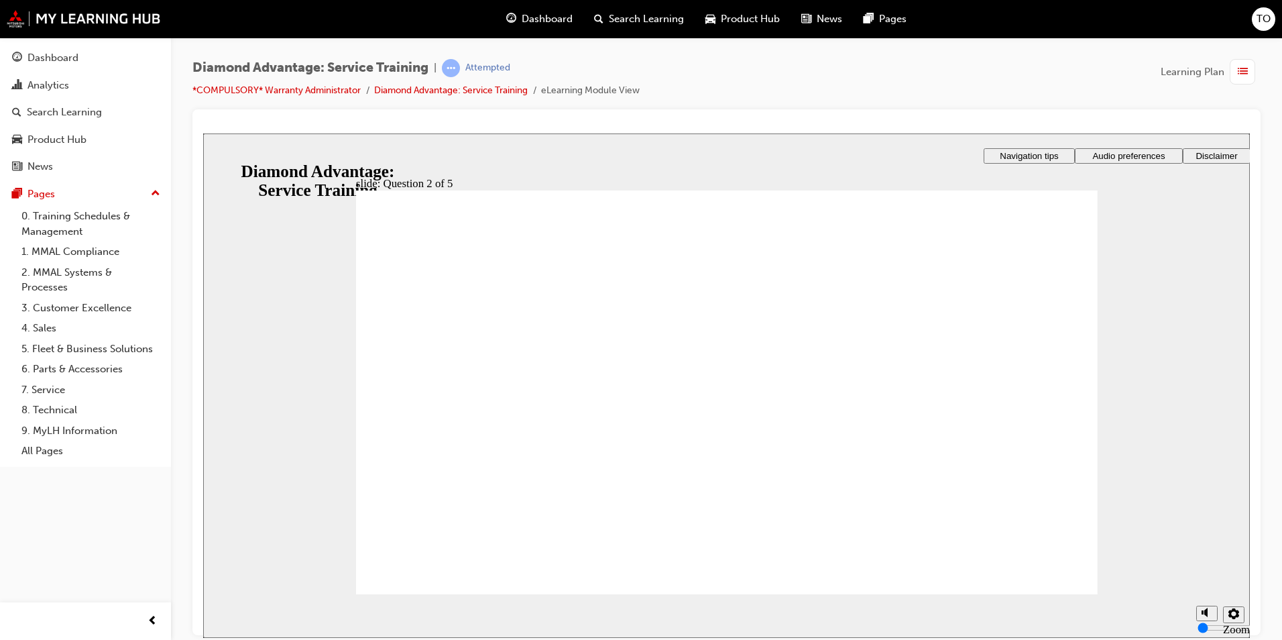
checkbox input "true"
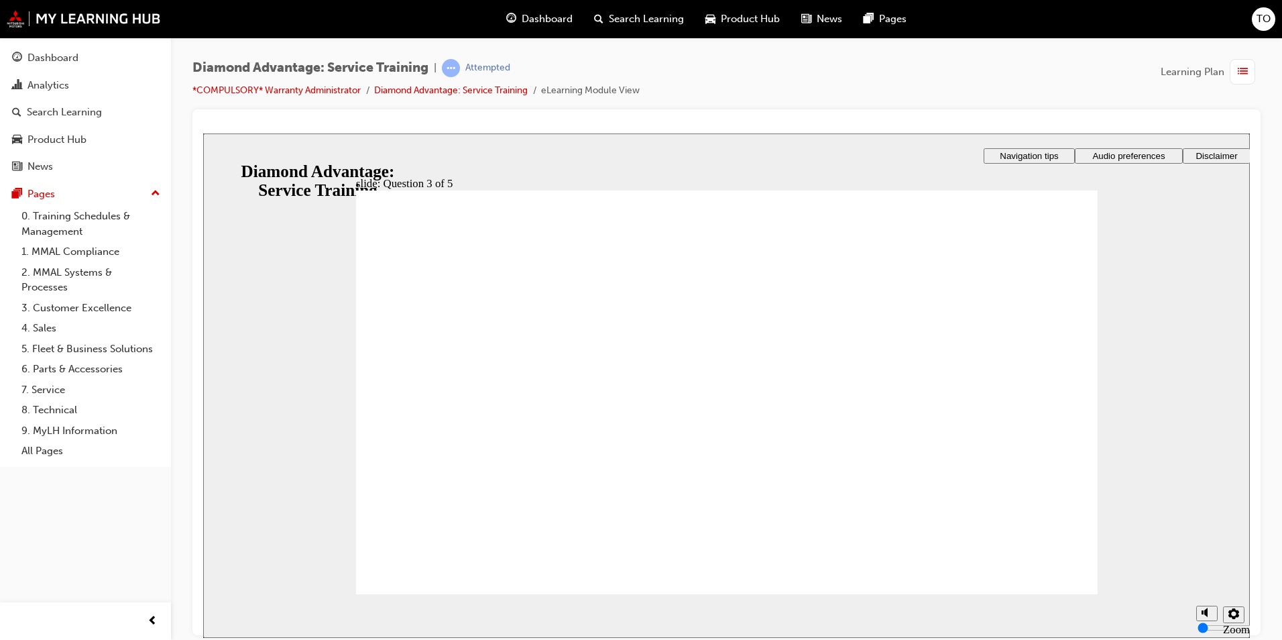
checkbox input "true"
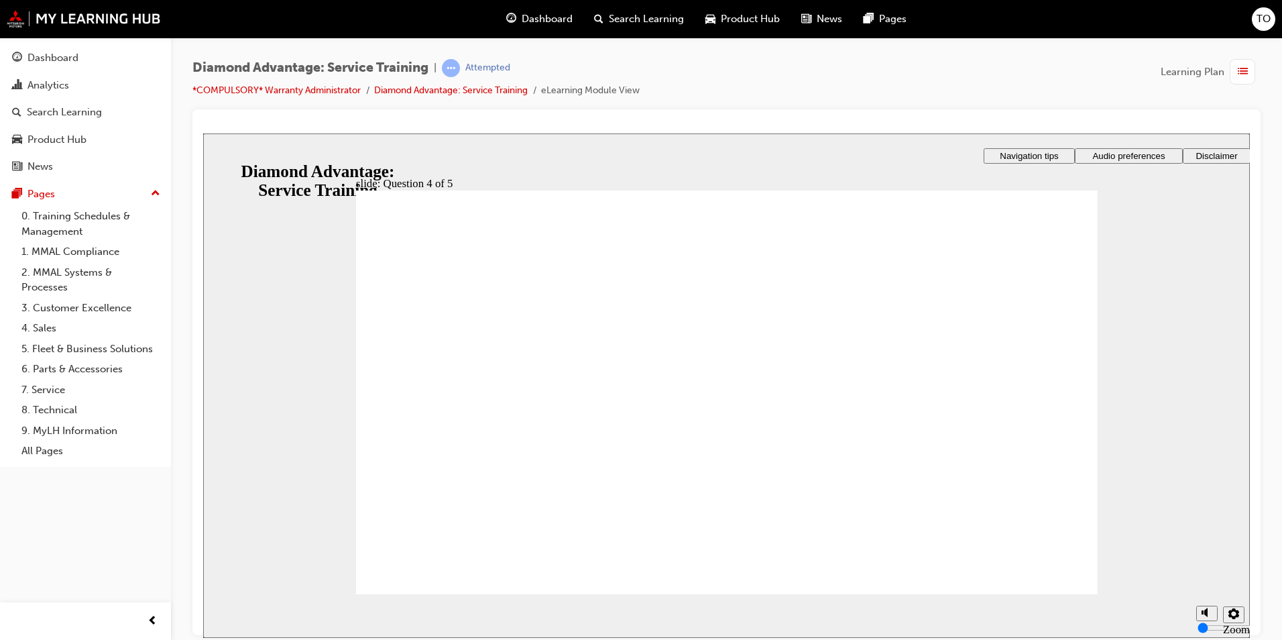
radio input "true"
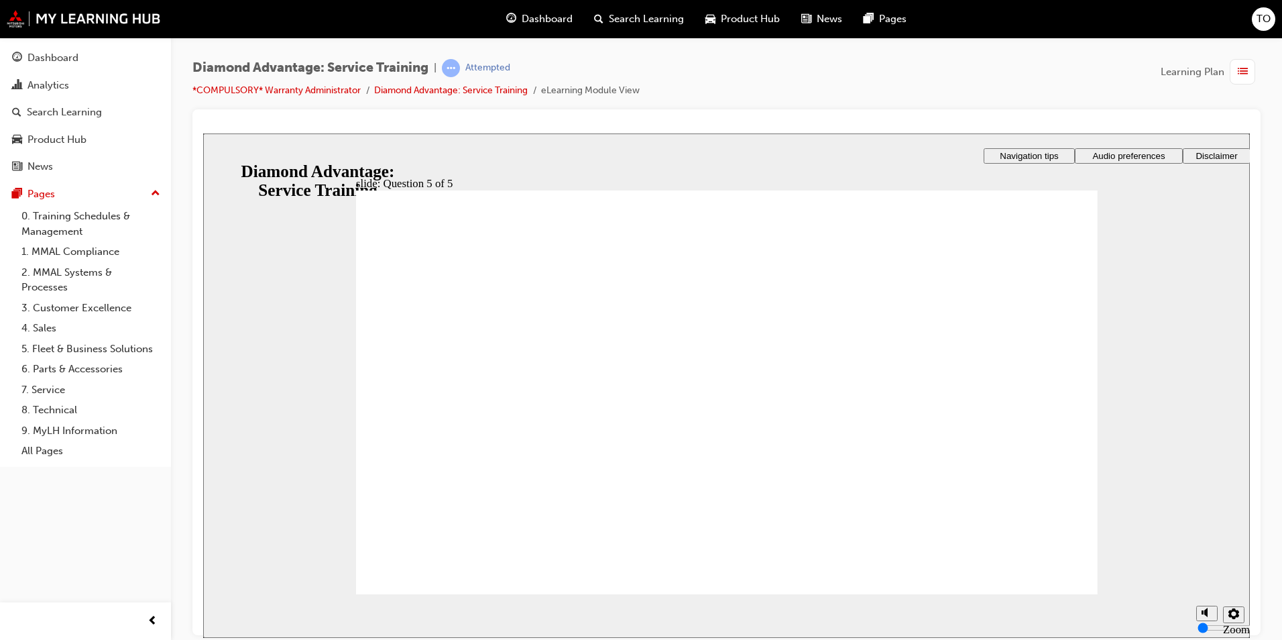
radio input "true"
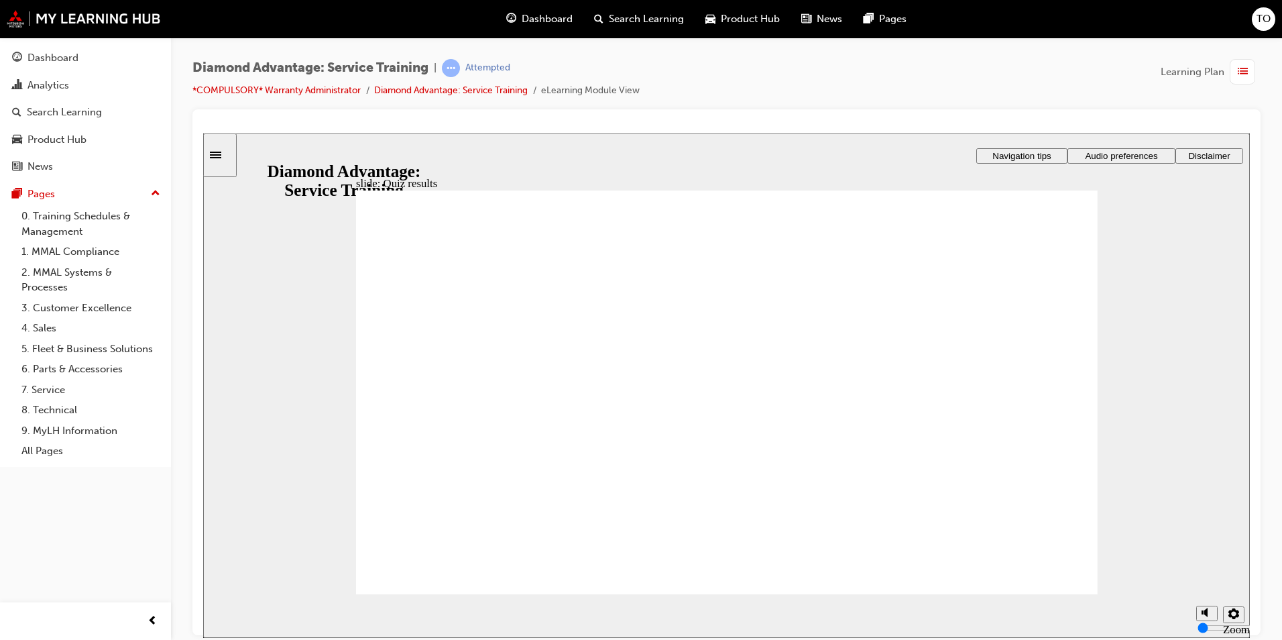
checkbox input "true"
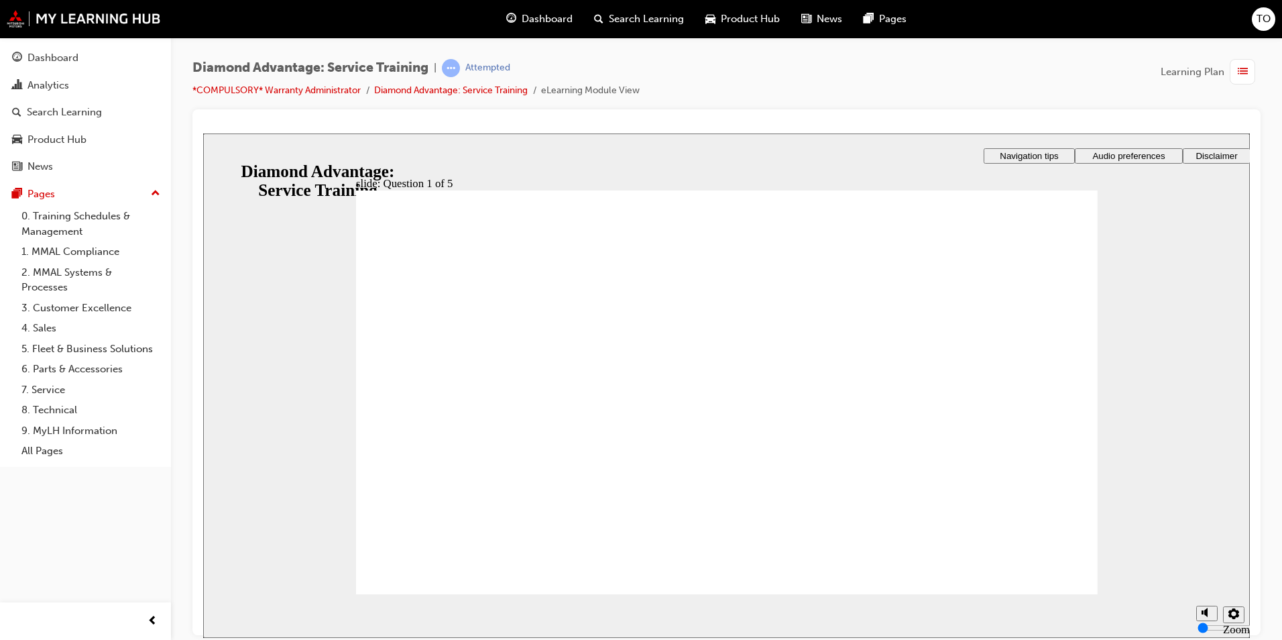
checkbox input "true"
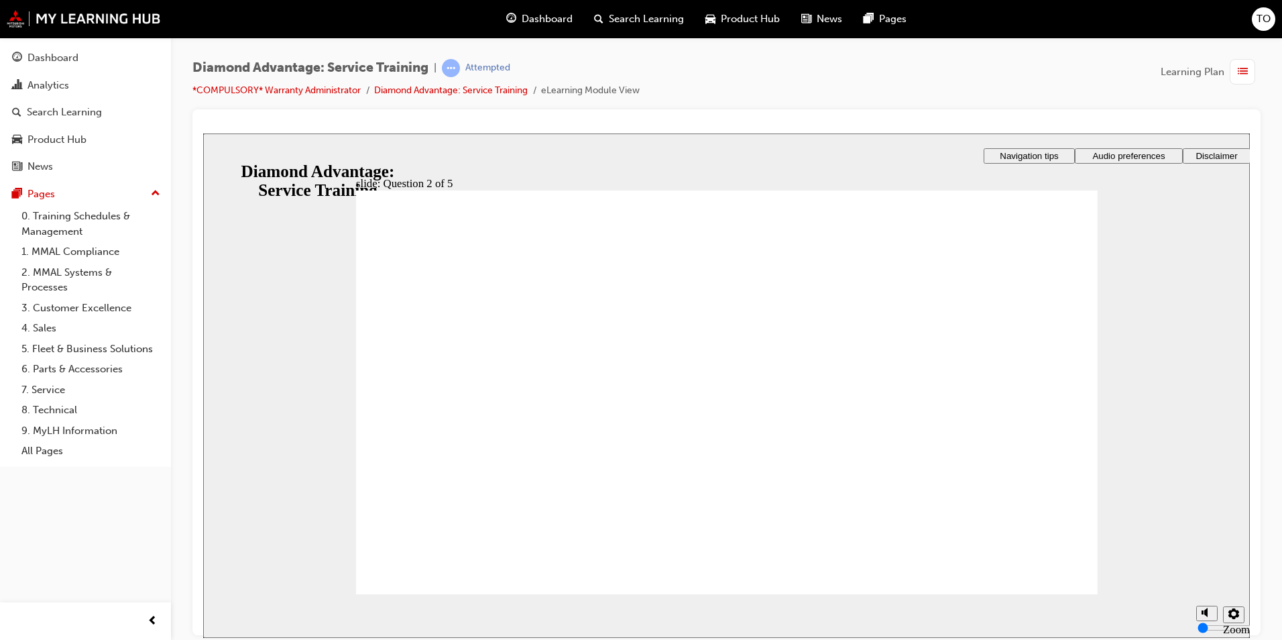
checkbox input "true"
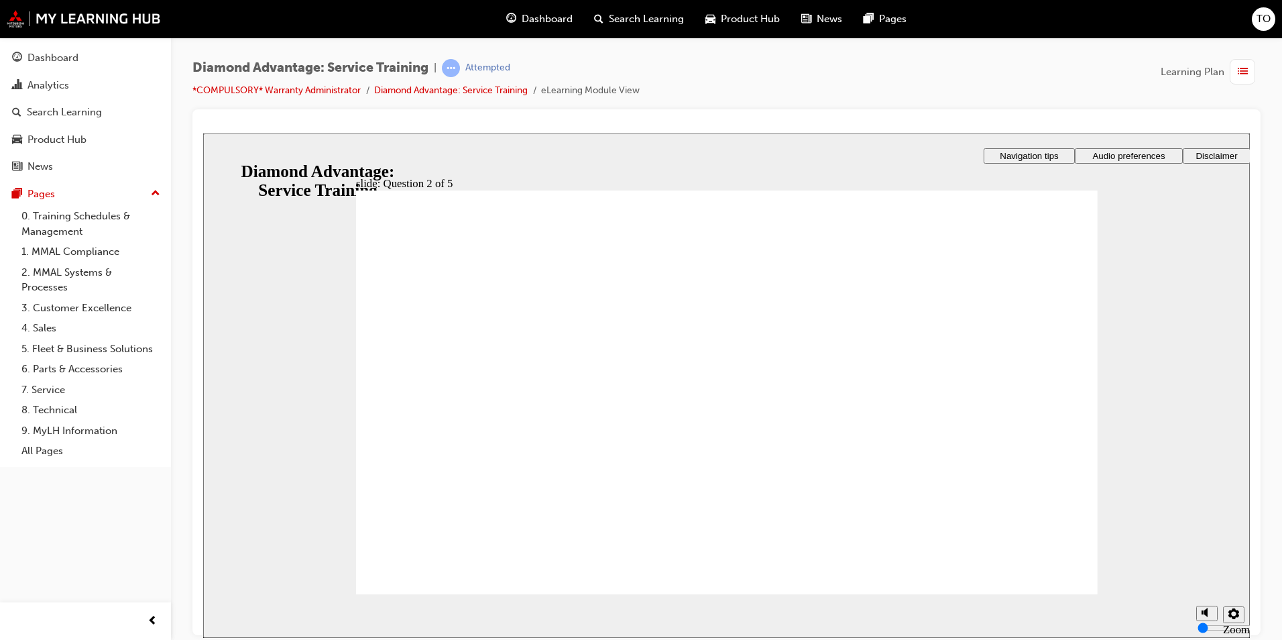
checkbox input "true"
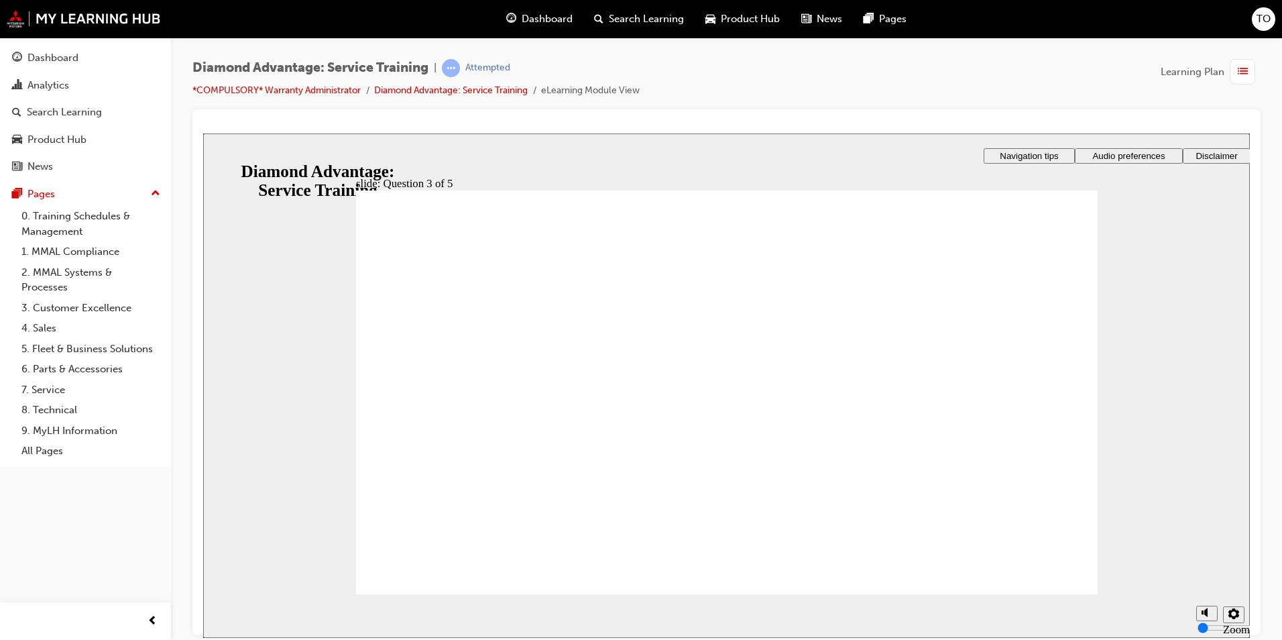
checkbox input "true"
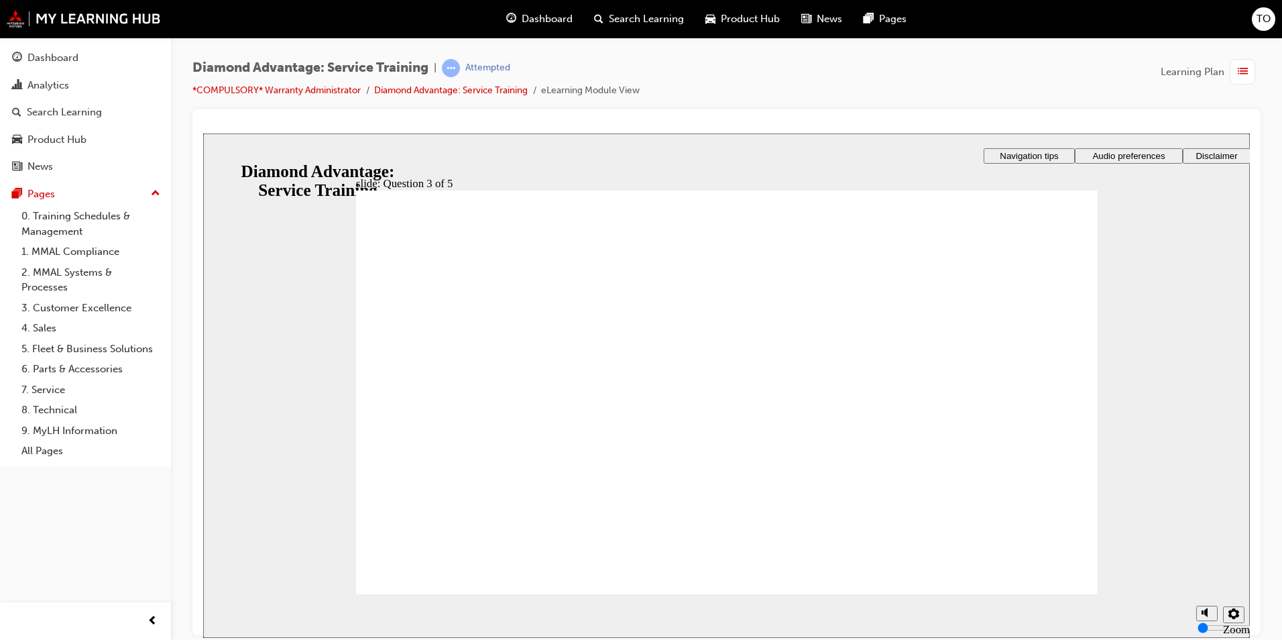
drag, startPoint x: 739, startPoint y: 489, endPoint x: 765, endPoint y: 511, distance: 34.3
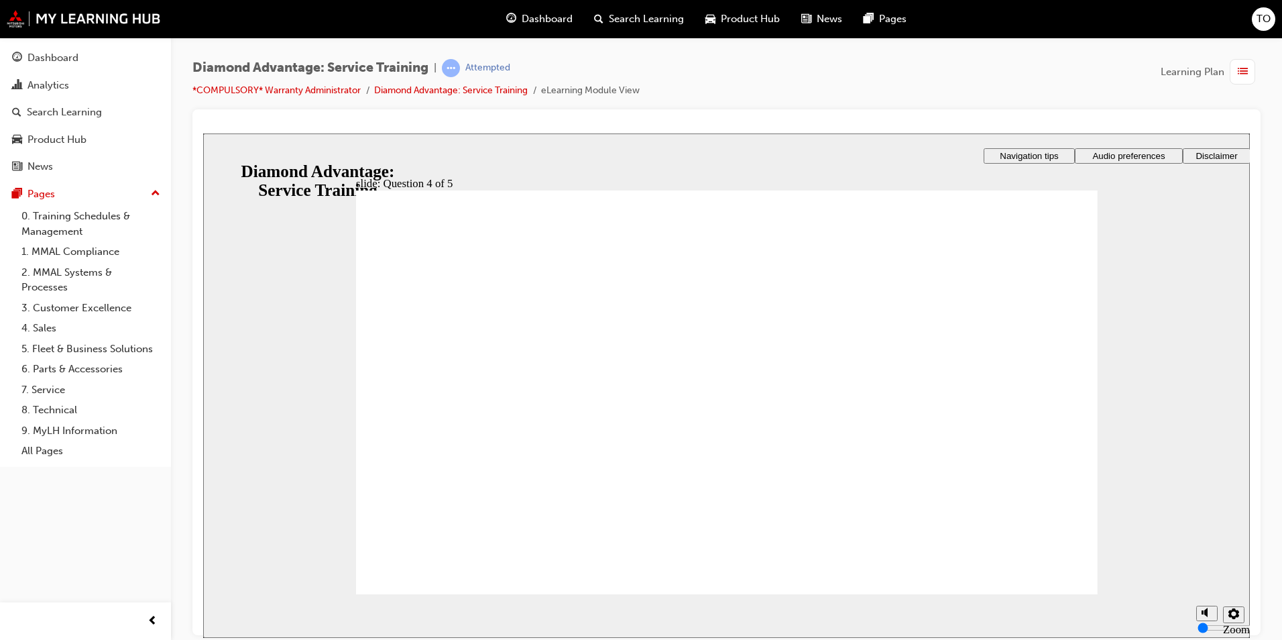
radio input "true"
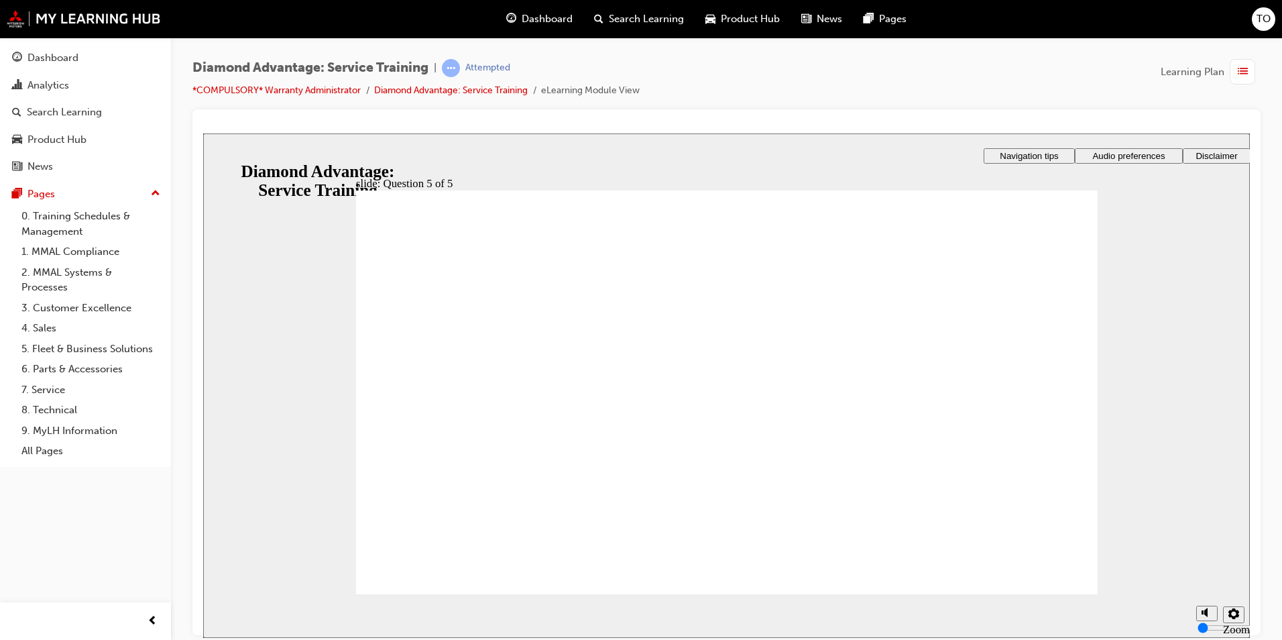
radio input "true"
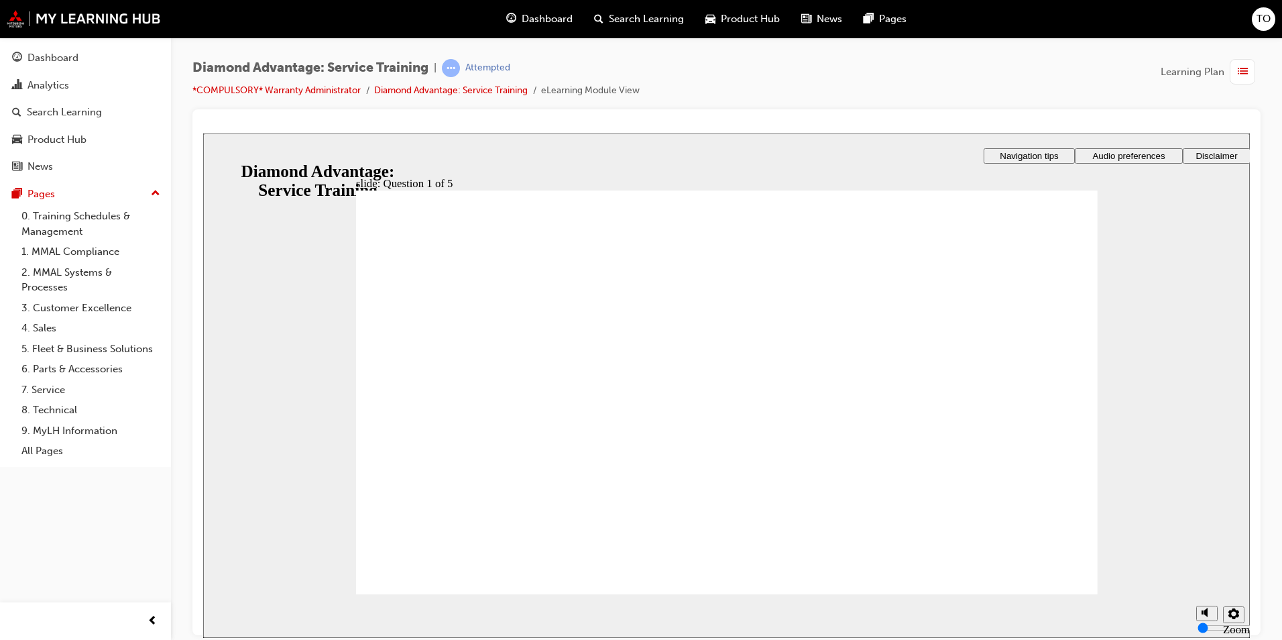
checkbox input "true"
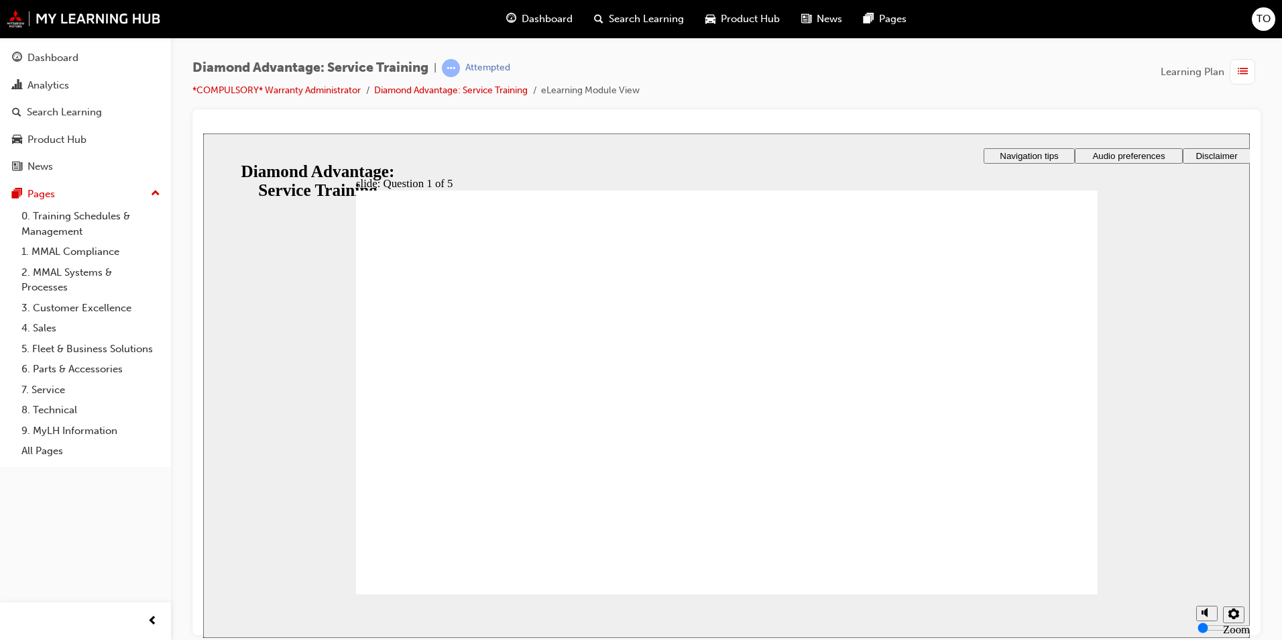
checkbox input "true"
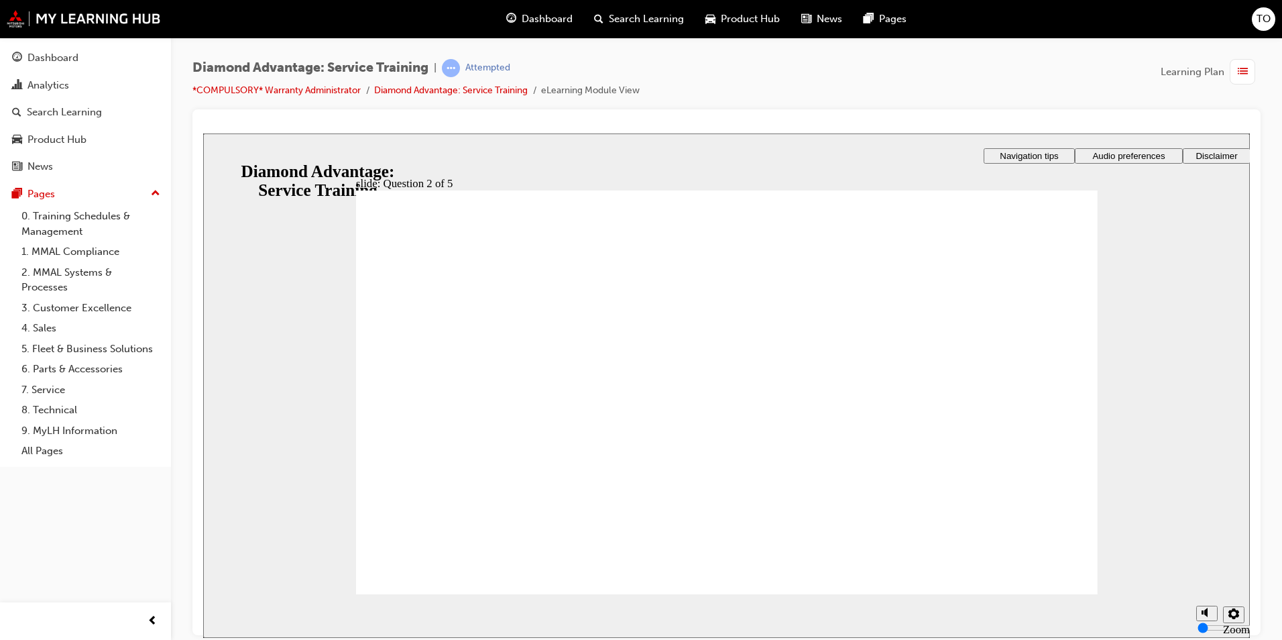
checkbox input "true"
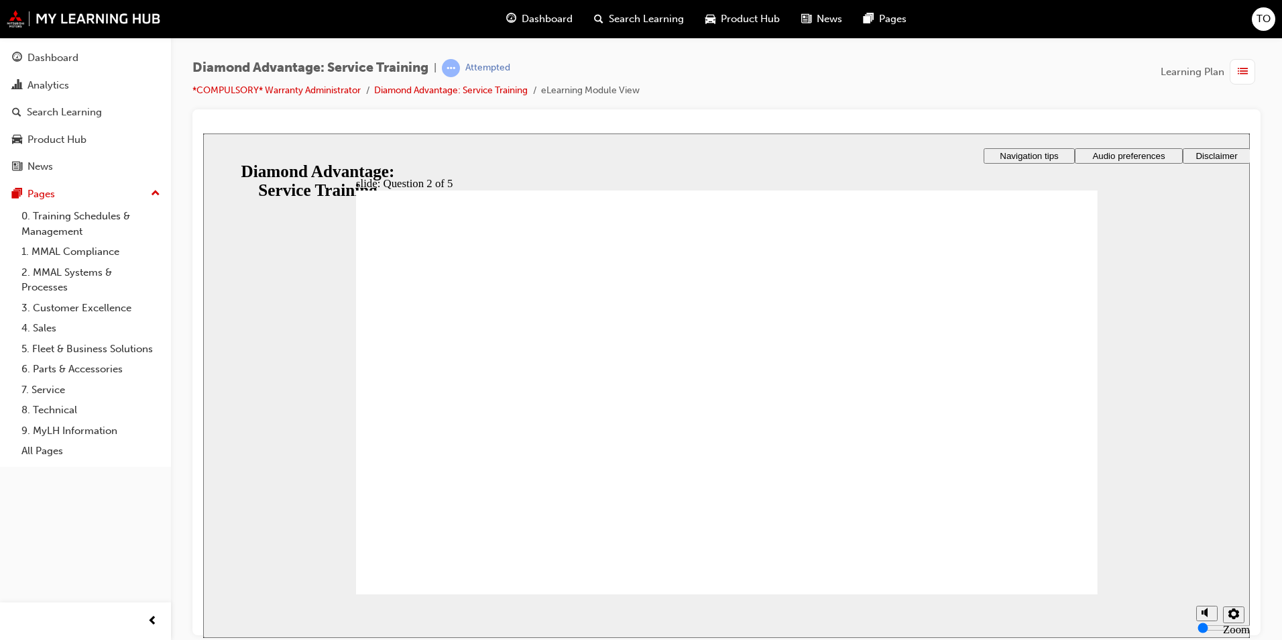
checkbox input "true"
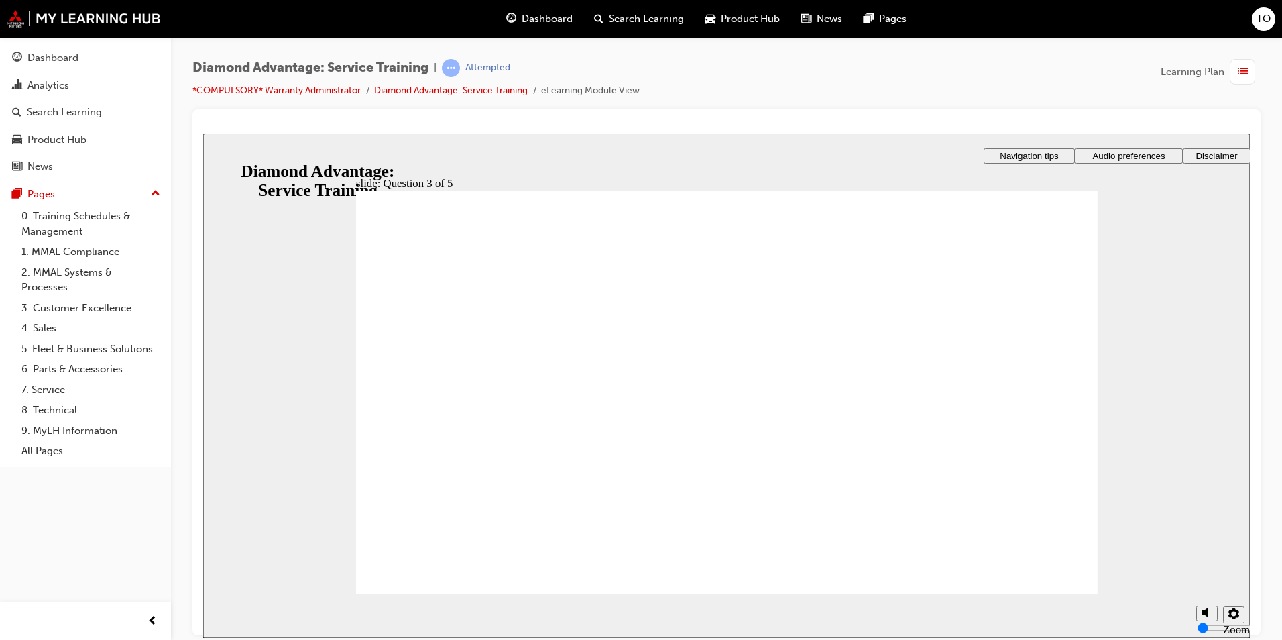
drag, startPoint x: 397, startPoint y: 394, endPoint x: 428, endPoint y: 500, distance: 110.5
checkbox input "true"
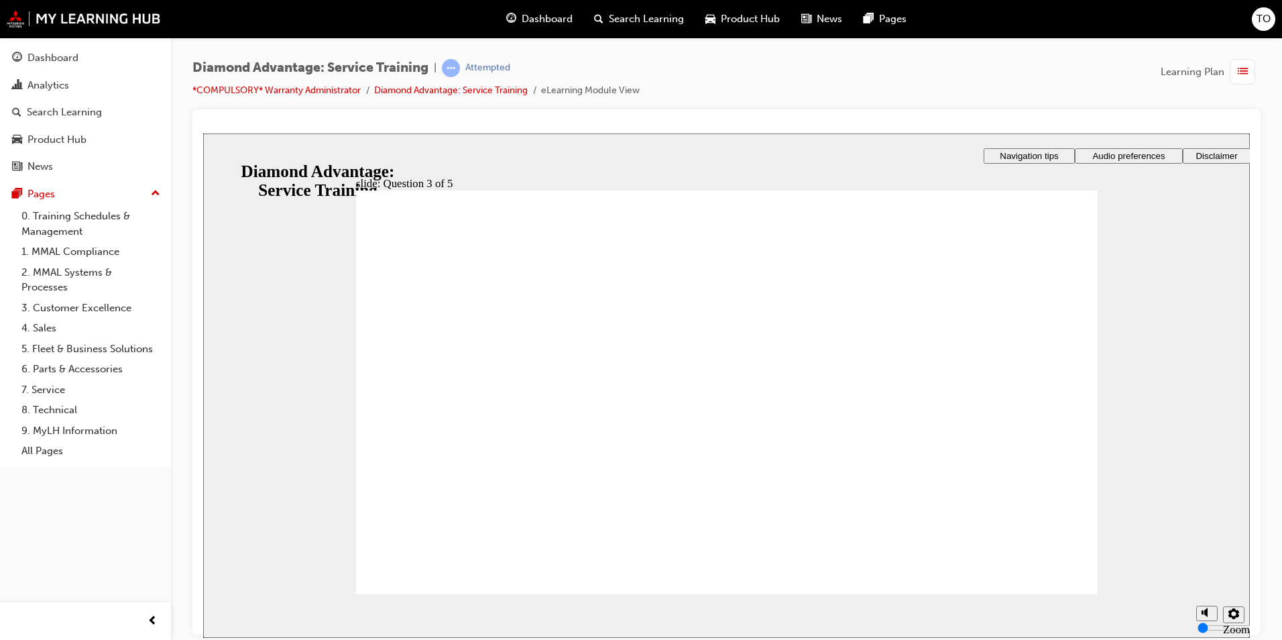
drag, startPoint x: 587, startPoint y: 499, endPoint x: 588, endPoint y: 522, distance: 22.8
radio input "true"
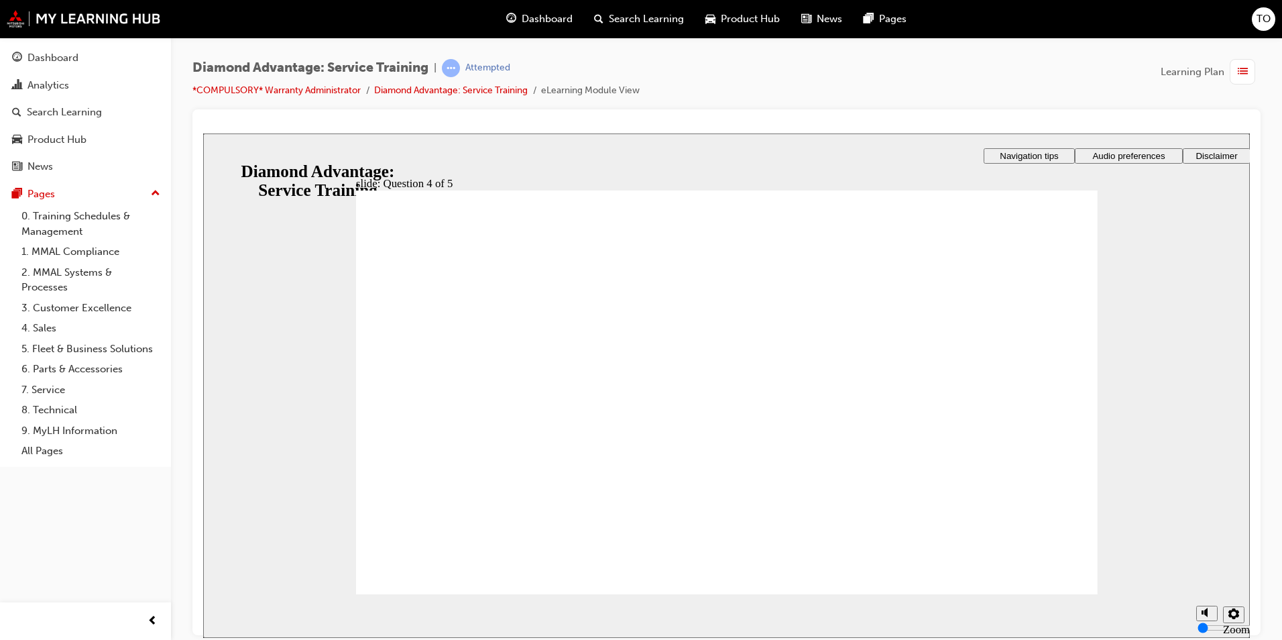
radio input "true"
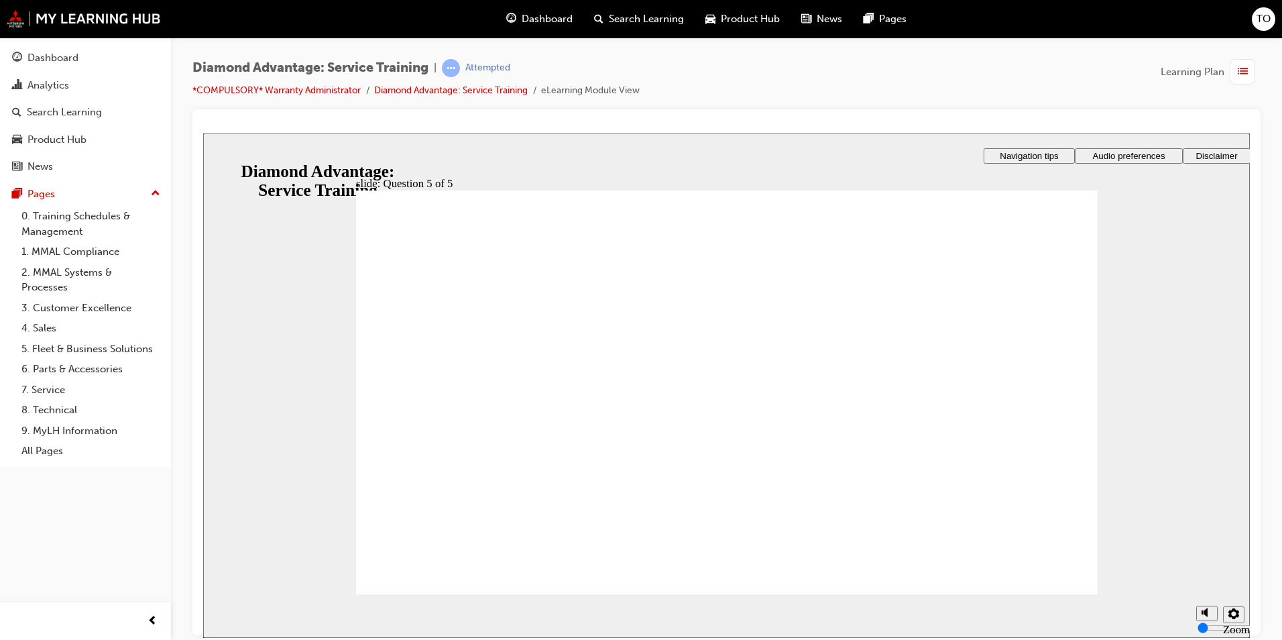
checkbox input "true"
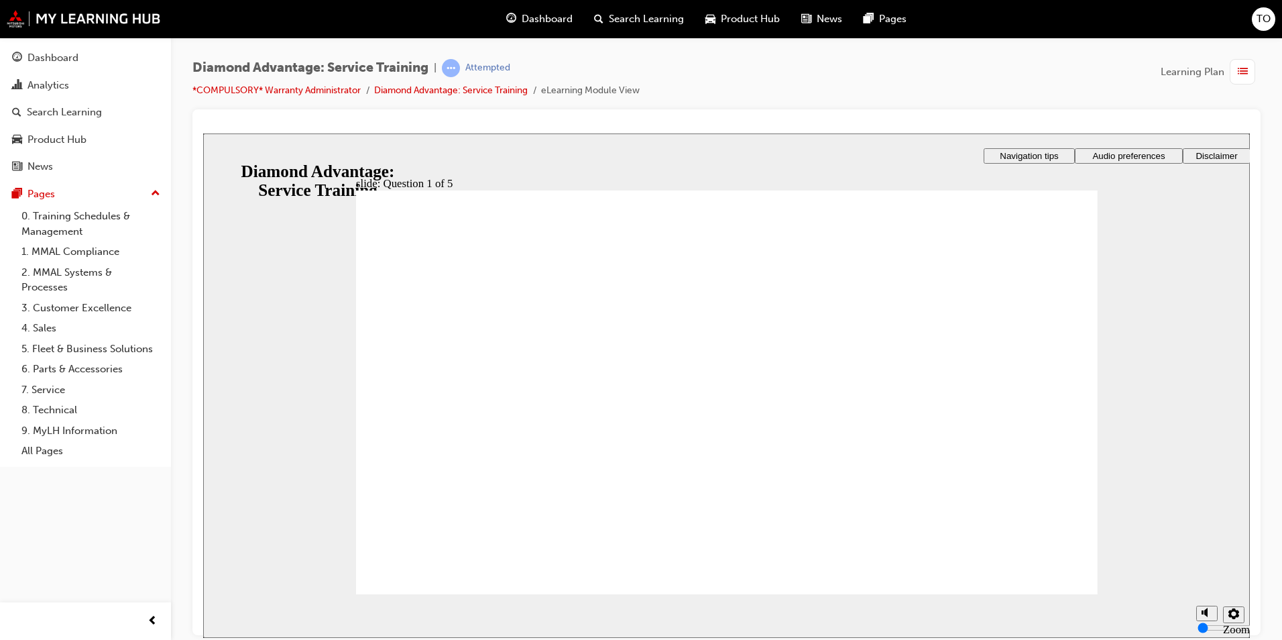
checkbox input "true"
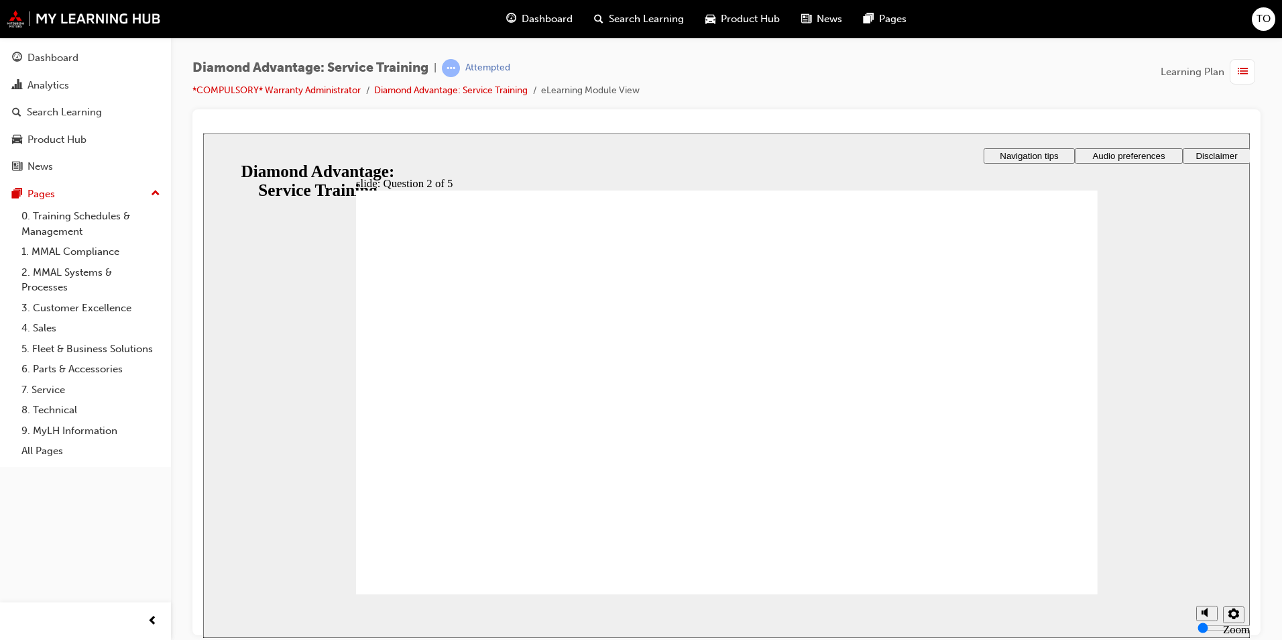
drag, startPoint x: 394, startPoint y: 346, endPoint x: 396, endPoint y: 353, distance: 6.8
checkbox input "true"
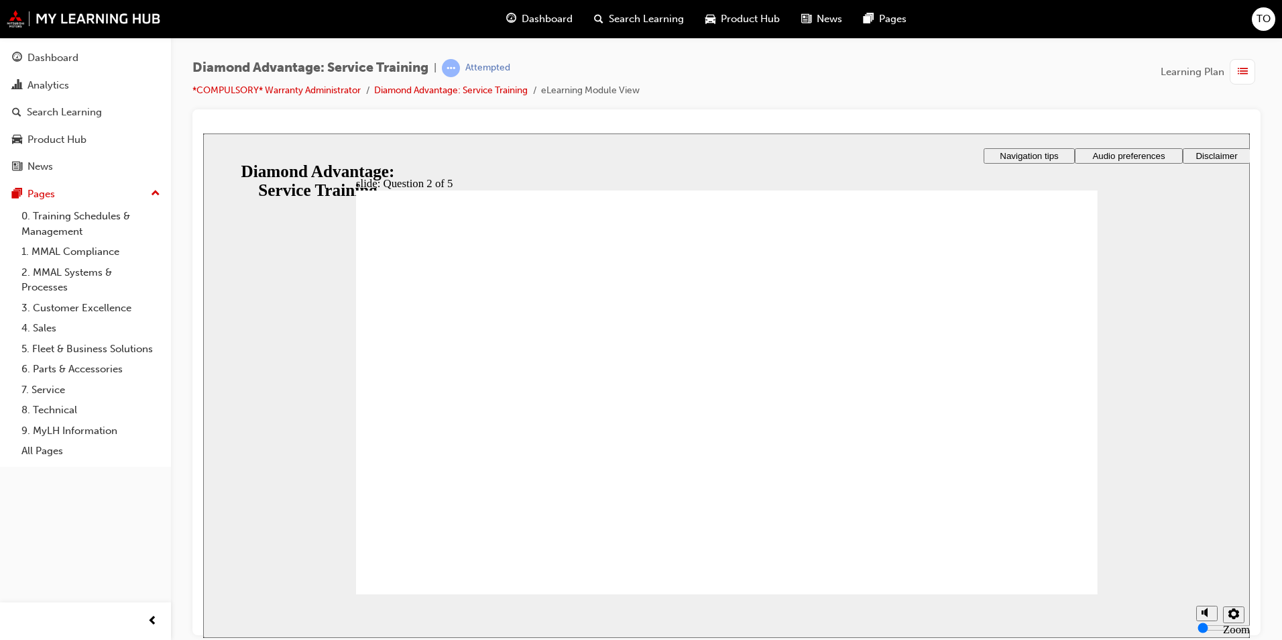
drag, startPoint x: 730, startPoint y: 491, endPoint x: 738, endPoint y: 495, distance: 8.7
drag, startPoint x: 384, startPoint y: 341, endPoint x: 397, endPoint y: 365, distance: 27.9
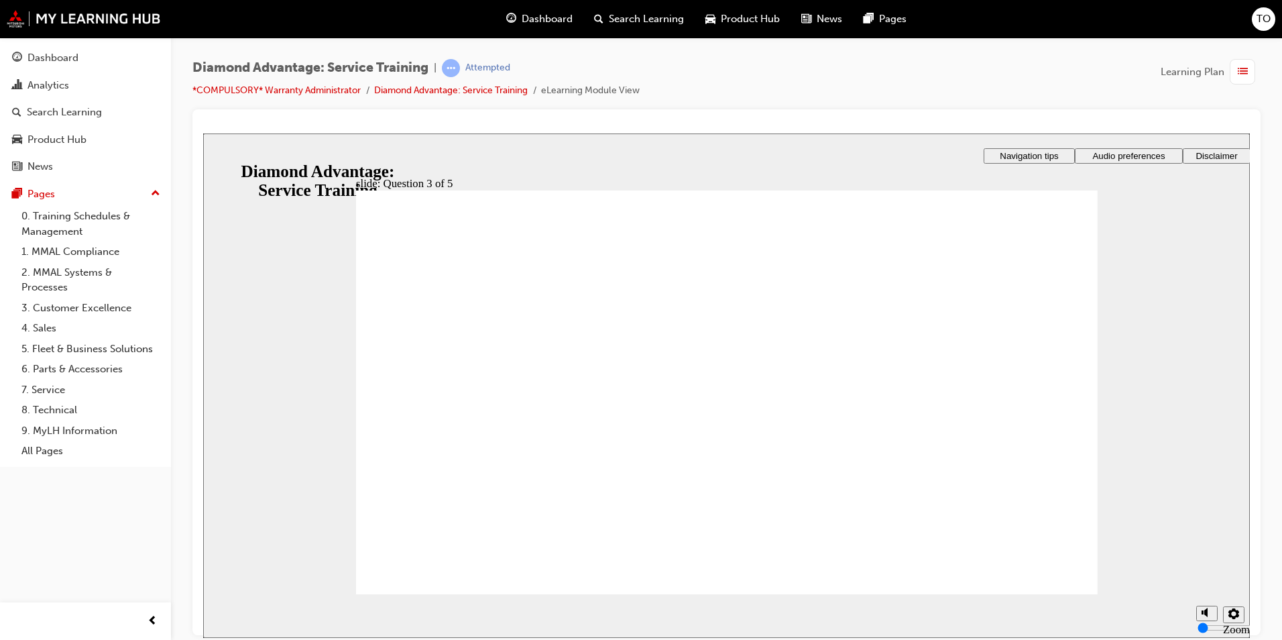
checkbox input "true"
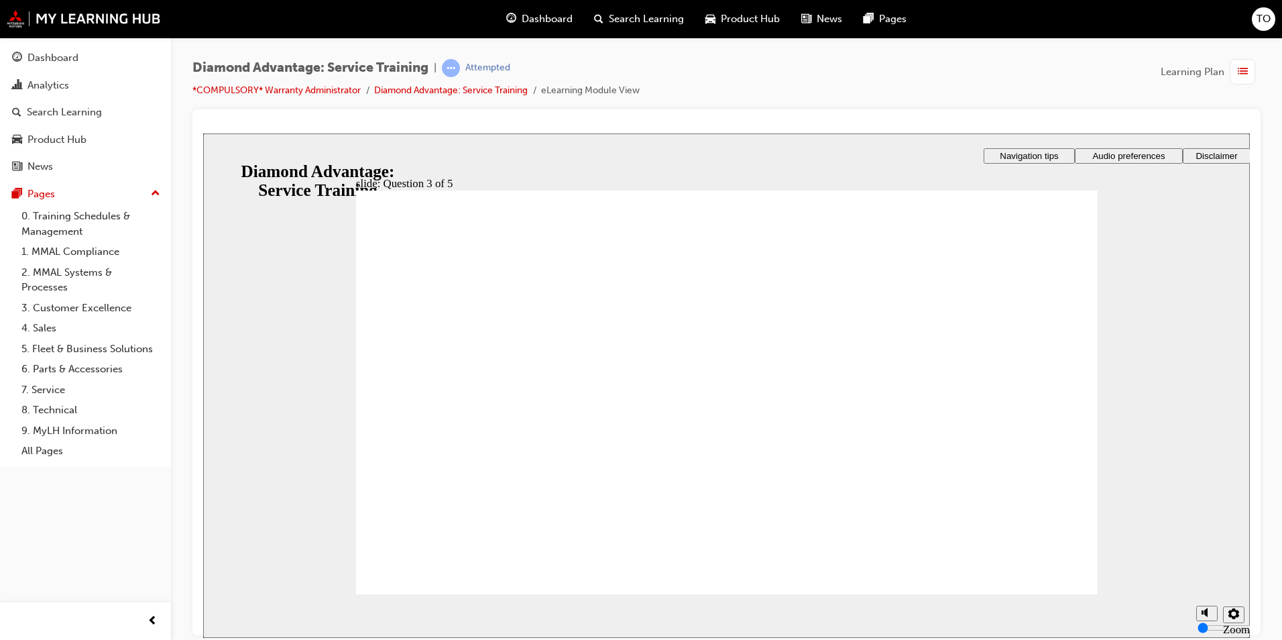
checkbox input "true"
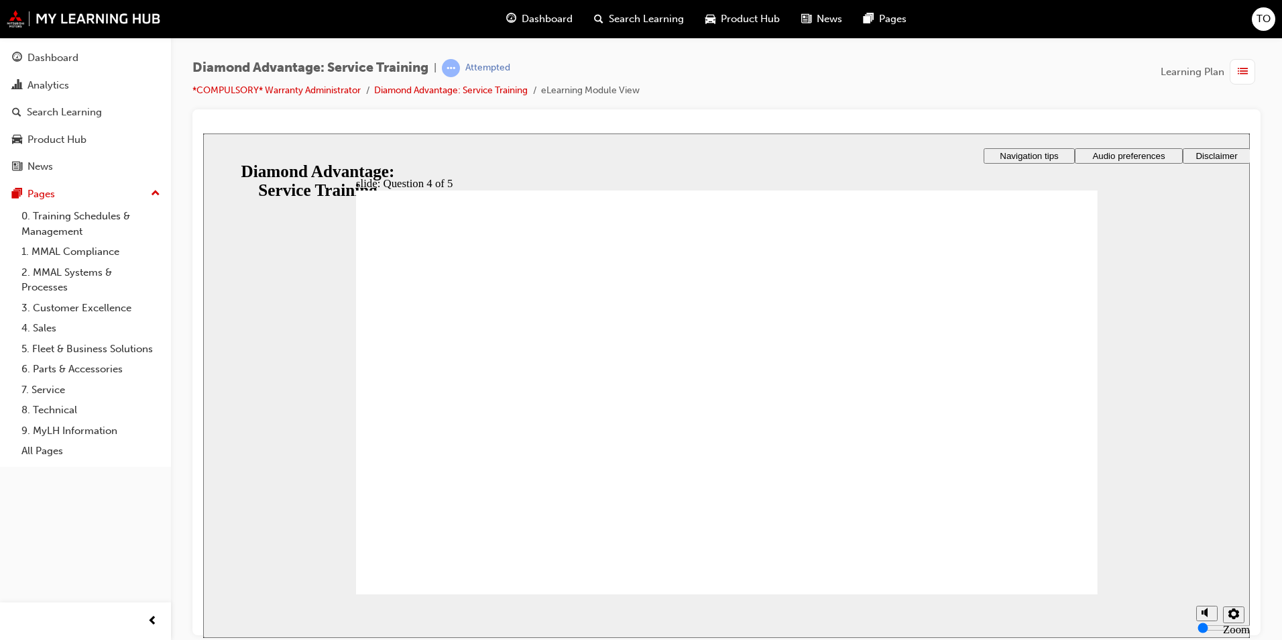
radio input "true"
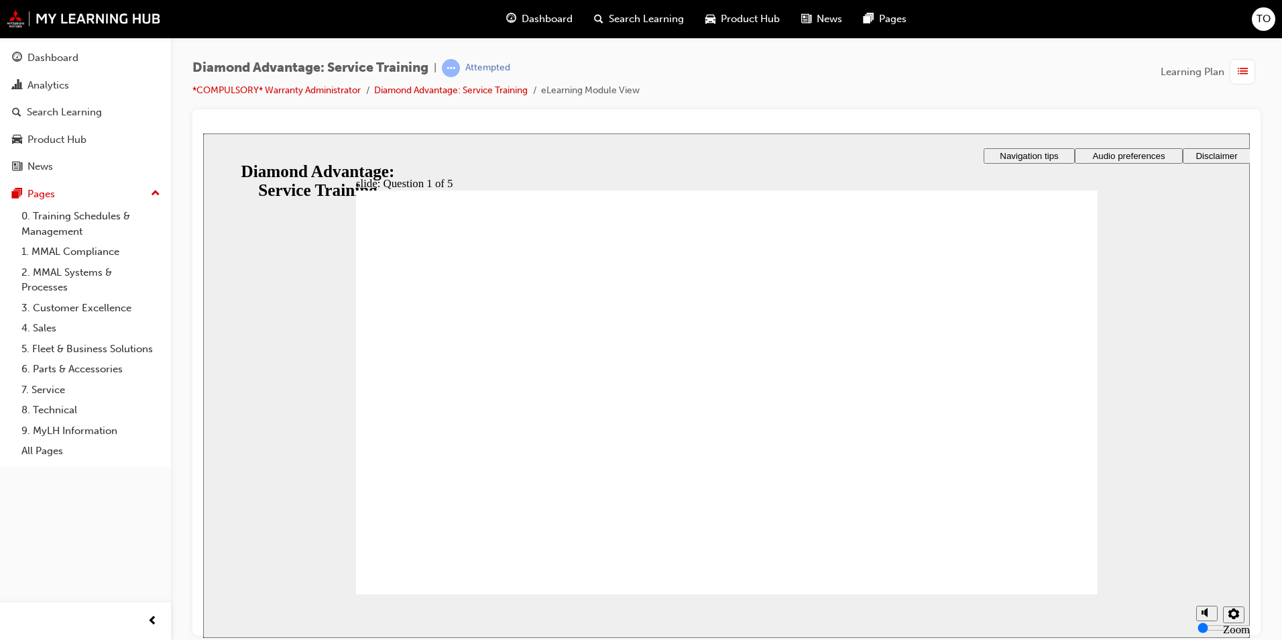
checkbox input "true"
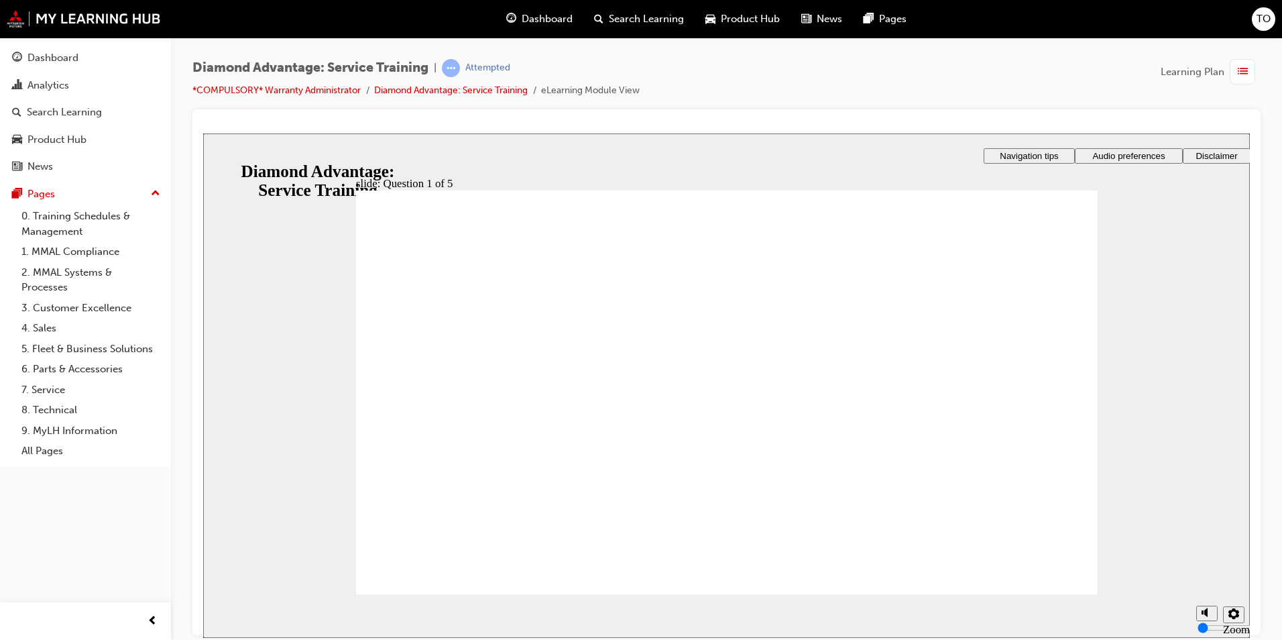
checkbox input "true"
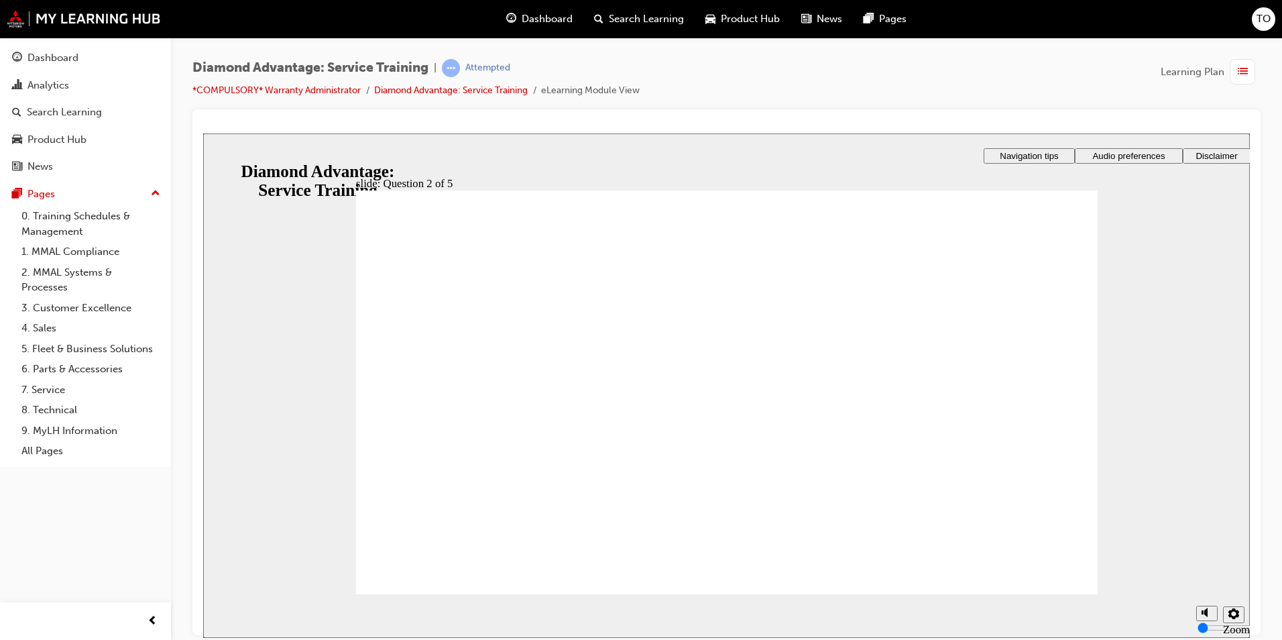
drag, startPoint x: 398, startPoint y: 384, endPoint x: 407, endPoint y: 454, distance: 70.3
checkbox input "true"
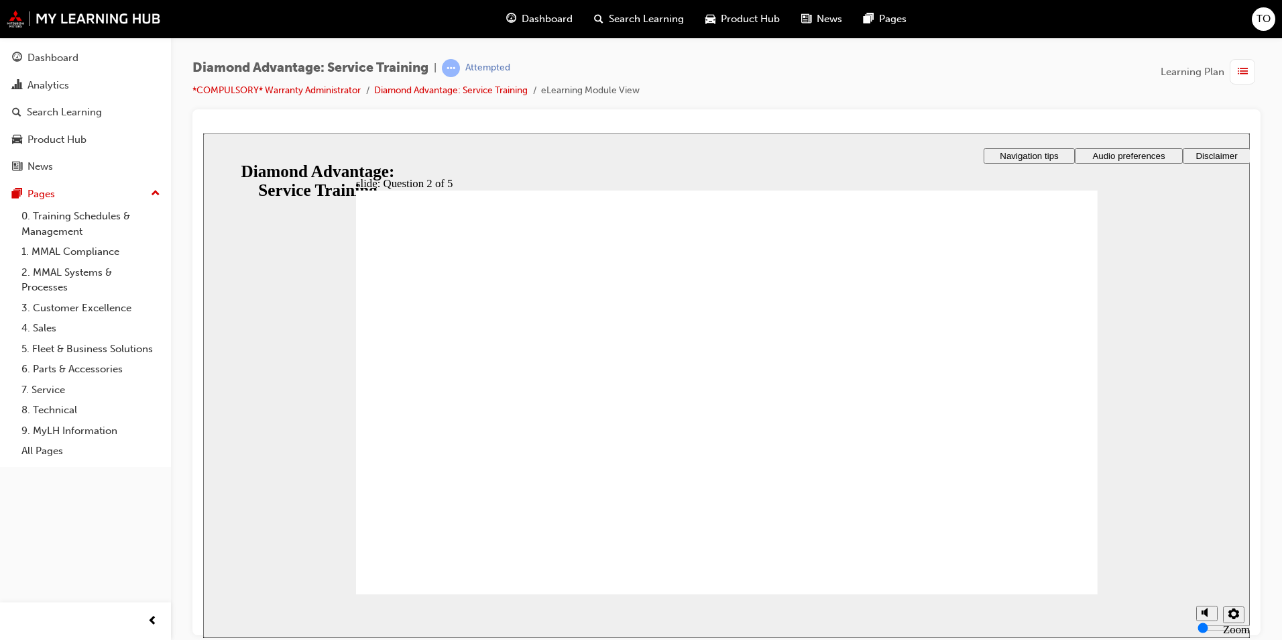
drag, startPoint x: 397, startPoint y: 339, endPoint x: 399, endPoint y: 352, distance: 12.9
checkbox input "true"
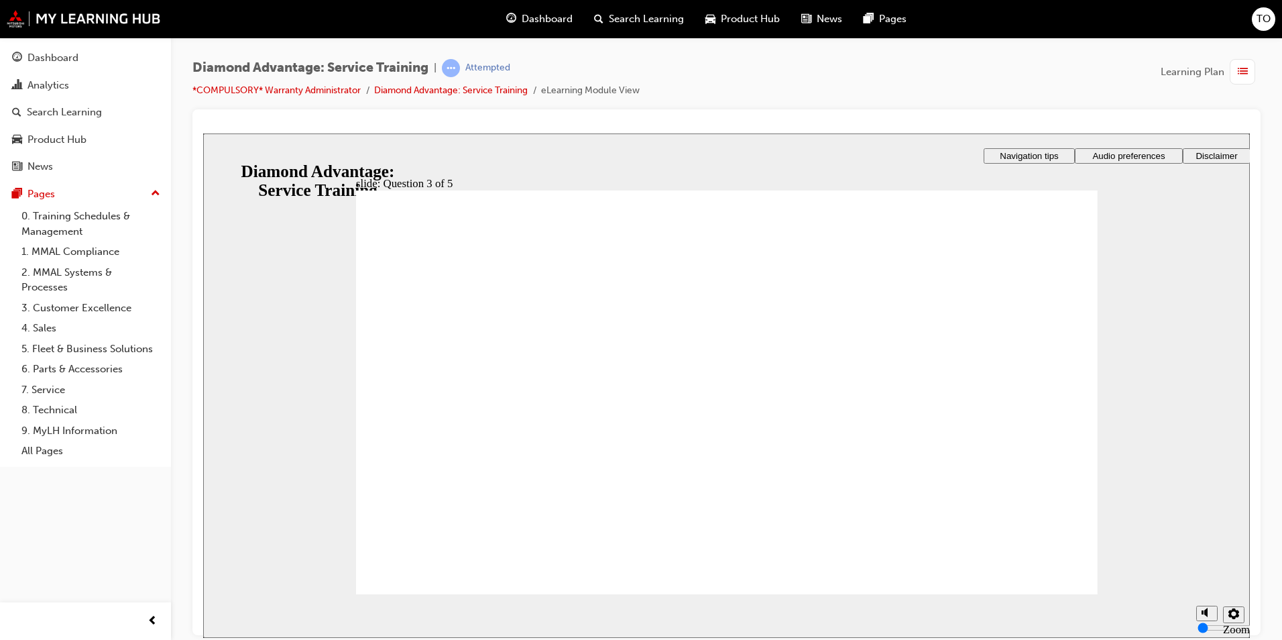
checkbox input "true"
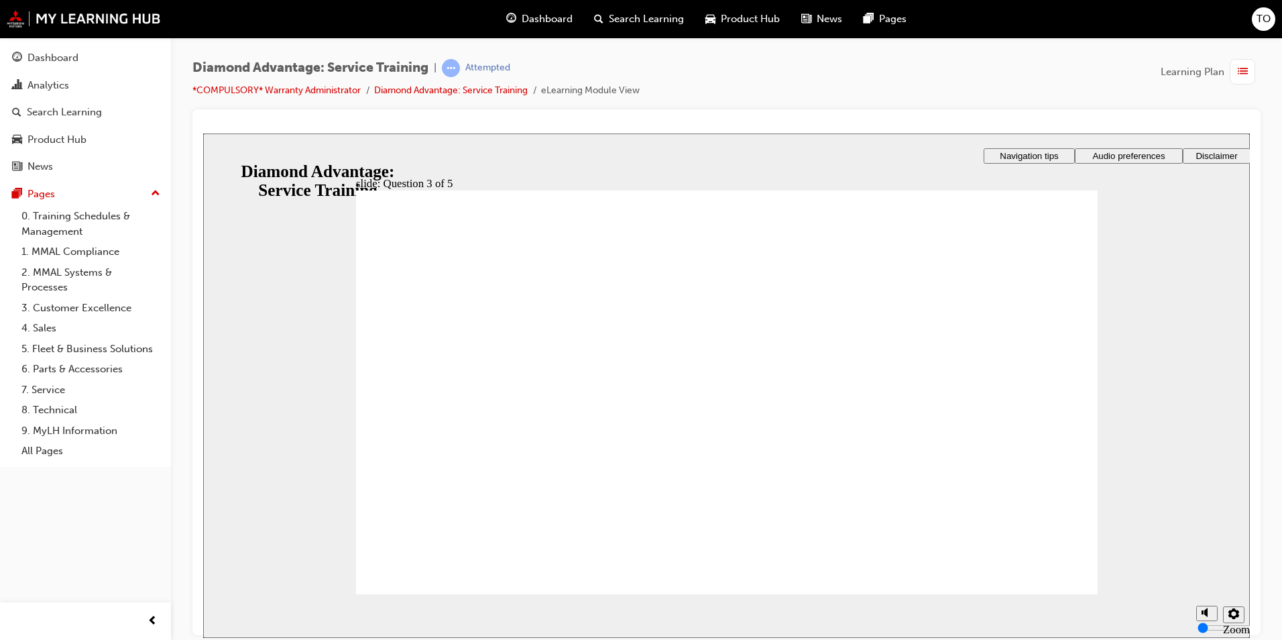
radio input "true"
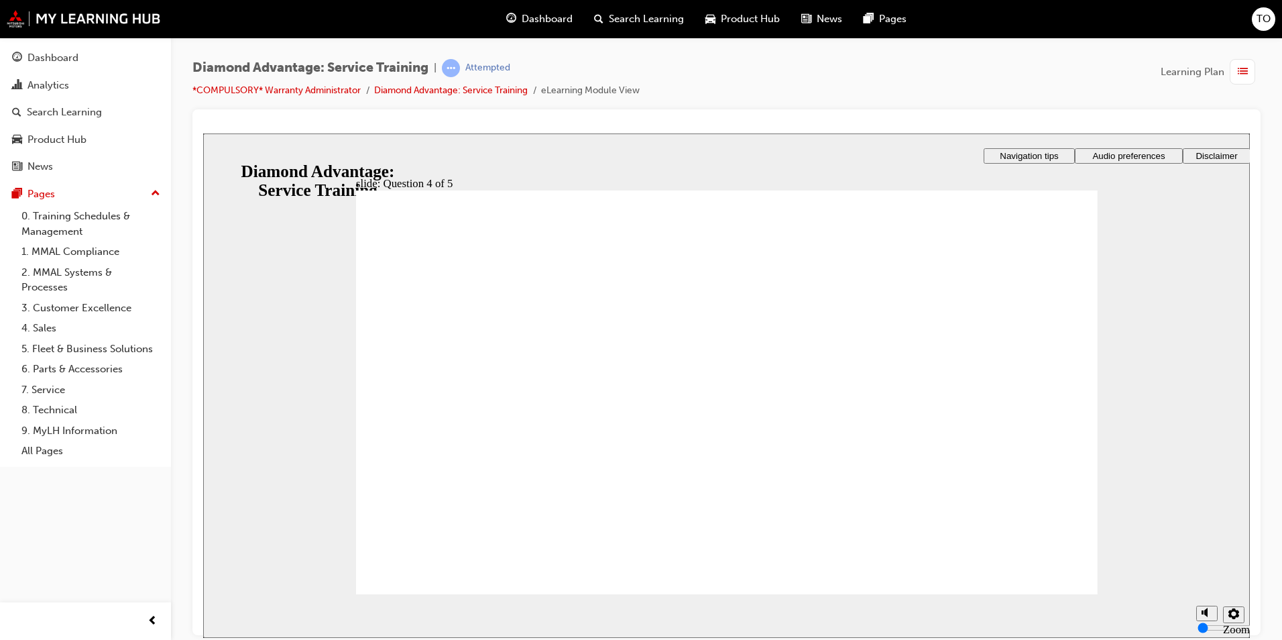
drag, startPoint x: 593, startPoint y: 476, endPoint x: 595, endPoint y: 483, distance: 7.0
radio input "true"
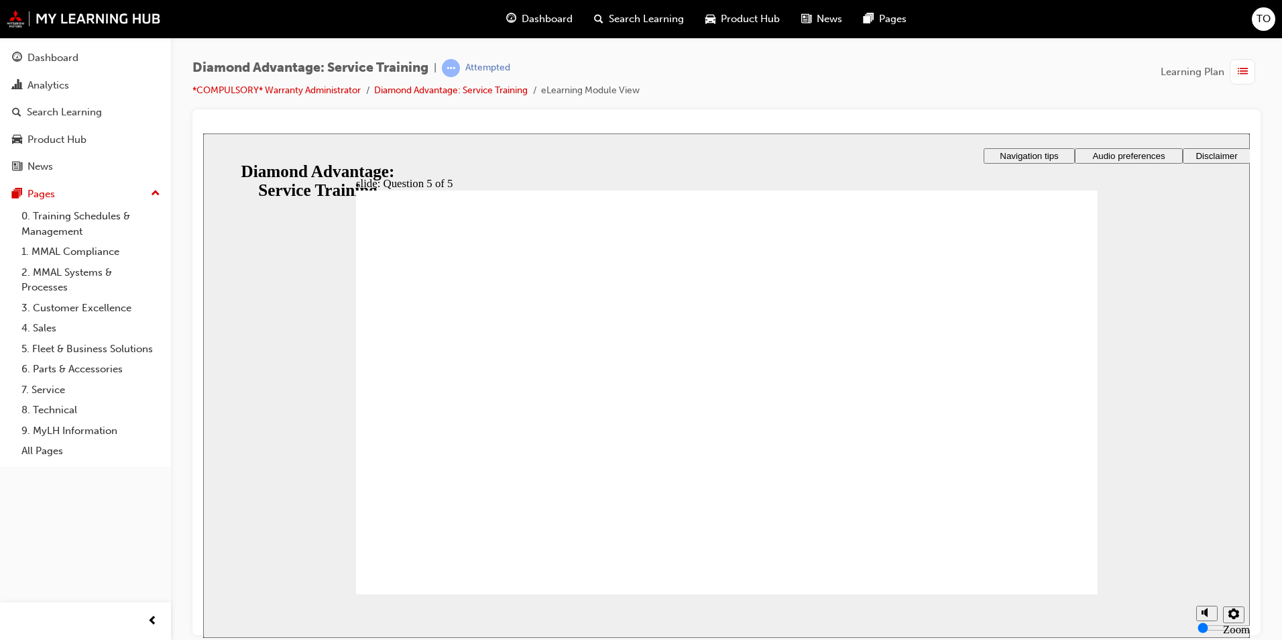
drag, startPoint x: 408, startPoint y: 546, endPoint x: 422, endPoint y: 556, distance: 18.2
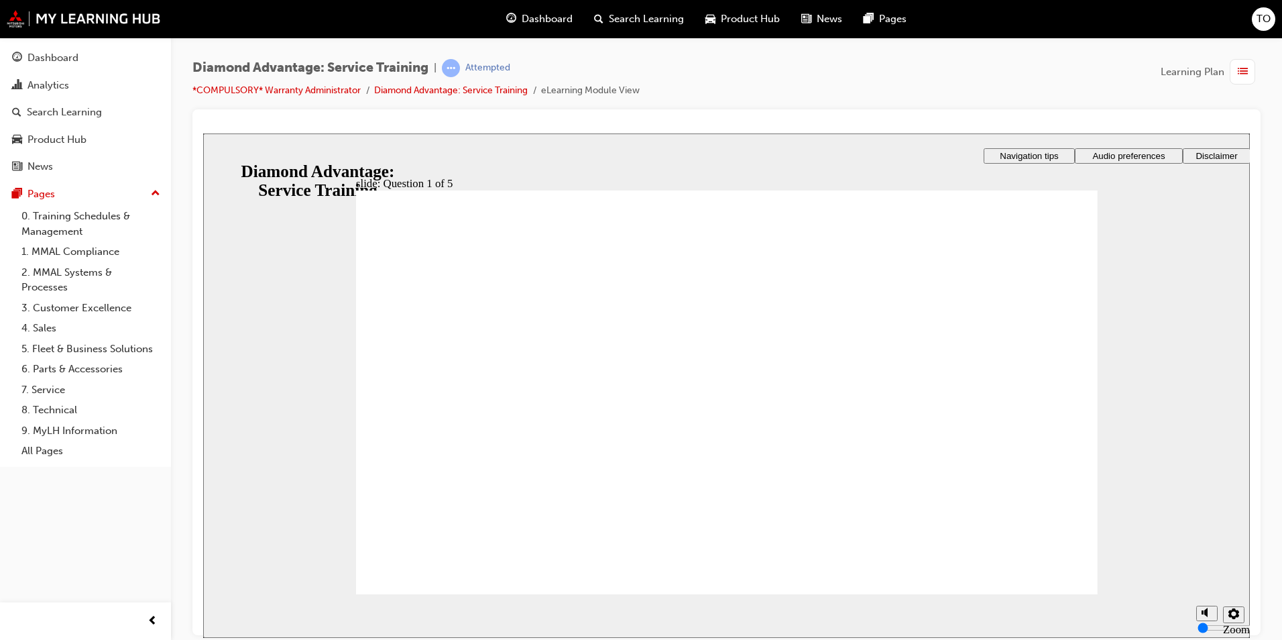
checkbox input "true"
drag, startPoint x: 404, startPoint y: 492, endPoint x: 405, endPoint y: 519, distance: 26.9
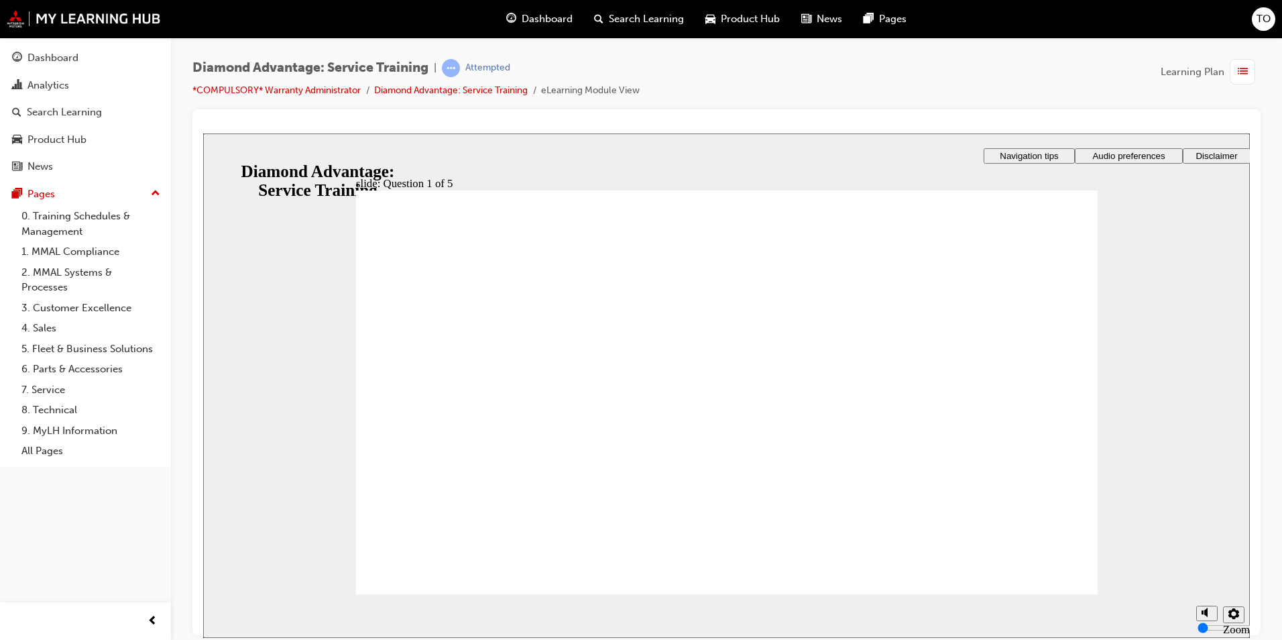
checkbox input "true"
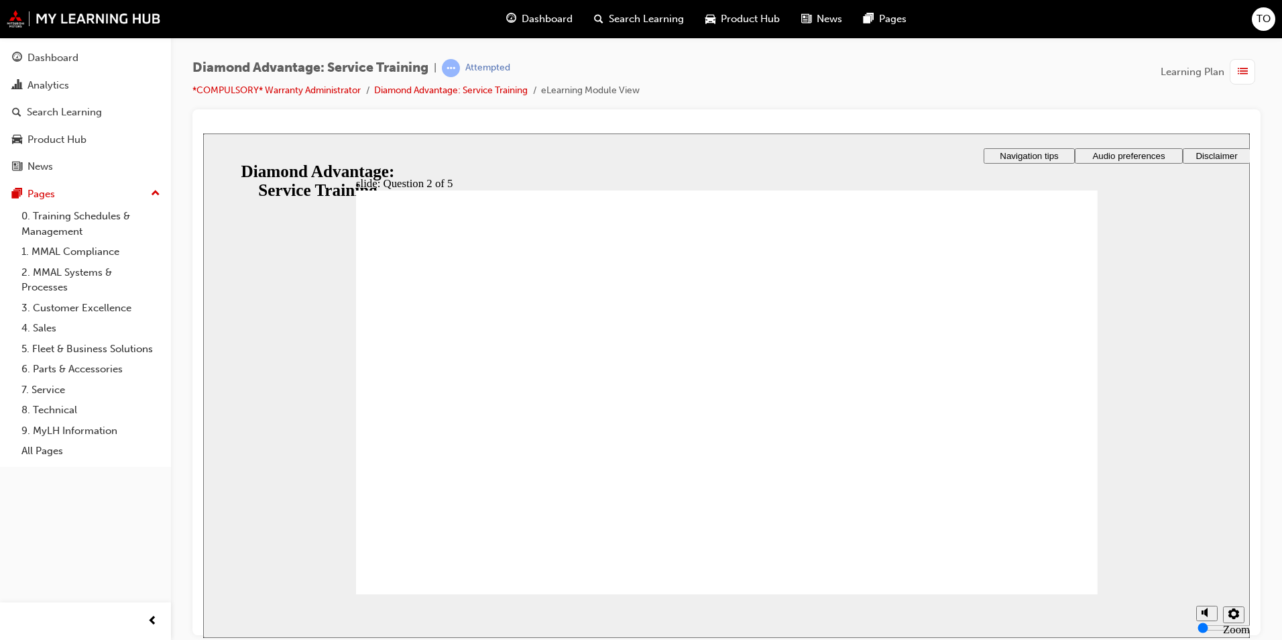
checkbox input "true"
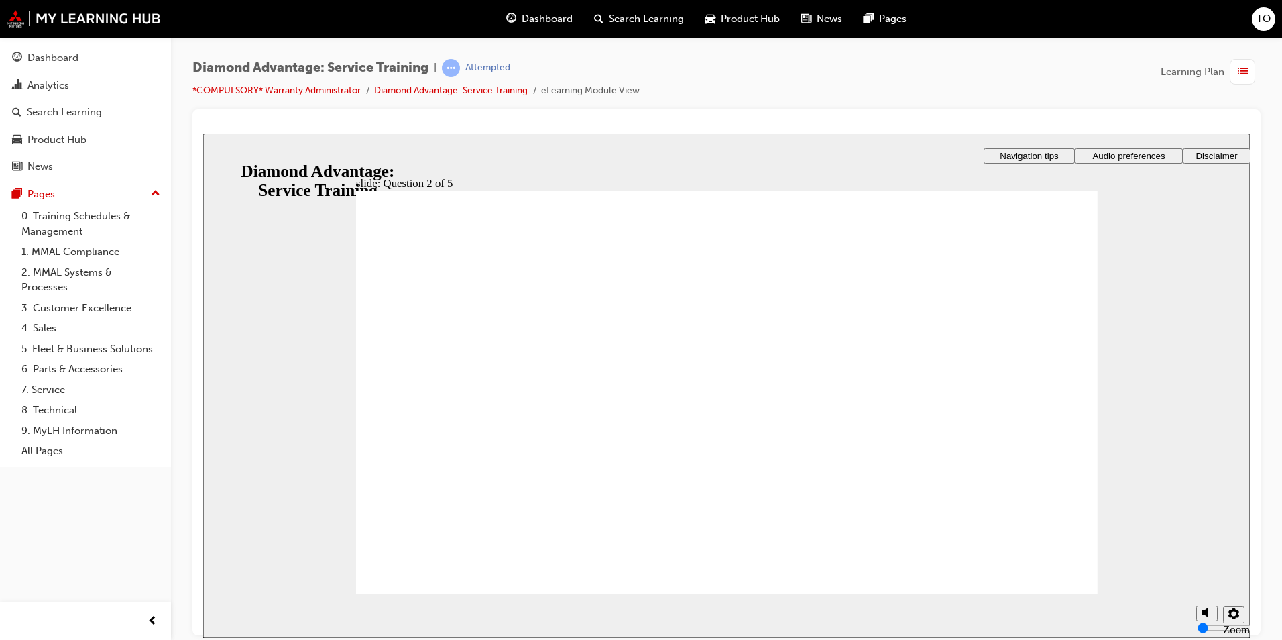
drag, startPoint x: 392, startPoint y: 336, endPoint x: 396, endPoint y: 367, distance: 31.7
checkbox input "true"
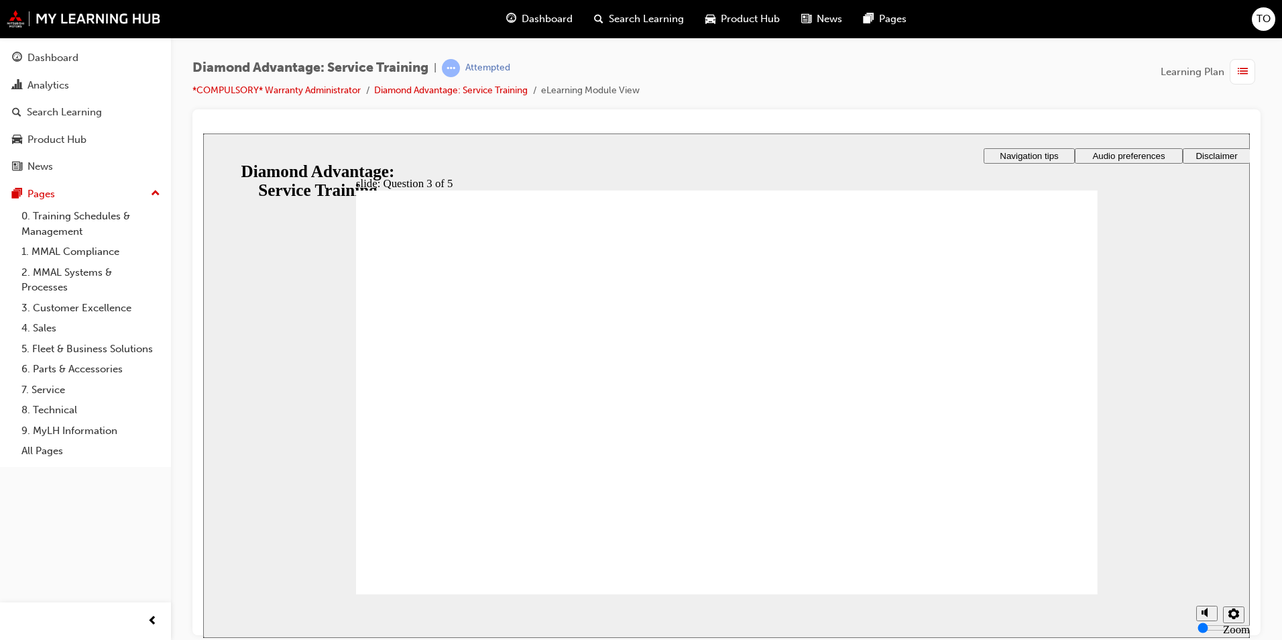
checkbox input "true"
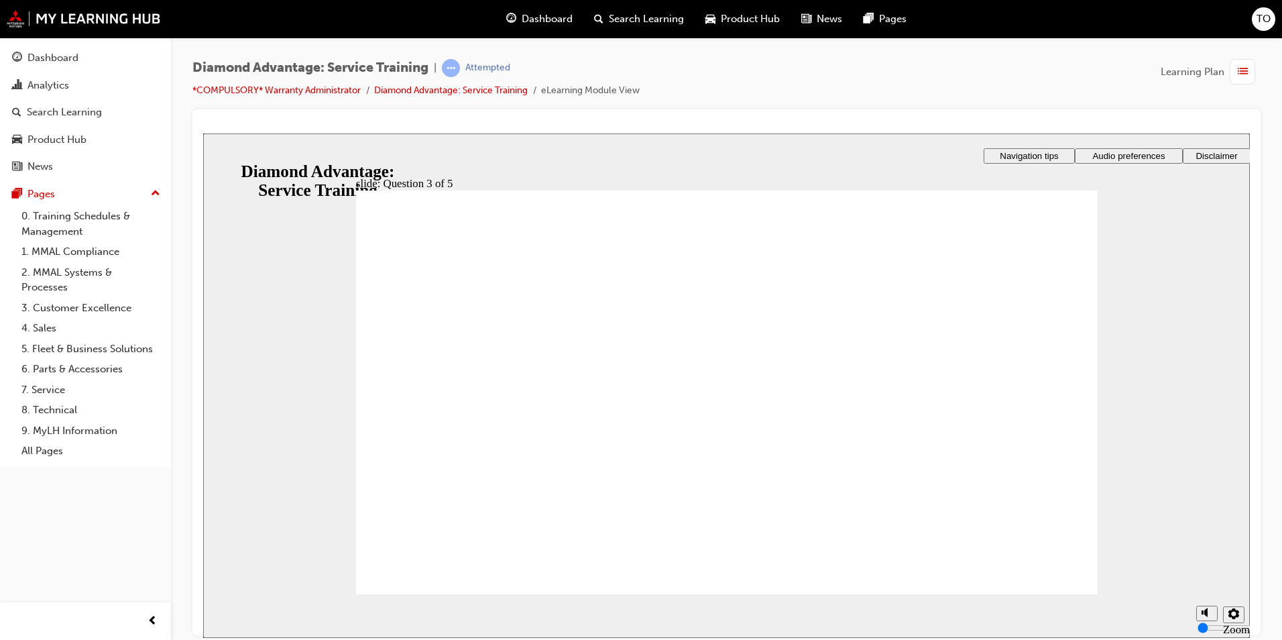
radio input "true"
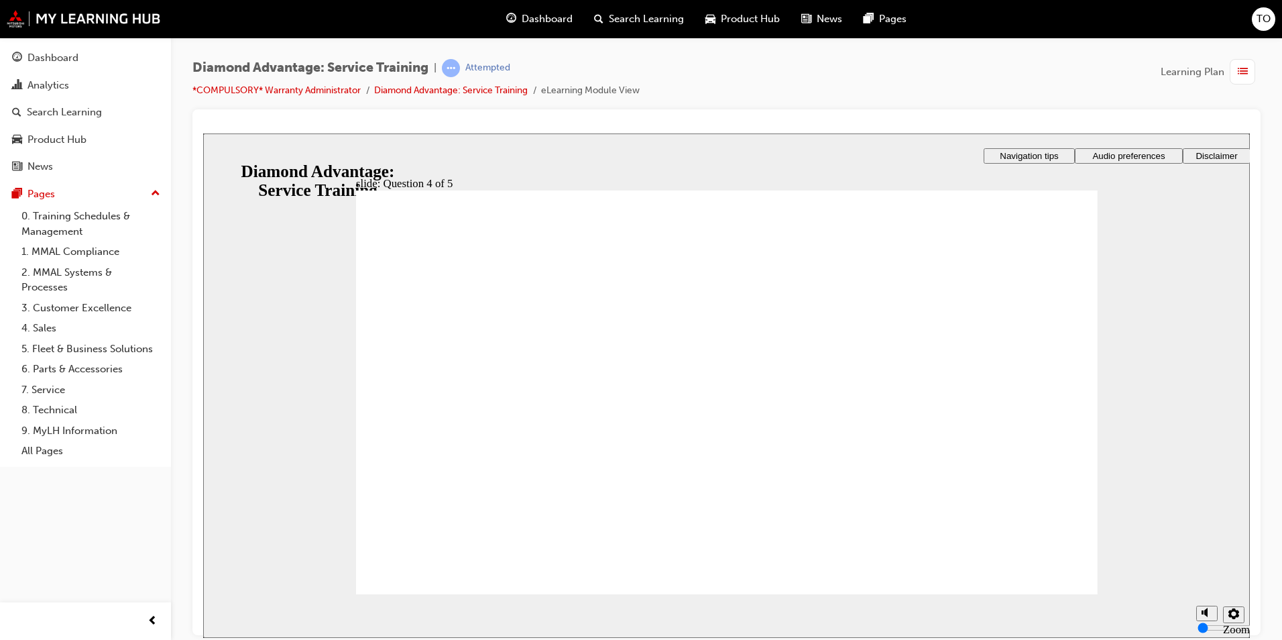
radio input "true"
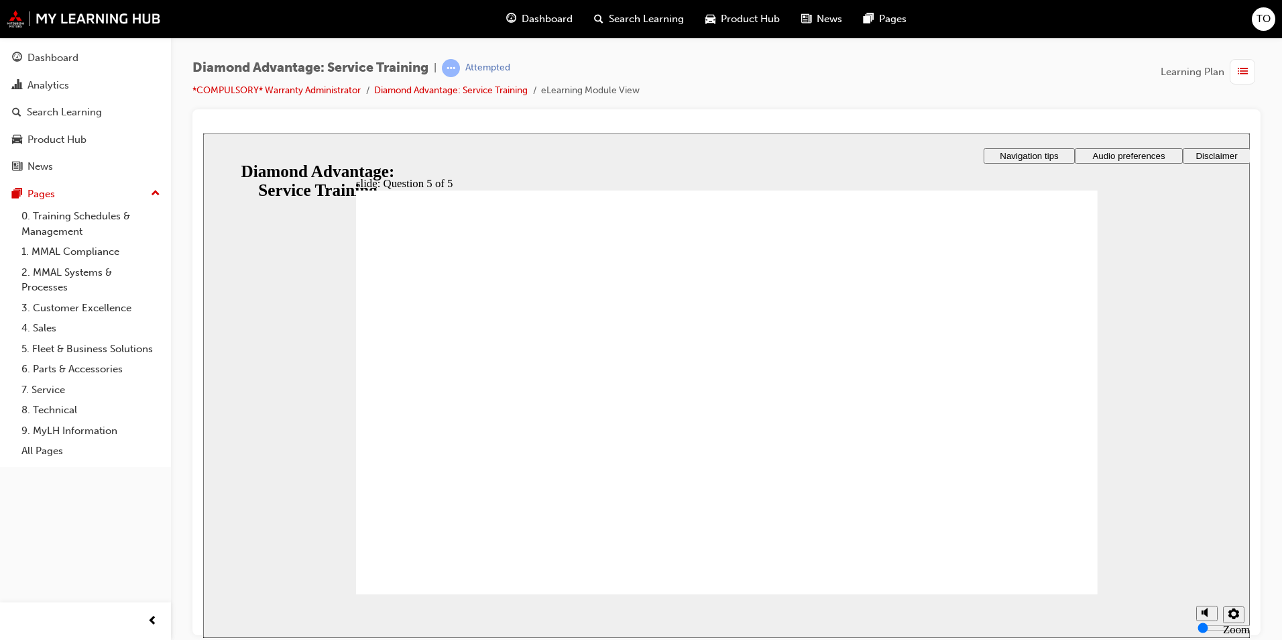
checkbox input "true"
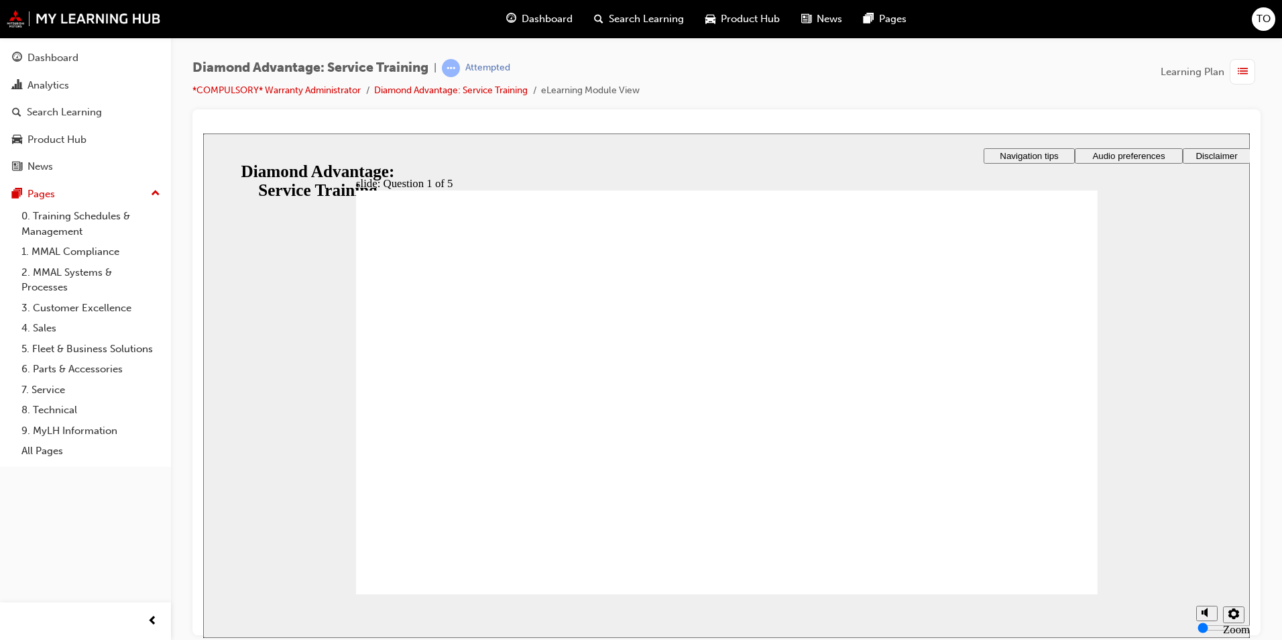
checkbox input "true"
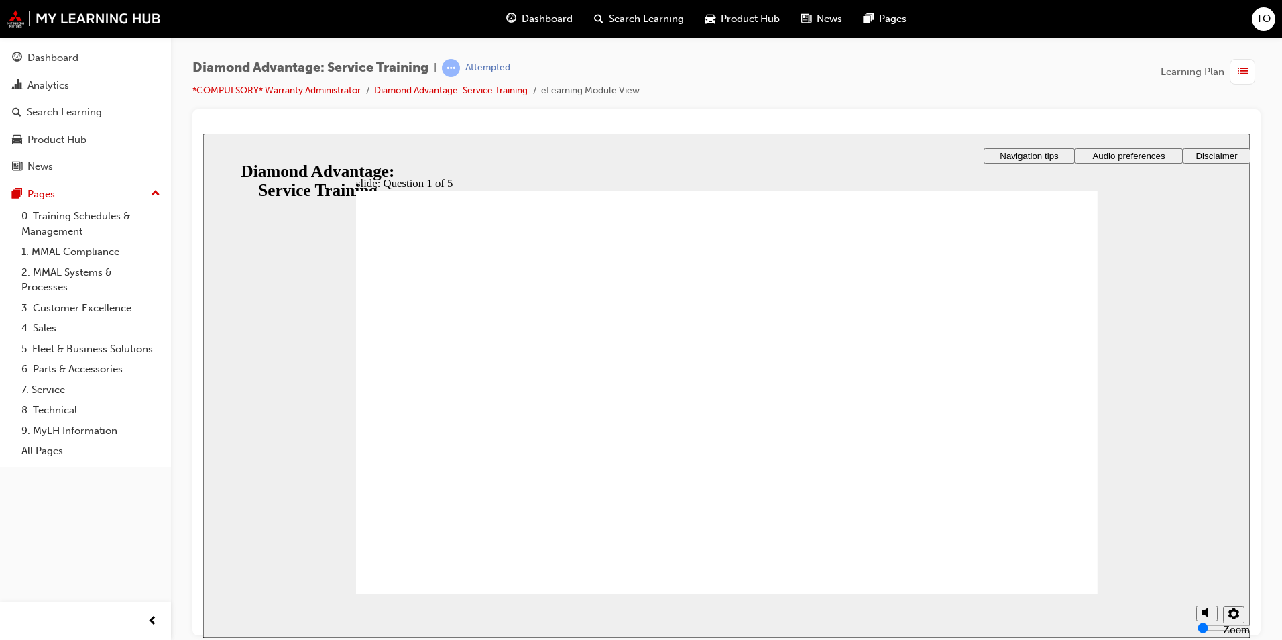
checkbox input "true"
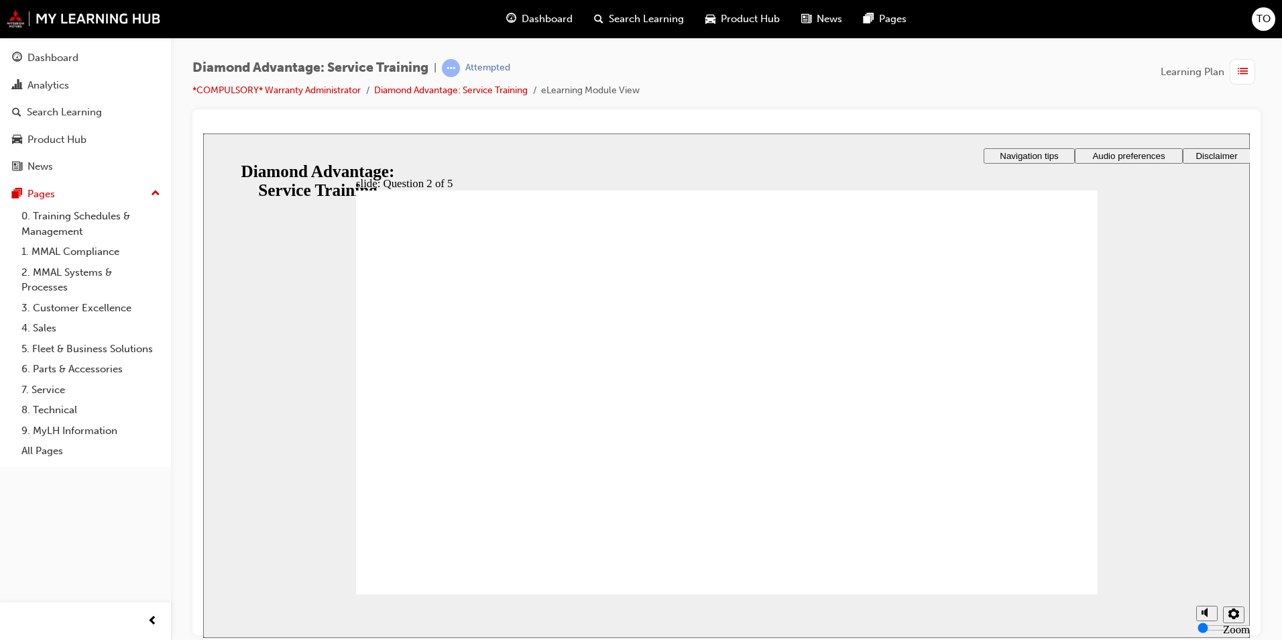
checkbox input "true"
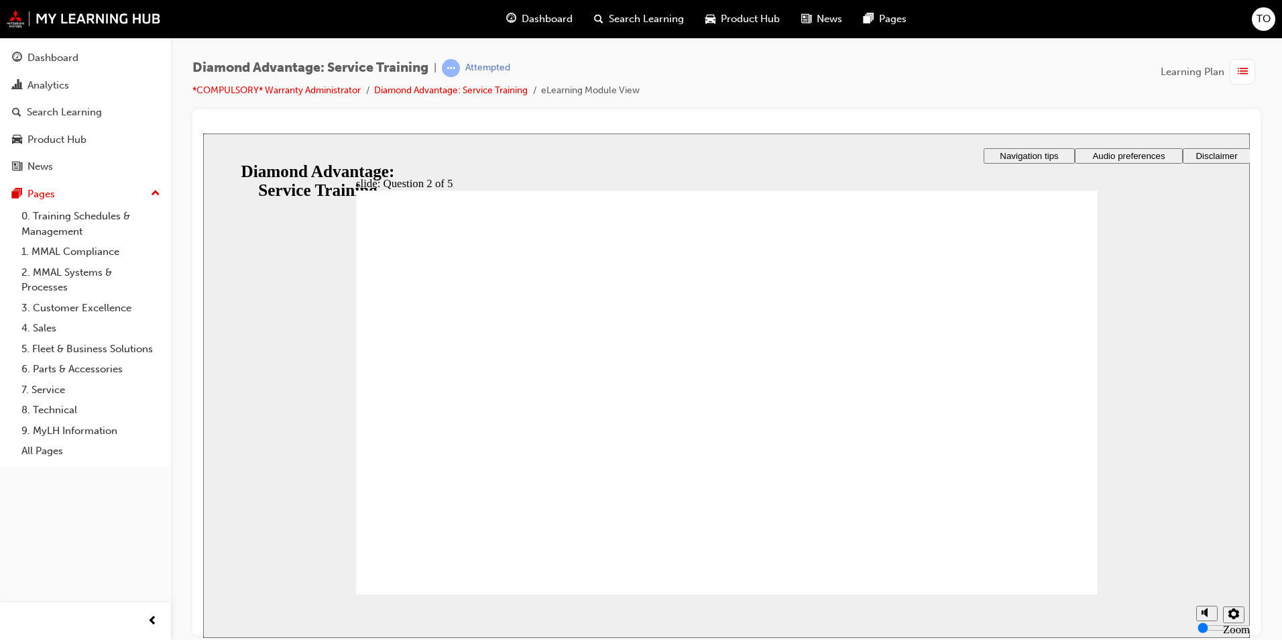
checkbox input "true"
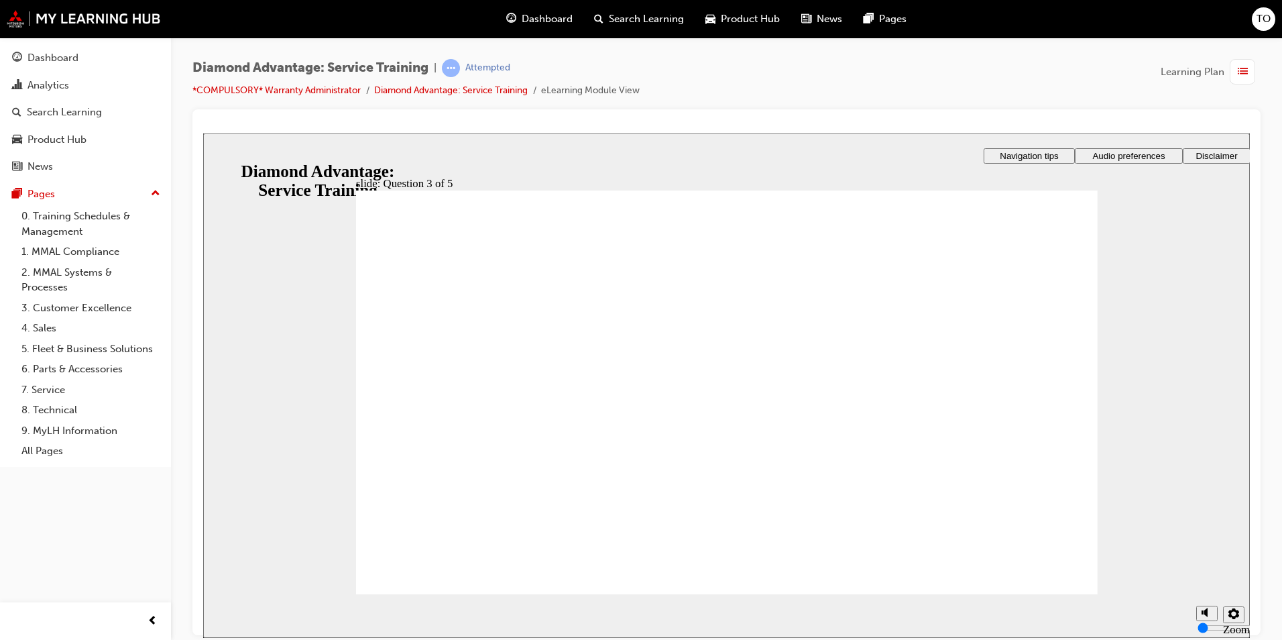
drag, startPoint x: 759, startPoint y: 497, endPoint x: 882, endPoint y: 552, distance: 135.1
drag, startPoint x: 379, startPoint y: 478, endPoint x: 391, endPoint y: 475, distance: 11.7
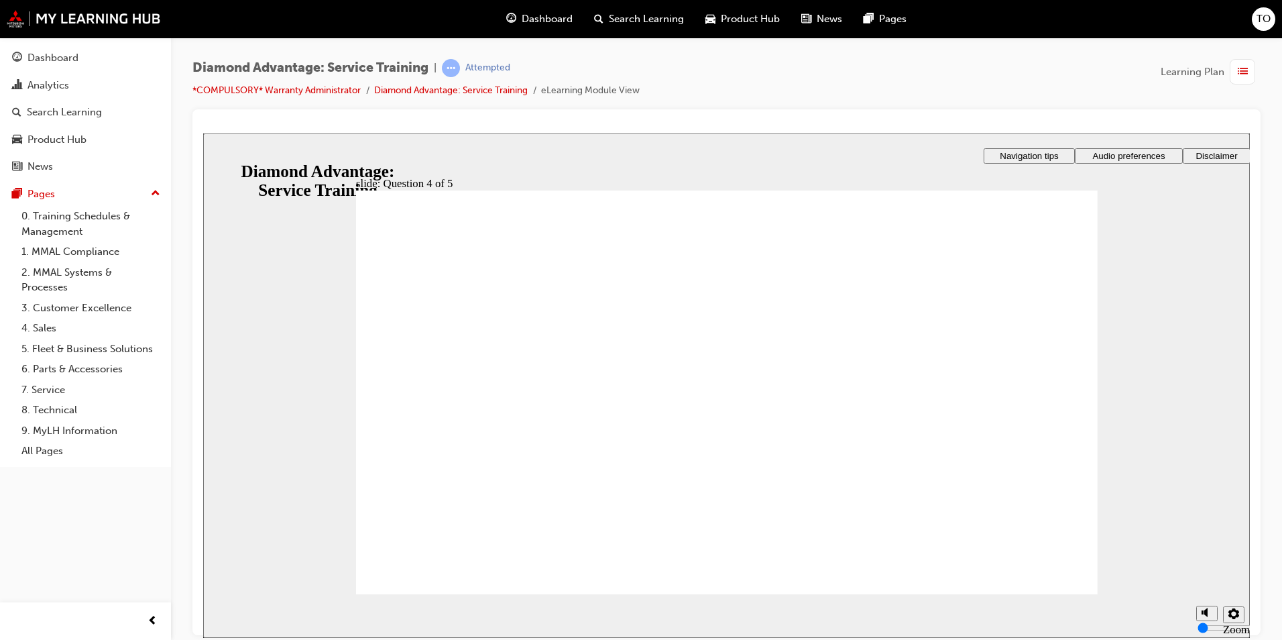
radio input "false"
radio input "true"
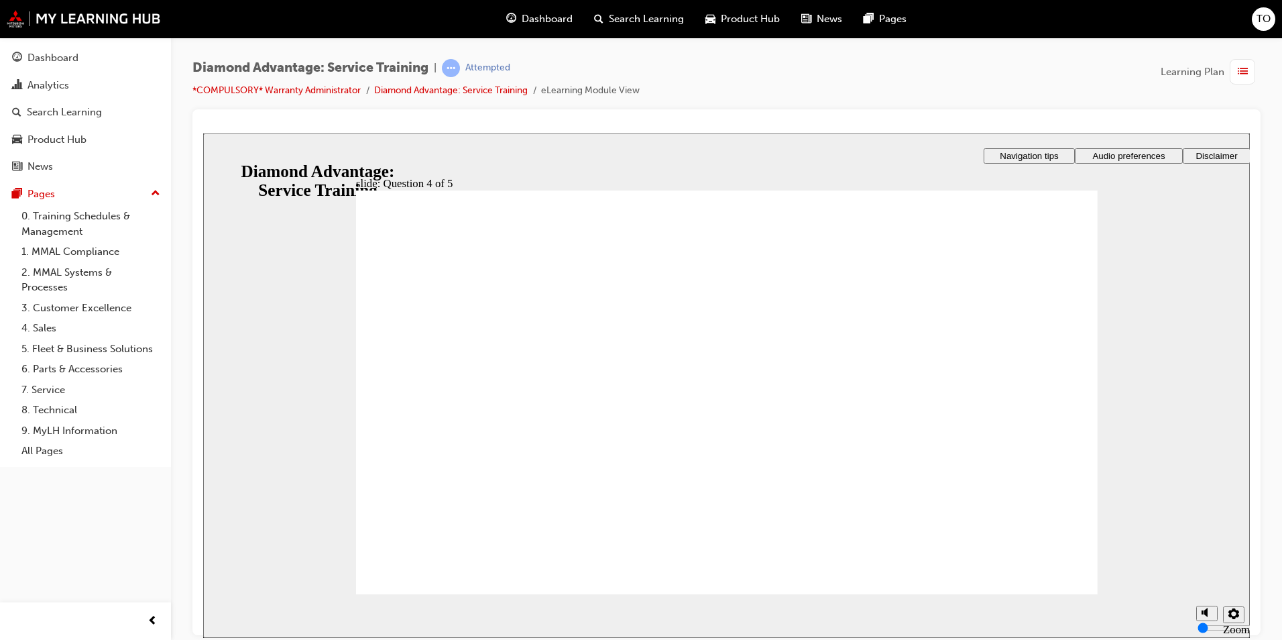
radio input "true"
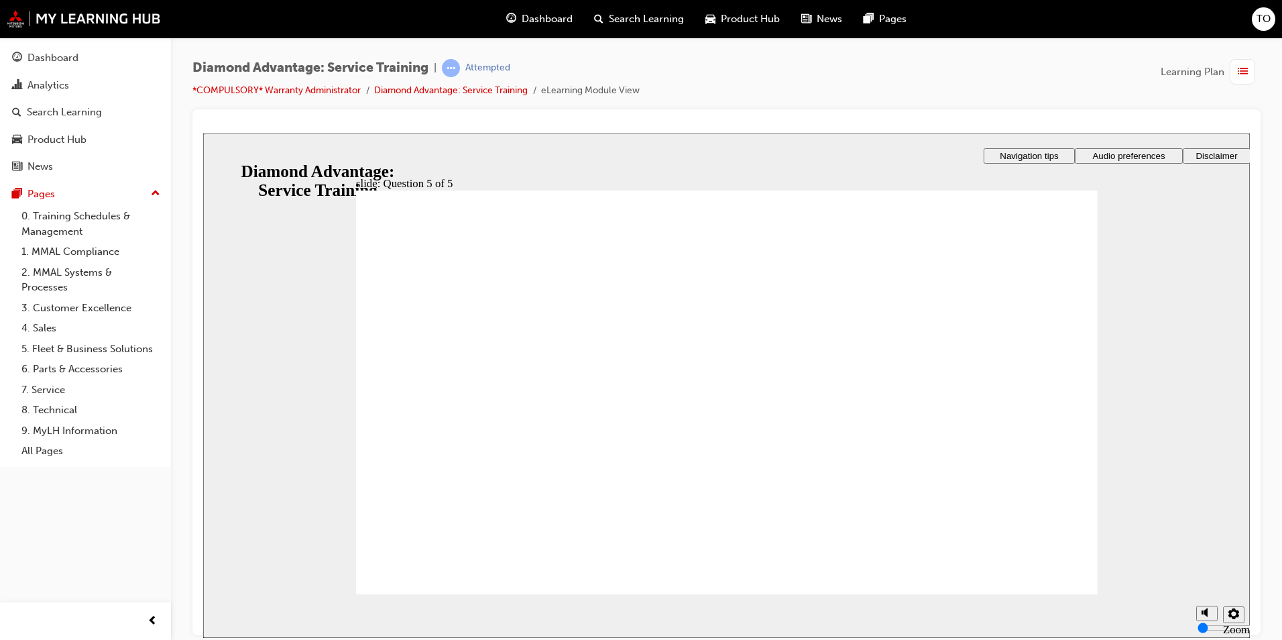
checkbox input "true"
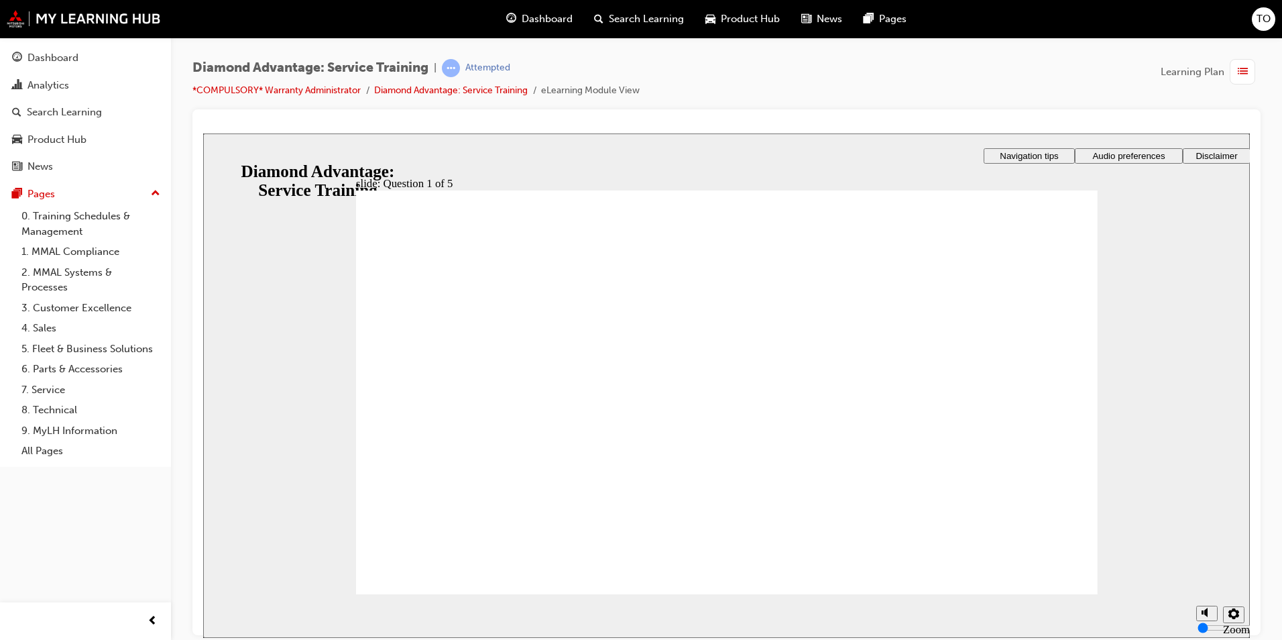
checkbox input "true"
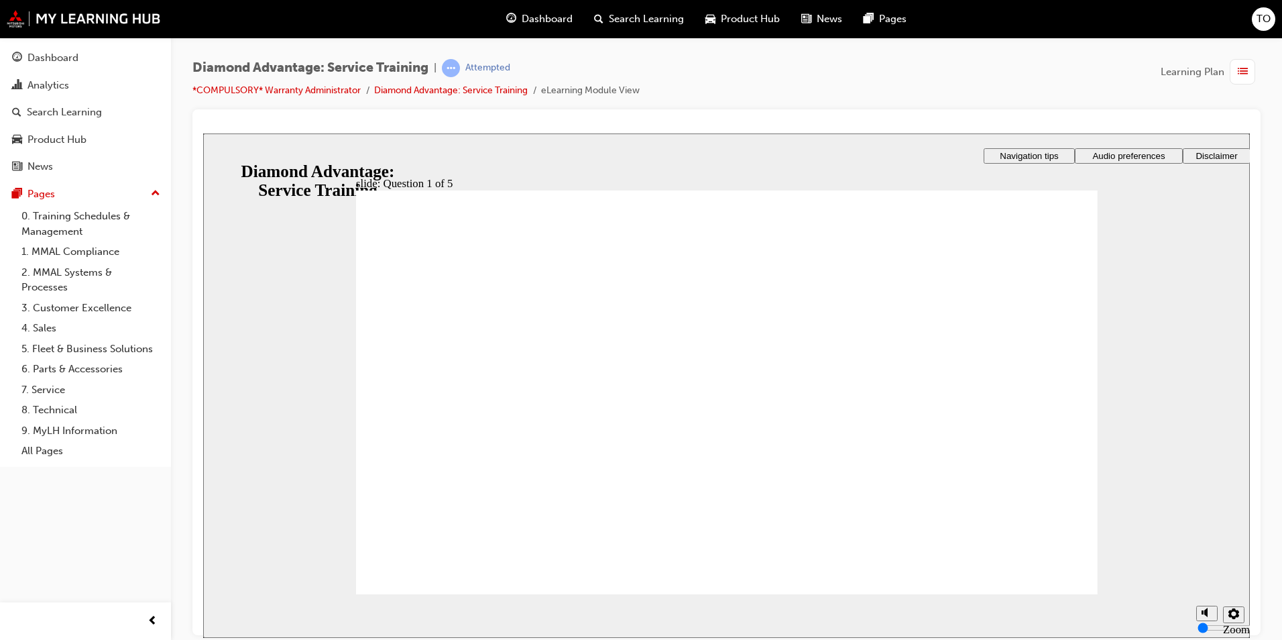
checkbox input "true"
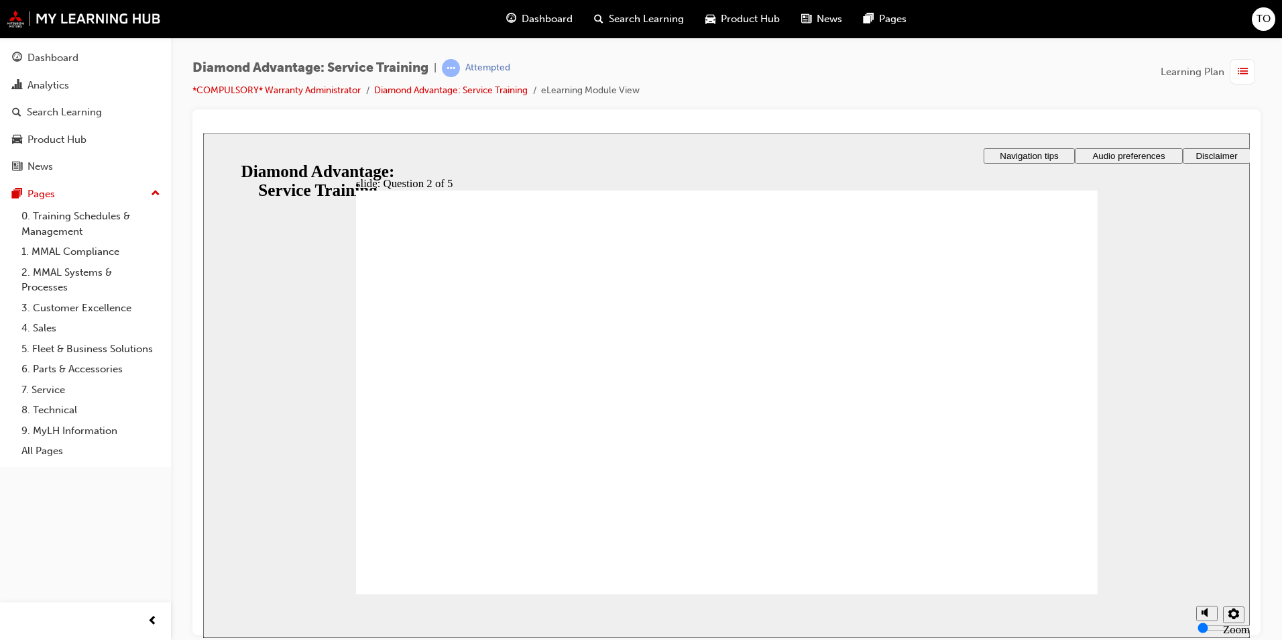
checkbox input "true"
drag, startPoint x: 732, startPoint y: 495, endPoint x: 762, endPoint y: 504, distance: 30.8
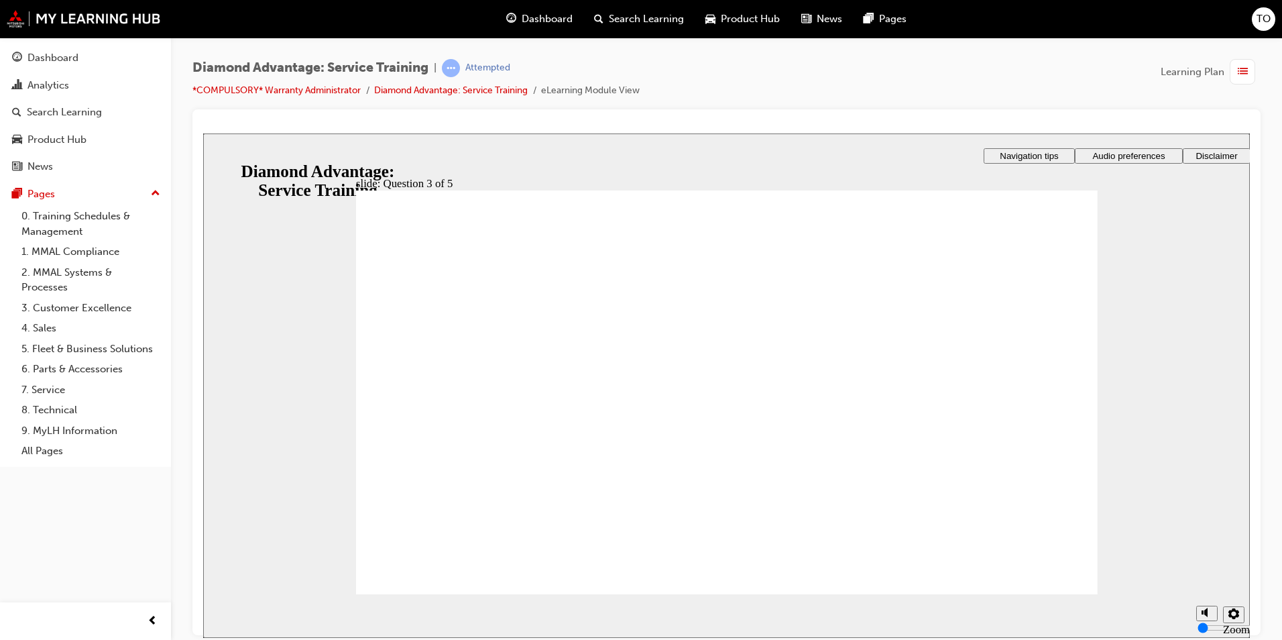
checkbox input "true"
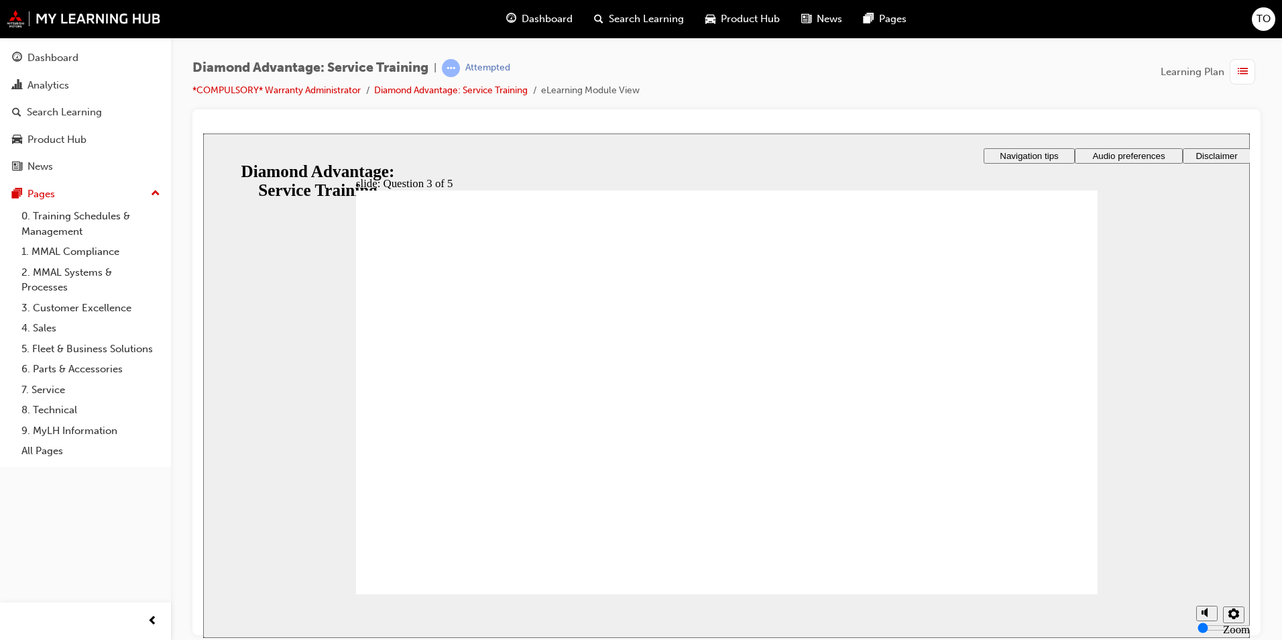
checkbox input "true"
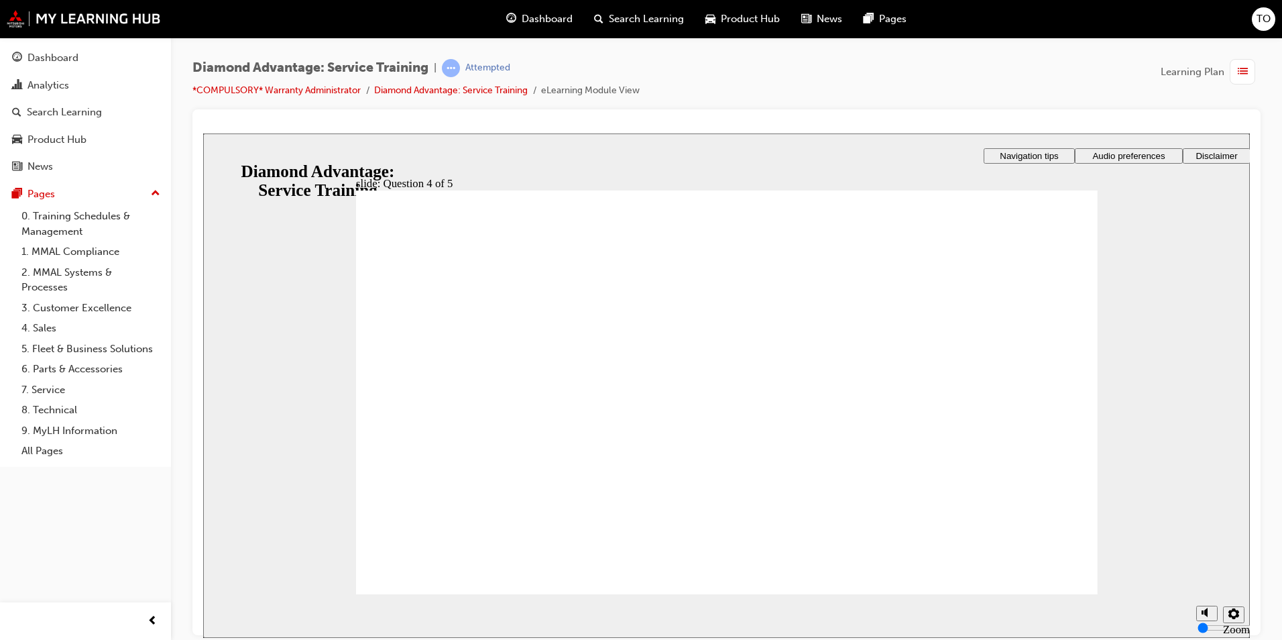
radio input "true"
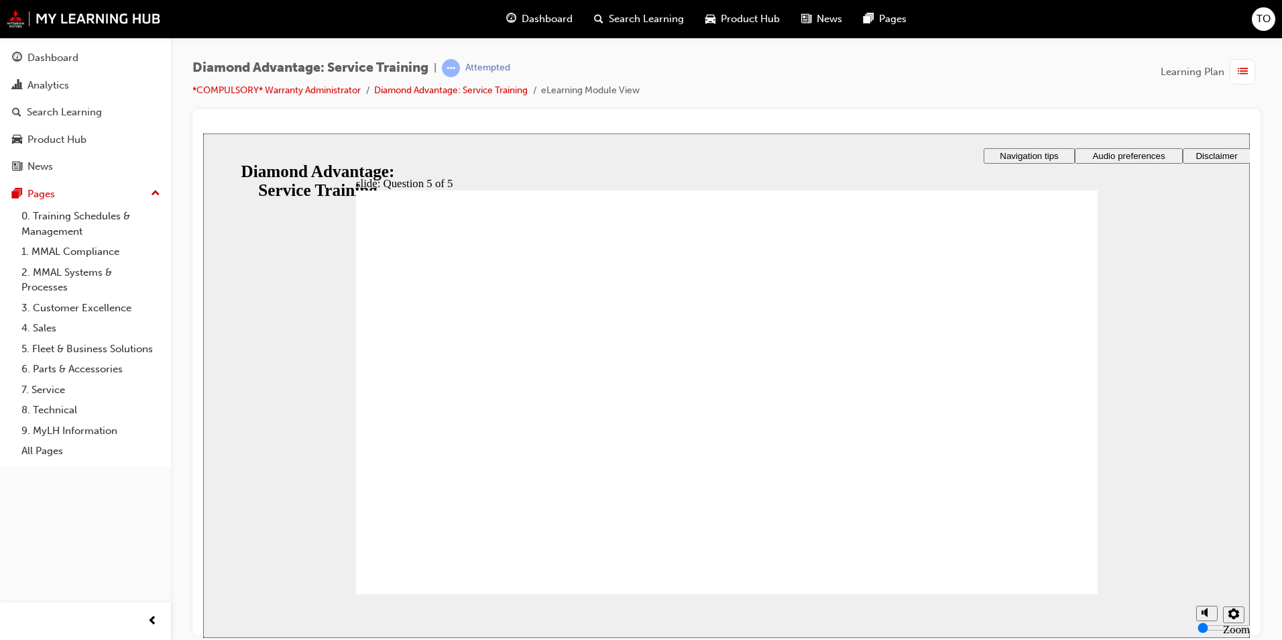
radio input "true"
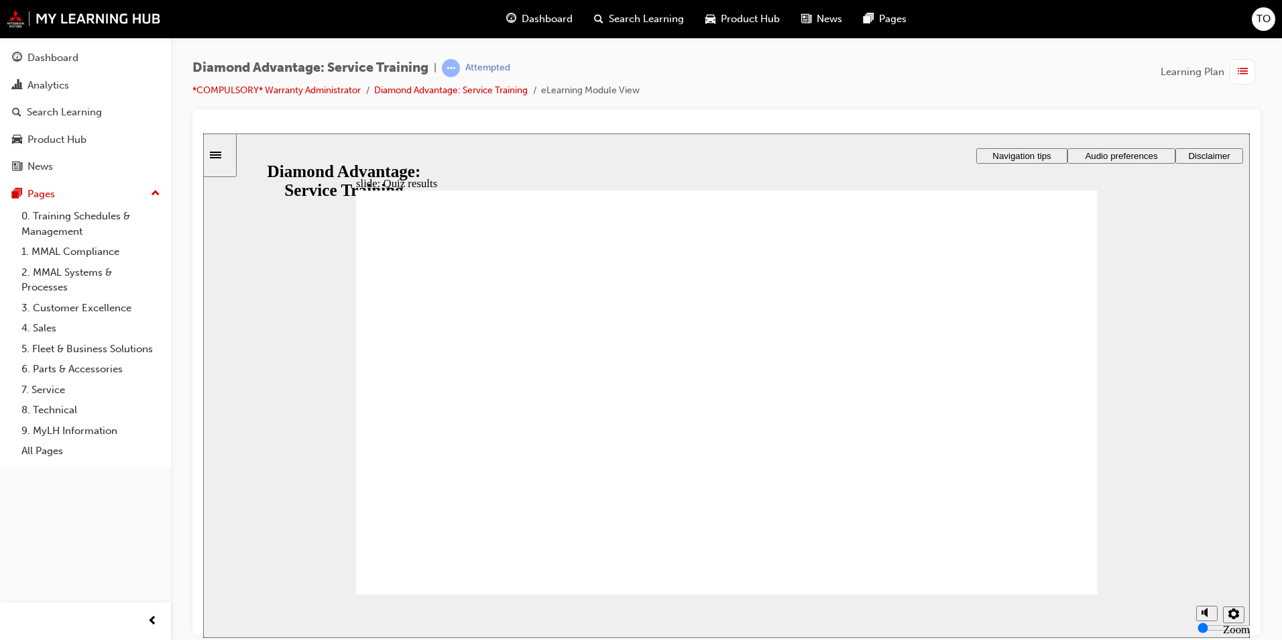
click at [52, 53] on div "Dashboard" at bounding box center [52, 57] width 51 height 15
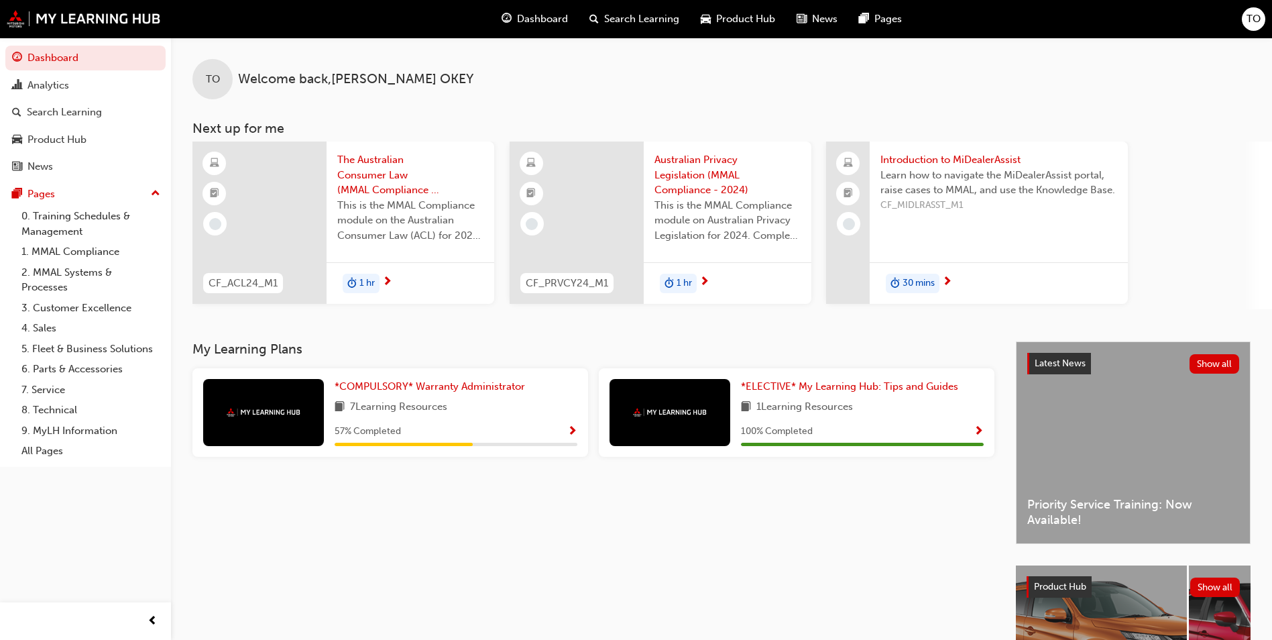
click at [257, 415] on img at bounding box center [264, 412] width 74 height 9
click at [419, 382] on span "*COMPULSORY* Warranty Administrator" at bounding box center [430, 386] width 190 height 12
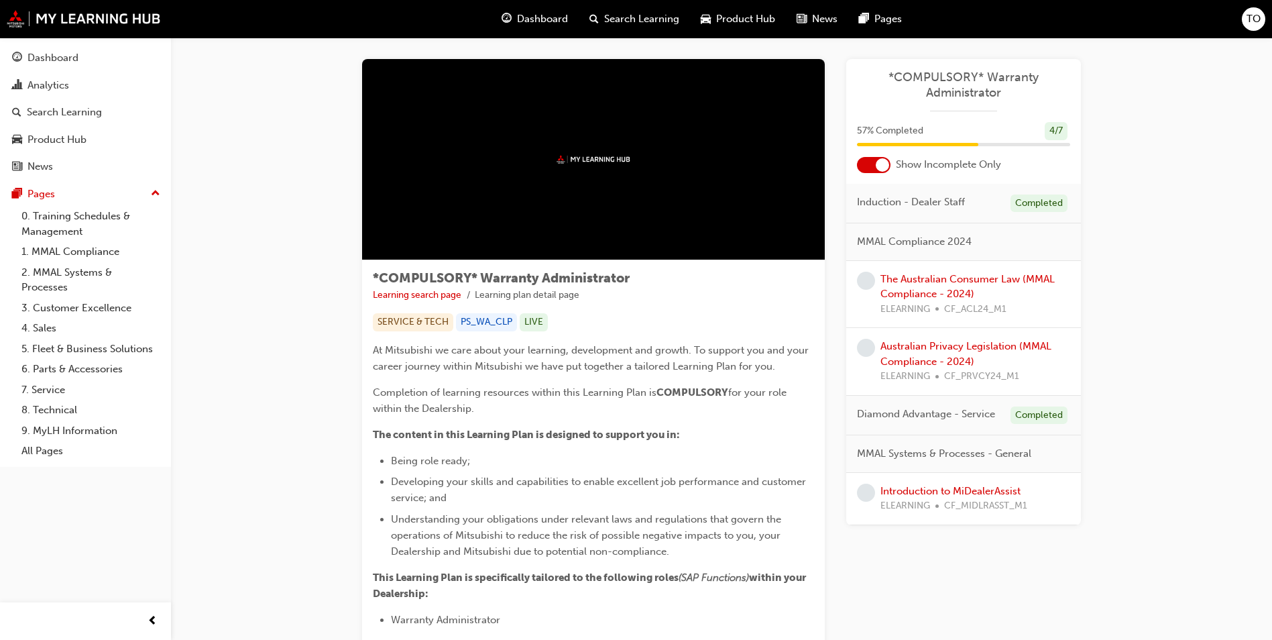
scroll to position [8, 0]
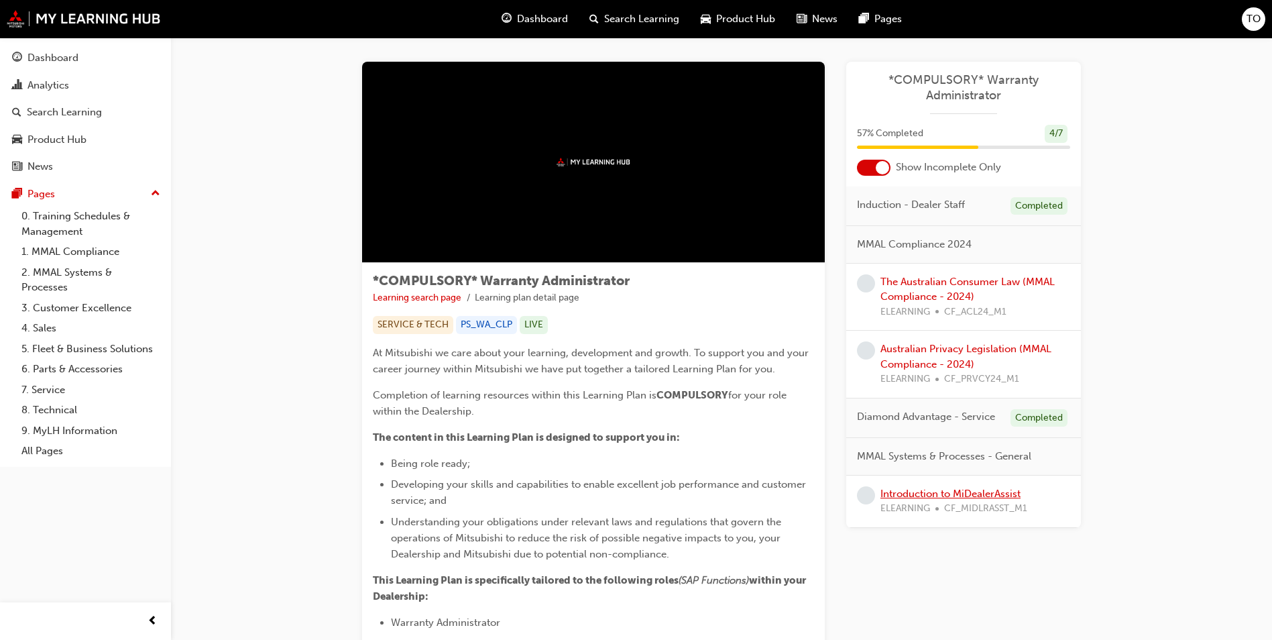
click at [941, 493] on link "Introduction to MiDealerAssist" at bounding box center [950, 493] width 140 height 12
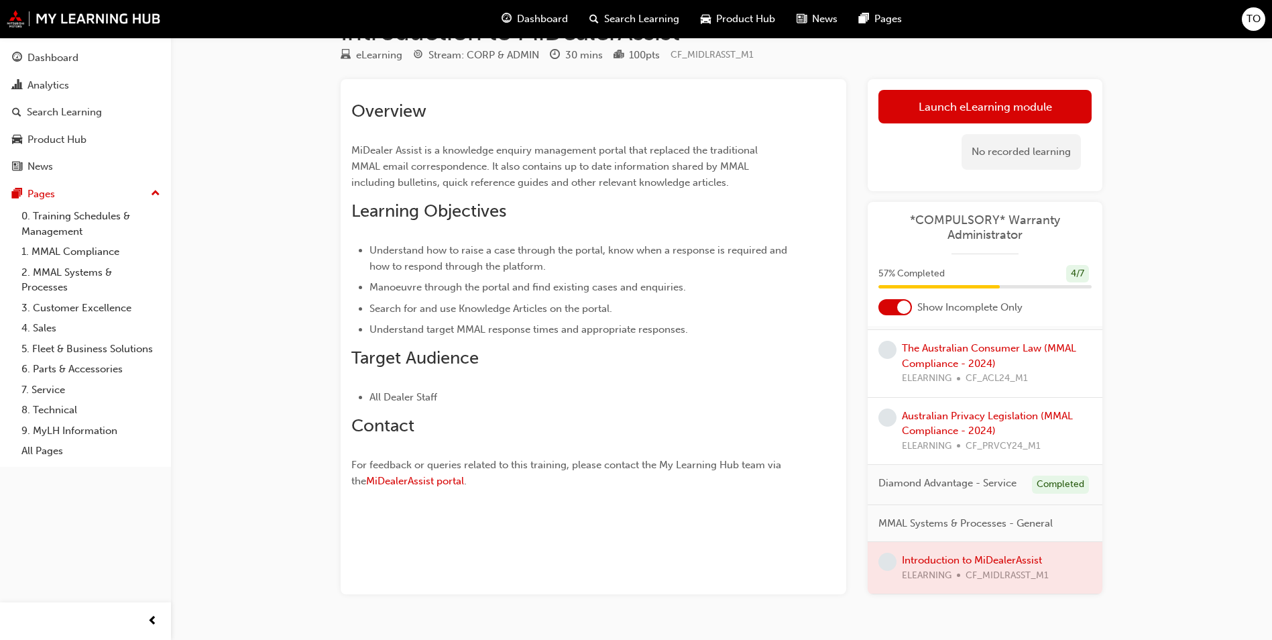
scroll to position [72, 0]
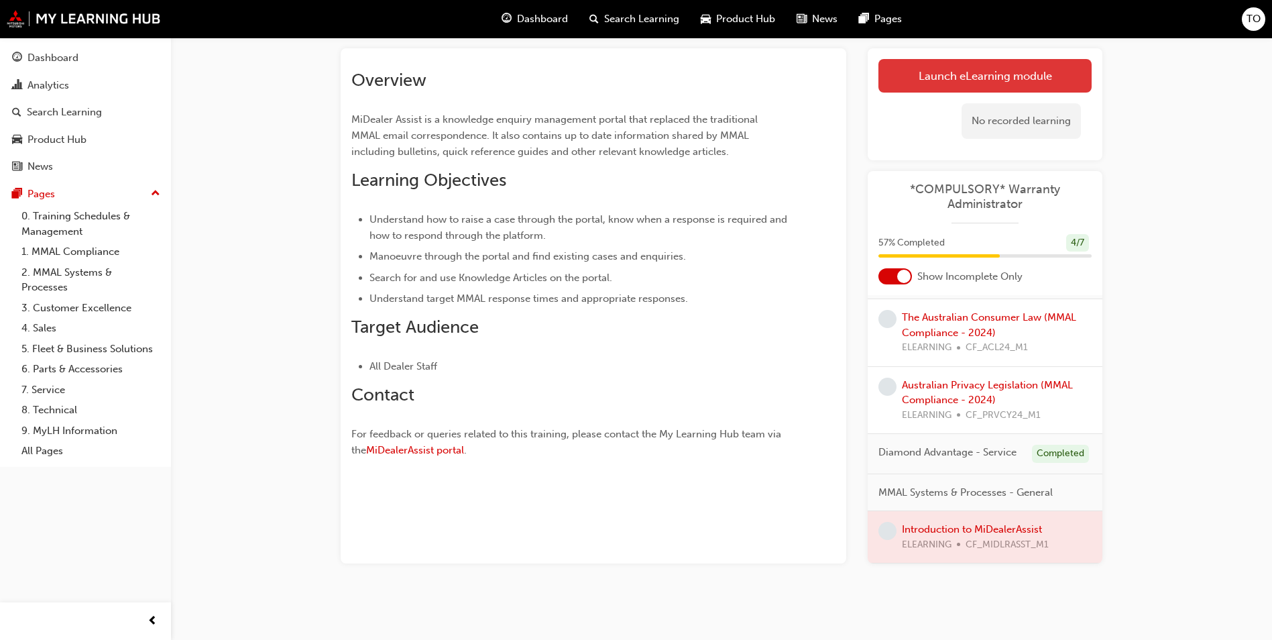
click at [997, 71] on link "Launch eLearning module" at bounding box center [984, 76] width 213 height 34
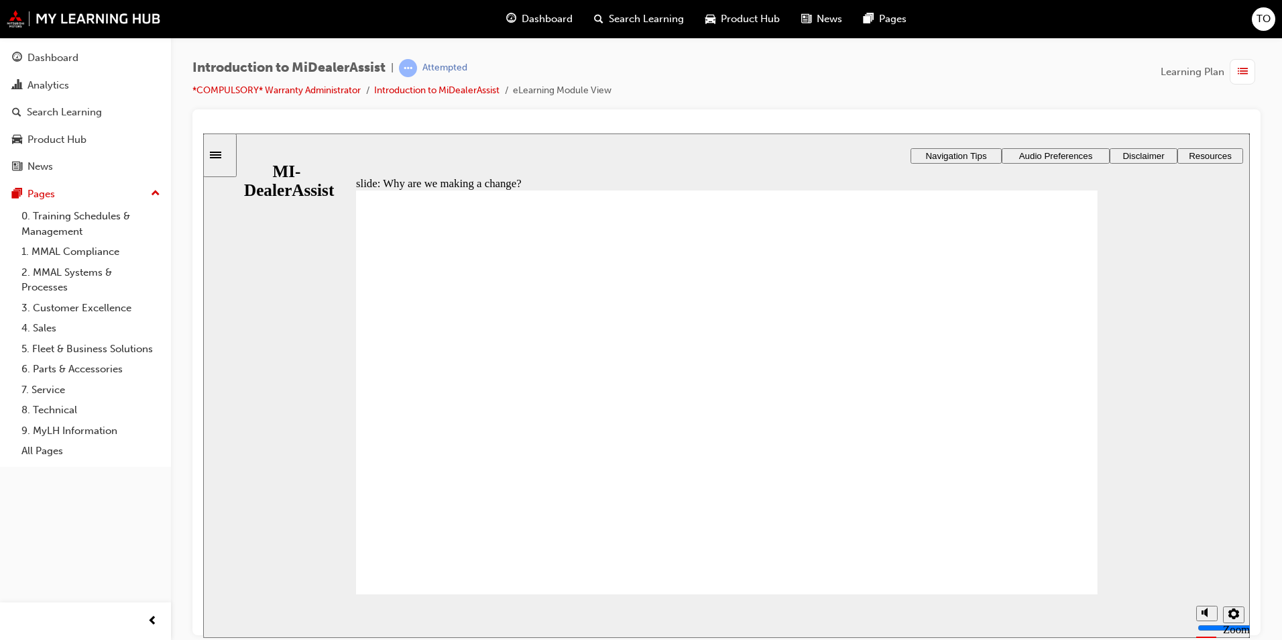
drag, startPoint x: 925, startPoint y: 455, endPoint x: 851, endPoint y: 329, distance: 145.8
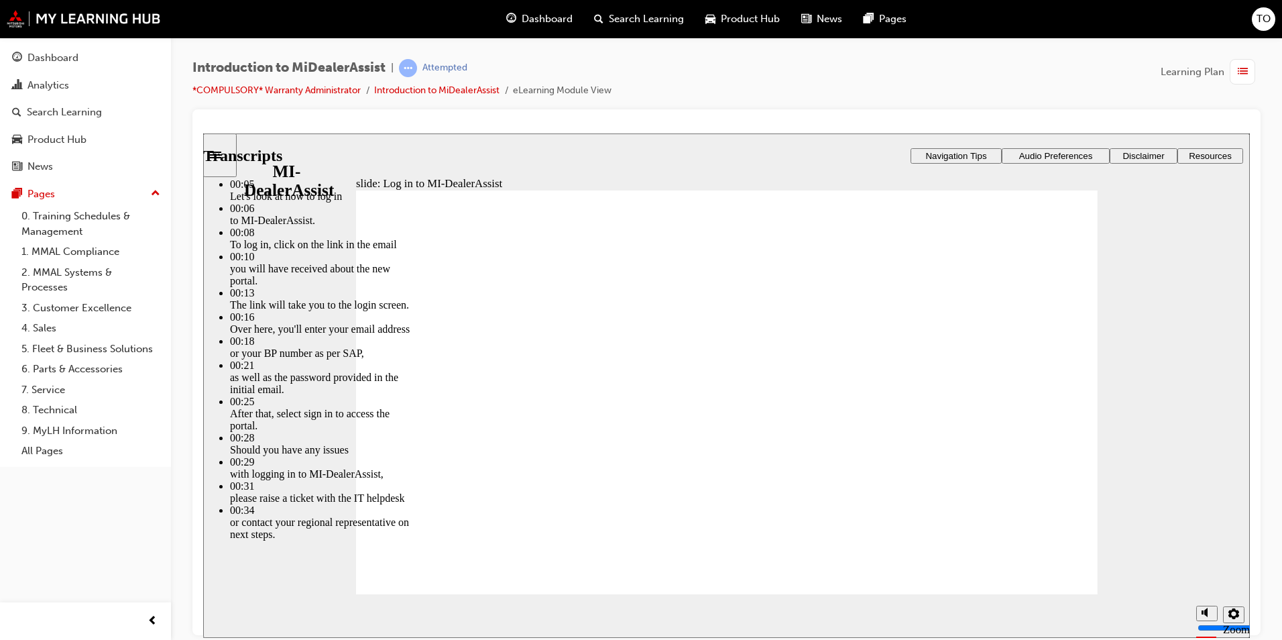
drag, startPoint x: 1275, startPoint y: 210, endPoint x: 1281, endPoint y: 312, distance: 102.1
click at [1281, 308] on html "Your version of Internet Explorer is outdated and not supported. Please upgrade…" at bounding box center [641, 320] width 1282 height 640
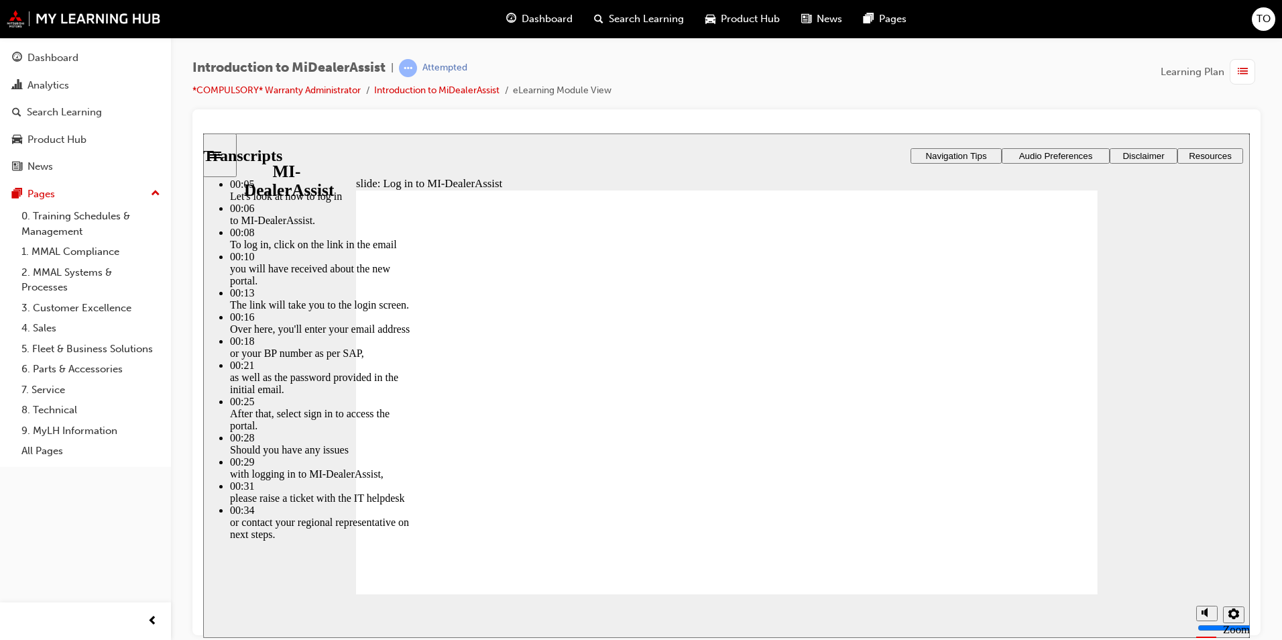
type input "42"
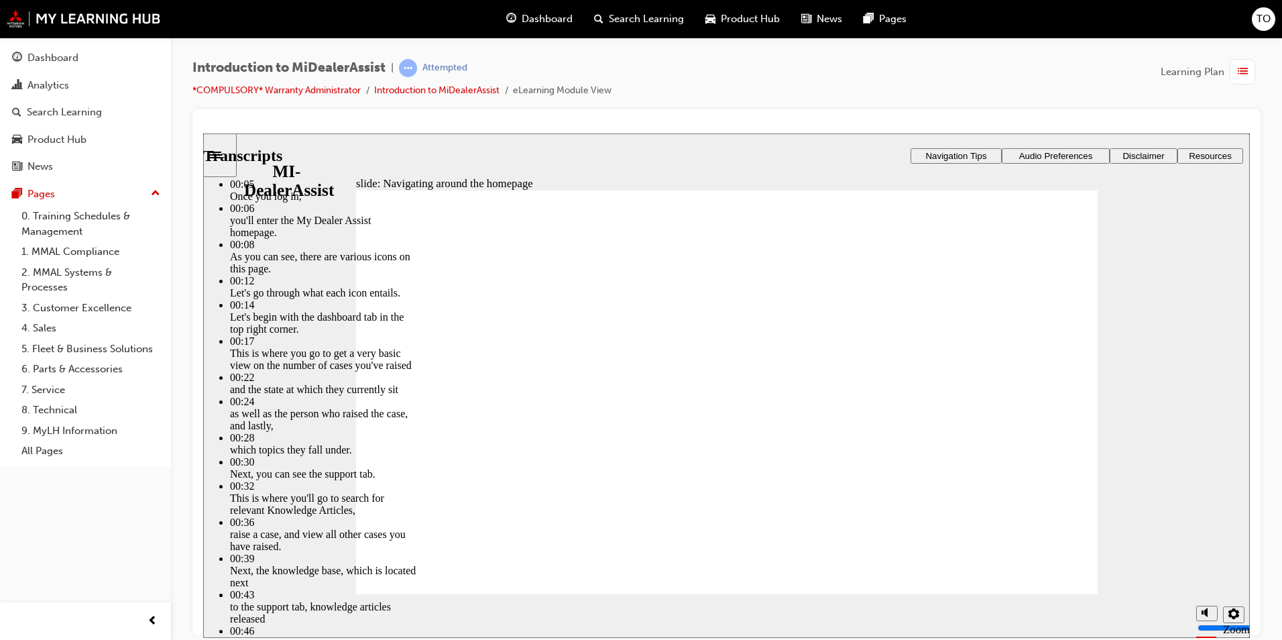
type input "144"
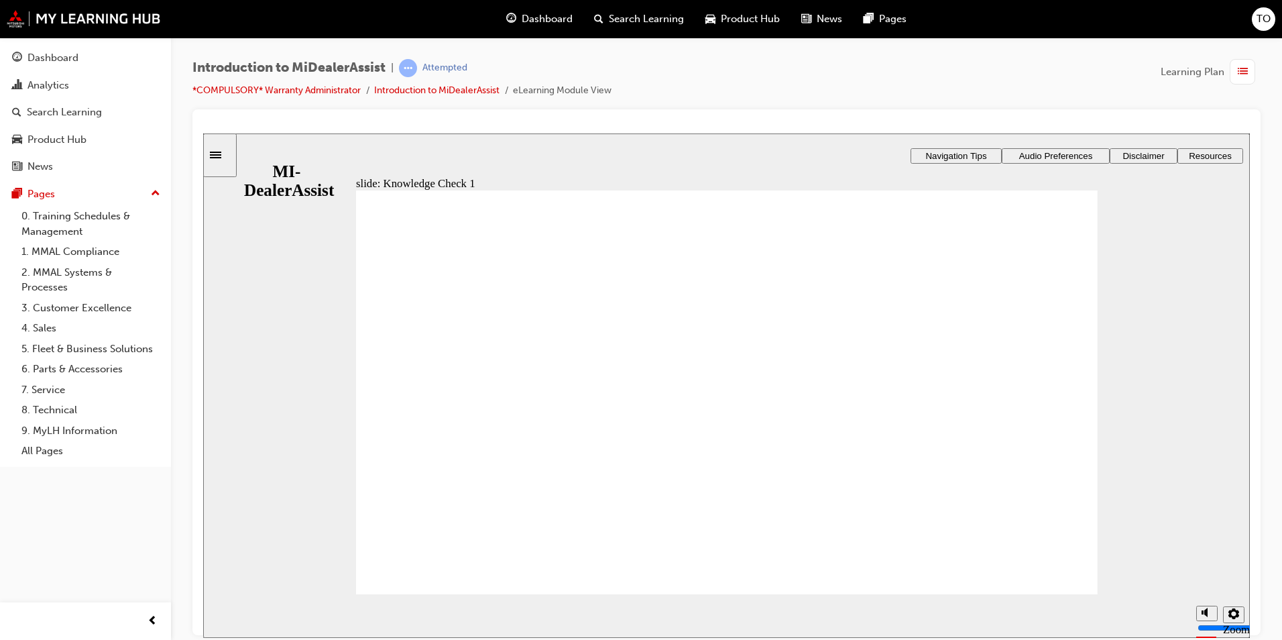
radio input "false"
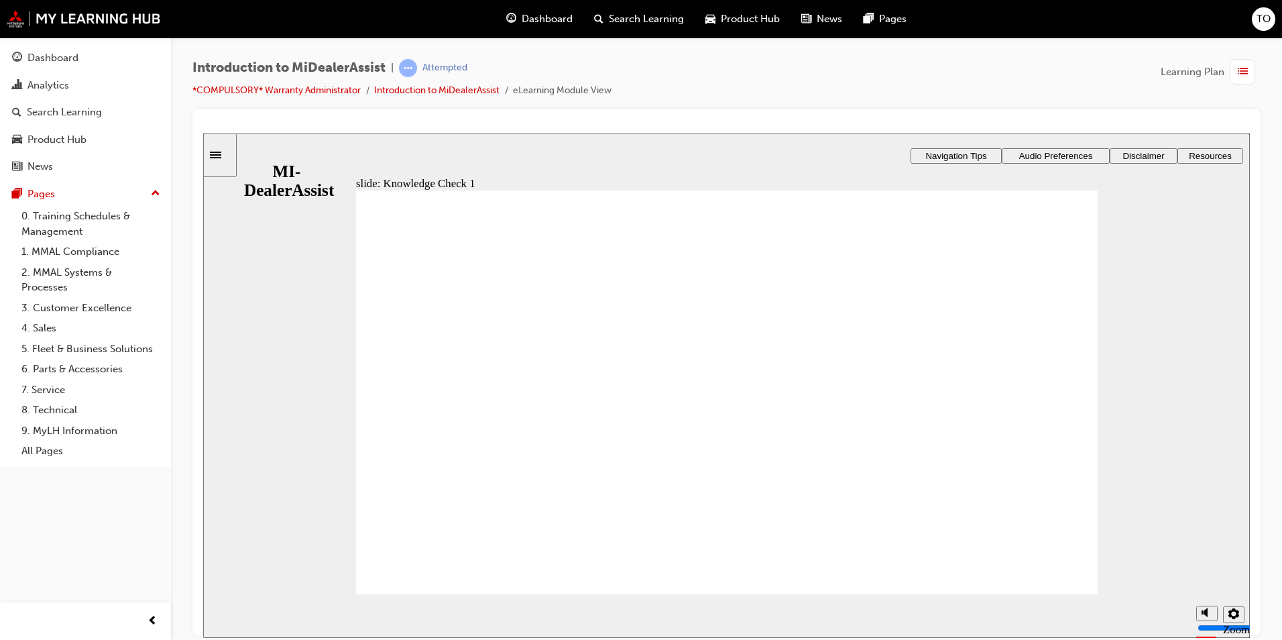
radio input "false"
radio input "true"
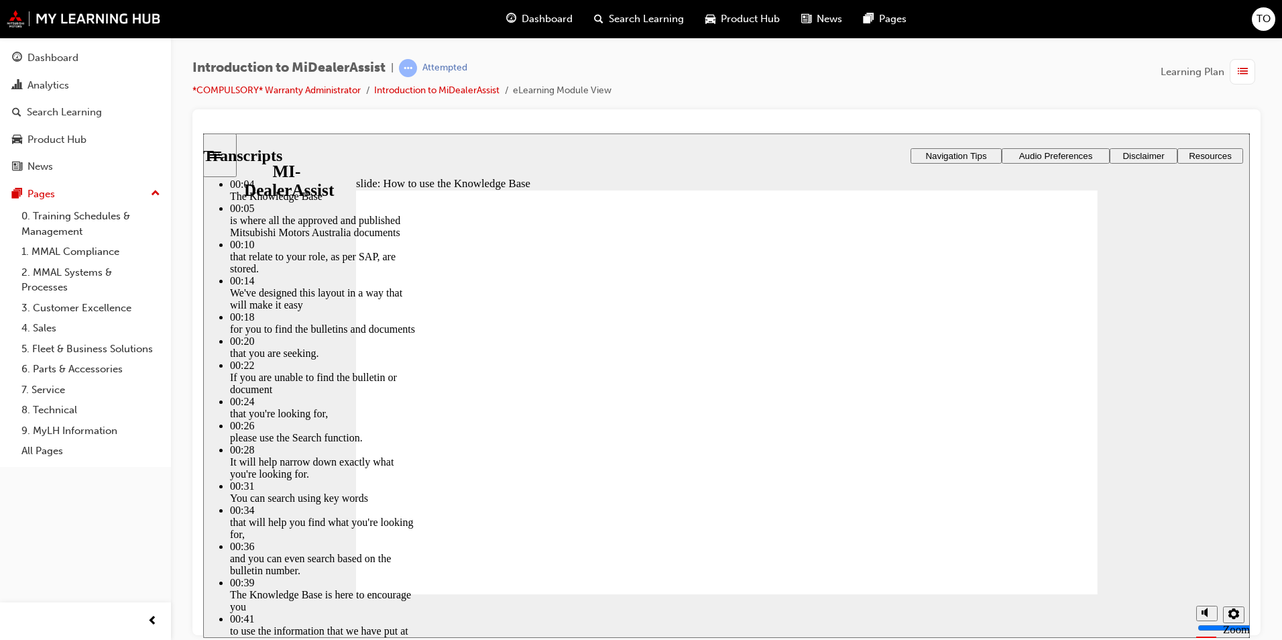
type input "51"
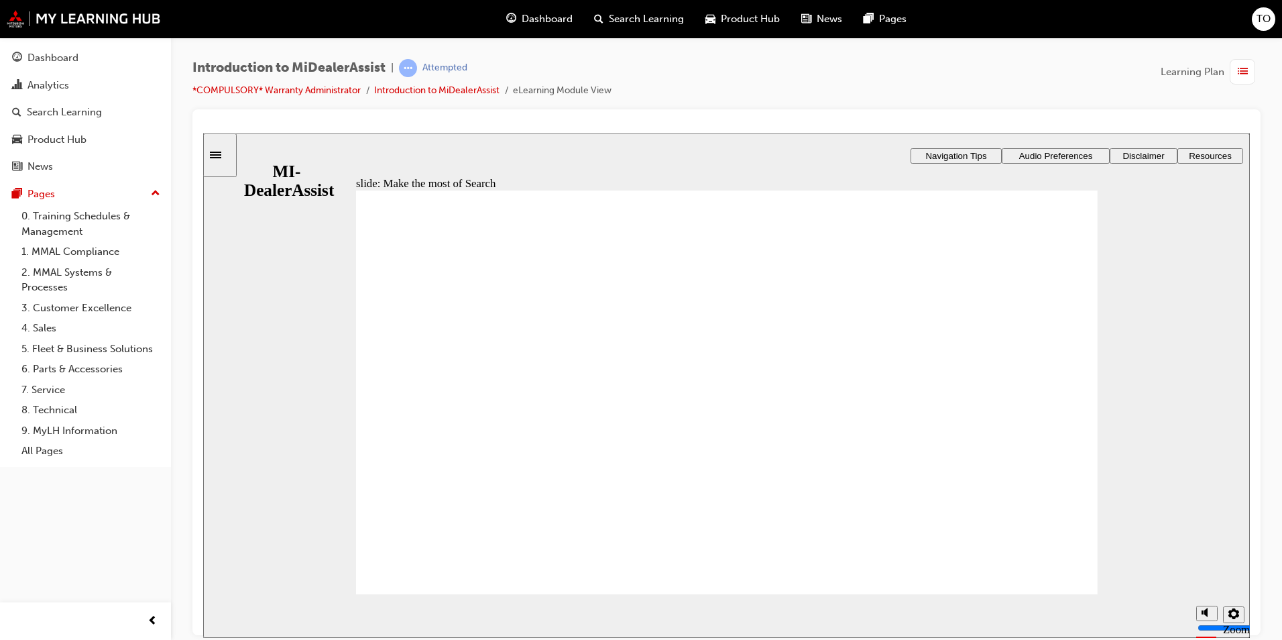
drag, startPoint x: 380, startPoint y: 346, endPoint x: 381, endPoint y: 363, distance: 16.8
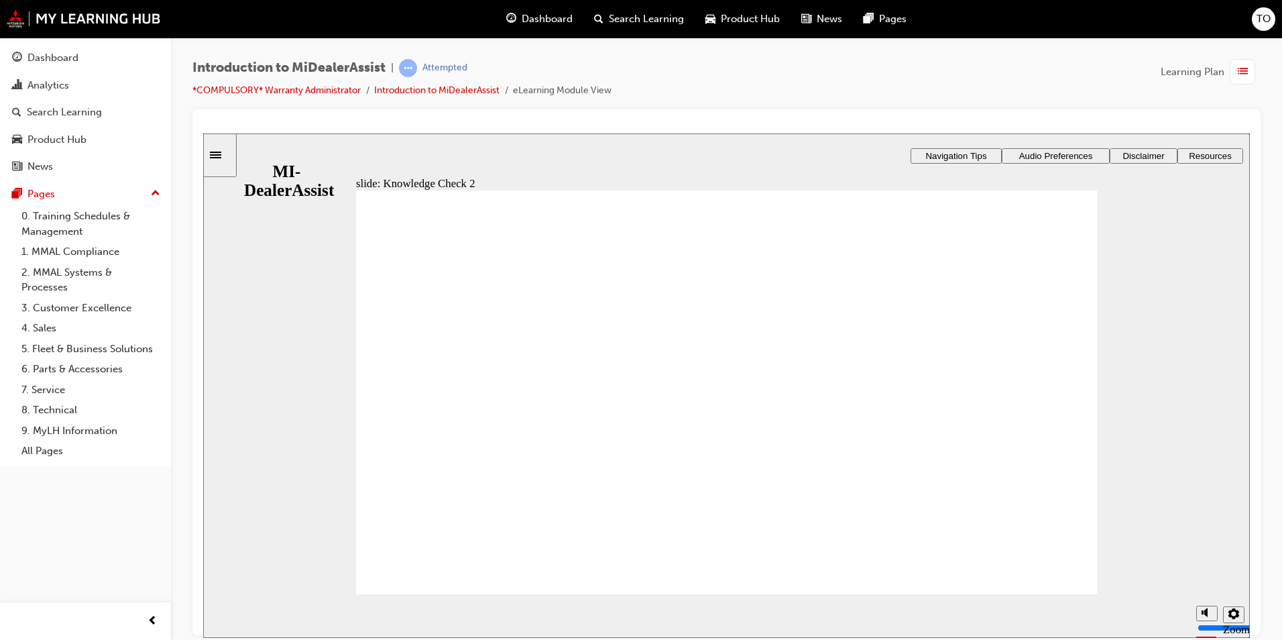
radio input "true"
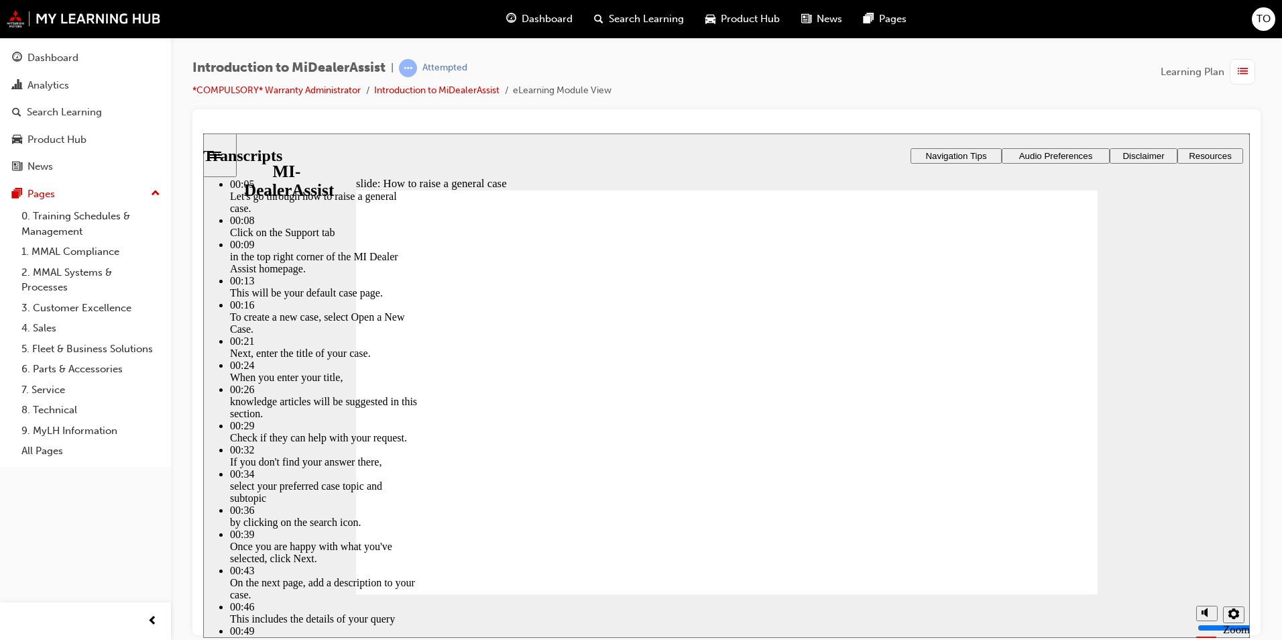
drag, startPoint x: 1081, startPoint y: 243, endPoint x: 1084, endPoint y: 249, distance: 7.5
type input "85"
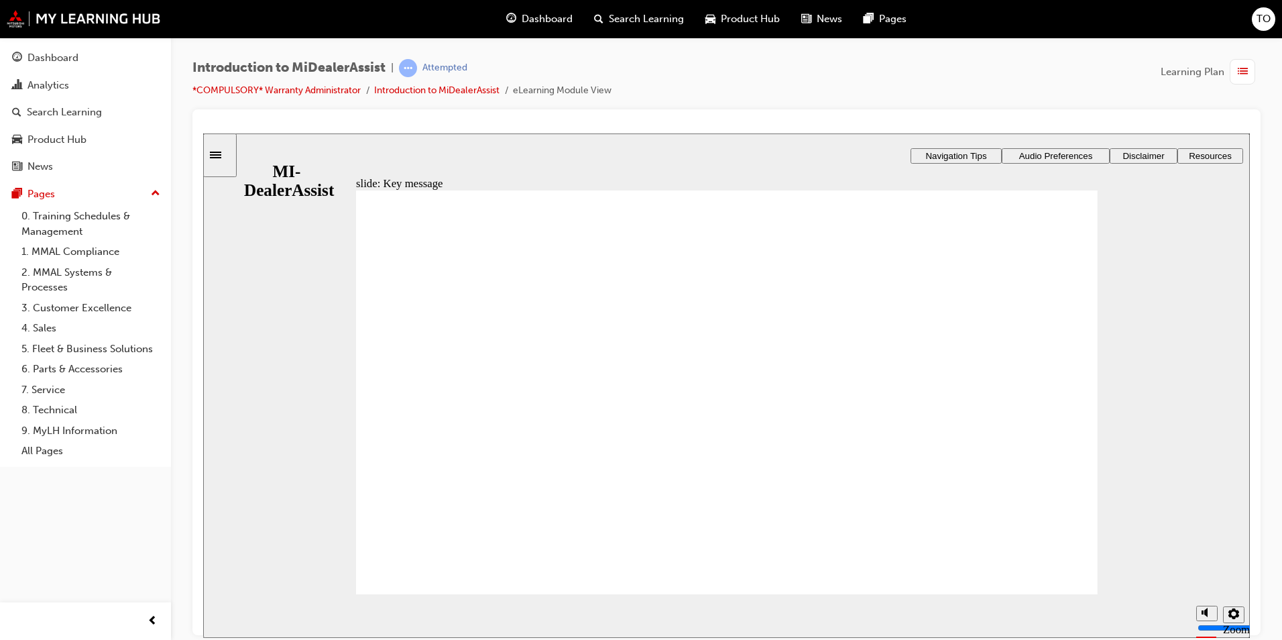
checkbox input "true"
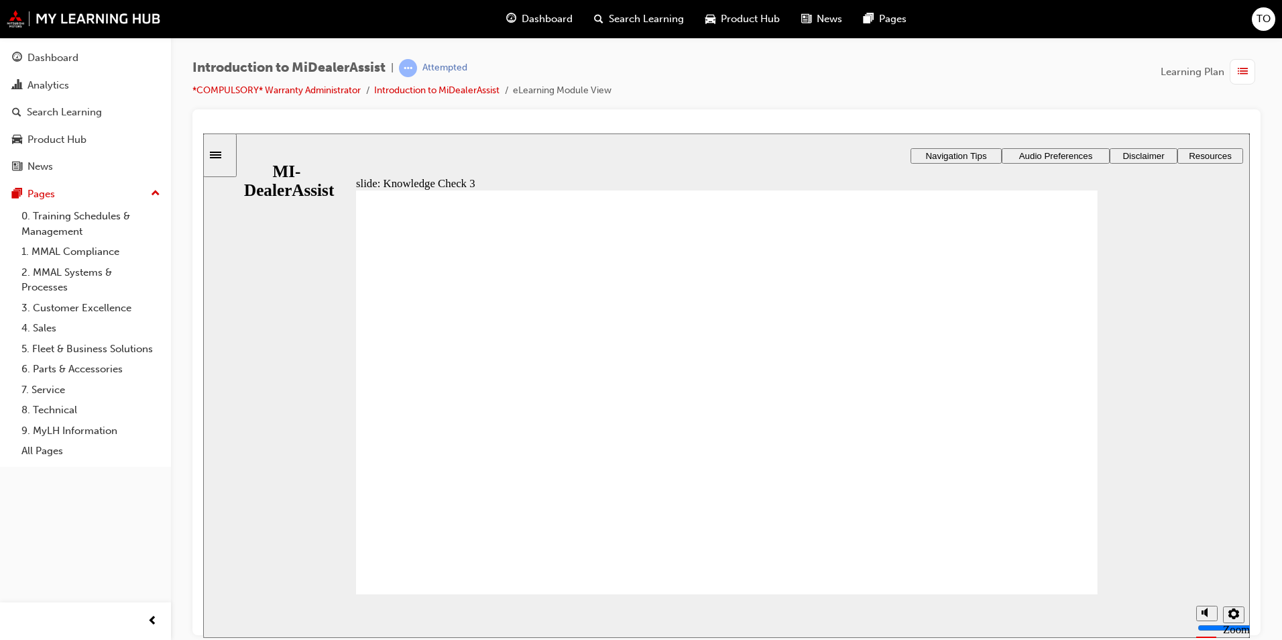
checkbox input "true"
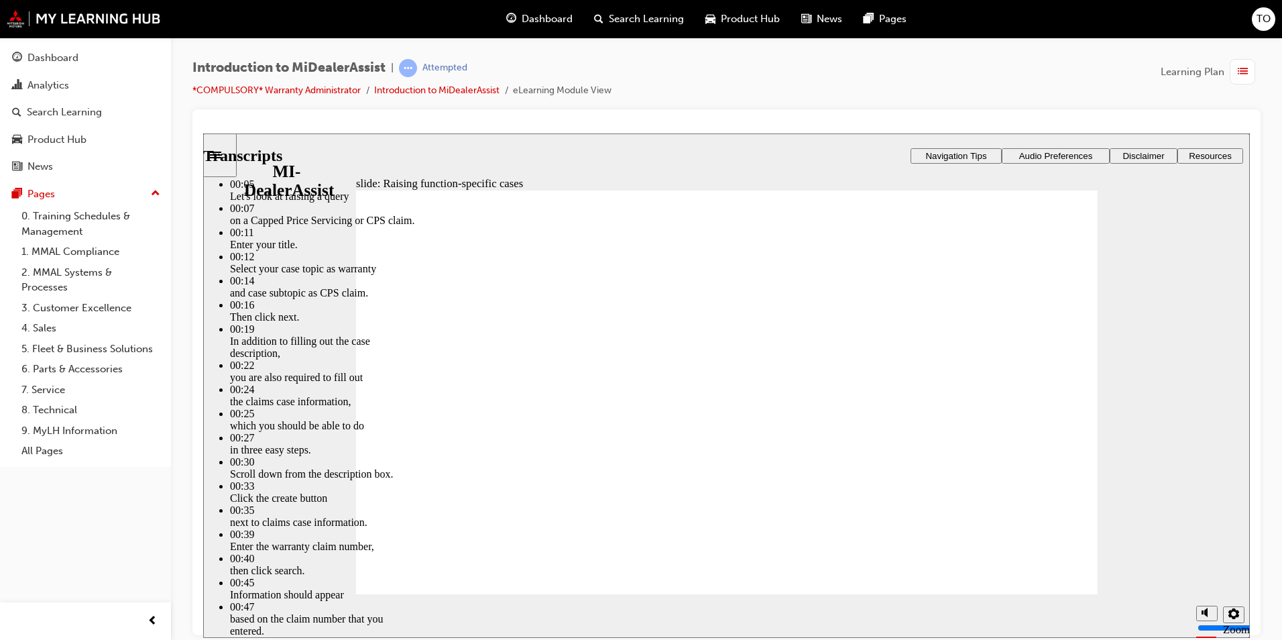
type input "80"
type input "52"
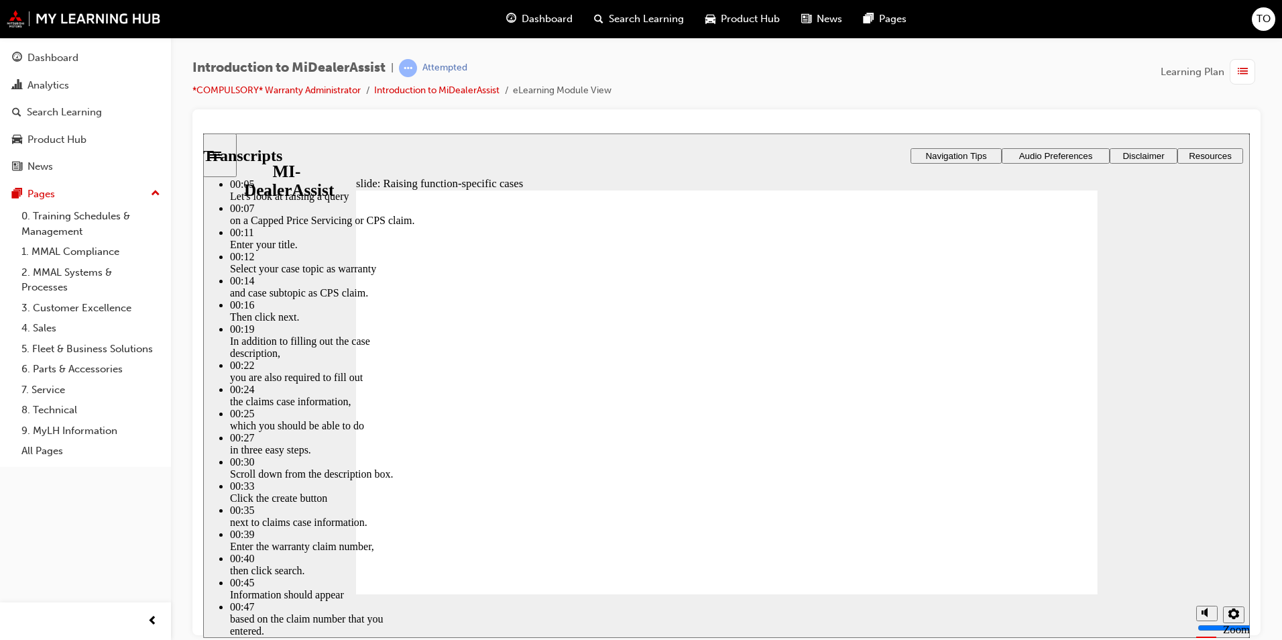
type input "80"
type input "46"
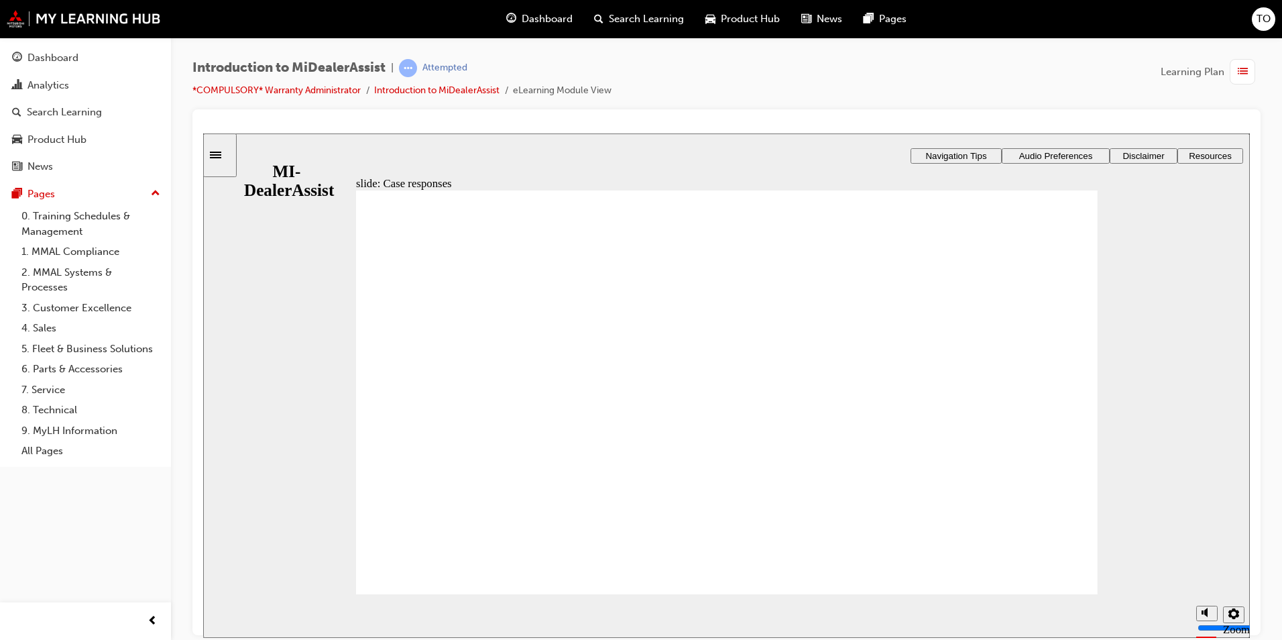
radio input "true"
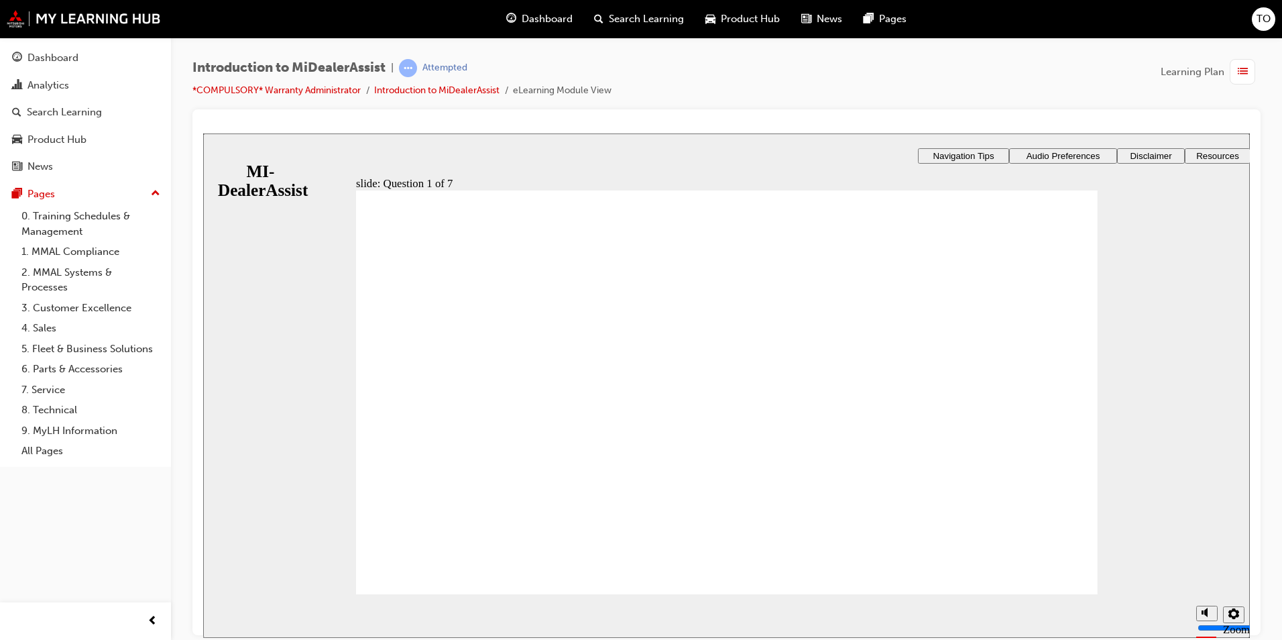
radio input "true"
radio input "false"
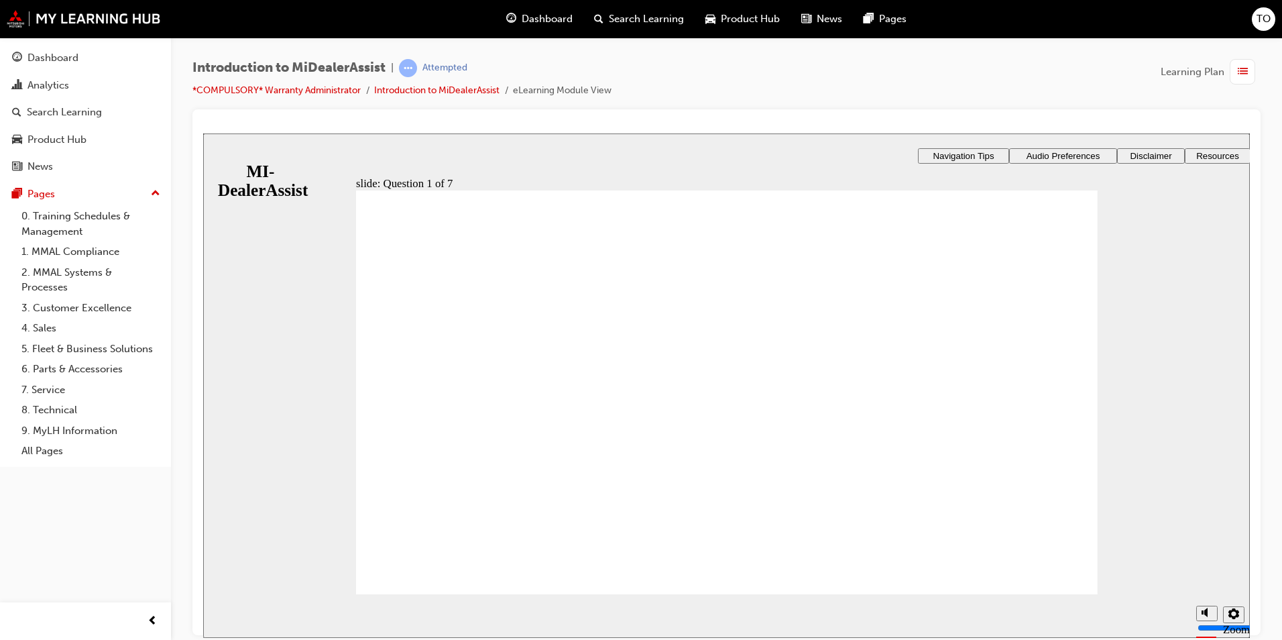
radio input "true"
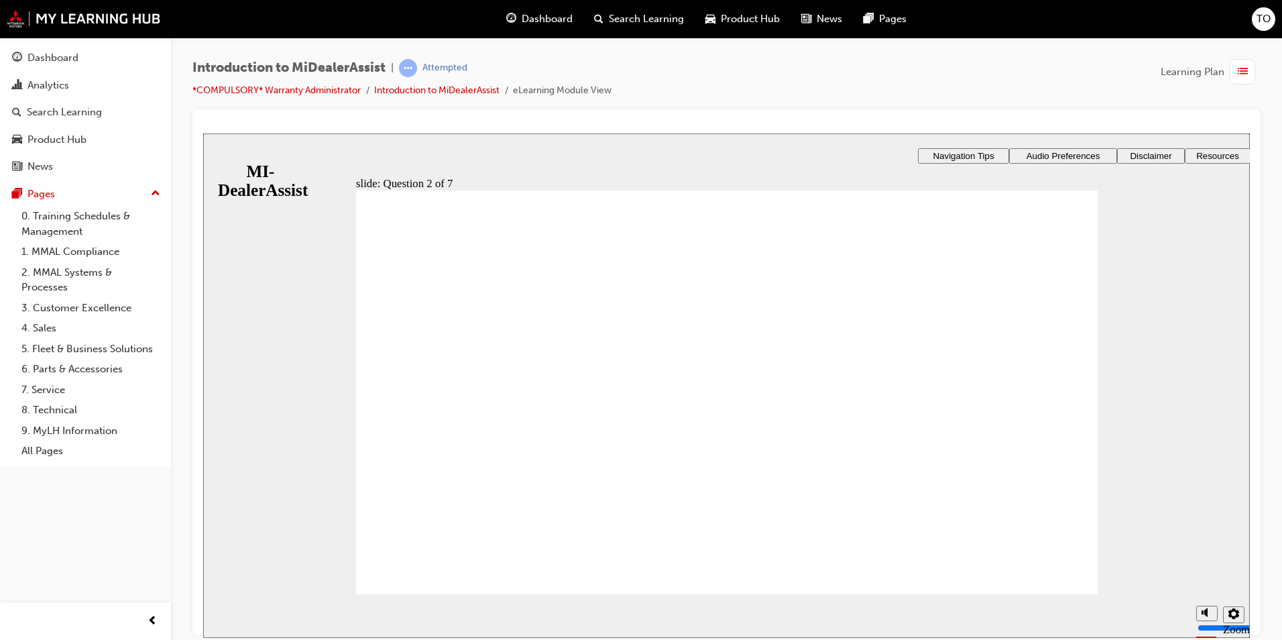
radio input "true"
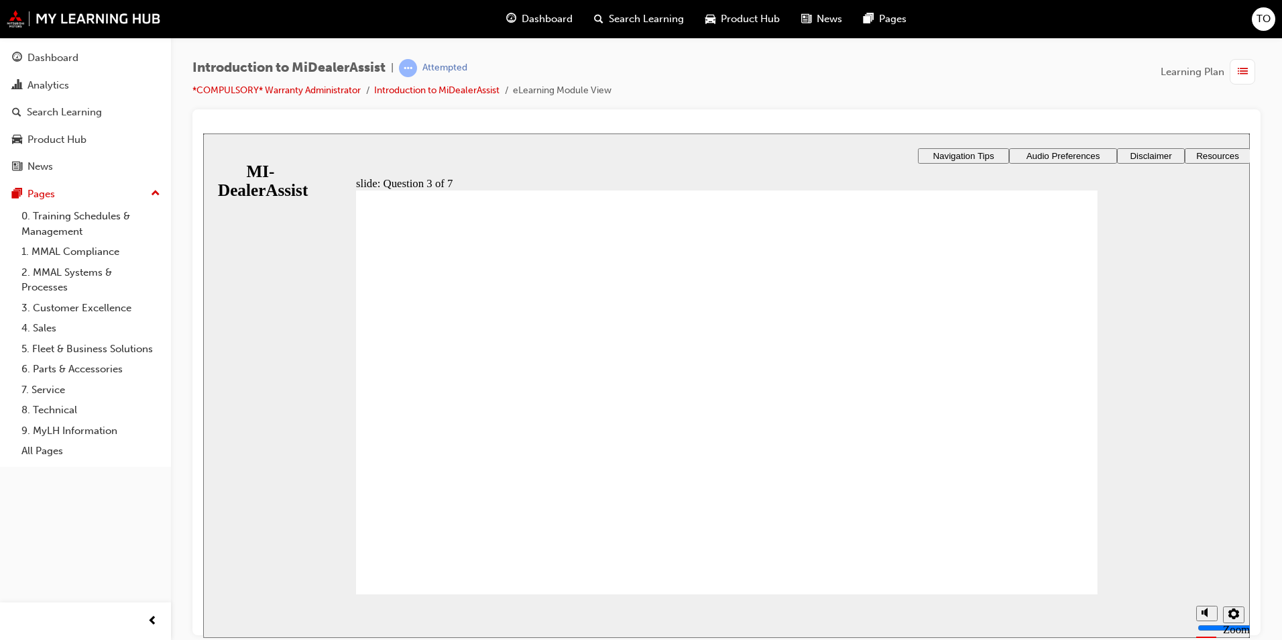
radio input "true"
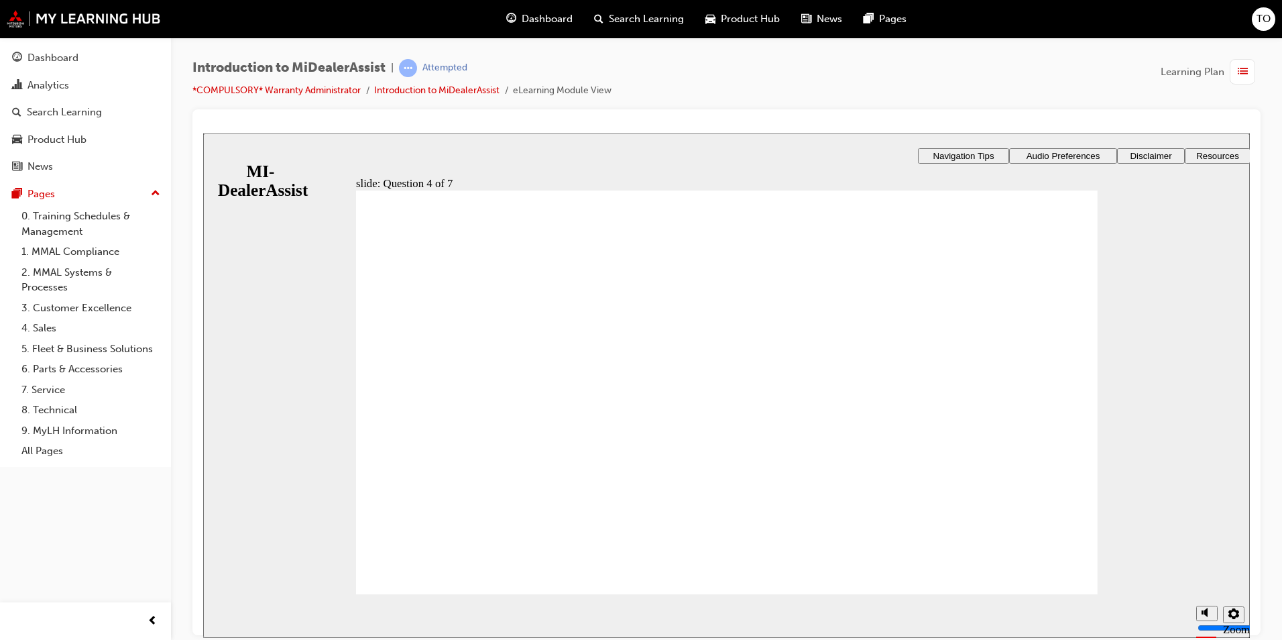
radio input "true"
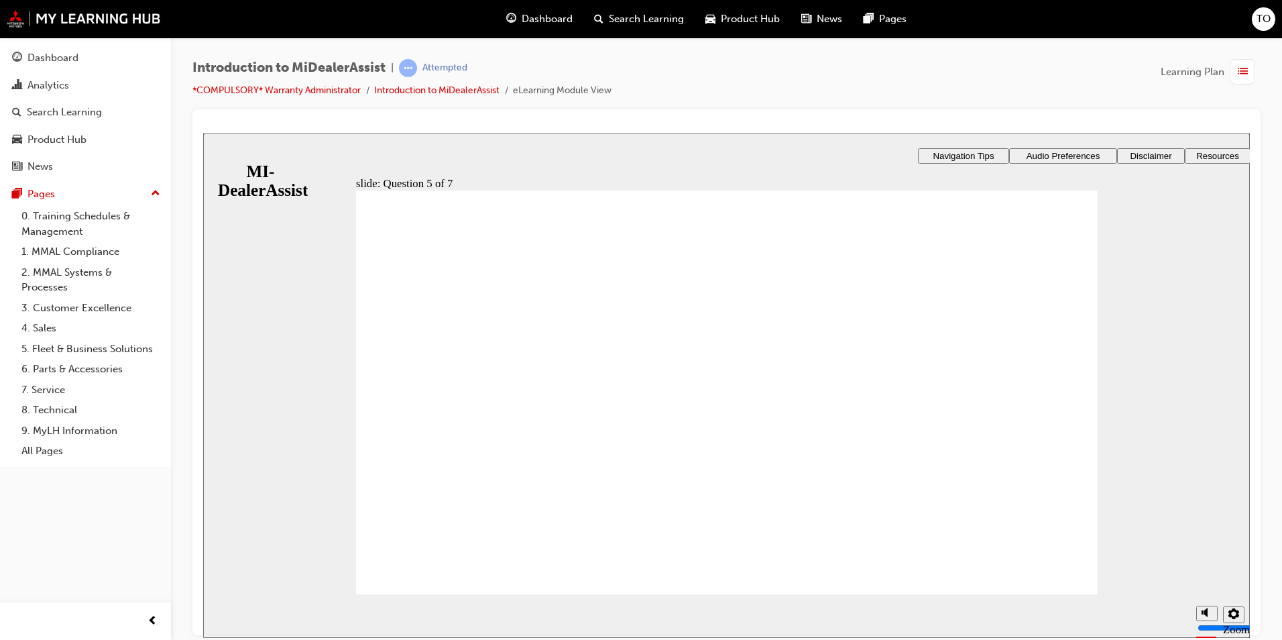
checkbox input "true"
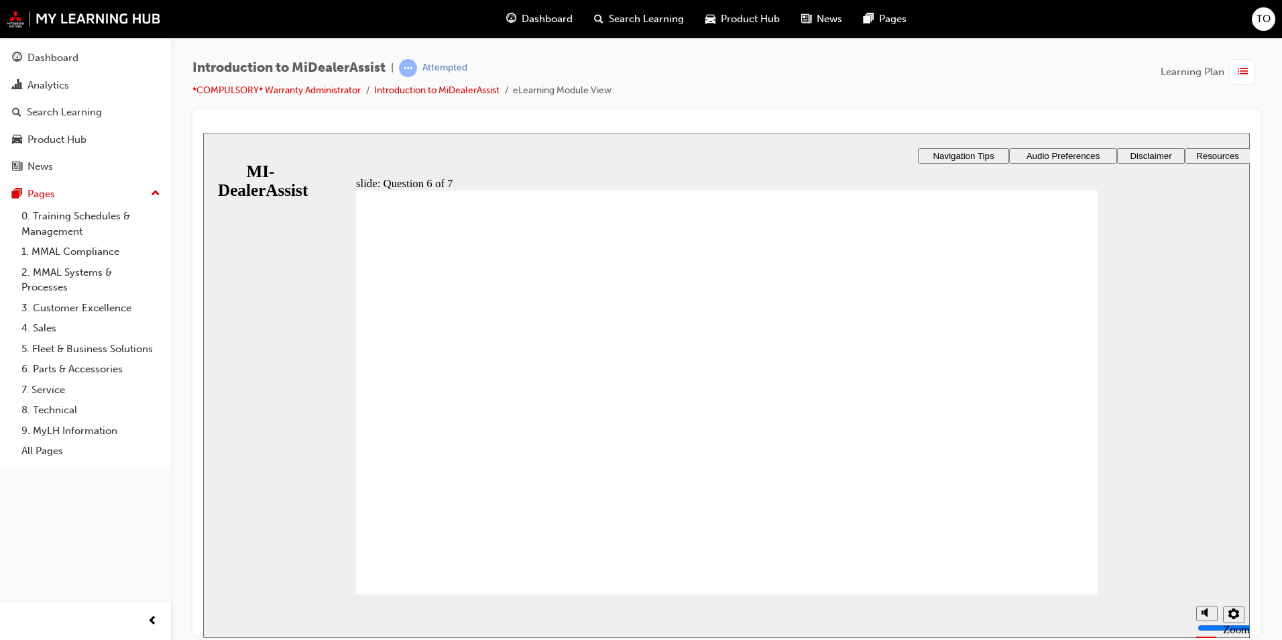
drag, startPoint x: 743, startPoint y: 513, endPoint x: 941, endPoint y: 566, distance: 205.4
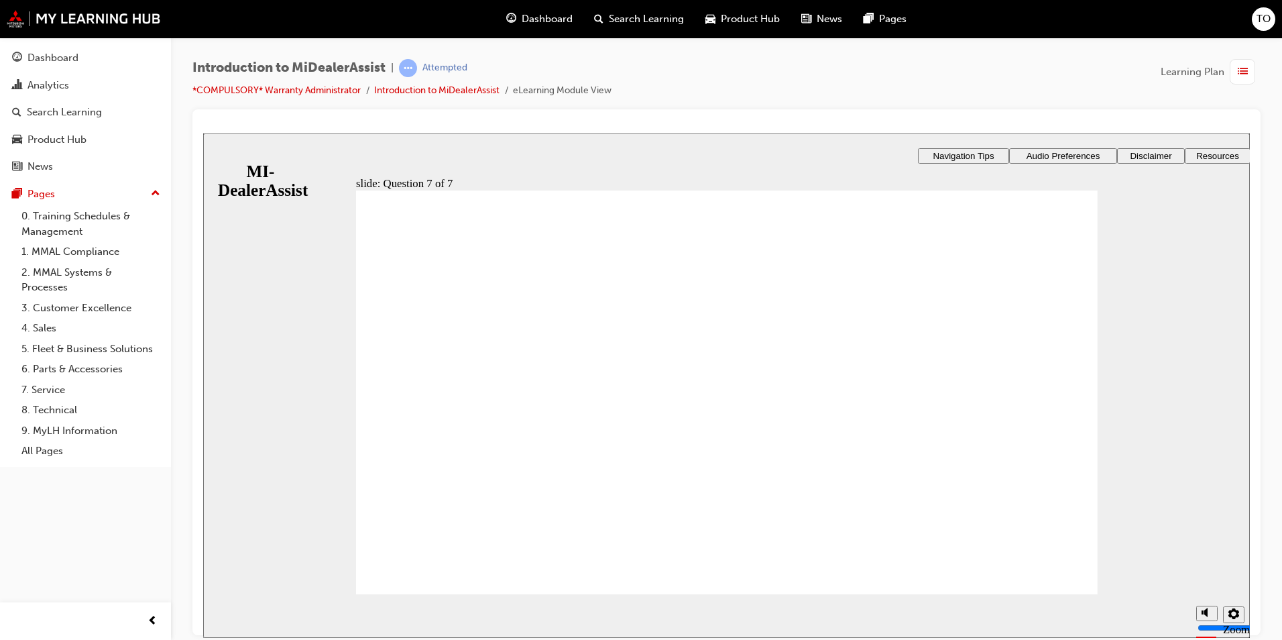
radio input "true"
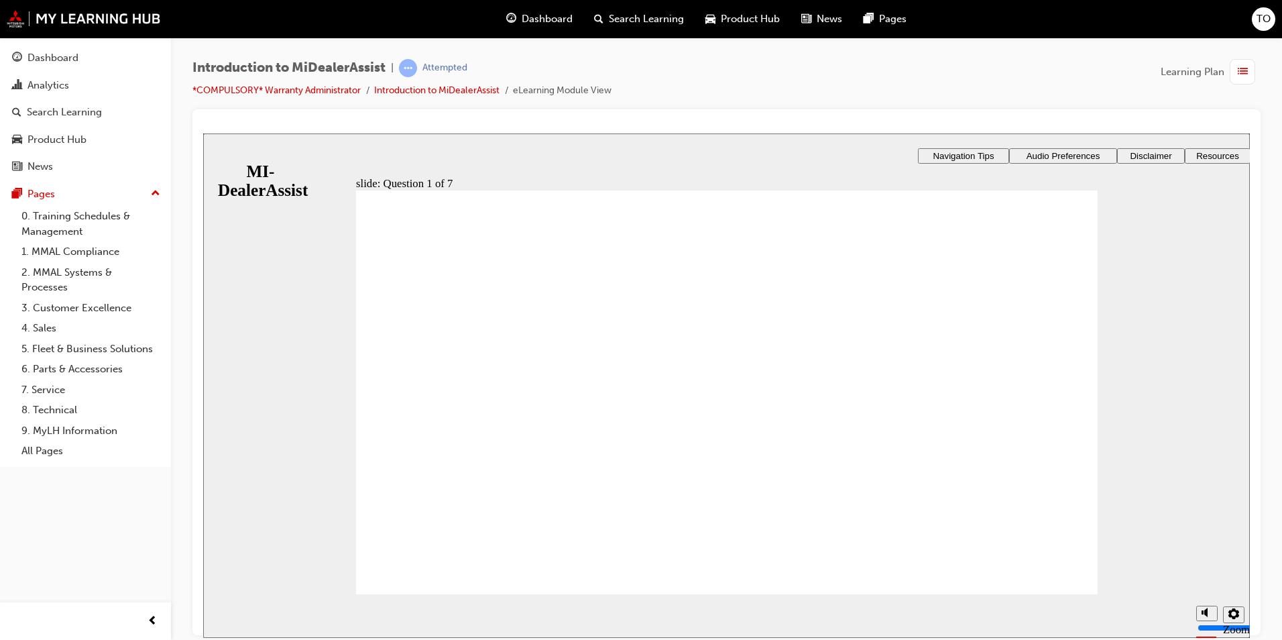
radio input "true"
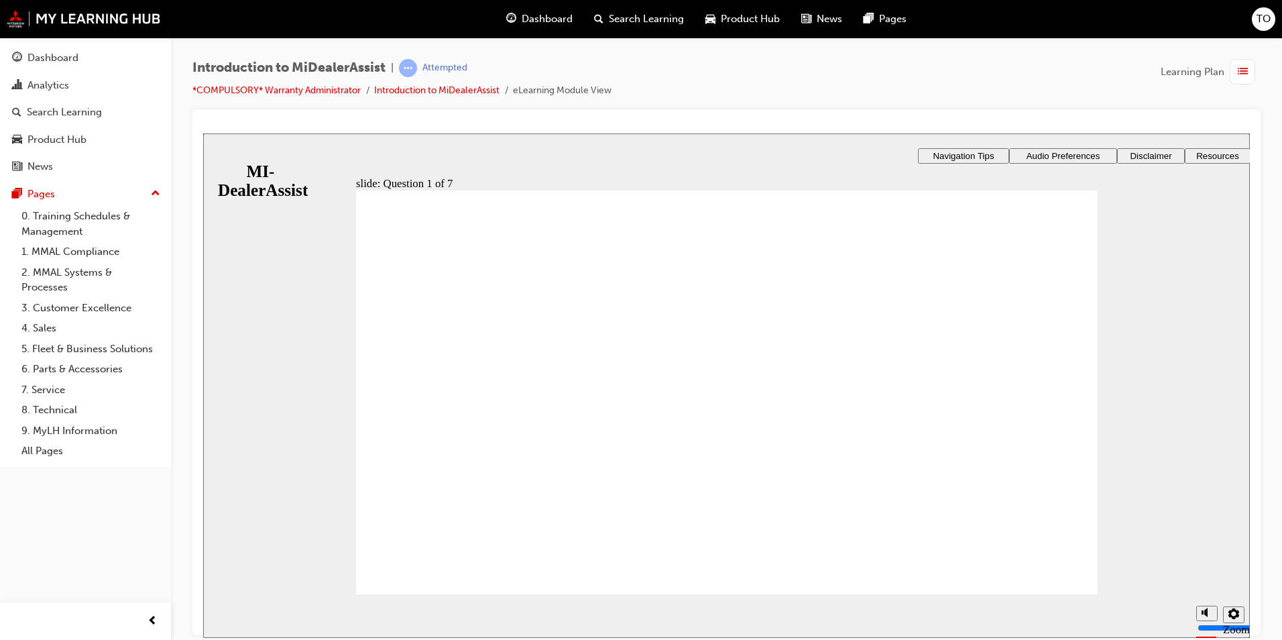
radio input "true"
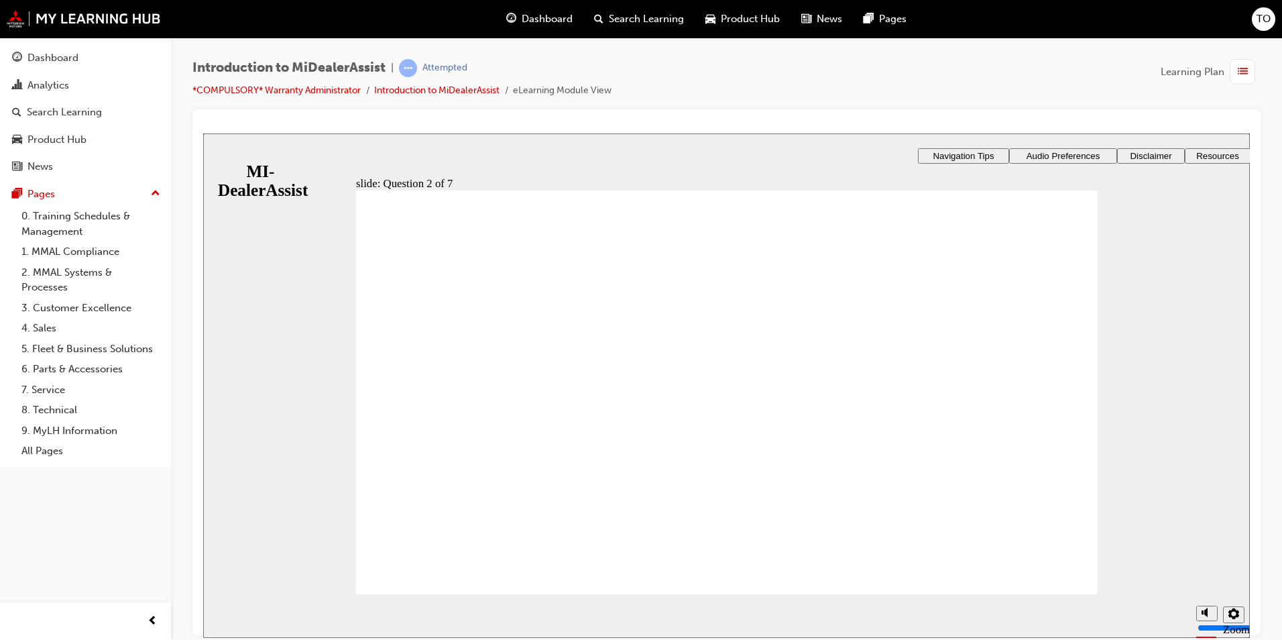
drag, startPoint x: 384, startPoint y: 340, endPoint x: 419, endPoint y: 448, distance: 113.4
radio input "true"
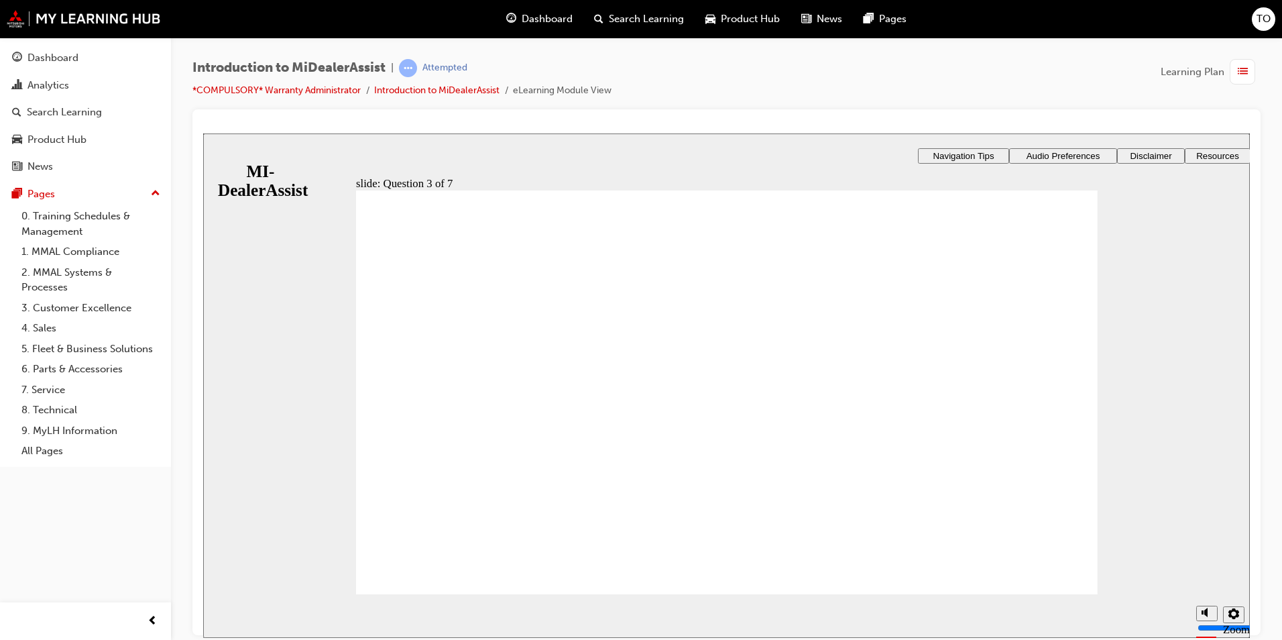
drag, startPoint x: 744, startPoint y: 518, endPoint x: 755, endPoint y: 524, distance: 12.6
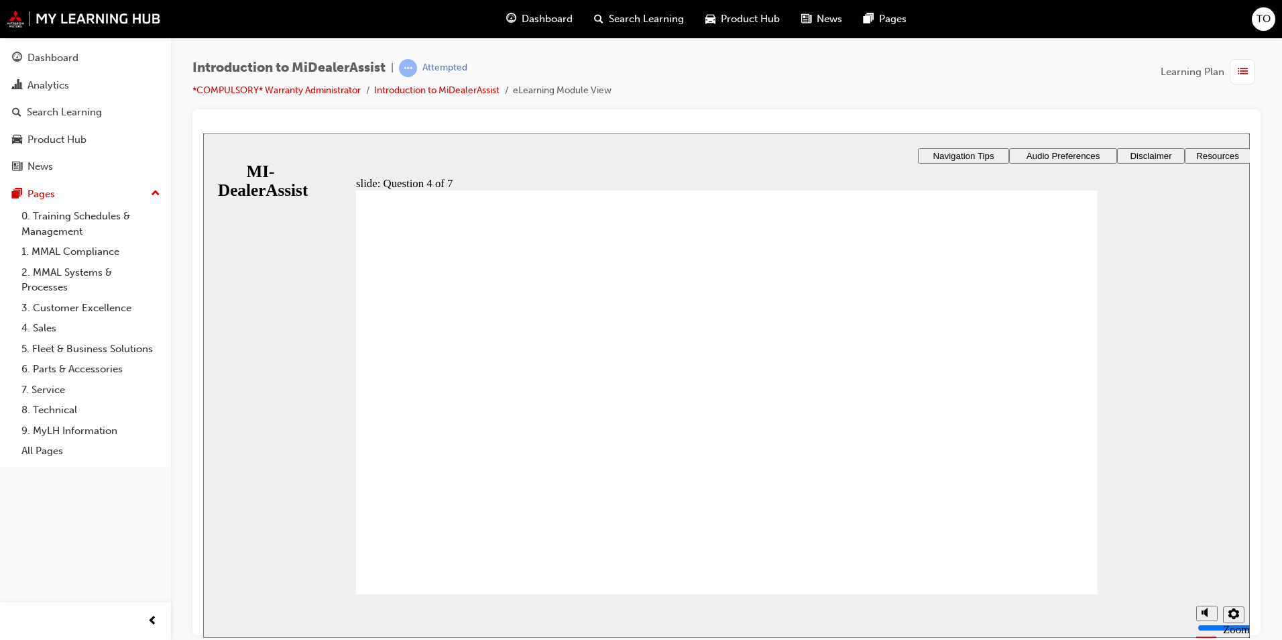
radio input "true"
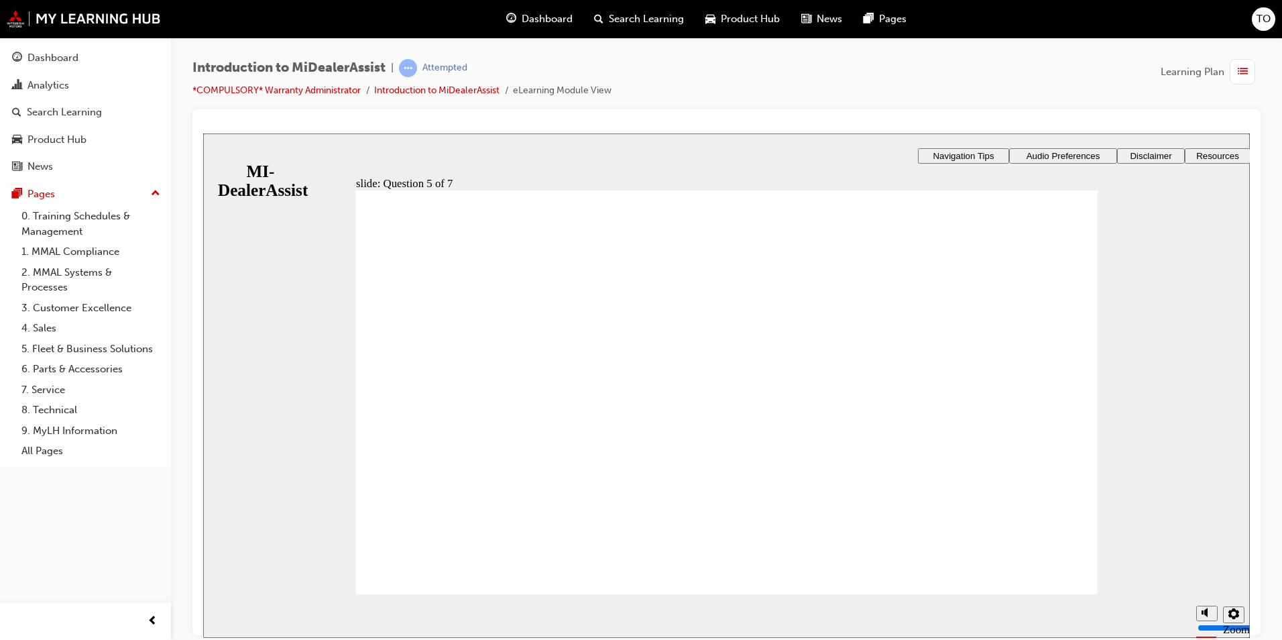
checkbox input "true"
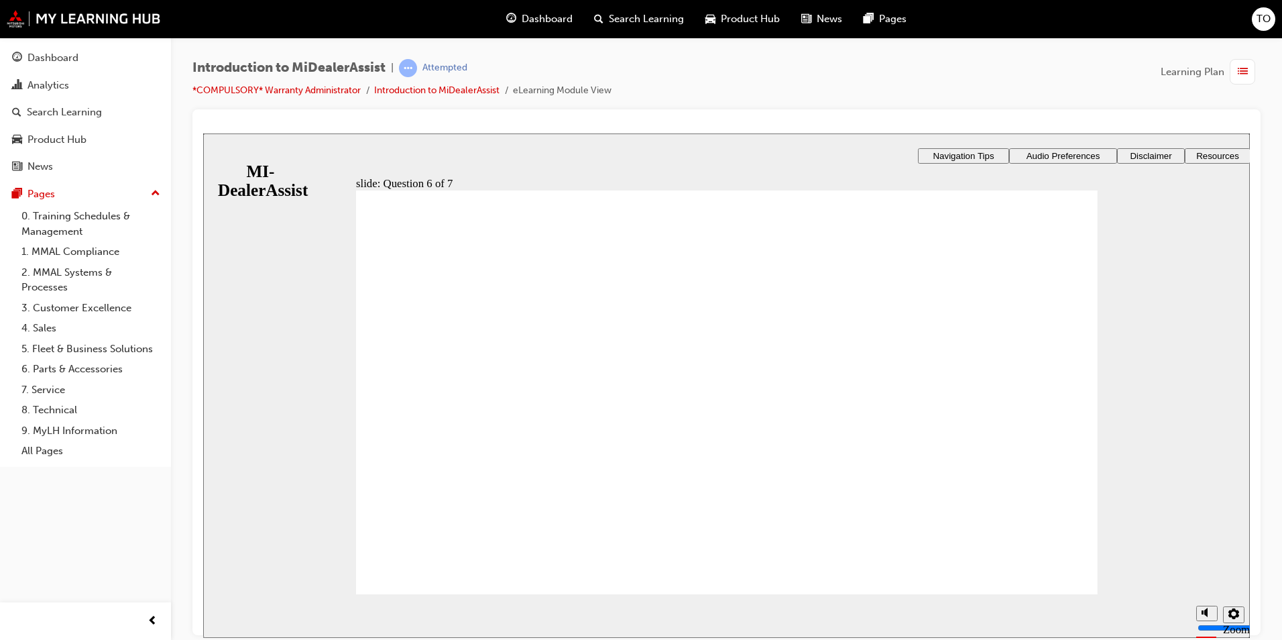
radio input "true"
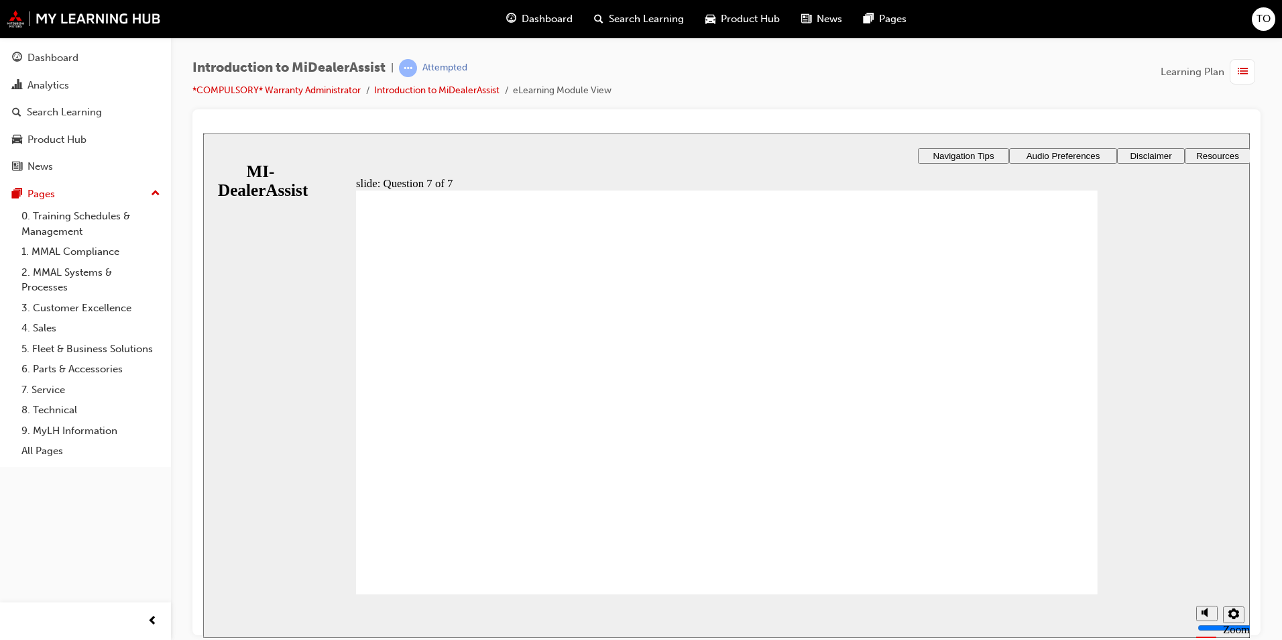
radio input "true"
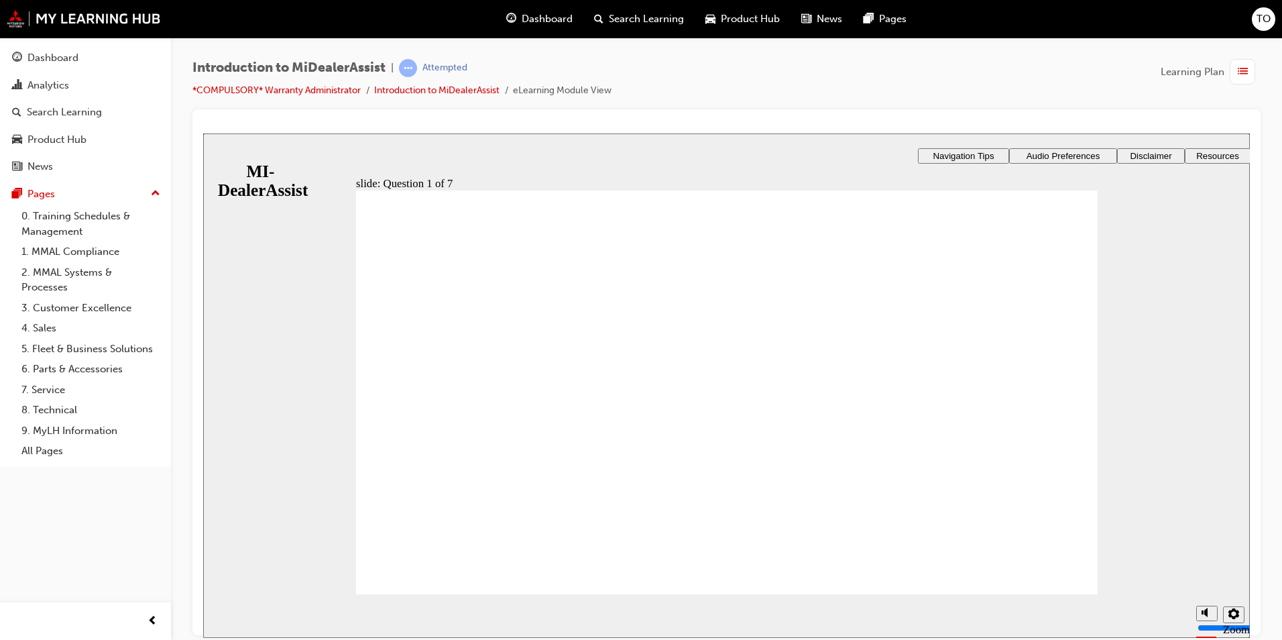
radio input "true"
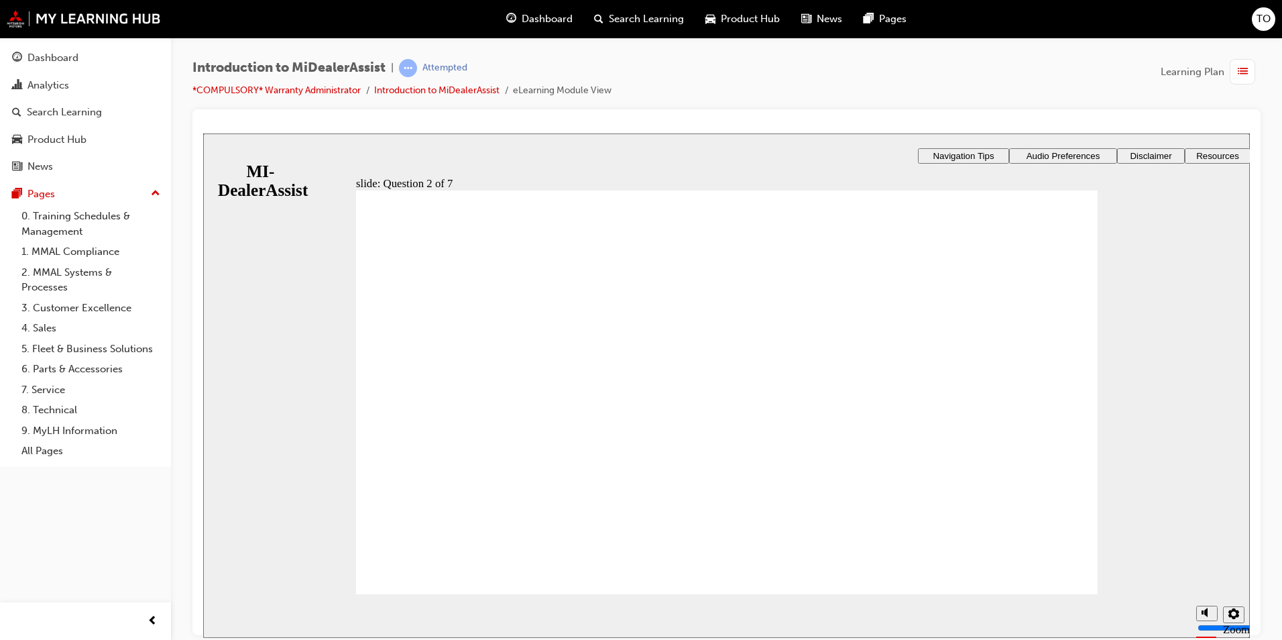
radio input "true"
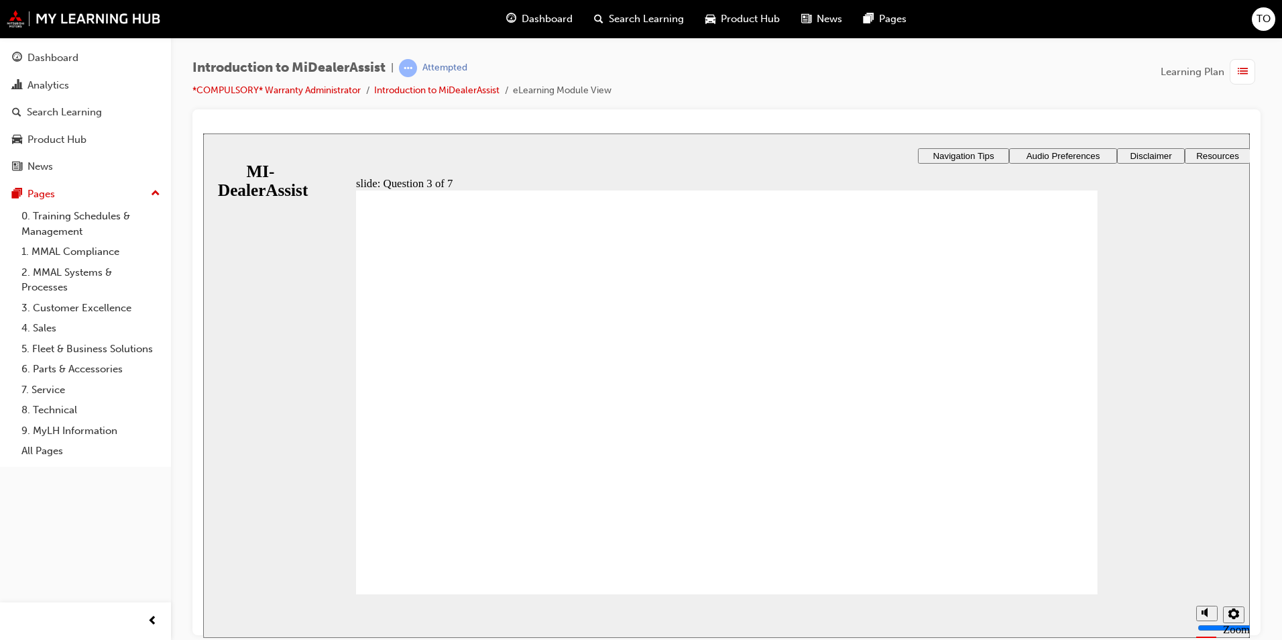
click at [801, 510] on div "​71%​ slide: Question 4 of 7 Support tab Knowledge Base Notifications Cases Awa…" at bounding box center [726, 424] width 1047 height 583
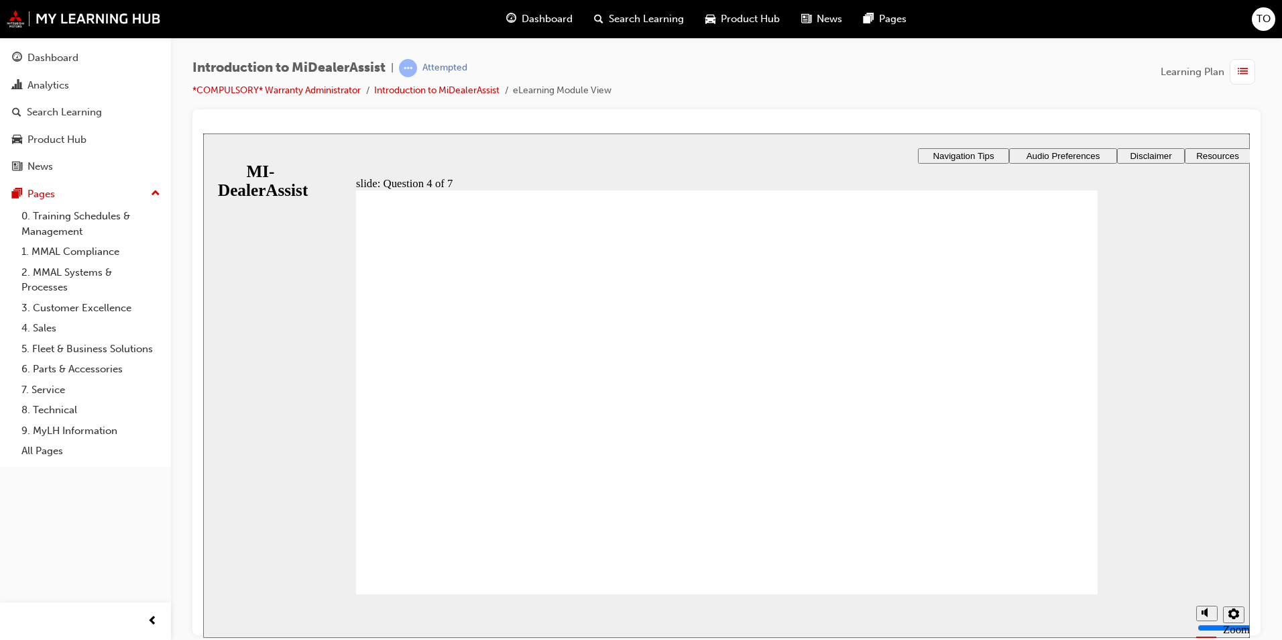
radio input "true"
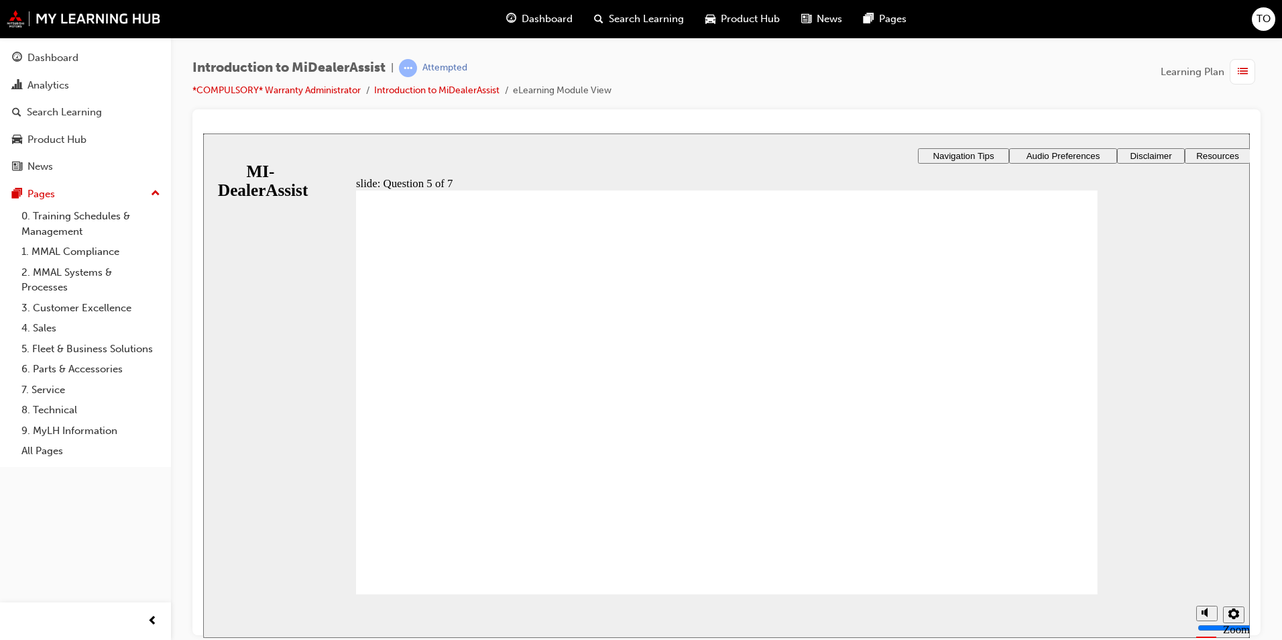
checkbox input "true"
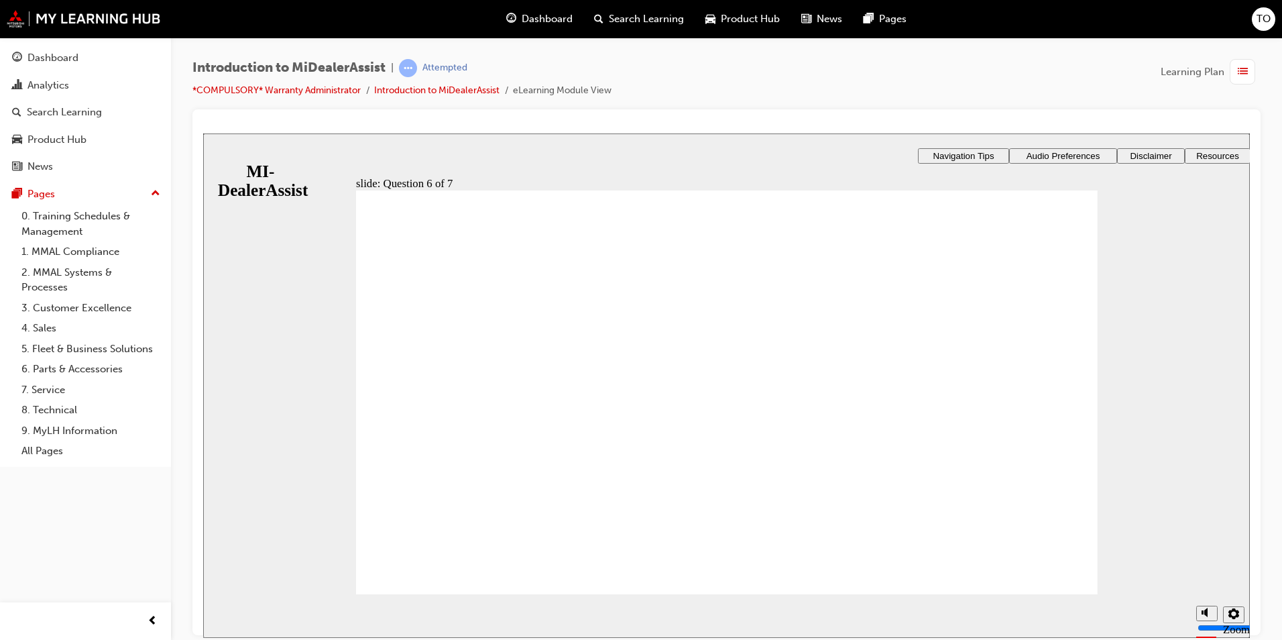
radio input "true"
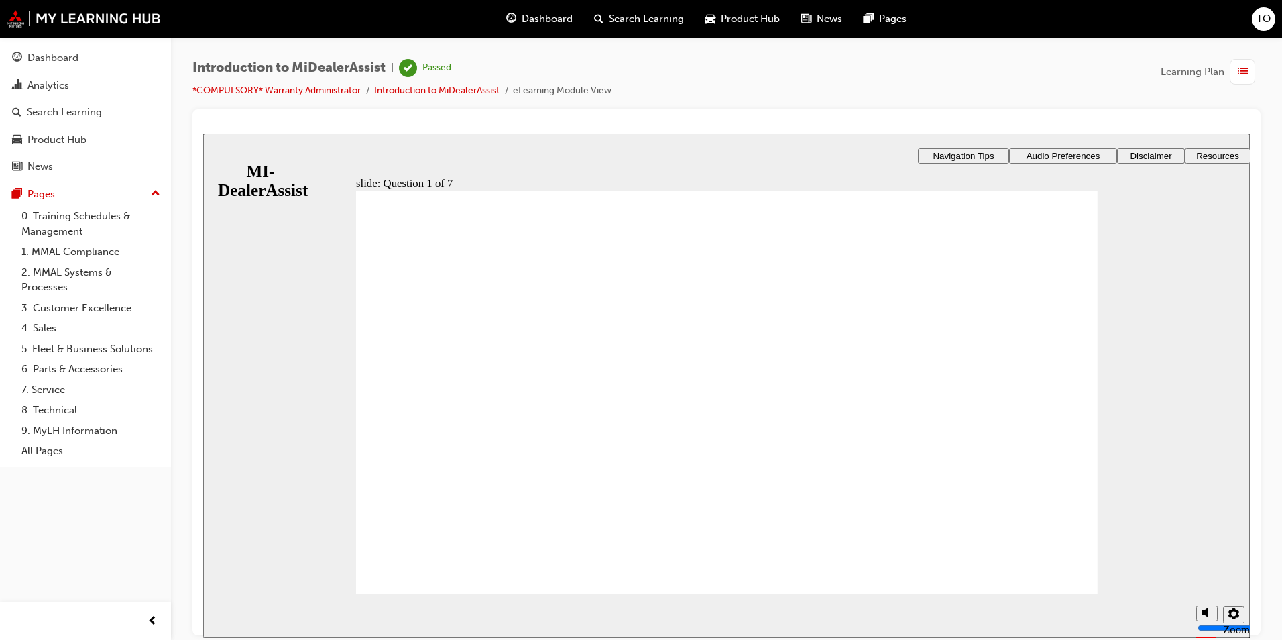
radio input "true"
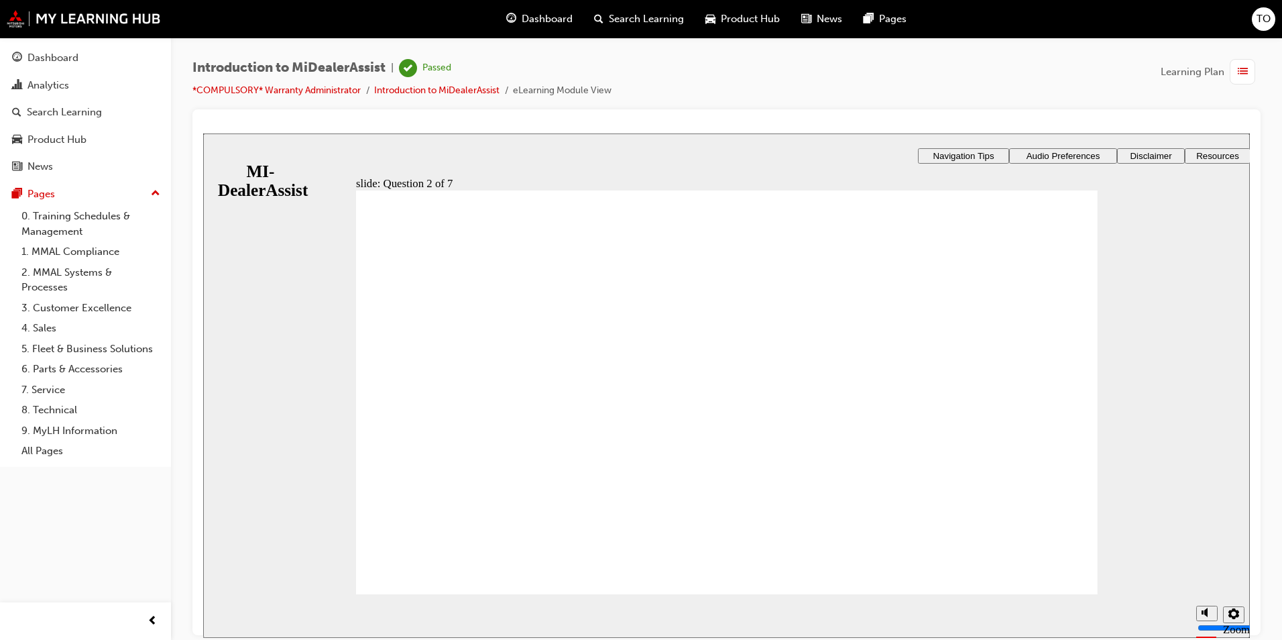
radio input "true"
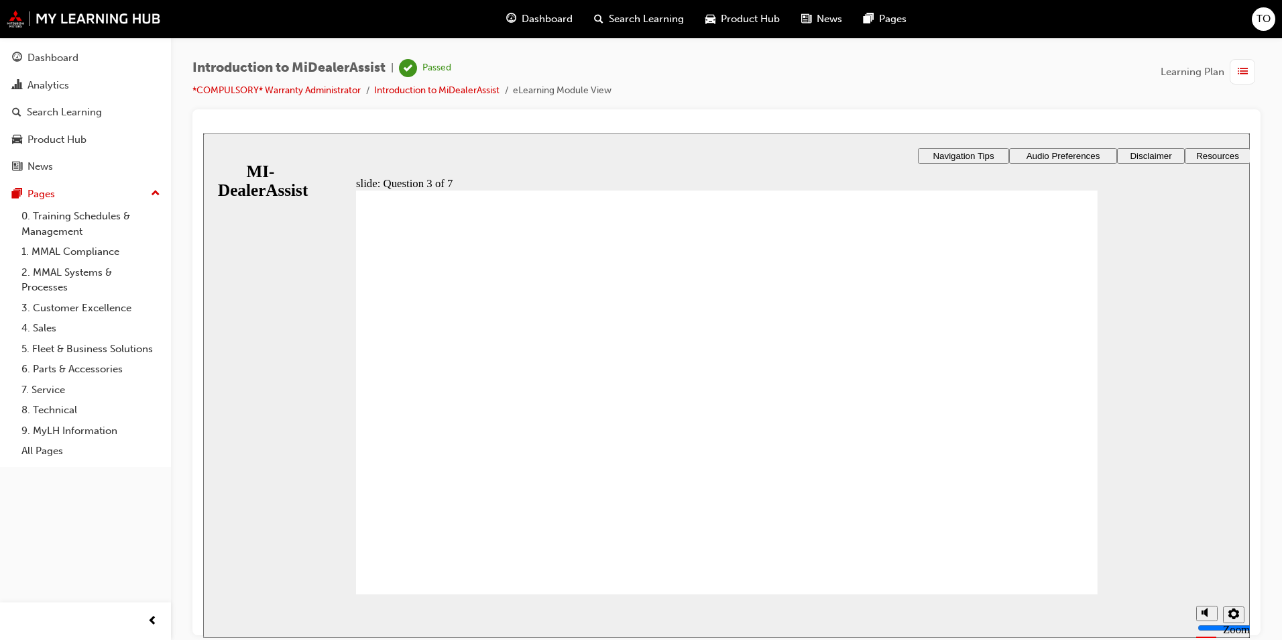
radio input "true"
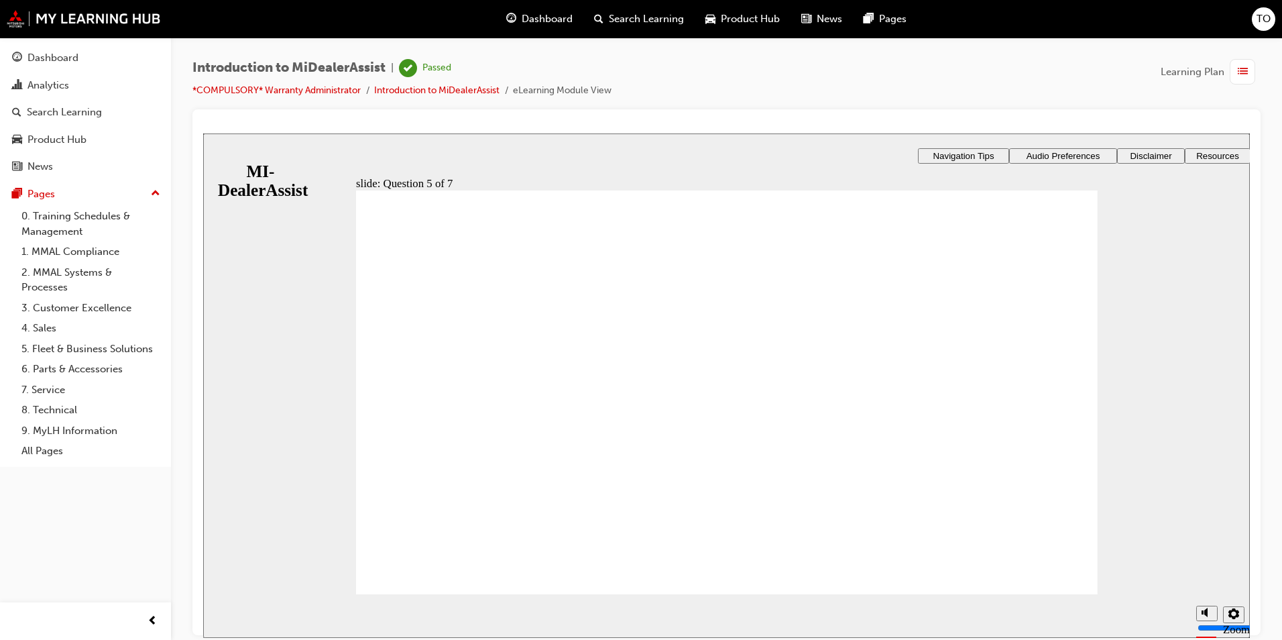
radio input "false"
radio input "true"
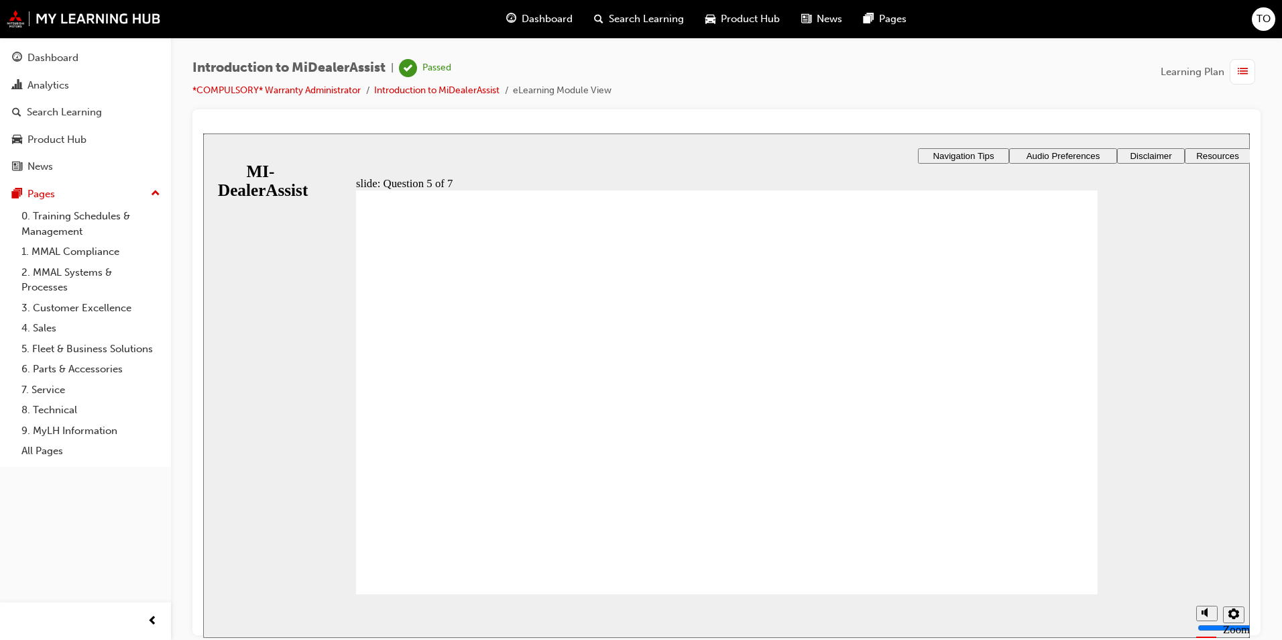
checkbox input "true"
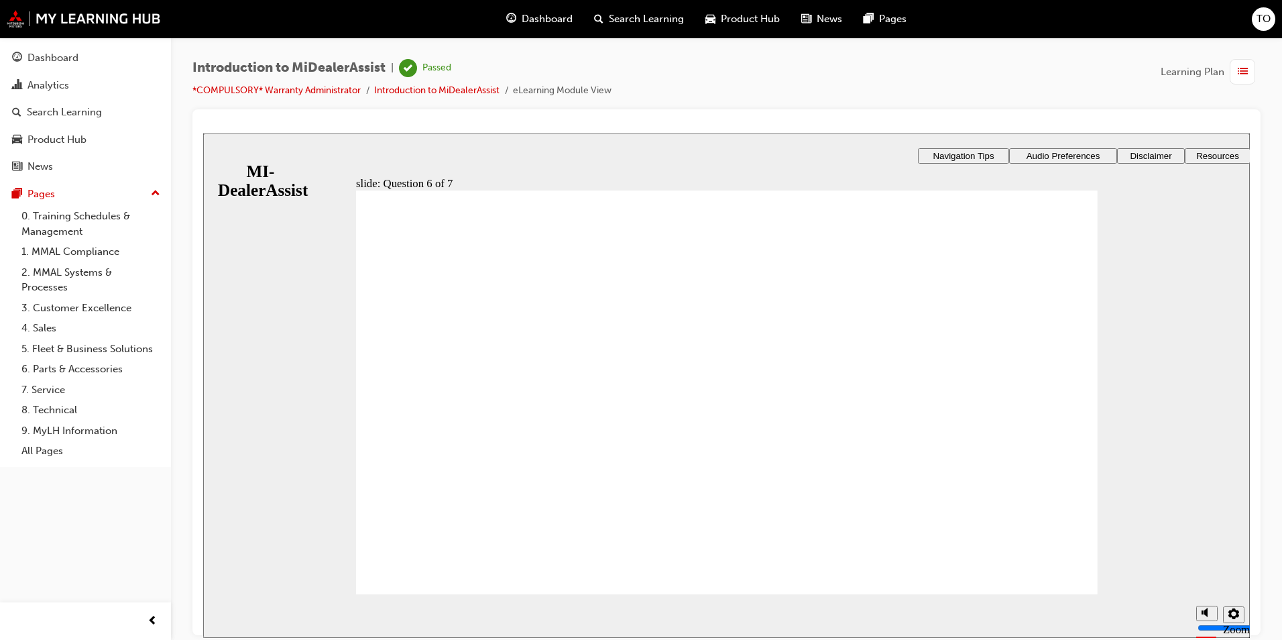
drag, startPoint x: 394, startPoint y: 366, endPoint x: 416, endPoint y: 466, distance: 102.3
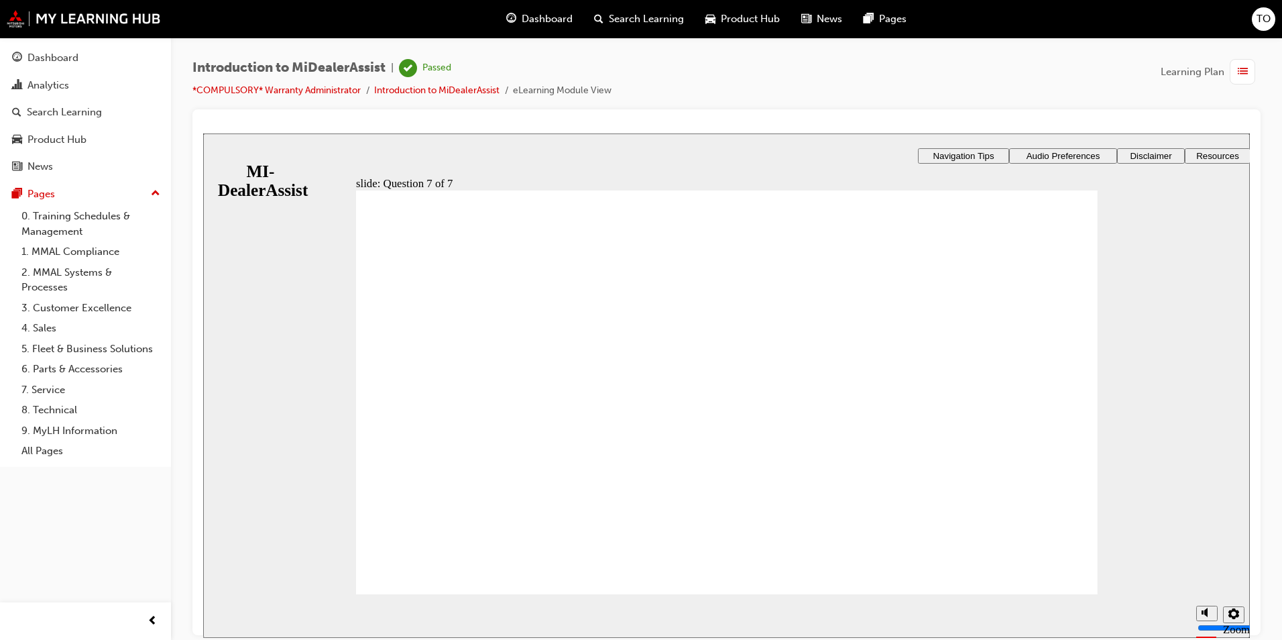
radio input "true"
